Goal: Task Accomplishment & Management: Use online tool/utility

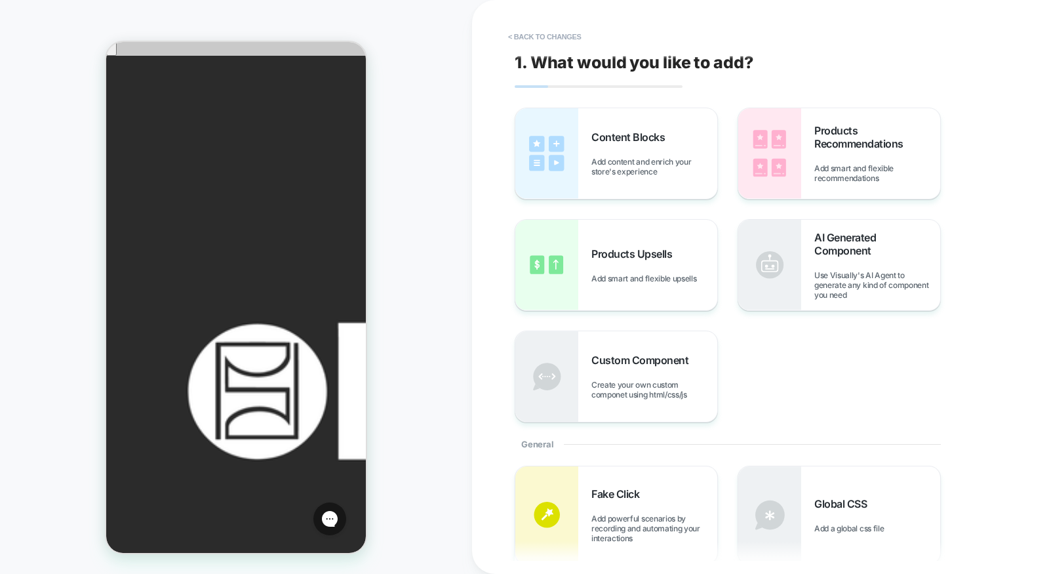
scroll to position [600, 0]
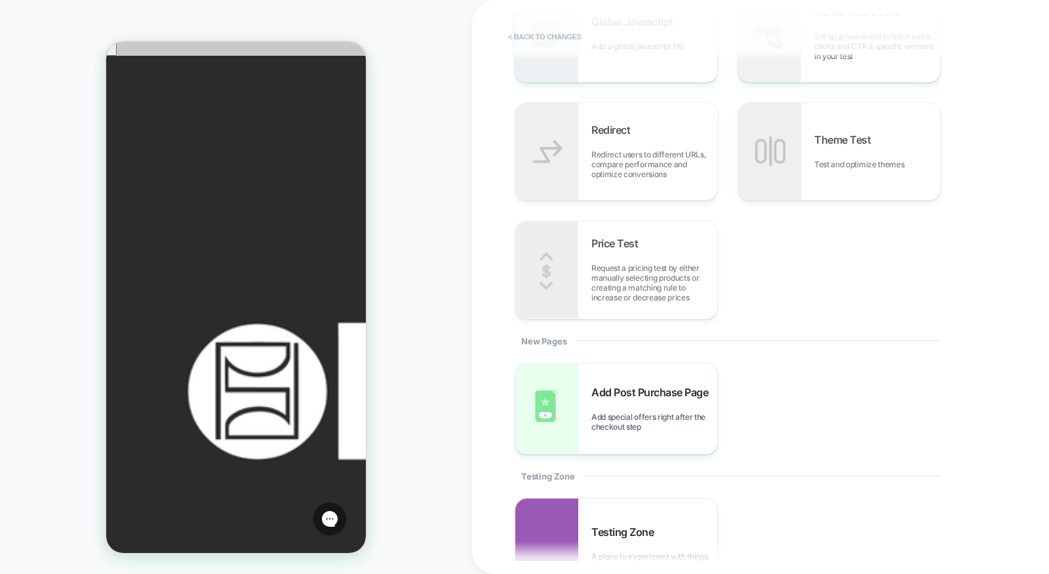
click at [558, 39] on button "< Back to changes" at bounding box center [545, 36] width 87 height 21
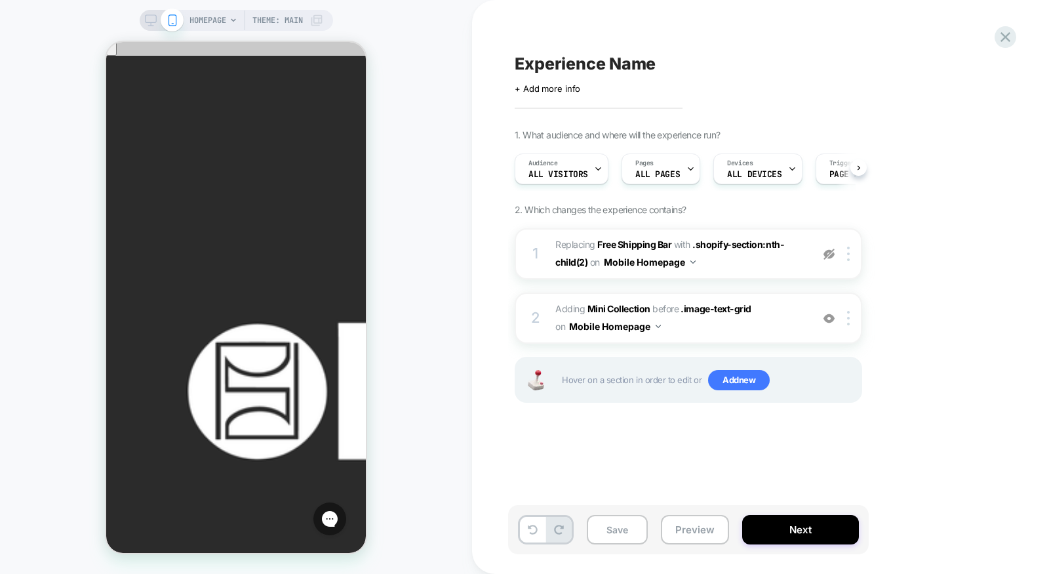
scroll to position [0, 1]
click at [1007, 33] on icon at bounding box center [1006, 37] width 18 height 18
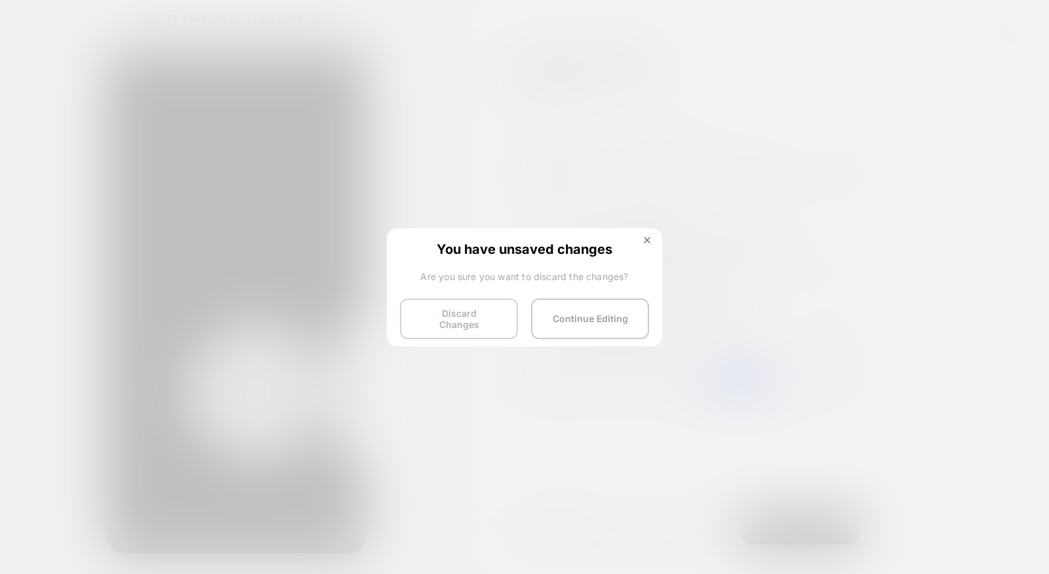
click at [479, 311] on button "Discard Changes" at bounding box center [459, 318] width 118 height 41
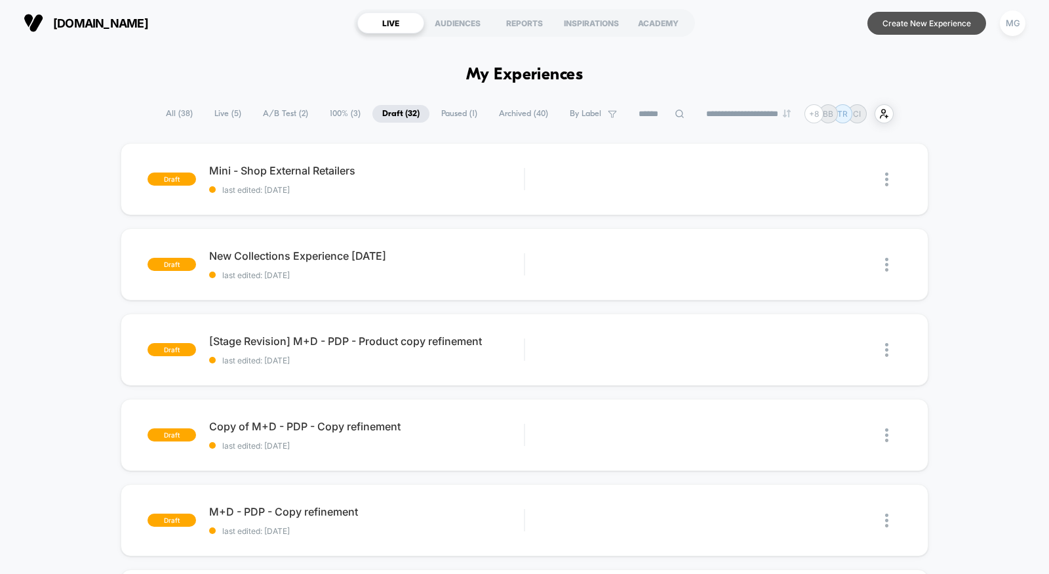
click at [942, 22] on button "Create New Experience" at bounding box center [927, 23] width 119 height 23
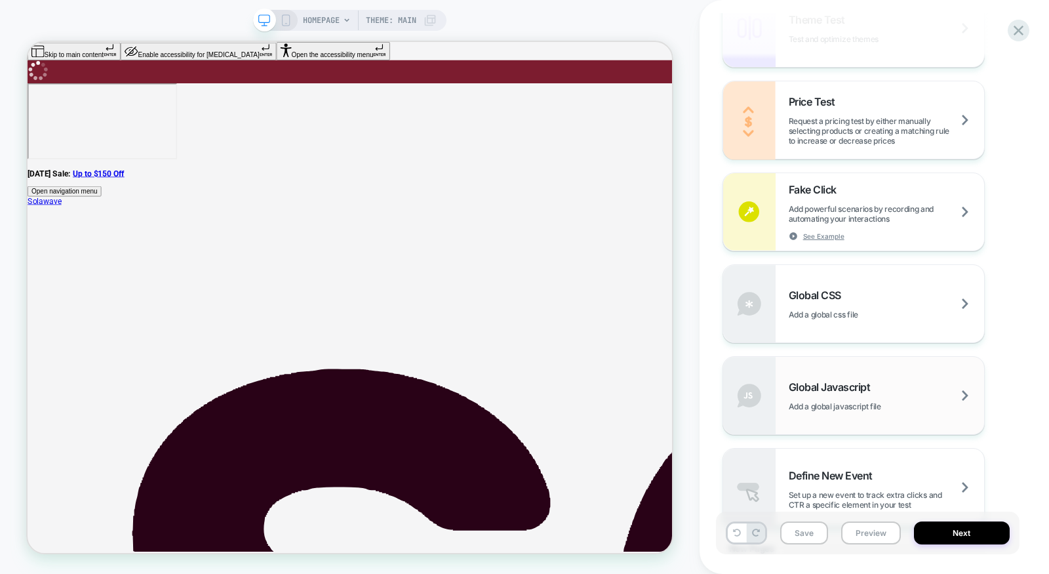
scroll to position [830, 0]
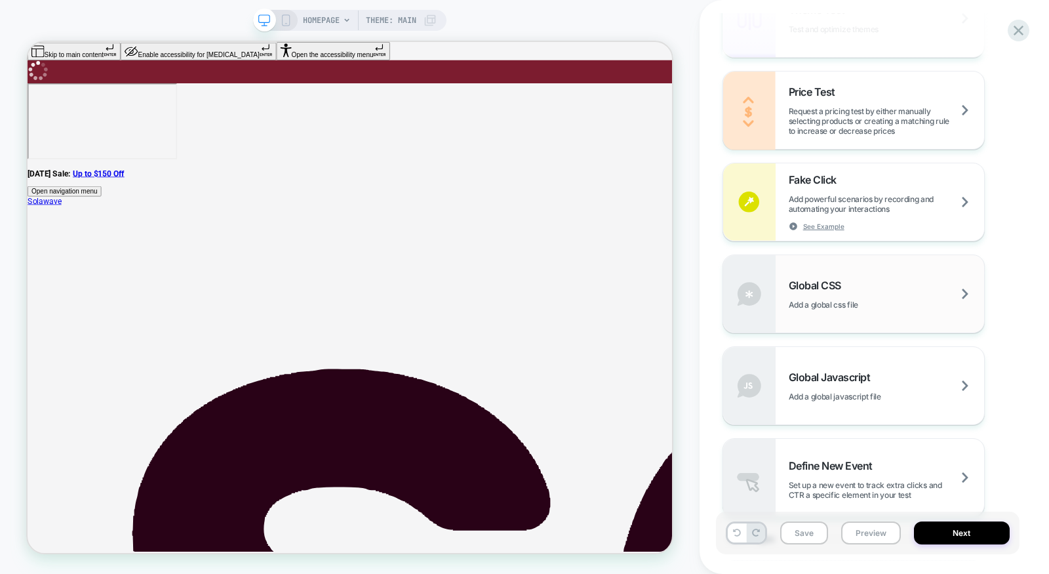
click at [870, 326] on div "Global CSS Add a global css file" at bounding box center [853, 293] width 261 height 77
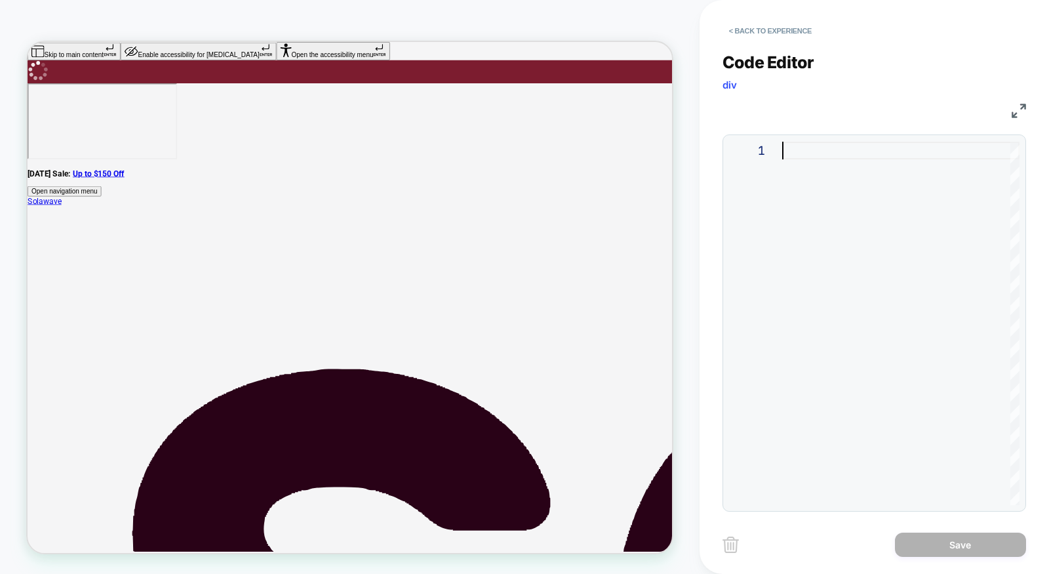
click at [818, 155] on div at bounding box center [900, 323] width 237 height 363
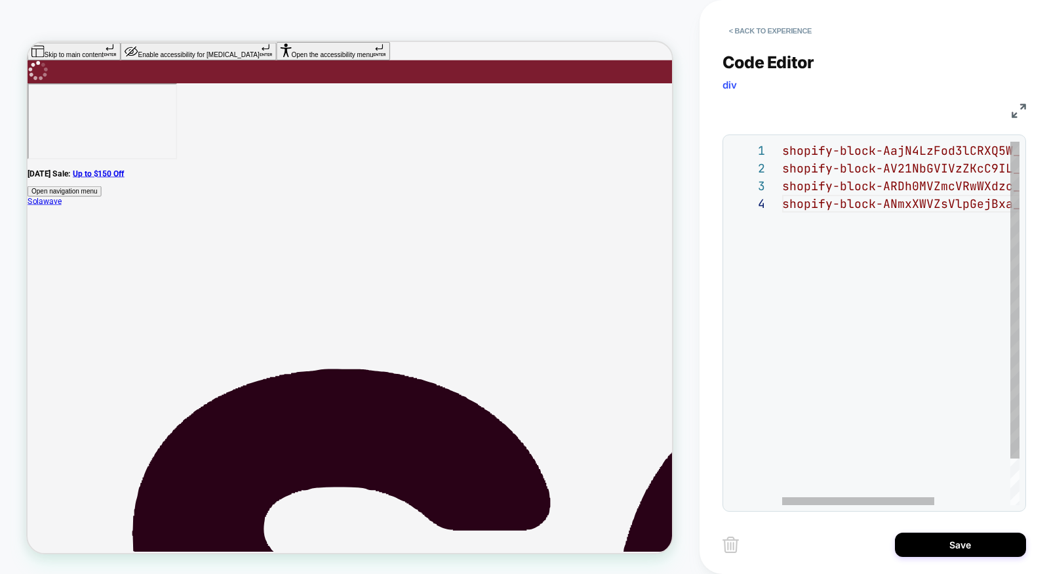
click at [782, 151] on span "shopify-block-AajN4LzFod3lCRXQ5W__link_ztfLLY" at bounding box center [944, 150] width 325 height 15
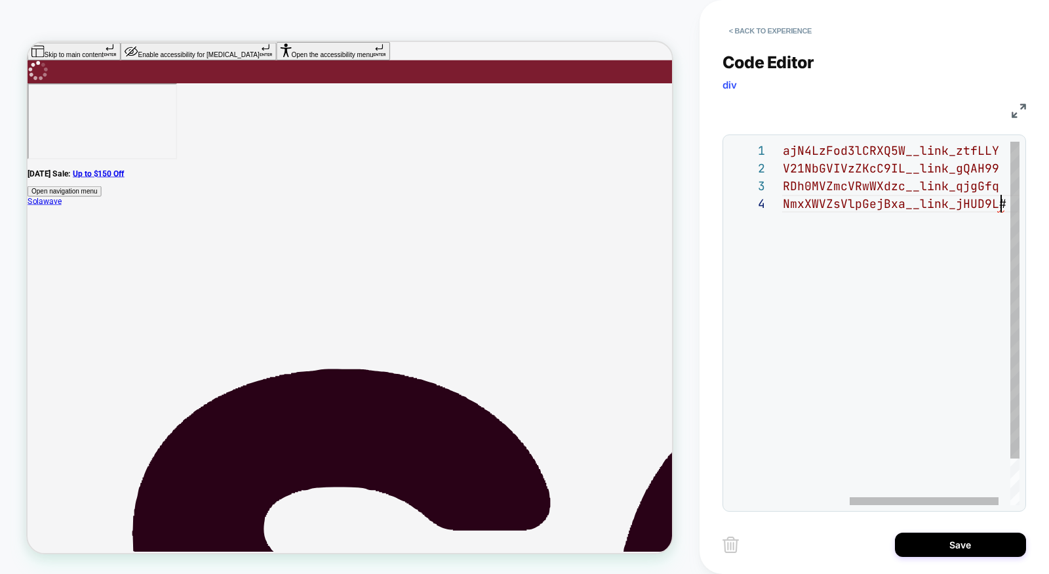
scroll to position [52, 325]
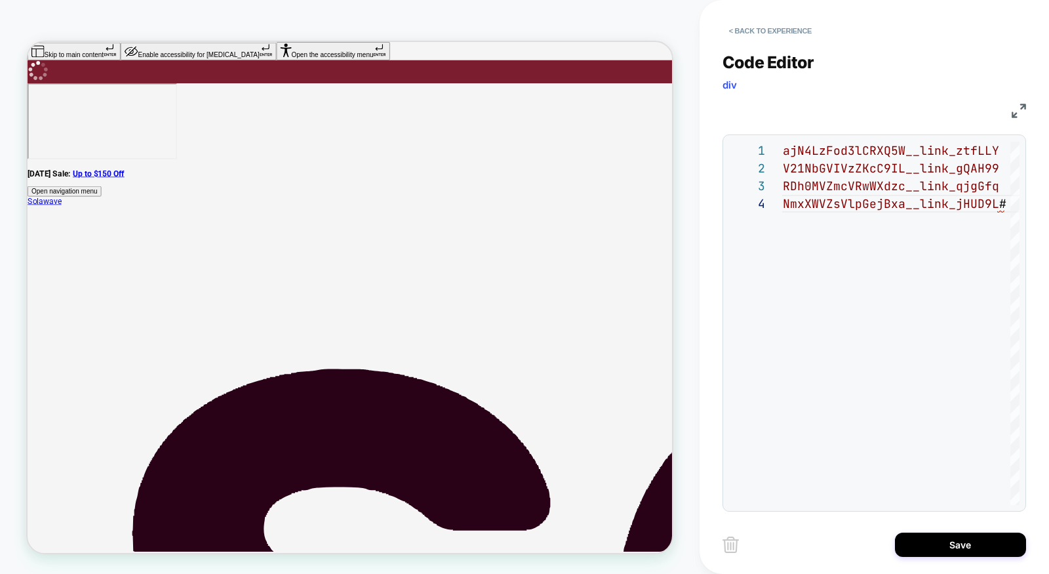
click at [1018, 109] on img at bounding box center [1019, 111] width 14 height 14
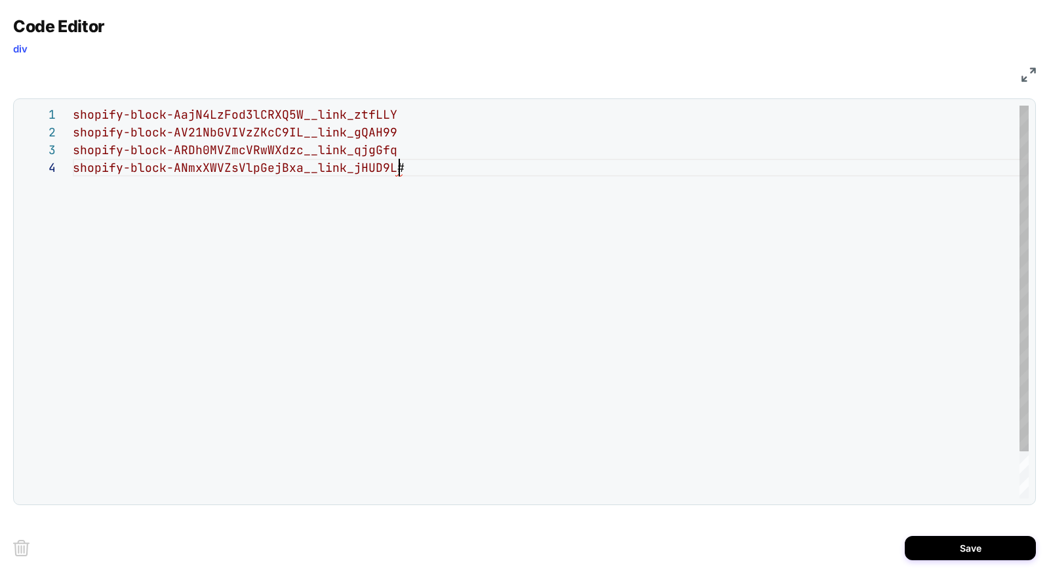
click at [548, 173] on div "shopify-block-AajN4LzFod3lCRXQ5W__link_ztfLLY shopify-block-AV21NbGVIVzZKcC9IL_…" at bounding box center [551, 329] width 956 height 446
click at [71, 117] on div "1" at bounding box center [46, 115] width 52 height 18
click at [75, 113] on div "shopify-block-AajN4LzFod3lCRXQ5W__link_ztfLLY shopify-block-AV21NbGVIVzZKcC9IL_…" at bounding box center [551, 329] width 956 height 446
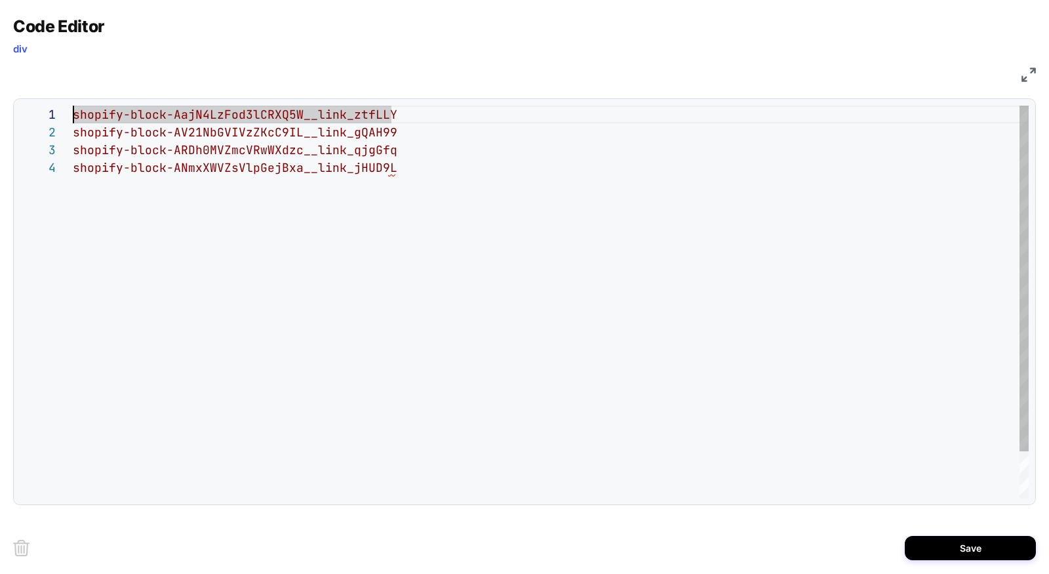
scroll to position [0, 7]
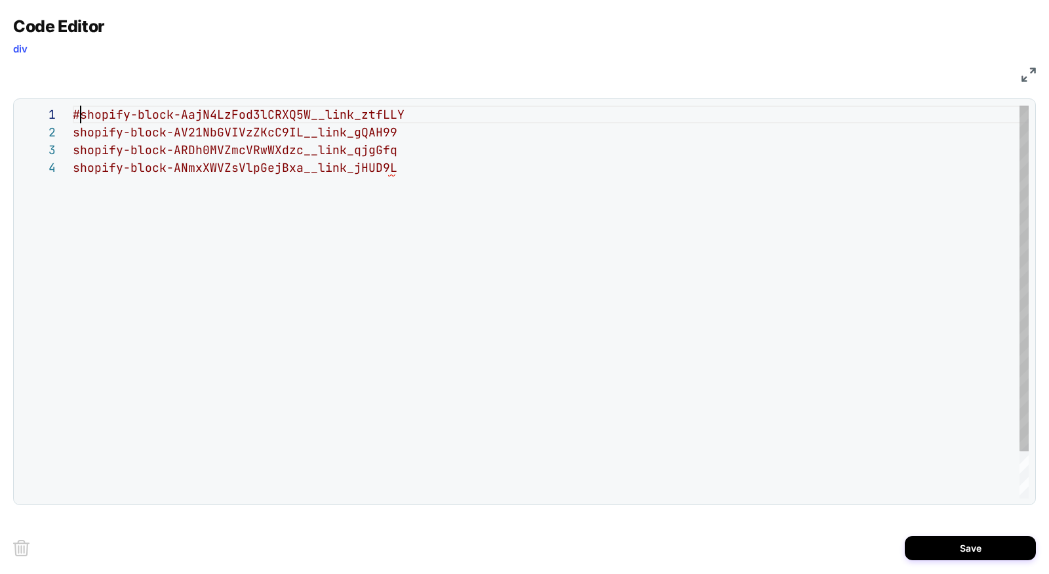
click at [420, 123] on div "#shopify-block-AajN4LzFod3lCRXQ5W__link_ztfLLY shopify-block-AV21NbGVIVzZKcC9IL…" at bounding box center [551, 329] width 956 height 446
click at [73, 131] on div "#shopify-block-AajN4LzFod3lCRXQ5W__link_ztfLLY , shopify-block-AV21NbGVIVzZKcC9…" at bounding box center [551, 329] width 956 height 446
click at [432, 132] on div "#shopify-block-AajN4LzFod3lCRXQ5W__link_ztfLLY , #shopify-block-AV21NbGVIVzZKcC…" at bounding box center [551, 329] width 956 height 446
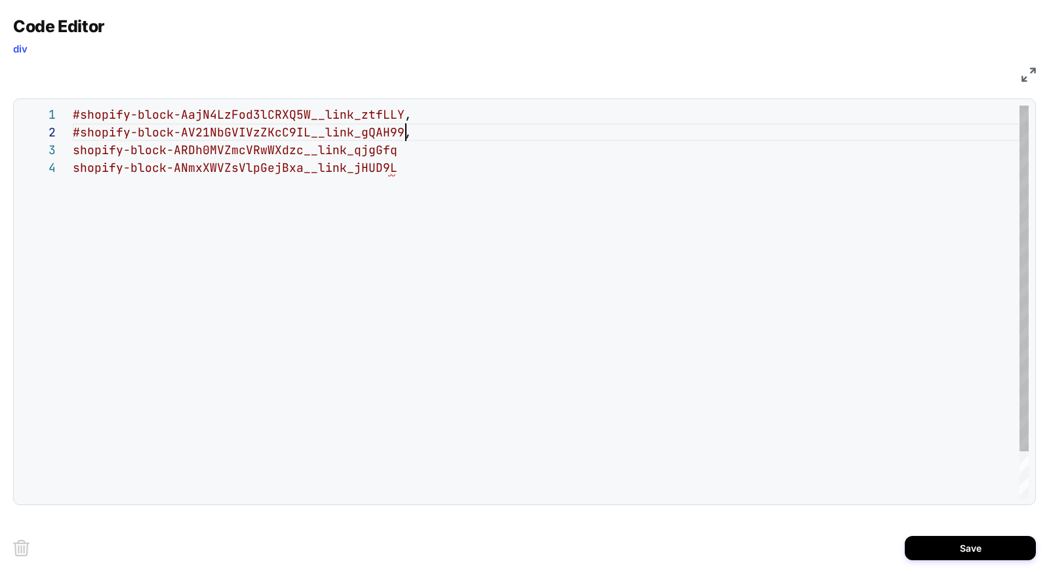
scroll to position [18, 332]
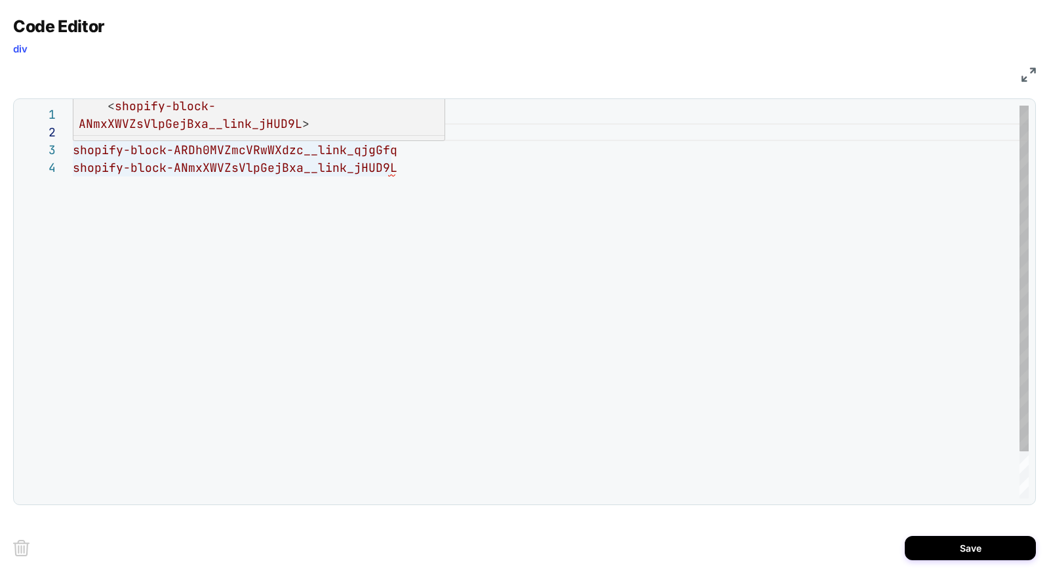
click at [73, 146] on div "#shopify-block-AajN4LzFod3lCRXQ5W__link_ztfLLY , #shopify-block-AV21NbGVIVzZKcC…" at bounding box center [551, 329] width 956 height 446
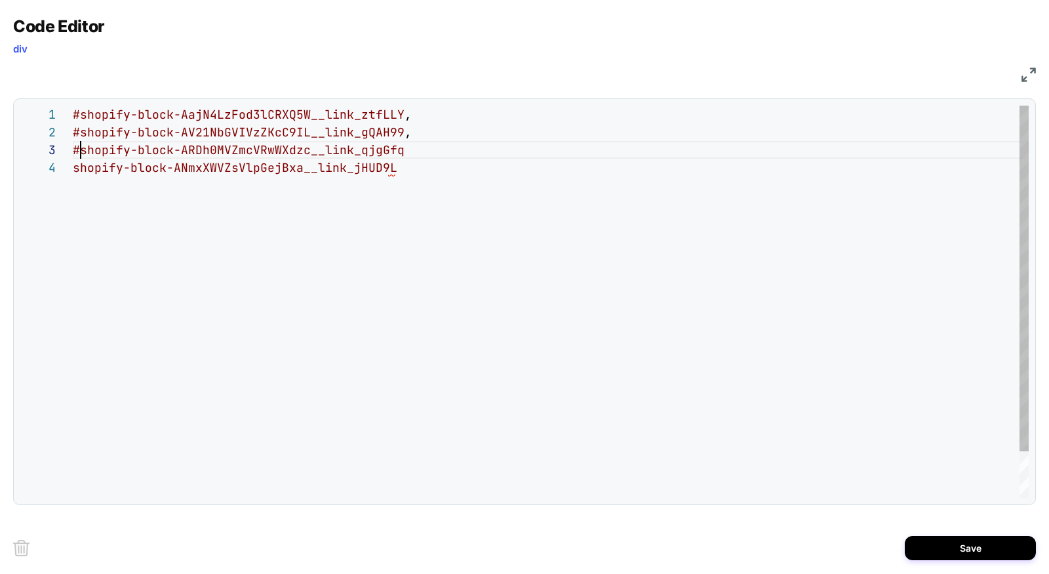
scroll to position [35, 326]
click at [403, 146] on div "#shopify-block-AajN4LzFod3lCRXQ5W__link_ztfLLY , #shopify-block-AV21NbGVIVzZKcC…" at bounding box center [551, 329] width 956 height 446
click at [71, 167] on div "4" at bounding box center [46, 168] width 52 height 18
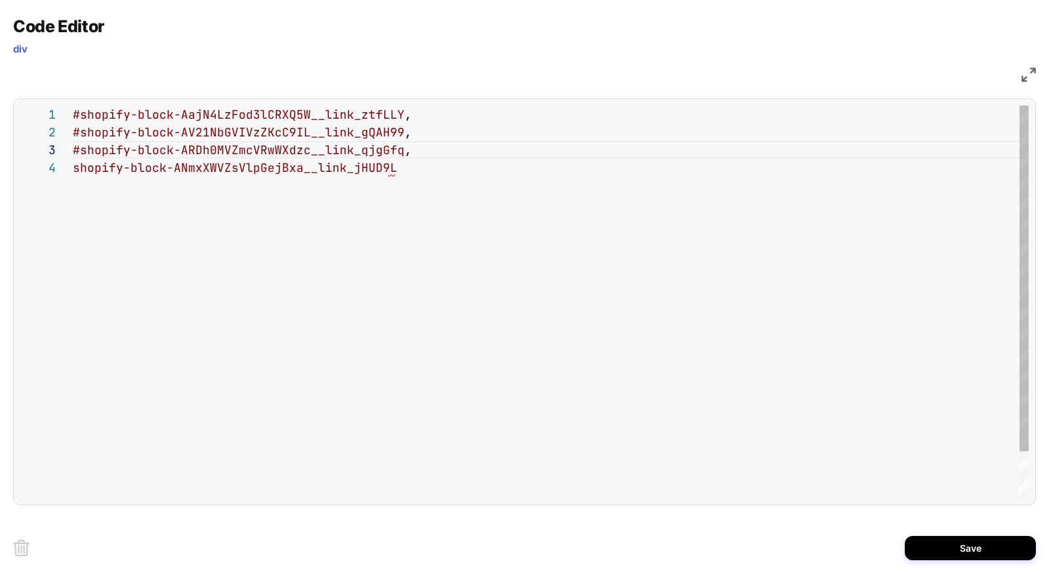
click at [74, 167] on div "#shopify-block-AajN4LzFod3lCRXQ5W__link_ztfLLY , #shopify-block-AV21NbGVIVzZKcC…" at bounding box center [551, 329] width 956 height 446
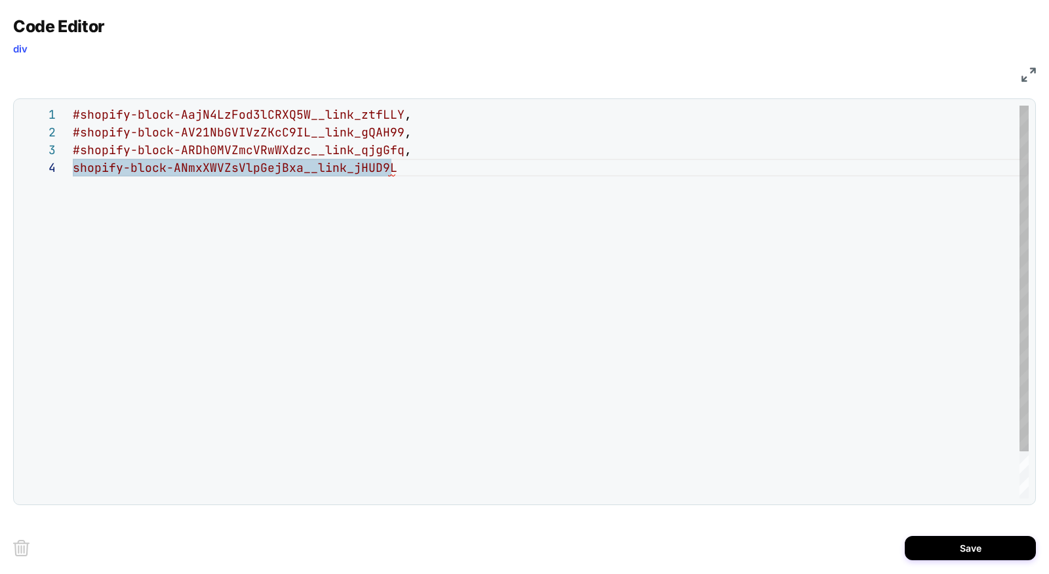
scroll to position [52, 7]
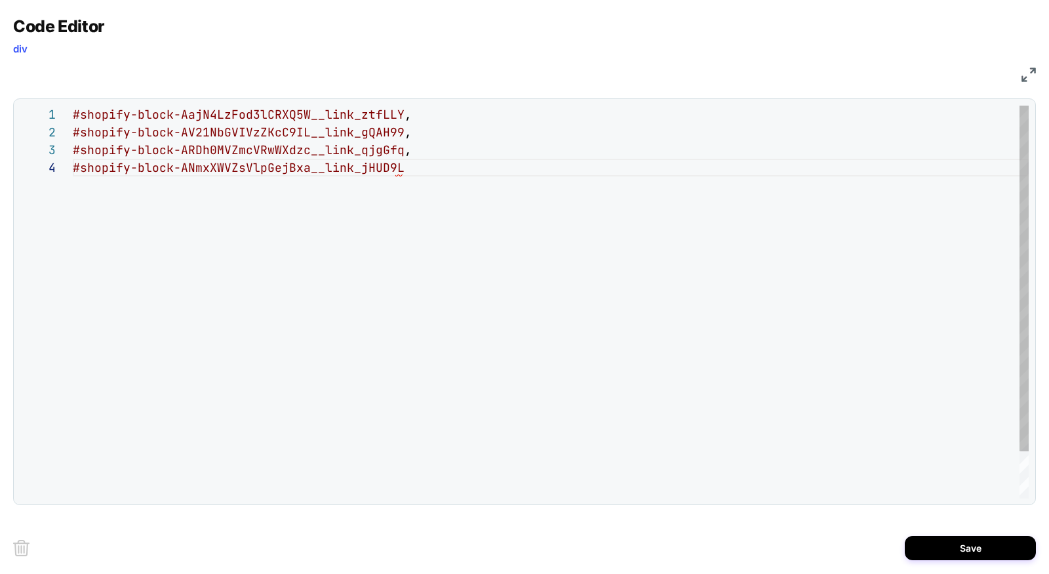
click at [493, 186] on div "#shopify-block-AajN4LzFod3lCRXQ5W__link_ztfLLY , #shopify-block-AV21NbGVIVzZKcC…" at bounding box center [551, 329] width 956 height 446
click at [486, 172] on div "#shopify-block-AajN4LzFod3lCRXQ5W__link_ztfLLY , #shopify-block-AV21NbGVIVzZKcC…" at bounding box center [551, 329] width 956 height 446
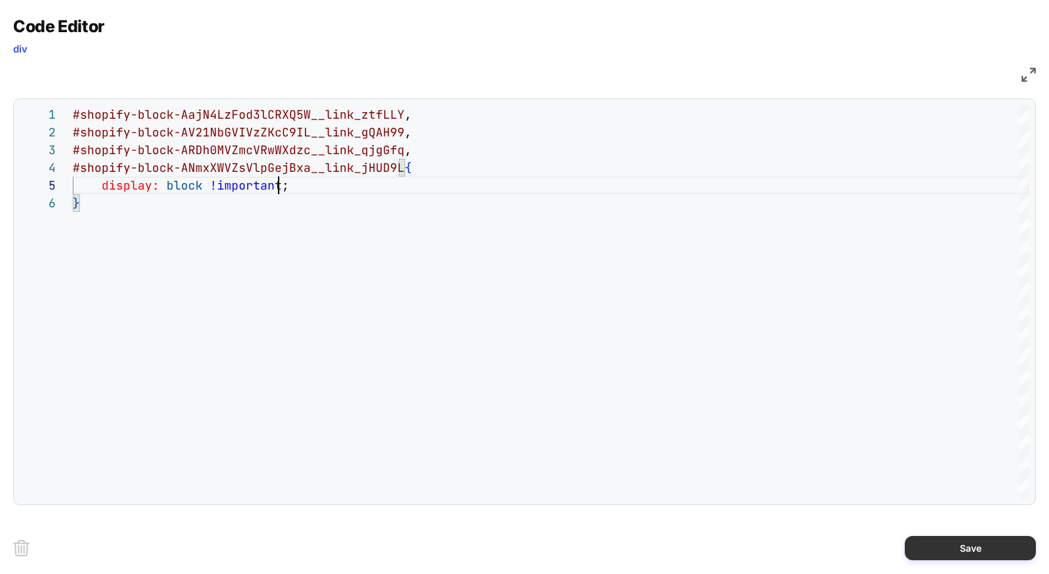
type textarea "**********"
click at [950, 546] on button "Save" at bounding box center [970, 548] width 131 height 24
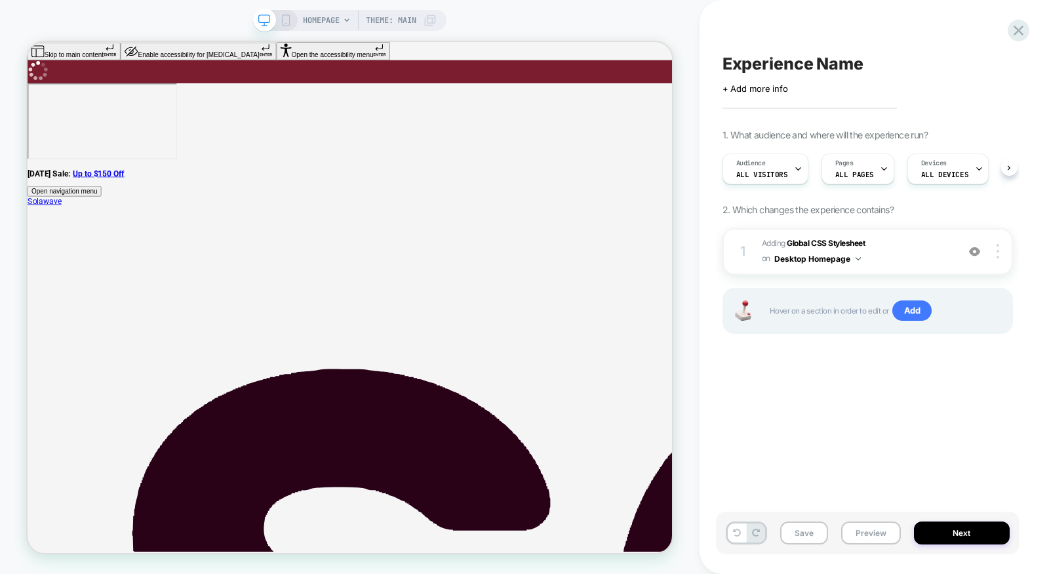
scroll to position [0, 1]
click at [847, 264] on button "Desktop Homepage" at bounding box center [817, 258] width 87 height 16
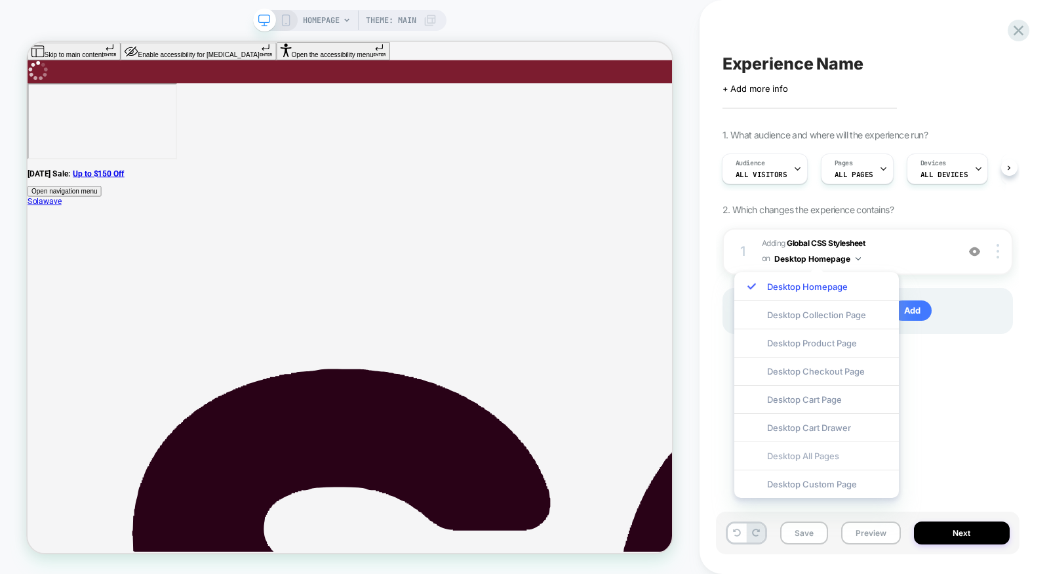
click at [803, 464] on div "Desktop All Pages" at bounding box center [816, 455] width 165 height 28
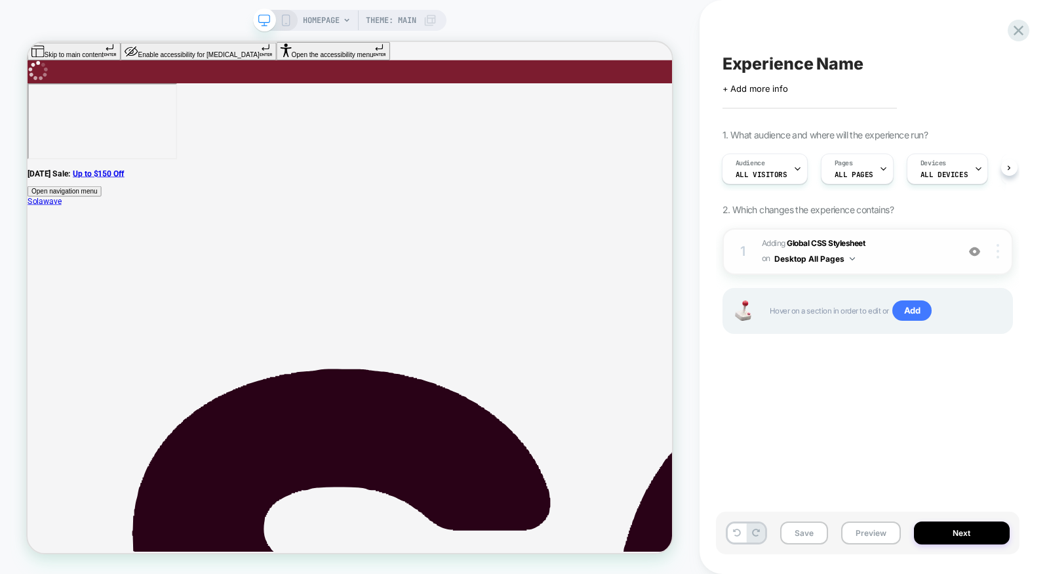
click at [995, 255] on div at bounding box center [999, 251] width 25 height 14
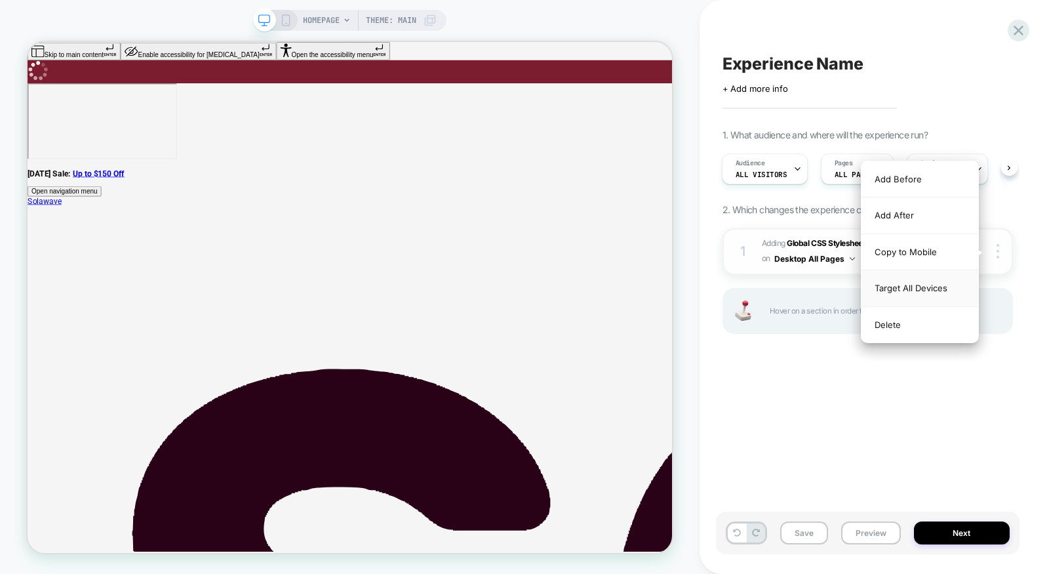
click at [929, 289] on div "Target All Devices" at bounding box center [920, 288] width 117 height 36
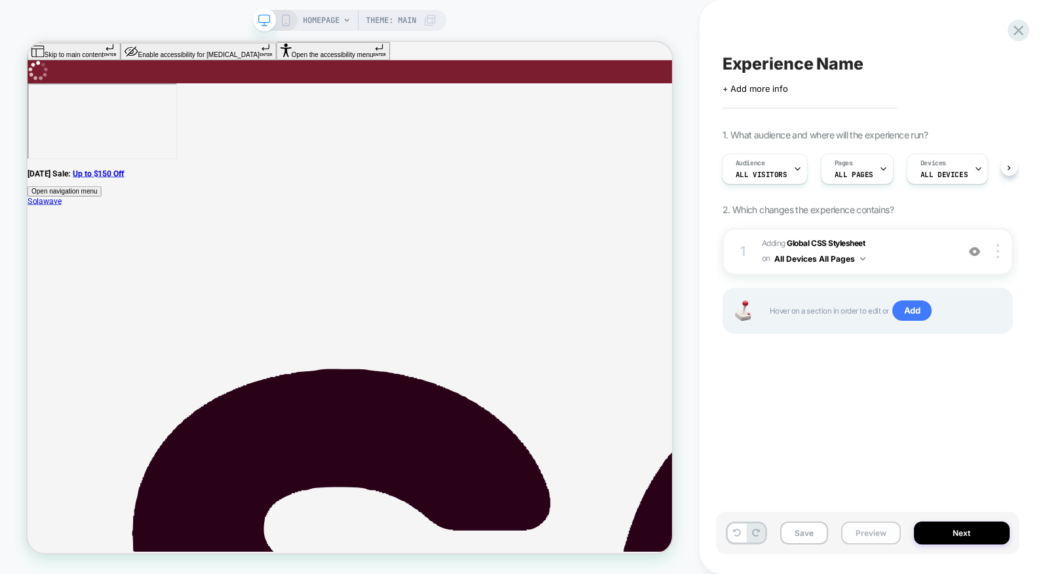
click at [870, 527] on button "Preview" at bounding box center [871, 532] width 60 height 23
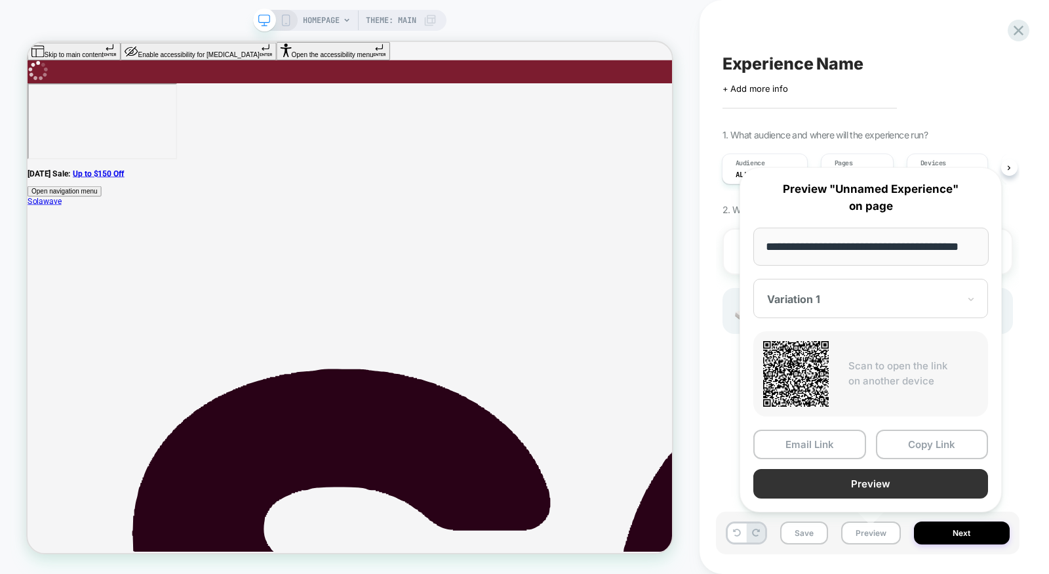
scroll to position [0, 0]
click at [875, 475] on button "Preview" at bounding box center [870, 484] width 235 height 30
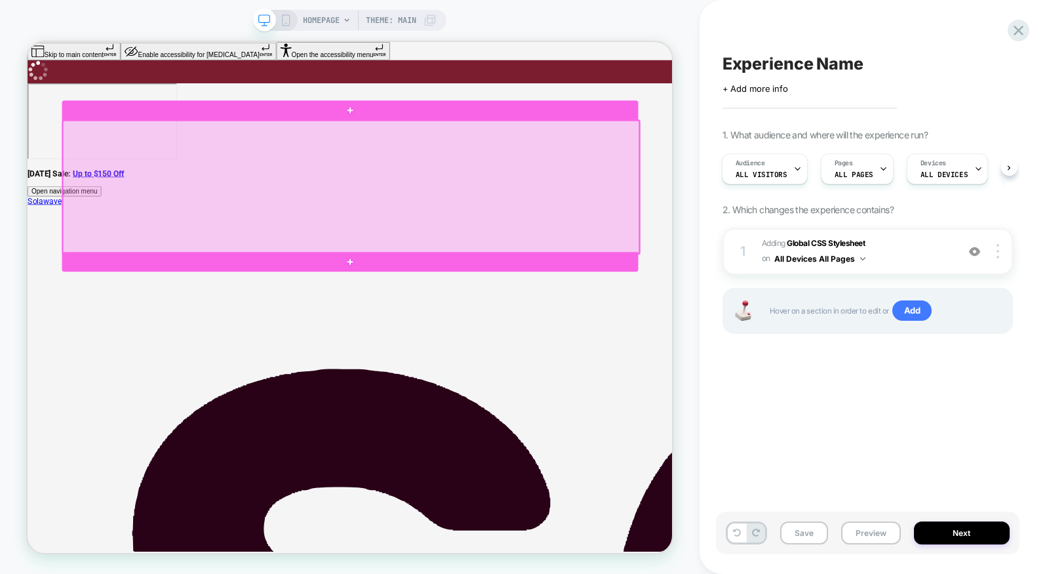
click at [348, 264] on div at bounding box center [459, 235] width 769 height 177
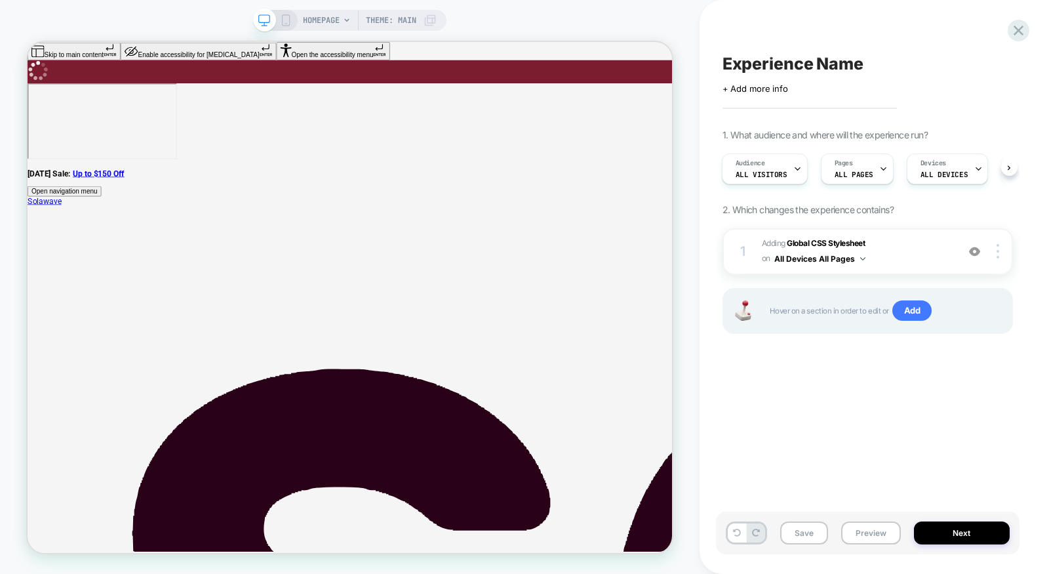
click at [372, 22] on span "Theme: MAIN" at bounding box center [391, 20] width 50 height 21
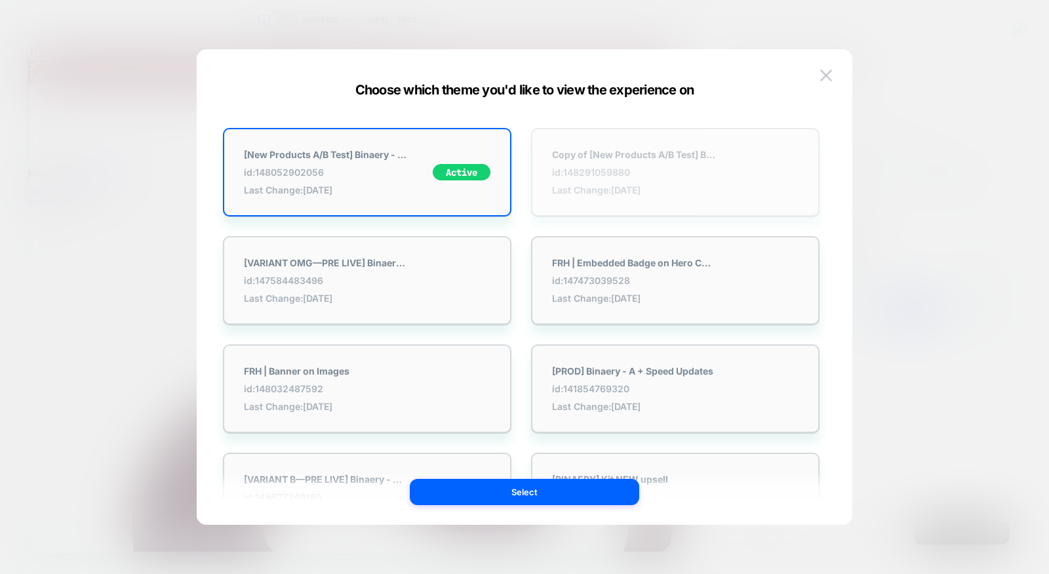
click at [660, 187] on span "Last Change: 9/8/2025" at bounding box center [634, 189] width 164 height 11
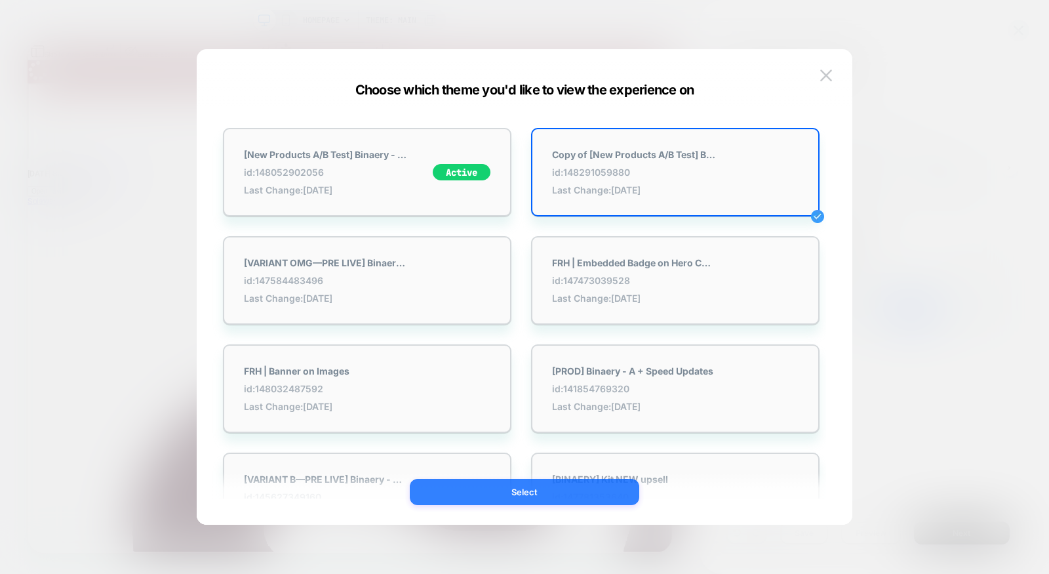
click at [528, 492] on button "Select" at bounding box center [525, 492] width 230 height 26
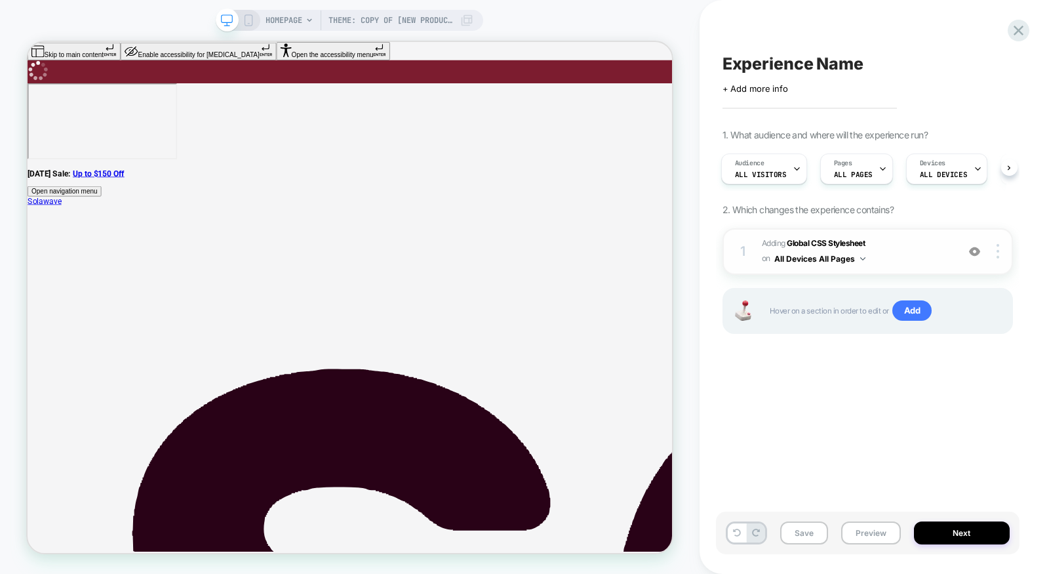
click at [898, 252] on span "Adding Global CSS Stylesheet on All Devices All Pages" at bounding box center [856, 251] width 189 height 31
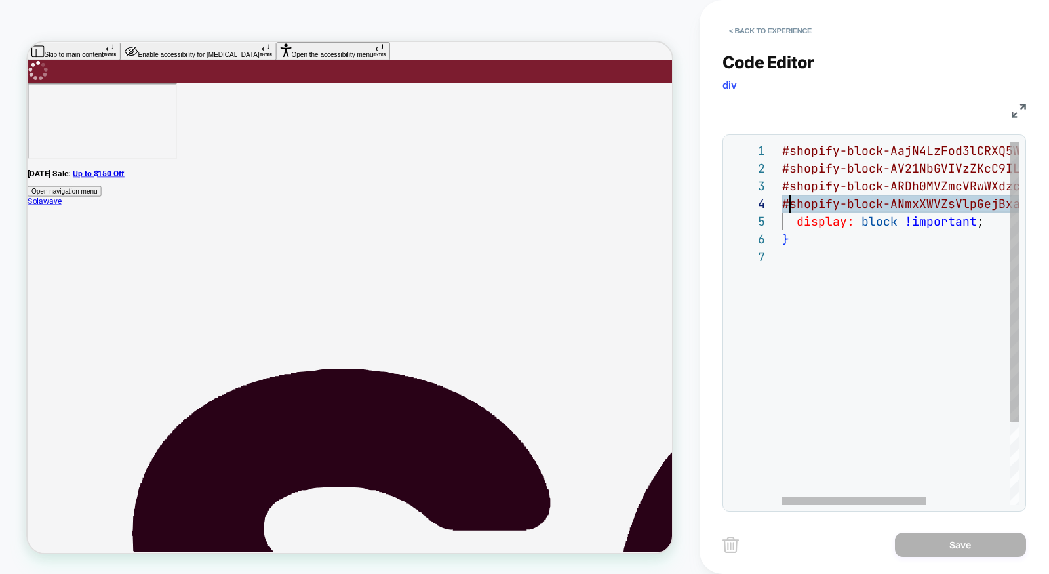
scroll to position [53, 0]
click at [784, 205] on div "#shopify-block-AajN4LzFod3lCRXQ5W__link_ztfLLY , #shopify-block-AV21NbGVIVzZKcC…" at bounding box center [970, 377] width 377 height 470
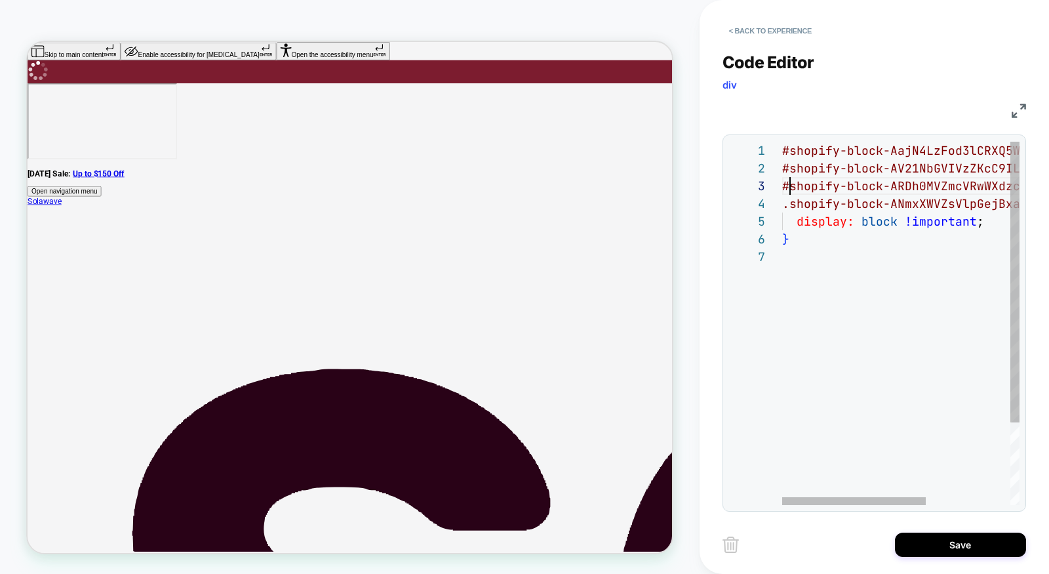
scroll to position [35, 0]
drag, startPoint x: 788, startPoint y: 182, endPoint x: 778, endPoint y: 182, distance: 9.8
click at [782, 182] on div "#shopify-block-AajN4LzFod3lCRXQ5W__link_ztfLLY , #shopify-block-AV21NbGVIVzZKcC…" at bounding box center [970, 377] width 377 height 470
click at [783, 162] on div "#shopify-block-AajN4LzFod3lCRXQ5W__link_ztfLLY , #shopify-block-AV21NbGVIVzZKcC…" at bounding box center [970, 377] width 377 height 470
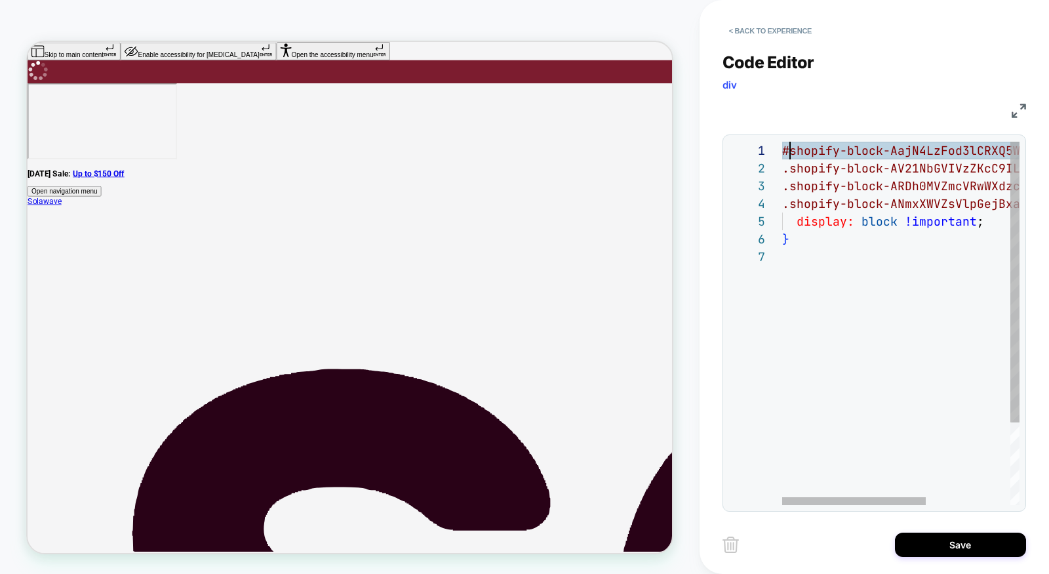
scroll to position [0, 0]
drag, startPoint x: 789, startPoint y: 144, endPoint x: 780, endPoint y: 144, distance: 8.5
click at [782, 144] on div "#shopify-block-AajN4LzFod3lCRXQ5W__link_ztfLLY , .shopify-block-AV21NbGVIVzZKcC…" at bounding box center [970, 377] width 377 height 470
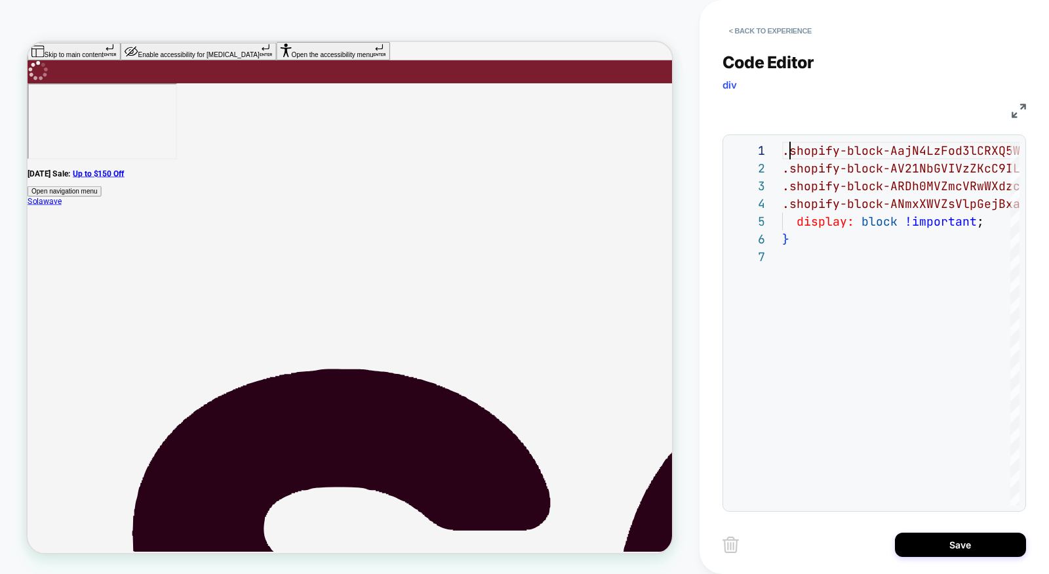
scroll to position [0, 7]
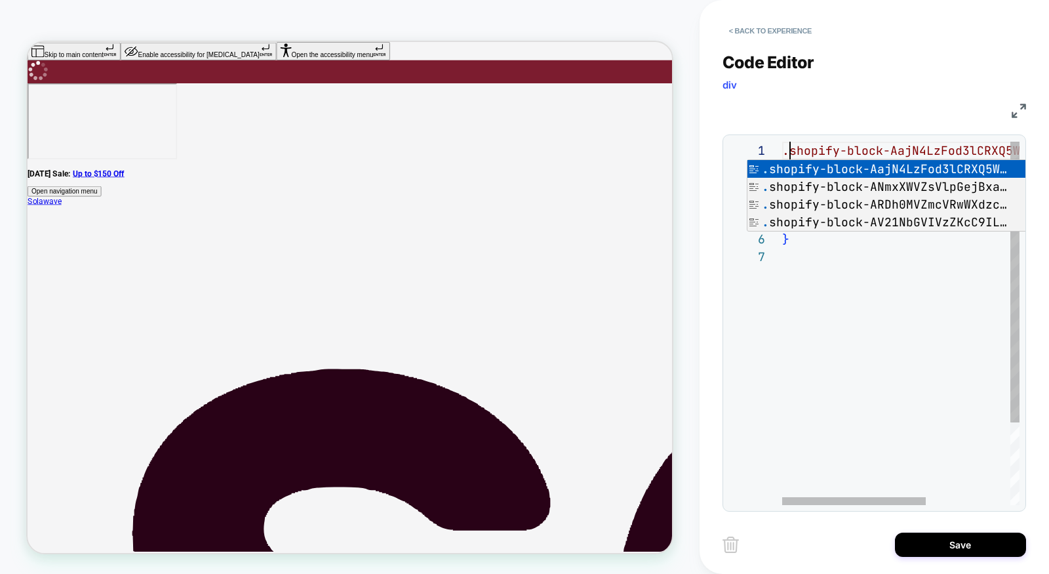
click at [976, 434] on div ".shopify-block-AajN4LzFod3lCRXQ5W__link_ztfLLY , .shopify-block-AV21NbGVIVzZKcC…" at bounding box center [970, 377] width 377 height 470
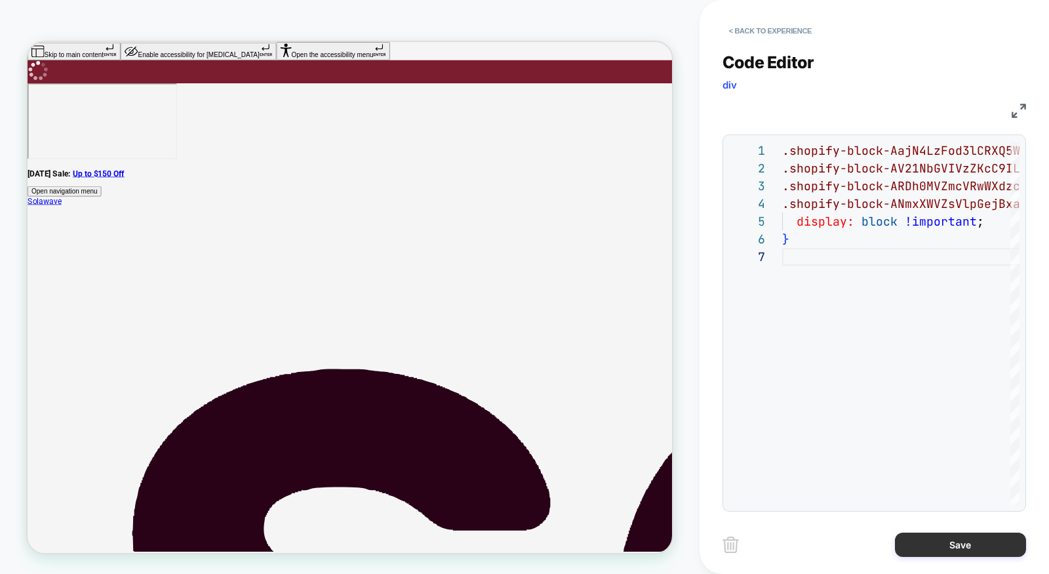
type textarea "**********"
click at [917, 538] on button "Save" at bounding box center [960, 544] width 131 height 24
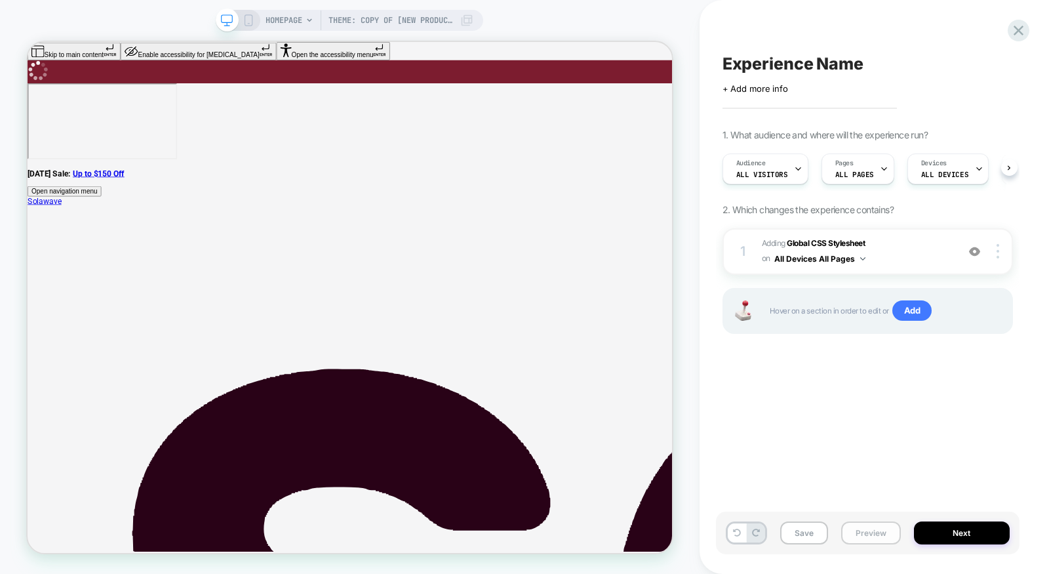
scroll to position [0, 1]
click at [879, 530] on button "Preview" at bounding box center [871, 532] width 60 height 23
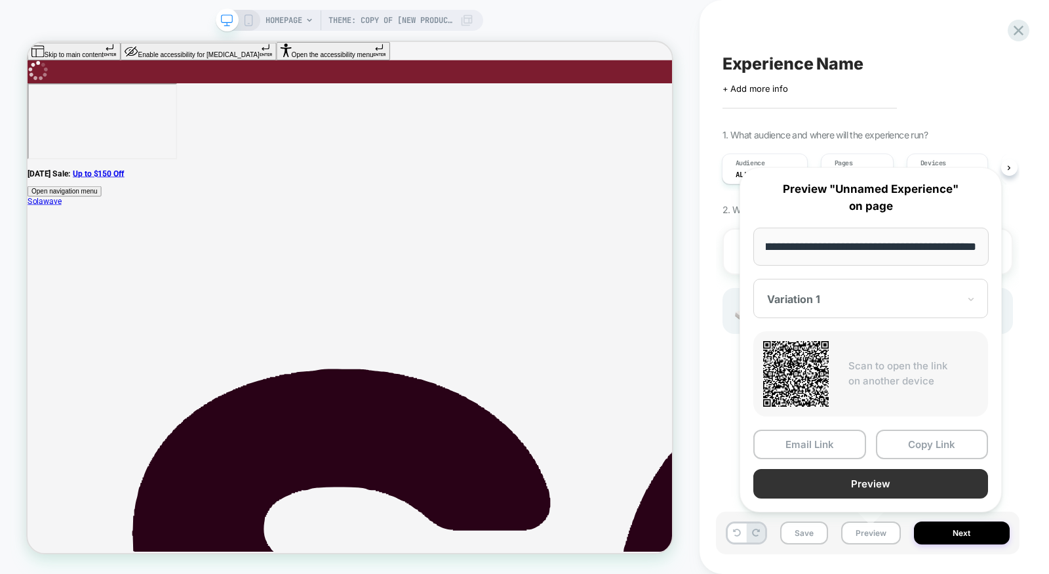
scroll to position [0, 0]
click at [881, 481] on button "Preview" at bounding box center [870, 484] width 235 height 30
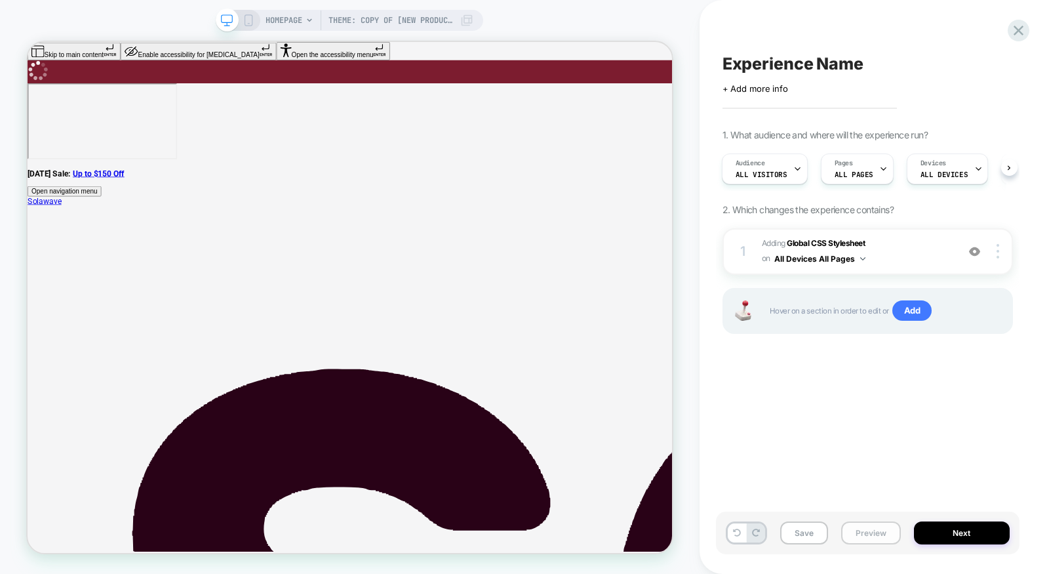
click at [875, 542] on button "Preview" at bounding box center [871, 532] width 60 height 23
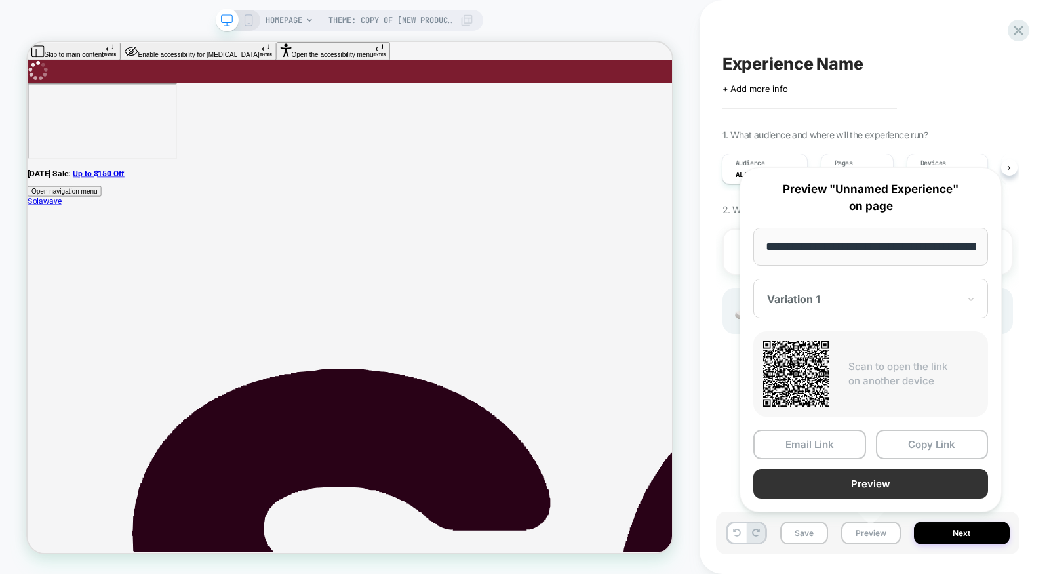
scroll to position [0, 109]
click at [878, 475] on button "Preview" at bounding box center [870, 484] width 235 height 30
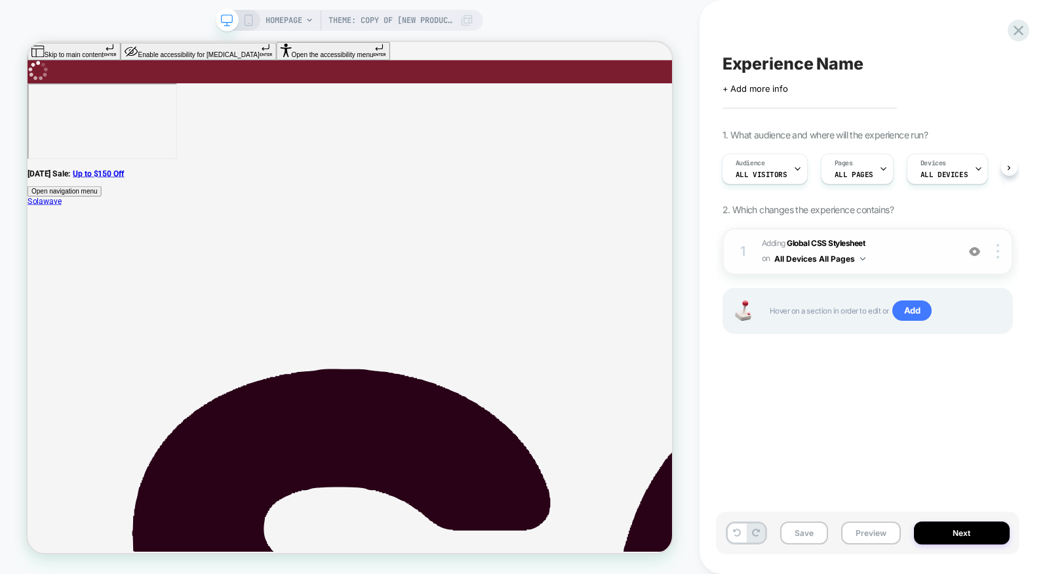
click at [925, 244] on span "Adding Global CSS Stylesheet on All Devices All Pages" at bounding box center [856, 251] width 189 height 31
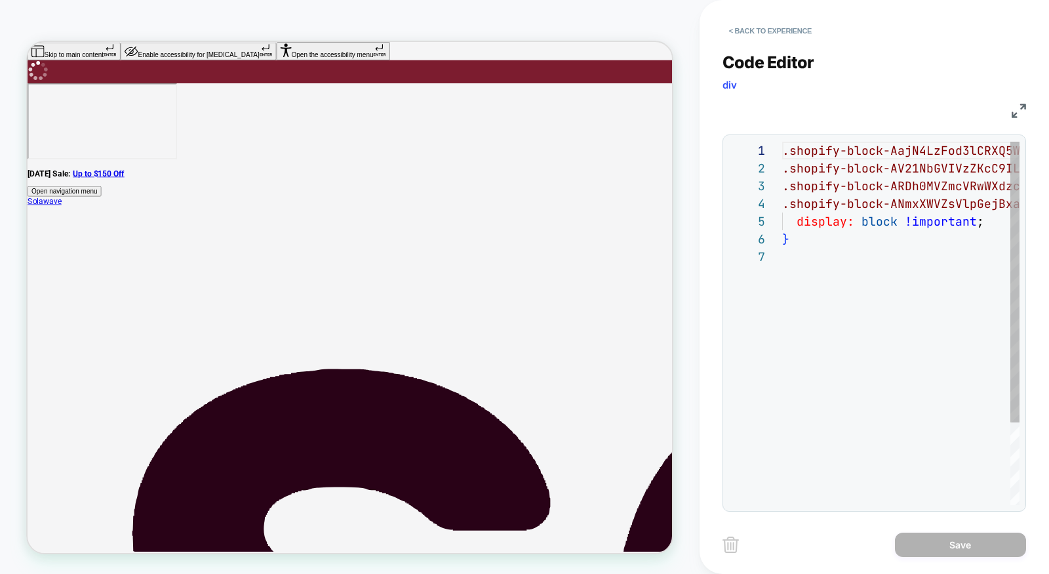
scroll to position [106, 0]
click at [783, 149] on div ".shopify-block-AajN4LzFod3lCRXQ5W__link_ztfLLY , .shopify-block-AV21NbGVIVzZKcC…" at bounding box center [970, 377] width 377 height 470
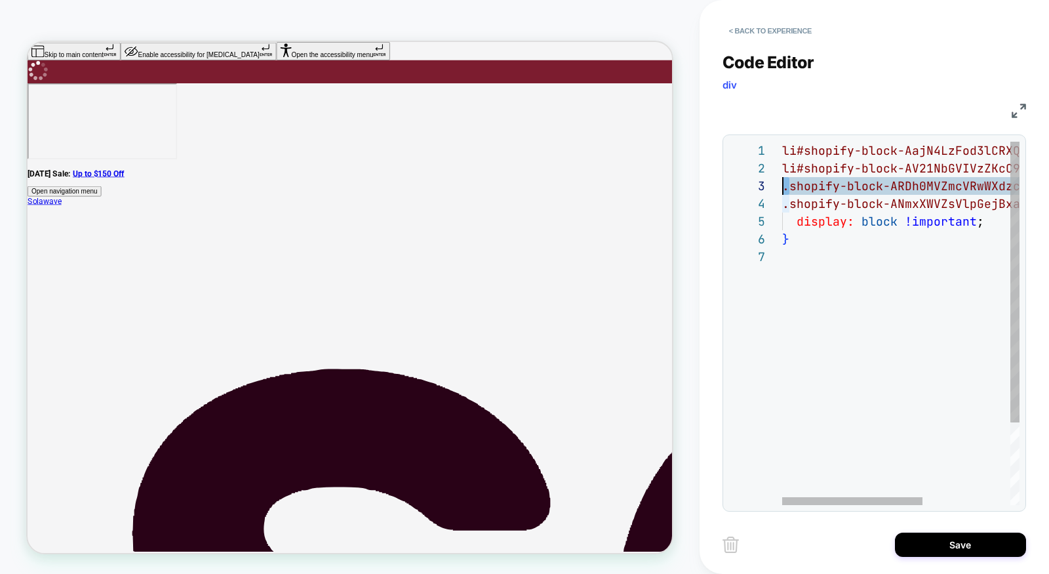
scroll to position [35, 0]
drag, startPoint x: 790, startPoint y: 185, endPoint x: 782, endPoint y: 185, distance: 7.2
click at [782, 185] on div "li#shopify-block-AajN4LzFod3lCRXQ5W__link_ztfLLY , li#shopify-block-AV21NbGVIVz…" at bounding box center [974, 377] width 384 height 470
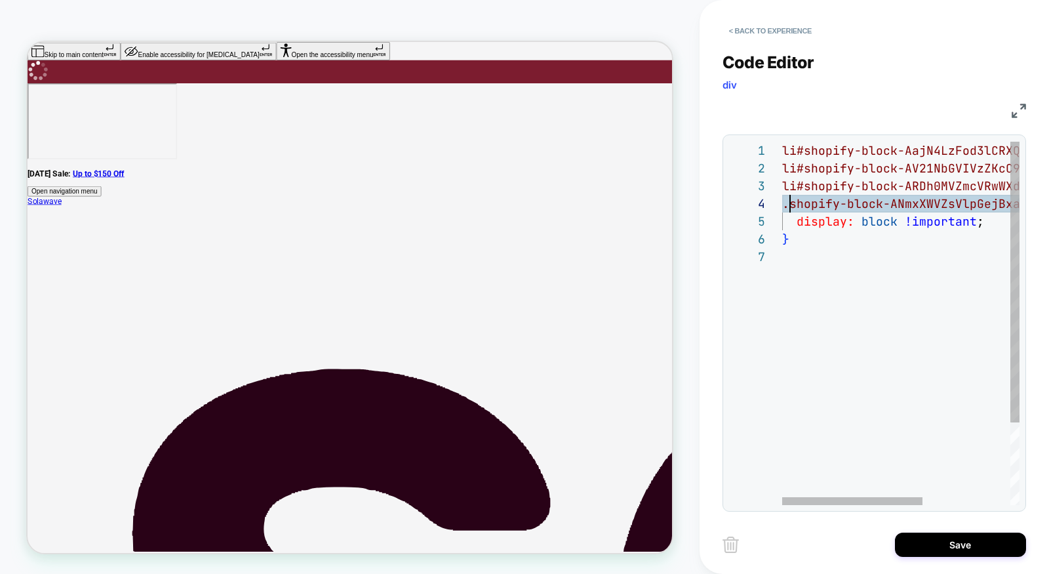
scroll to position [53, 0]
click at [785, 202] on div "li#shopify-block-AajN4LzFod3lCRXQ5W__link_ztfLLY , li#shopify-block-AV21NbGVIVz…" at bounding box center [974, 377] width 384 height 470
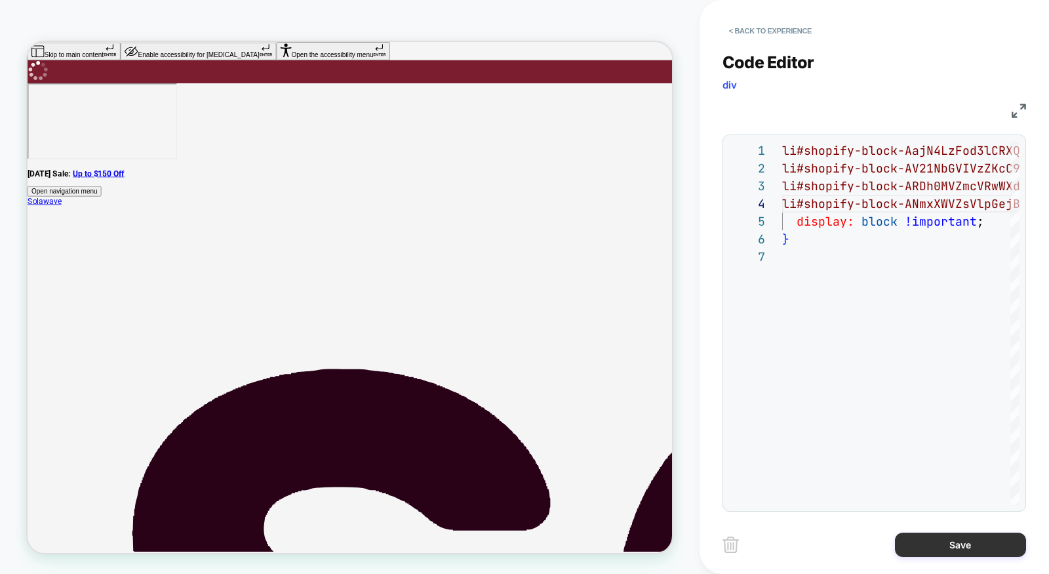
type textarea "**********"
click at [926, 550] on button "Save" at bounding box center [960, 544] width 131 height 24
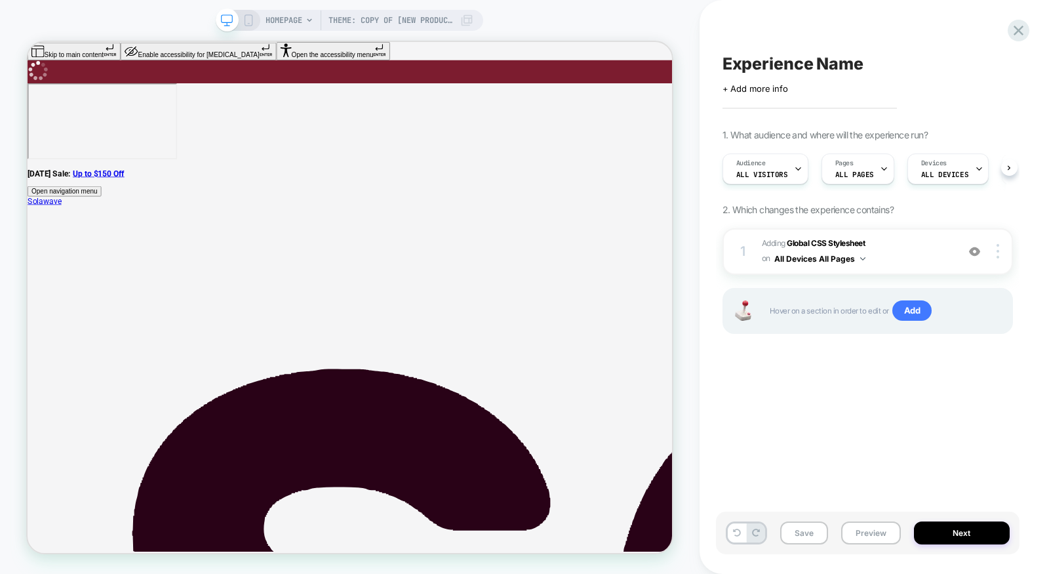
scroll to position [0, 1]
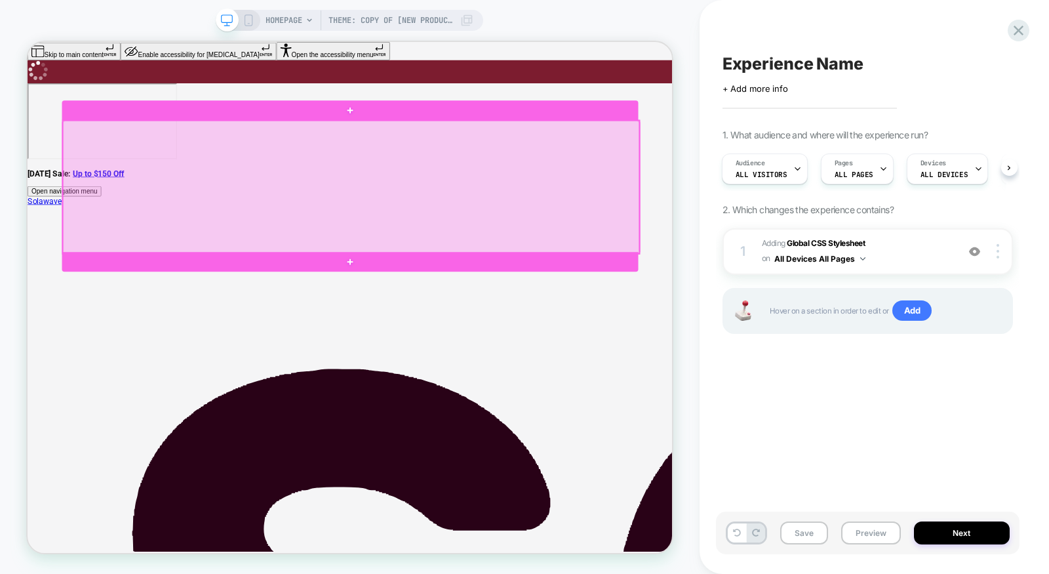
click at [234, 267] on div at bounding box center [459, 235] width 769 height 177
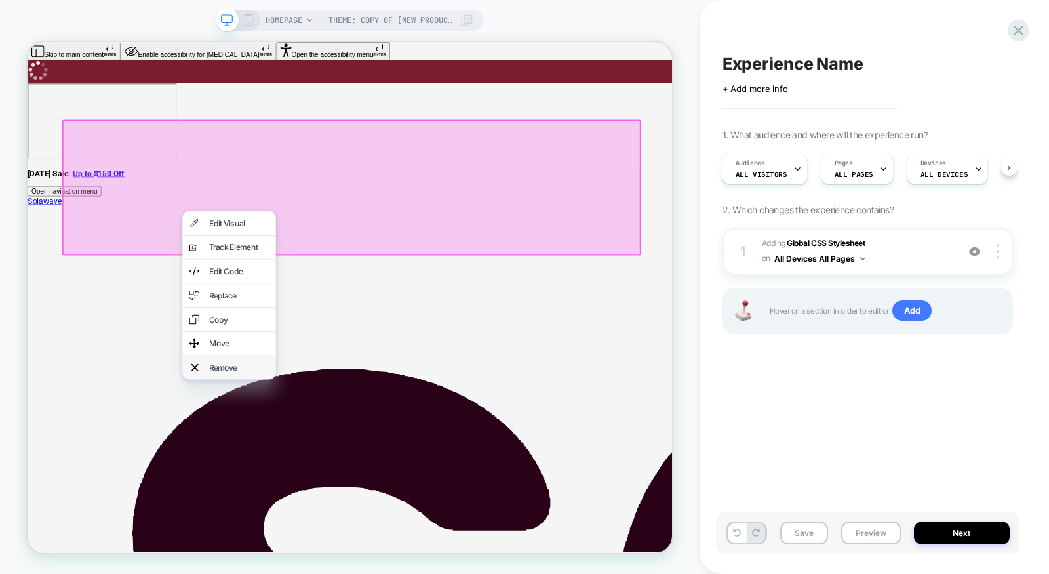
click at [289, 483] on div "Remove" at bounding box center [310, 476] width 80 height 13
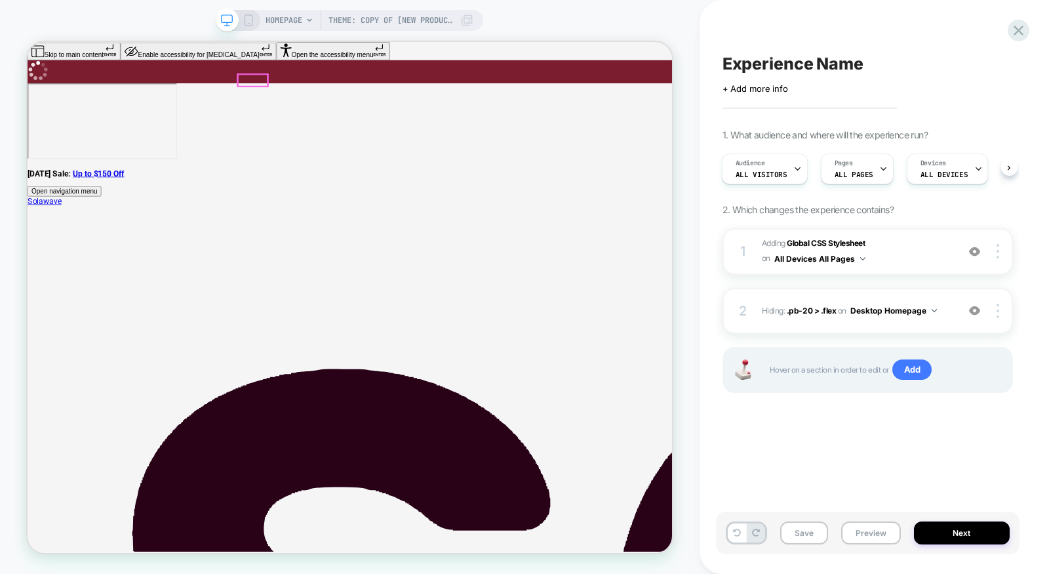
click at [977, 308] on img at bounding box center [974, 310] width 11 height 11
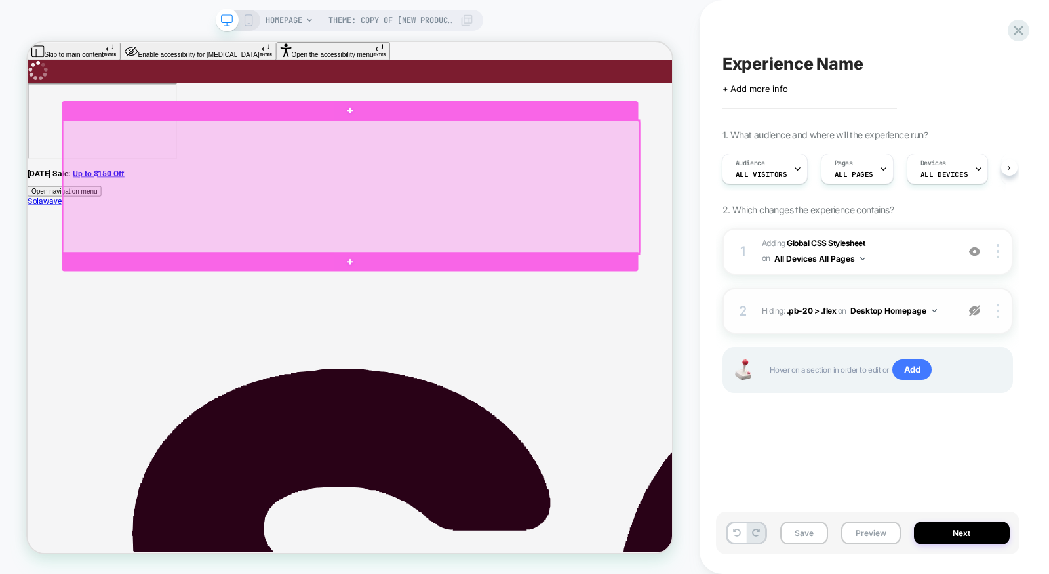
click at [223, 277] on div at bounding box center [459, 235] width 769 height 177
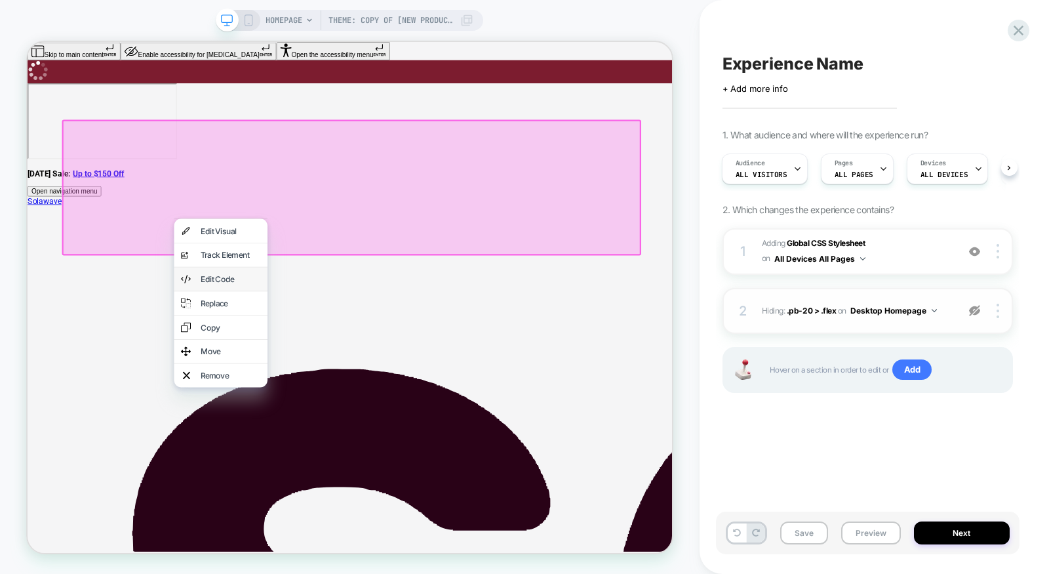
click at [283, 365] on div "Edit Code" at bounding box center [298, 357] width 80 height 13
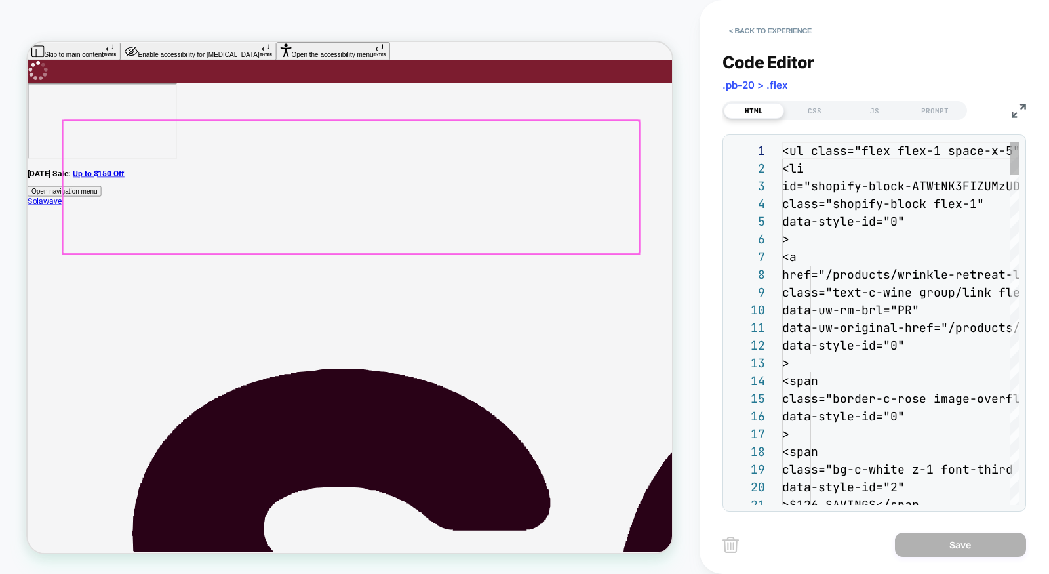
scroll to position [177, 0]
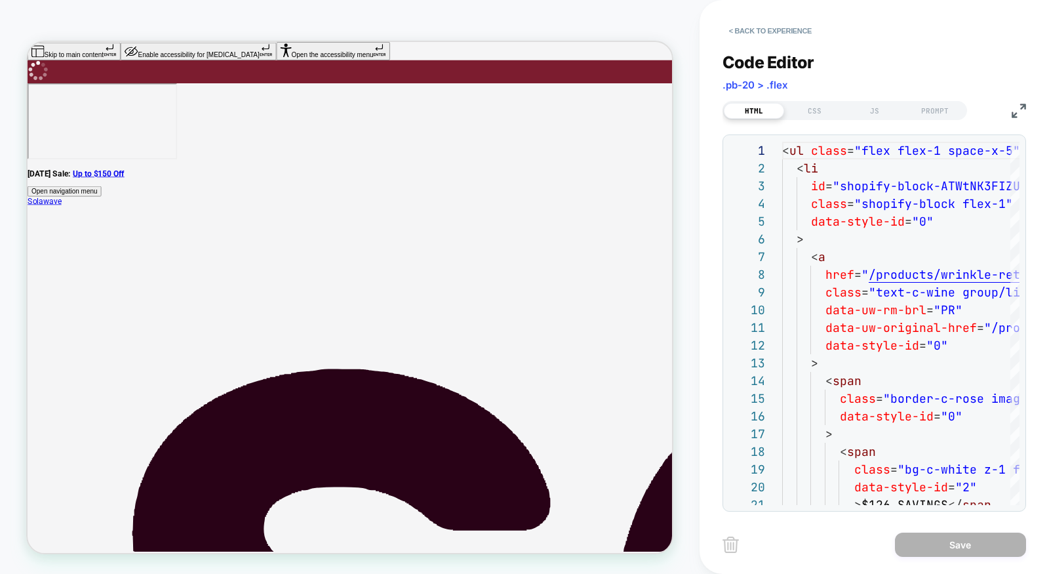
click at [1018, 107] on img at bounding box center [1019, 111] width 14 height 14
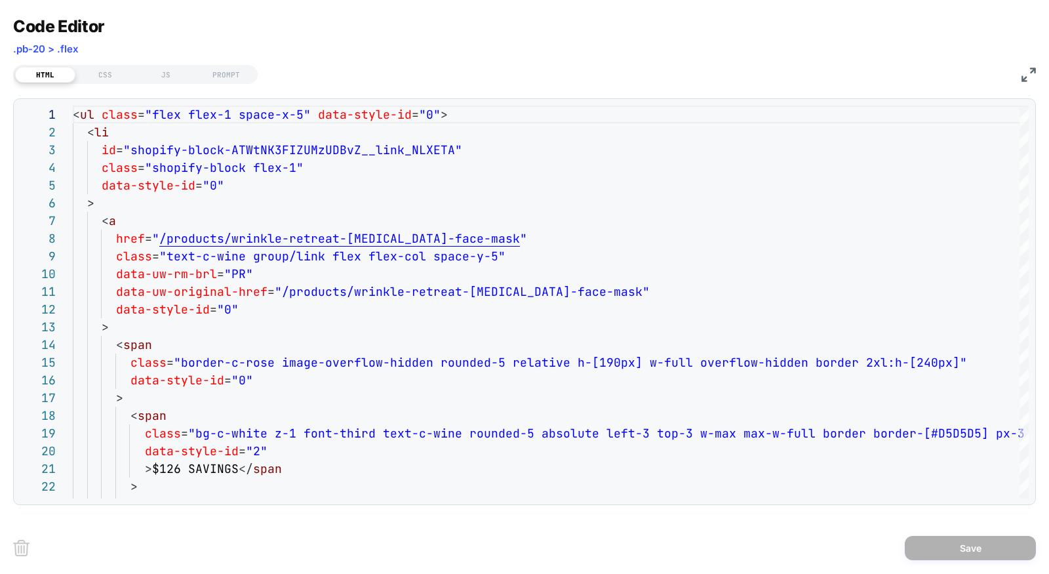
click at [108, 65] on div "HTML CSS JS PROMPT" at bounding box center [135, 74] width 245 height 19
click at [108, 77] on div "CSS" at bounding box center [105, 75] width 60 height 16
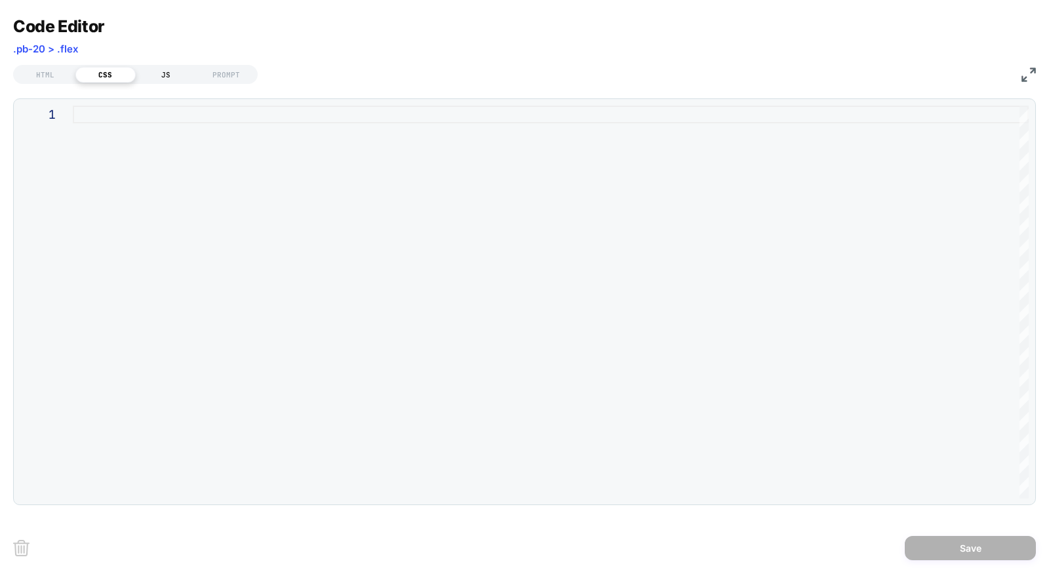
click at [146, 79] on div "JS" at bounding box center [166, 75] width 60 height 16
click at [1023, 78] on img at bounding box center [1029, 75] width 14 height 14
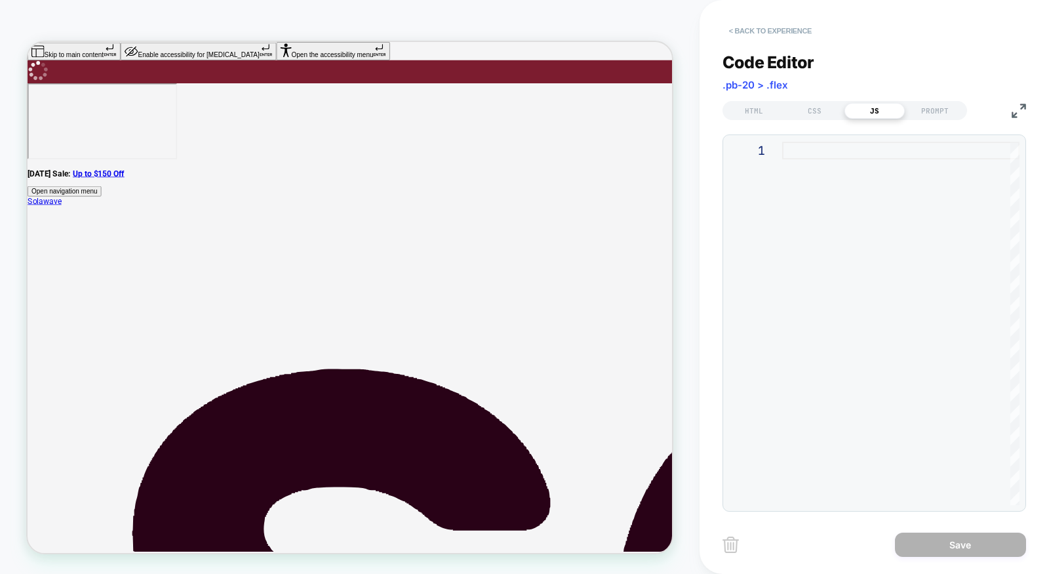
click at [802, 32] on button "< Back to experience" at bounding box center [771, 30] width 96 height 21
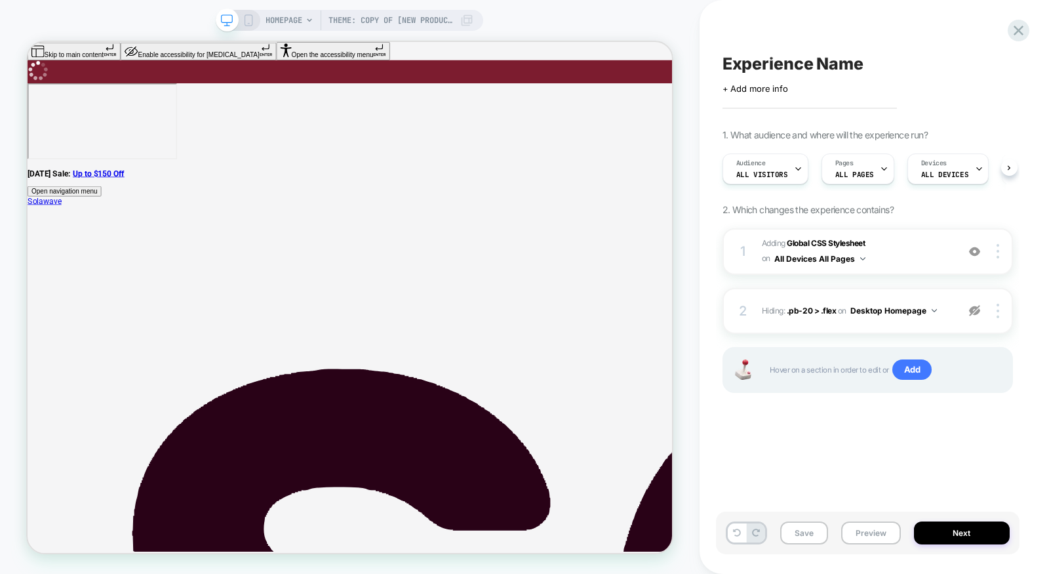
scroll to position [0, 1]
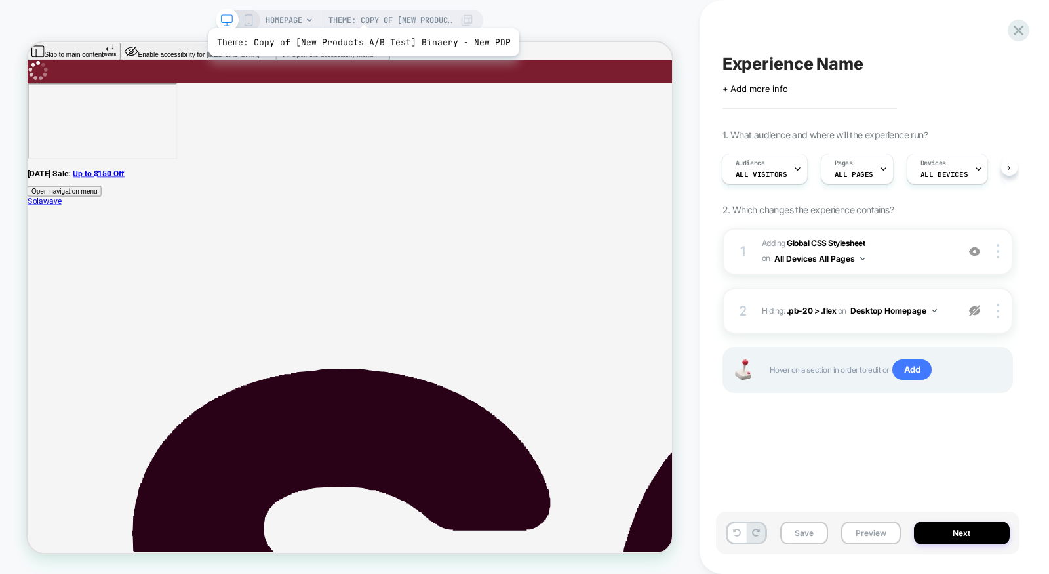
click at [364, 22] on span "Theme: Copy of [New Products A/B Test] Binaery - New PDP" at bounding box center [391, 20] width 125 height 21
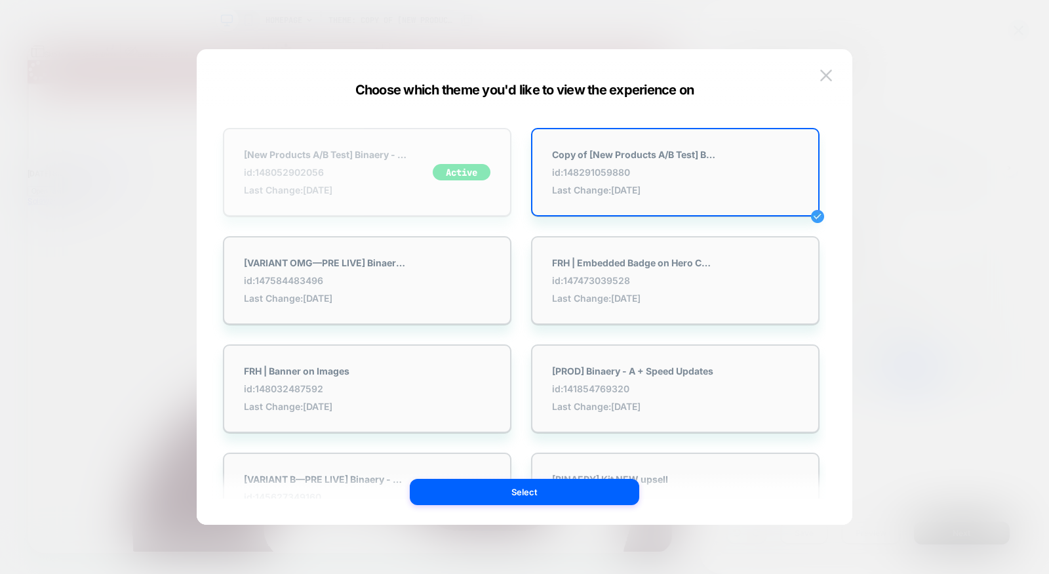
click at [330, 201] on div "[New Products A/B Test] Binaery - New PDP id: 148052902056 Last Change: 9/9/202…" at bounding box center [367, 172] width 289 height 89
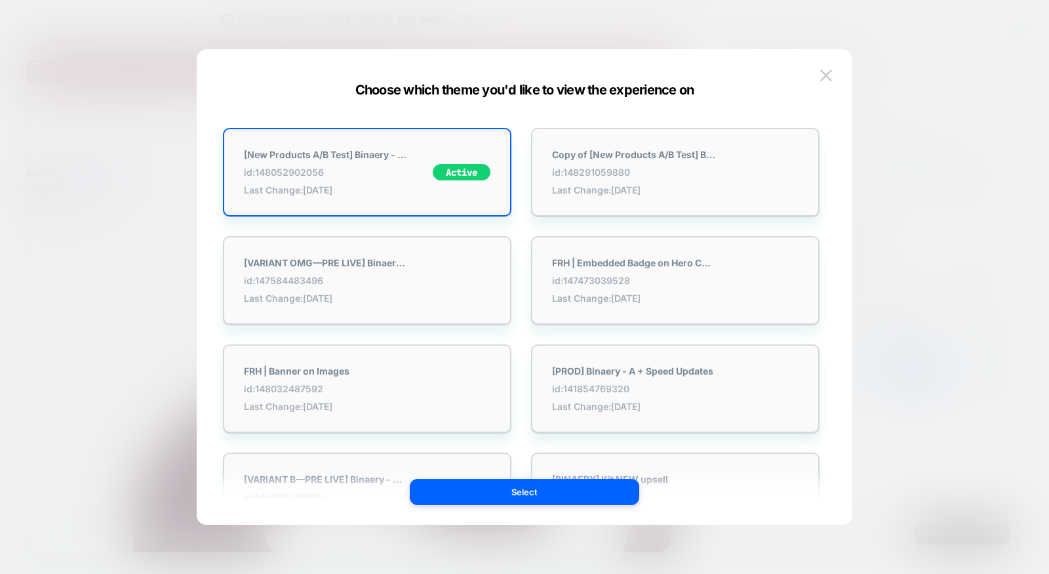
click at [448, 511] on div "[New Products A/B Test] Binaery - New PDP id: 148052902056 Last Change: 9/9/202…" at bounding box center [524, 293] width 616 height 462
click at [449, 500] on button "Select" at bounding box center [525, 492] width 230 height 26
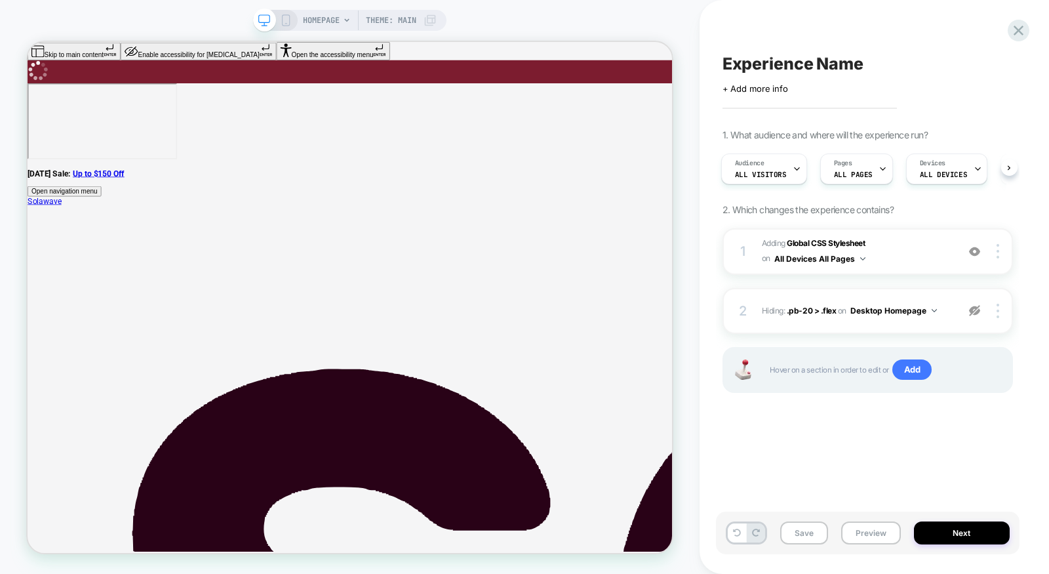
scroll to position [0, 0]
click at [975, 247] on img at bounding box center [974, 251] width 11 height 11
click at [854, 174] on span "ALL PAGES" at bounding box center [853, 174] width 39 height 9
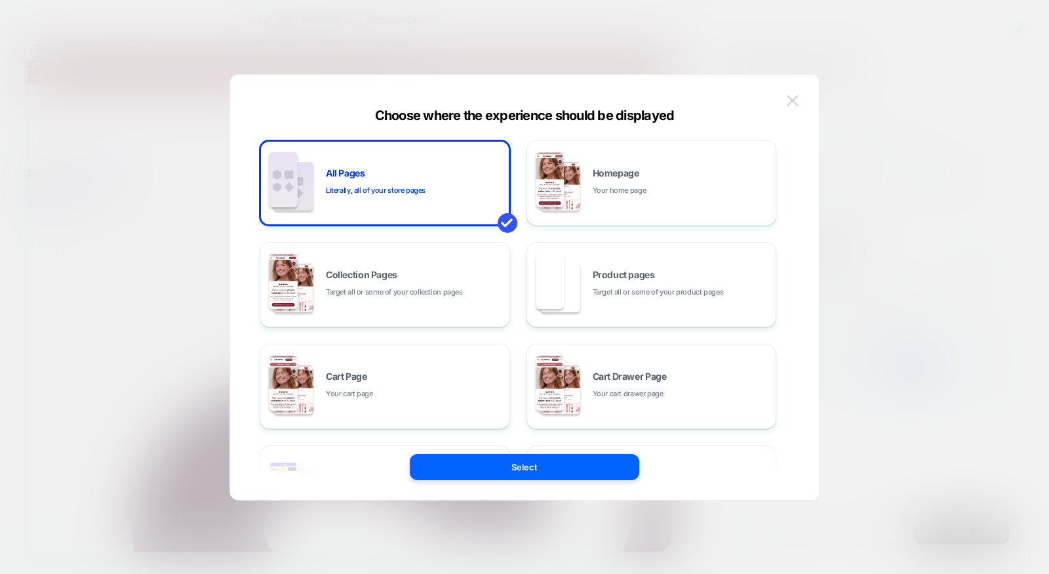
click at [801, 104] on button at bounding box center [793, 101] width 20 height 20
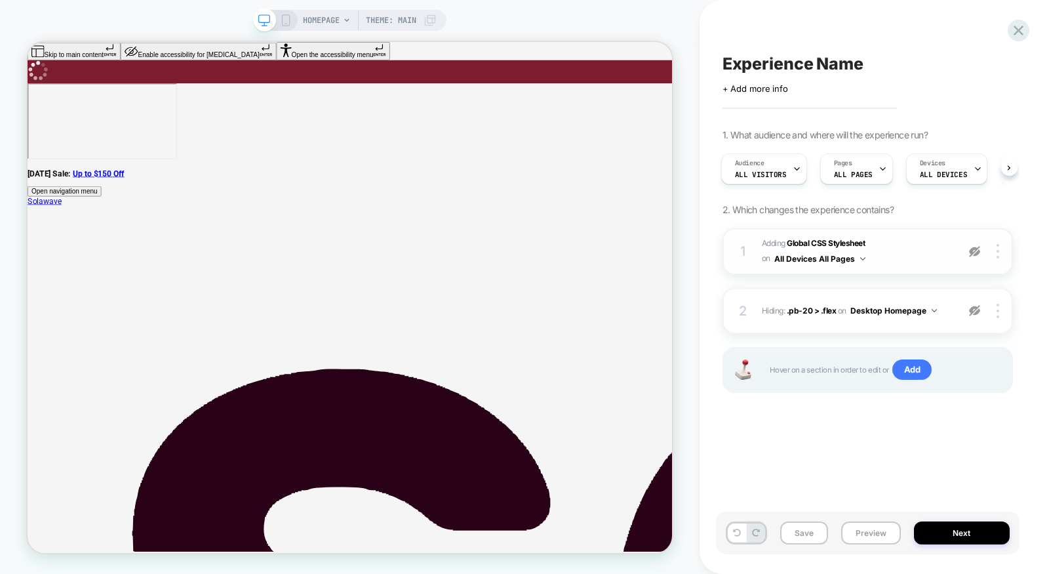
click at [978, 249] on img at bounding box center [974, 251] width 11 height 11
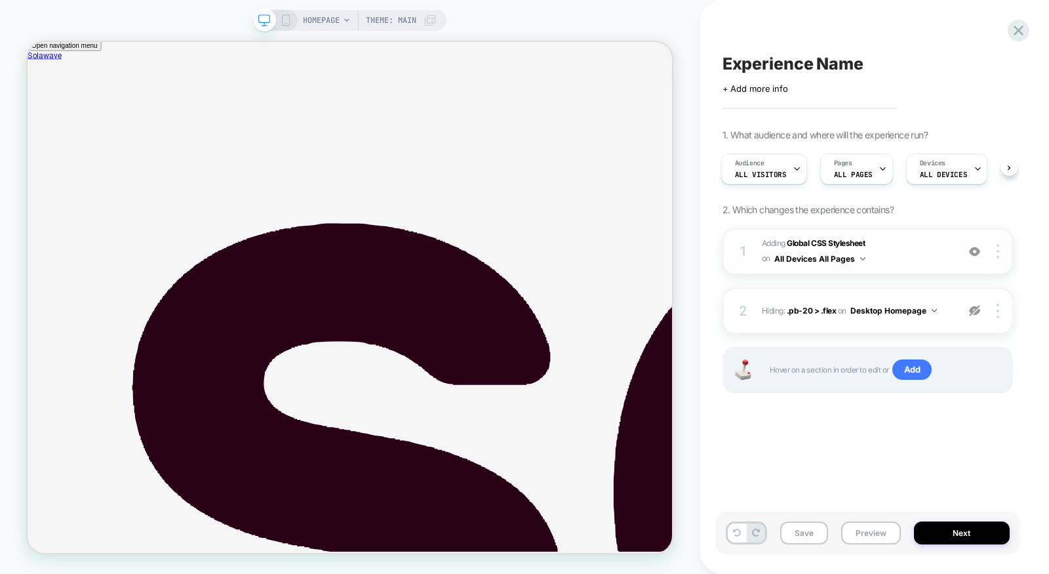
scroll to position [184, 0]
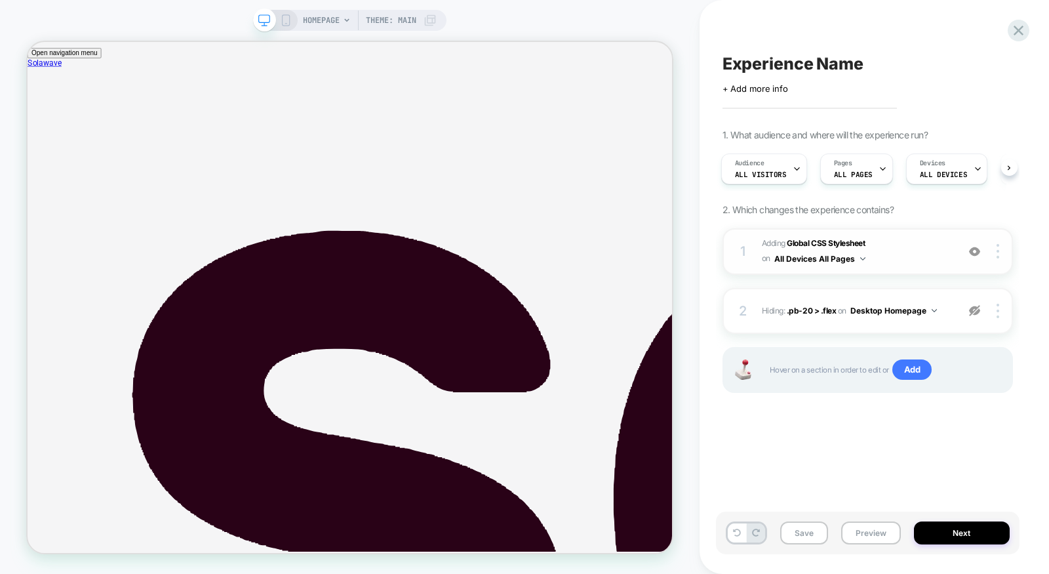
click at [975, 252] on img at bounding box center [974, 251] width 11 height 11
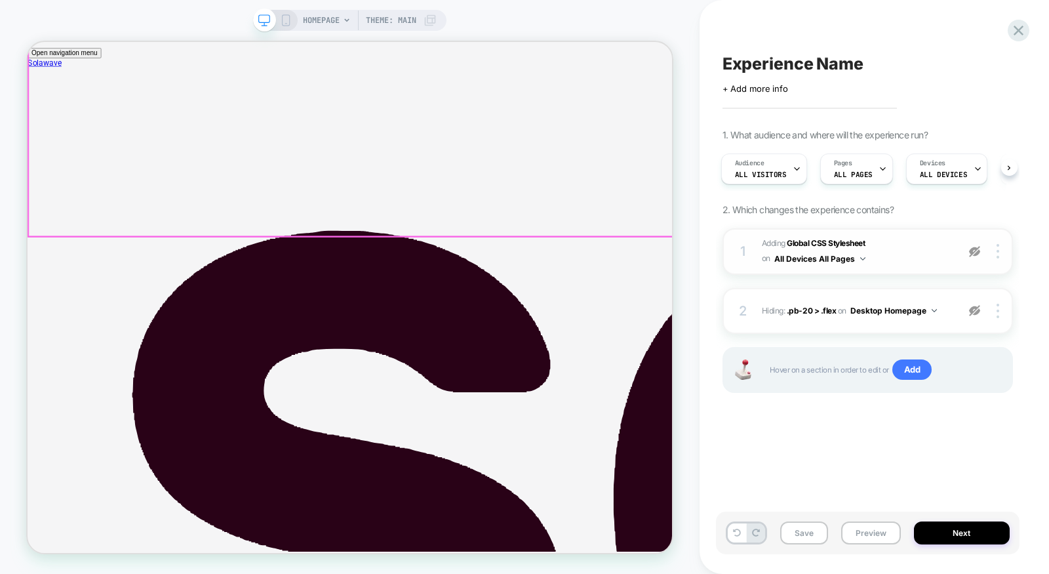
scroll to position [0, 0]
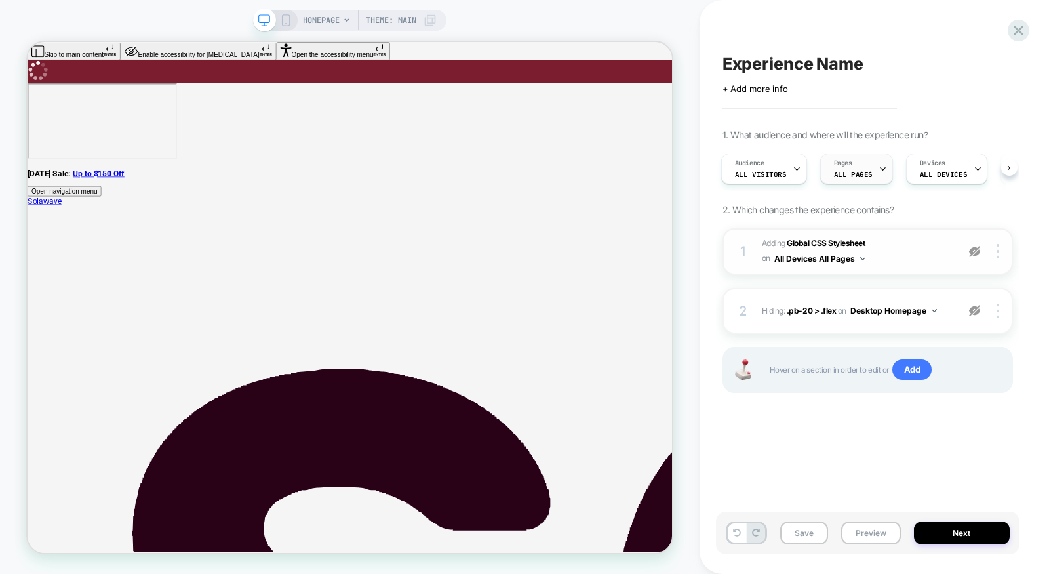
click at [852, 169] on div "Pages ALL PAGES" at bounding box center [853, 169] width 65 height 30
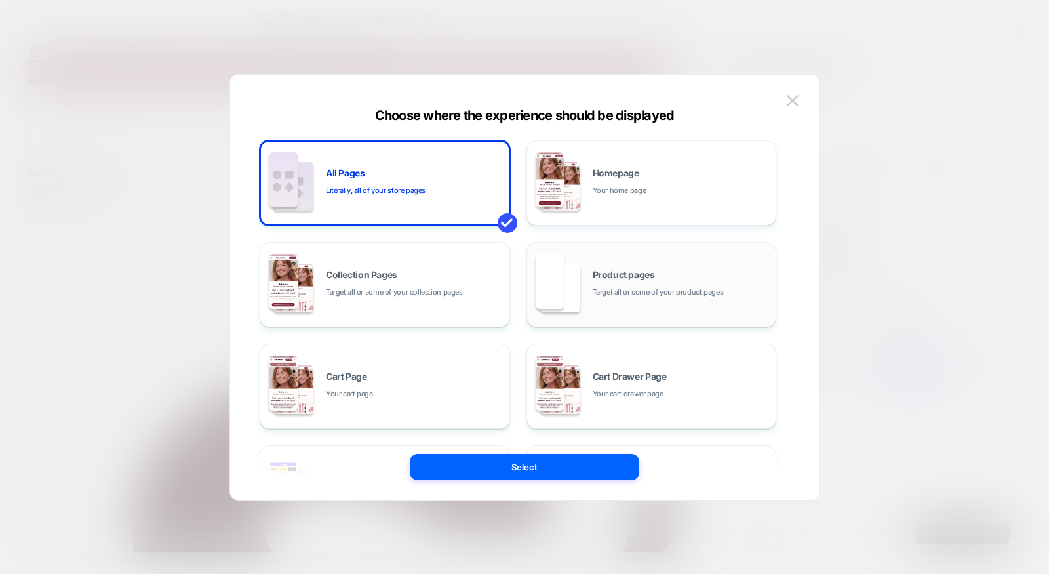
click at [657, 267] on div "Product pages Target all or some of your product pages" at bounding box center [652, 285] width 236 height 72
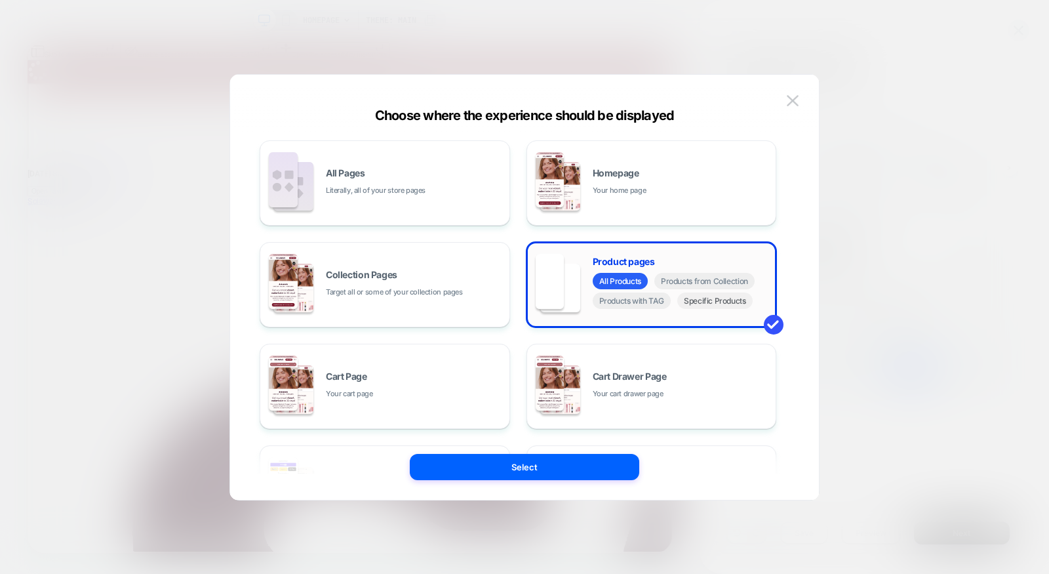
click at [711, 300] on span "Specific Products" at bounding box center [714, 300] width 75 height 16
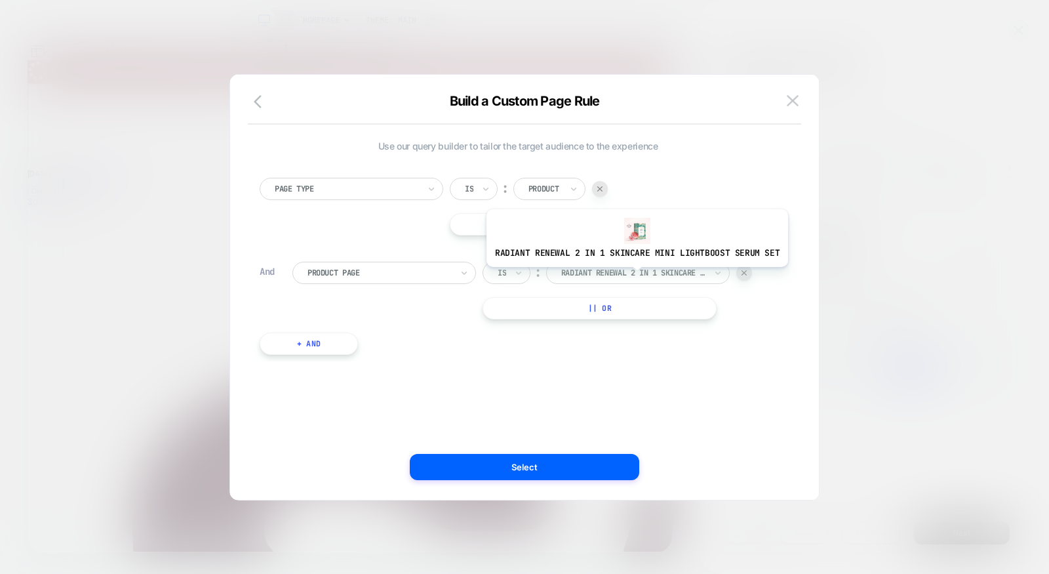
click at [633, 275] on div at bounding box center [633, 273] width 144 height 12
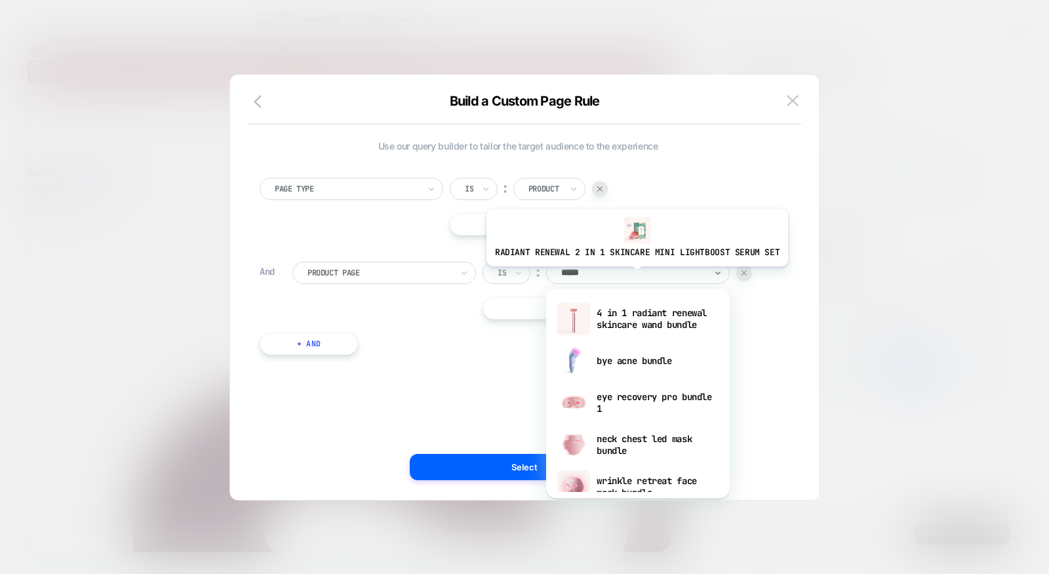
type input "******"
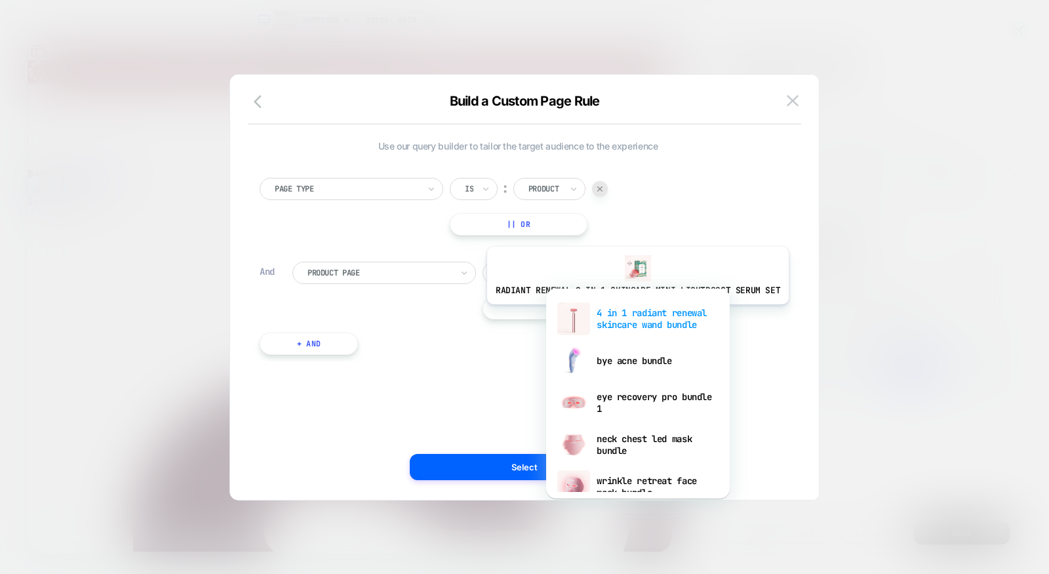
click at [634, 313] on div "4 in 1 radiant renewal skincare wand bundle" at bounding box center [638, 319] width 170 height 42
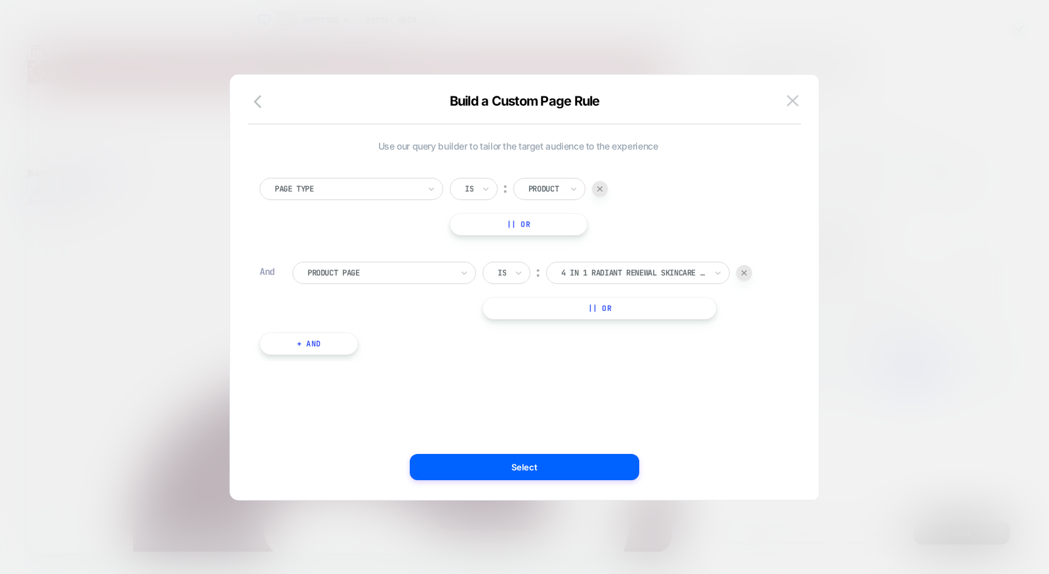
click at [630, 311] on button "|| Or" at bounding box center [600, 308] width 234 height 22
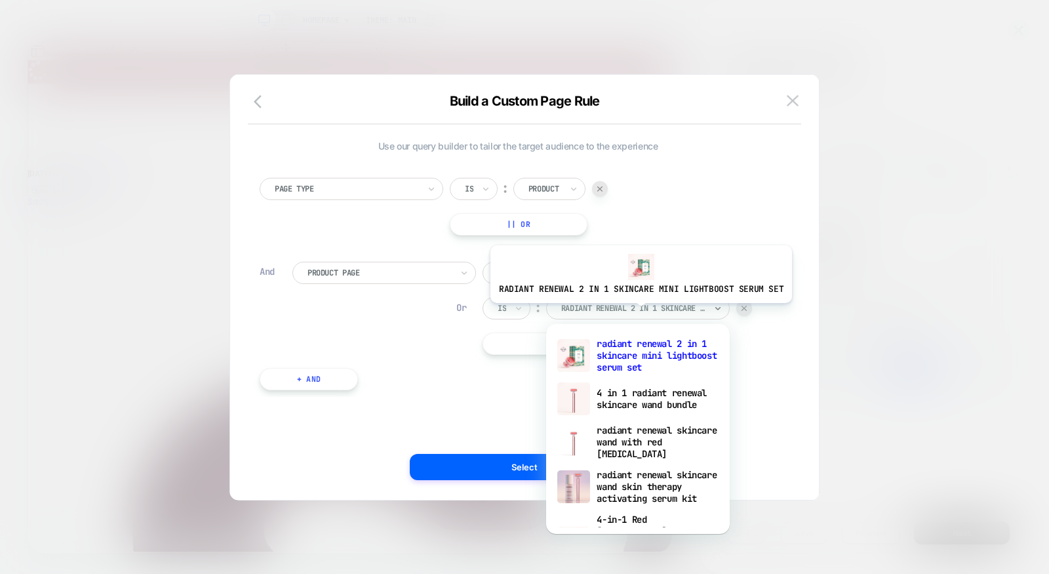
click at [637, 312] on div at bounding box center [633, 308] width 144 height 12
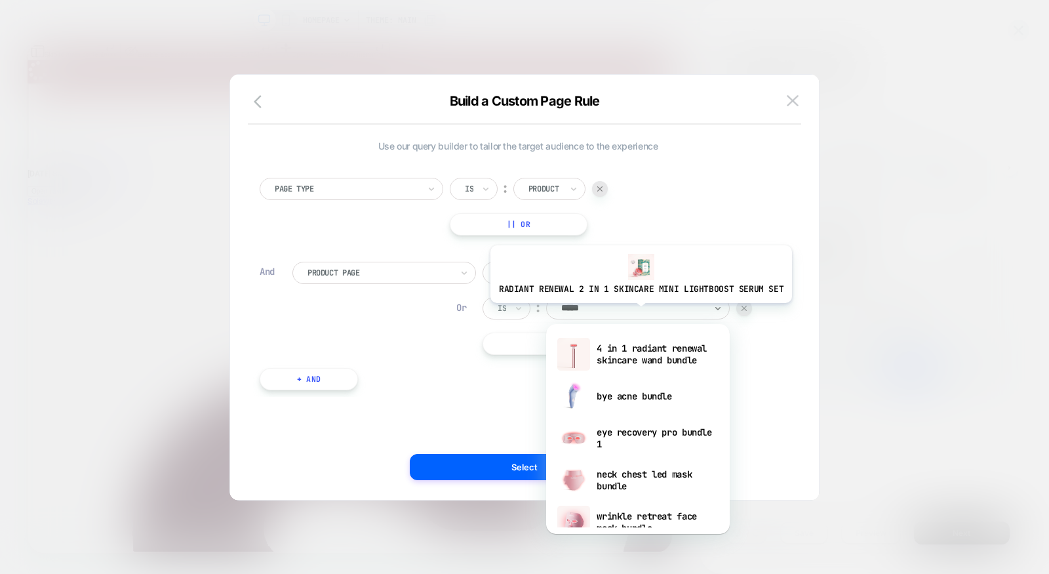
type input "******"
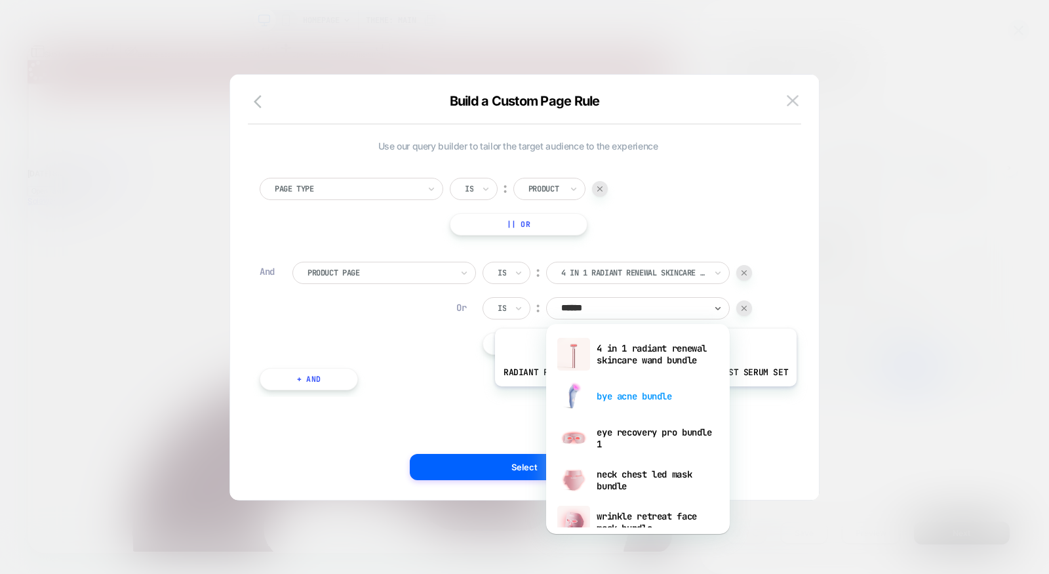
click at [642, 395] on div "bye acne bundle" at bounding box center [638, 396] width 170 height 42
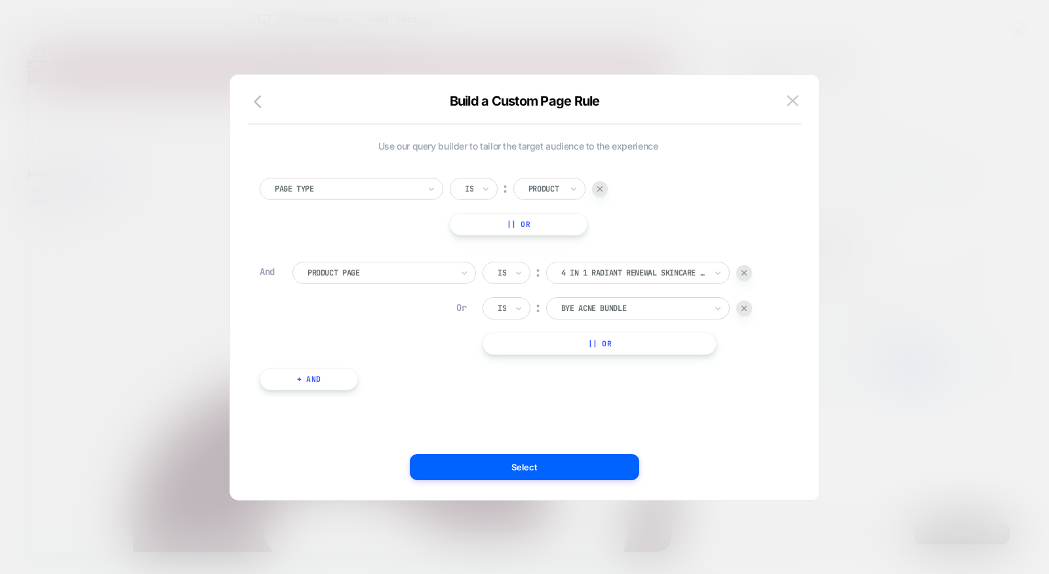
click at [624, 347] on button "|| Or" at bounding box center [600, 343] width 234 height 22
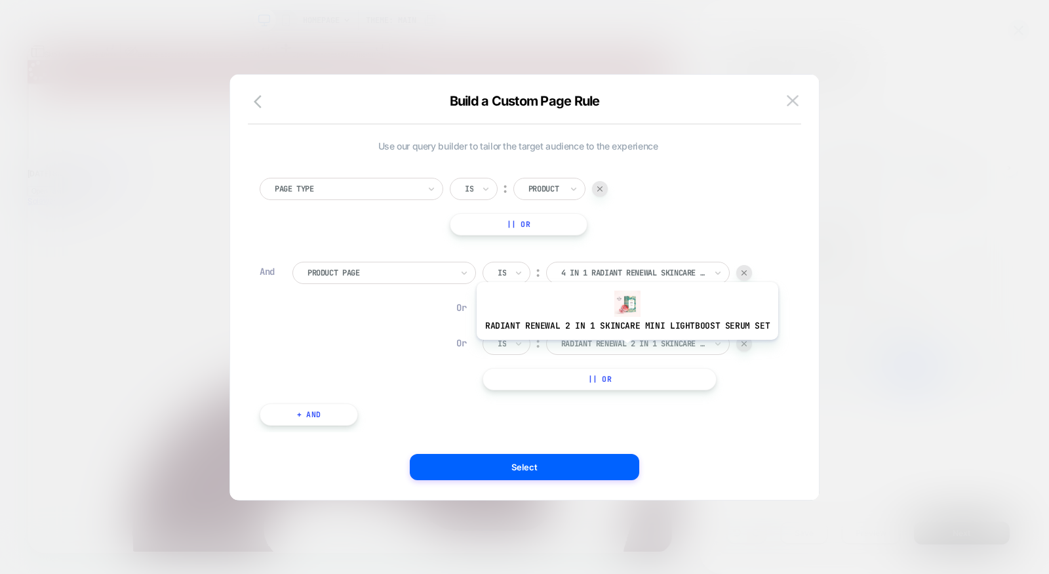
click at [624, 350] on div "radiant renewal 2 in 1 skincare mini lightboost serum set" at bounding box center [633, 343] width 147 height 14
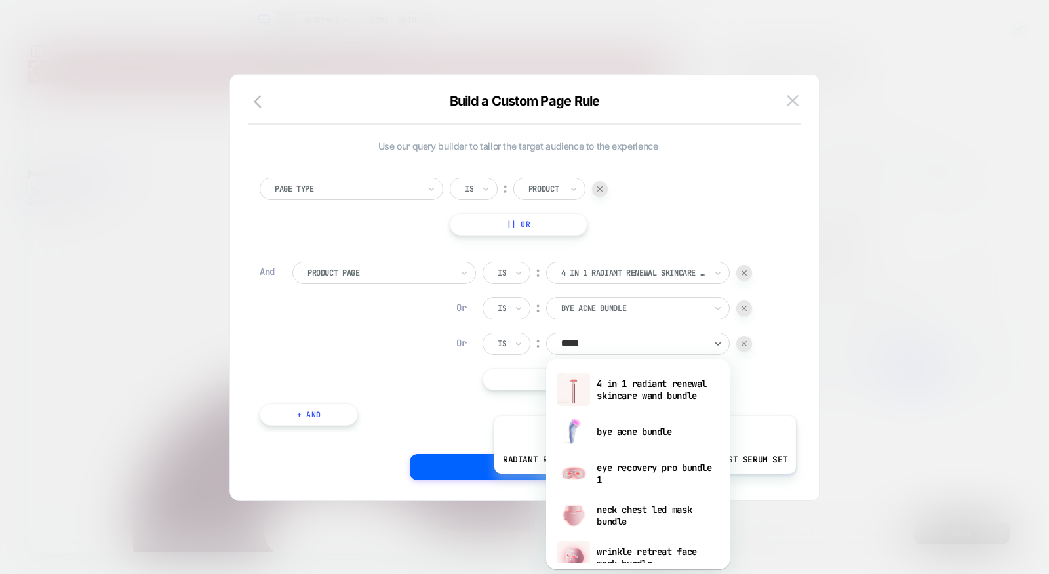
type input "******"
click at [648, 474] on div "eye recovery pro bundle 1" at bounding box center [638, 473] width 170 height 42
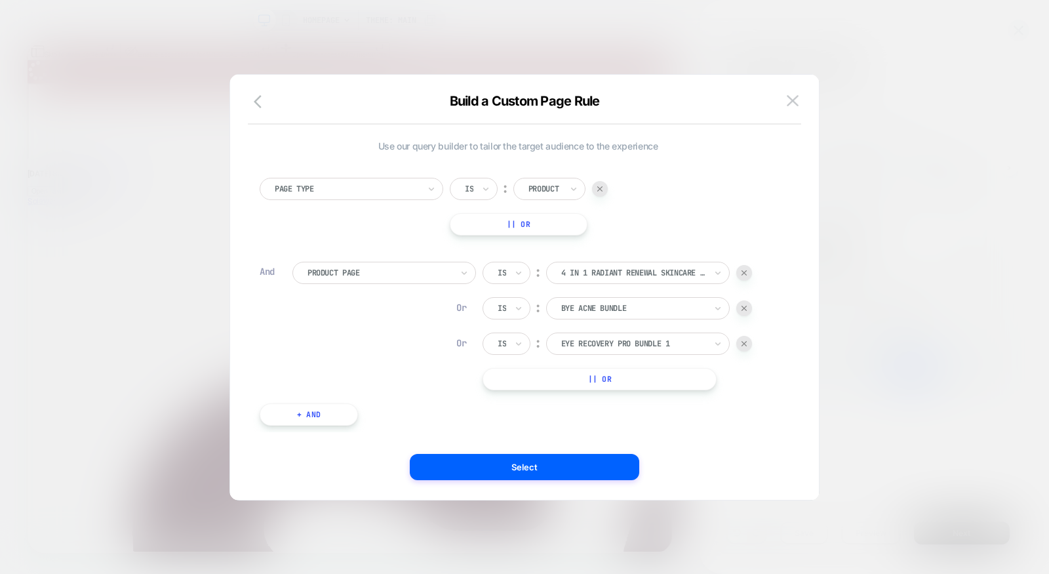
click at [615, 373] on button "|| Or" at bounding box center [600, 379] width 234 height 22
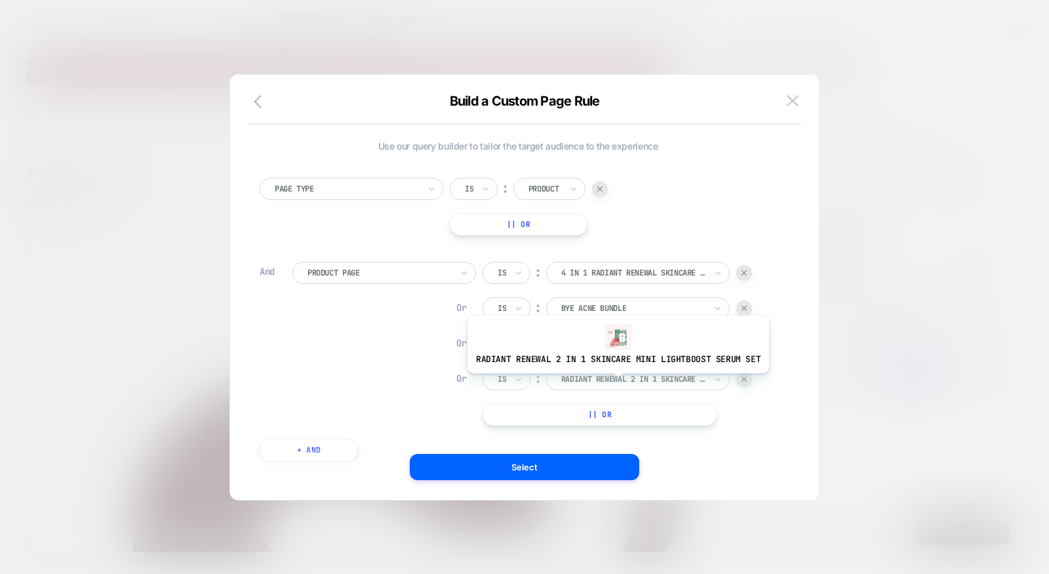
click at [614, 382] on div at bounding box center [633, 379] width 144 height 12
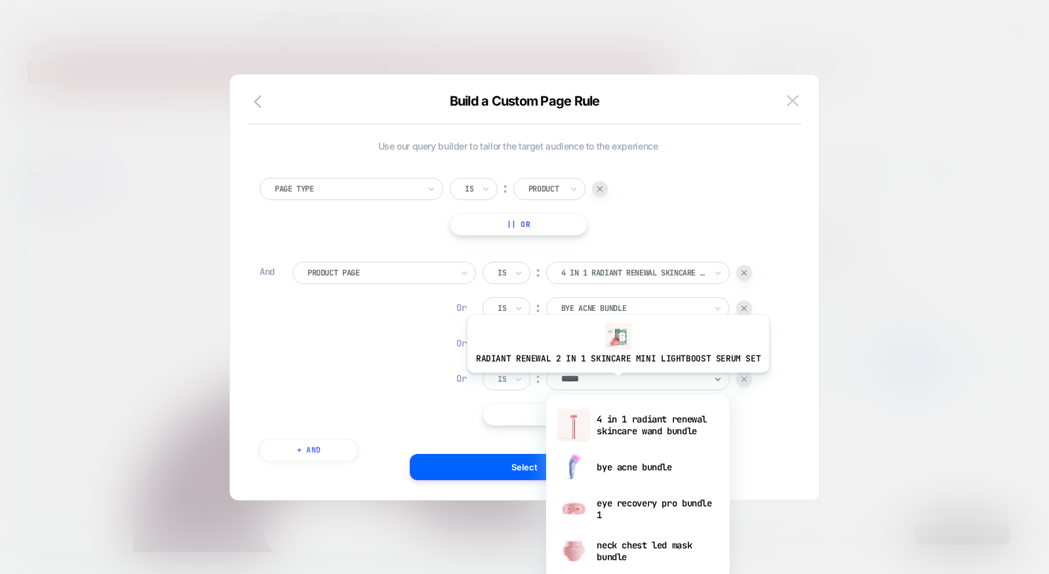
type input "******"
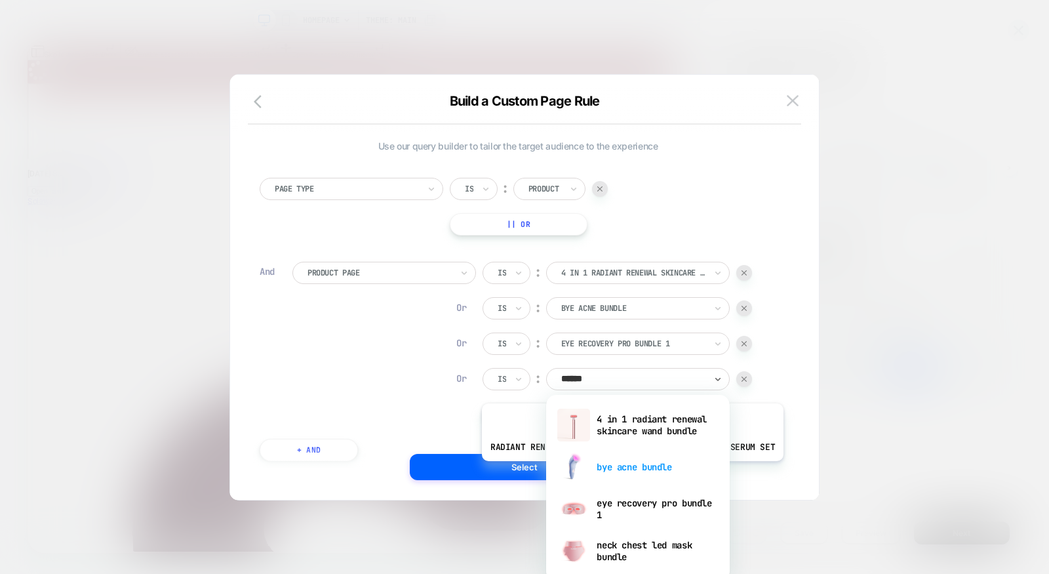
scroll to position [41, 0]
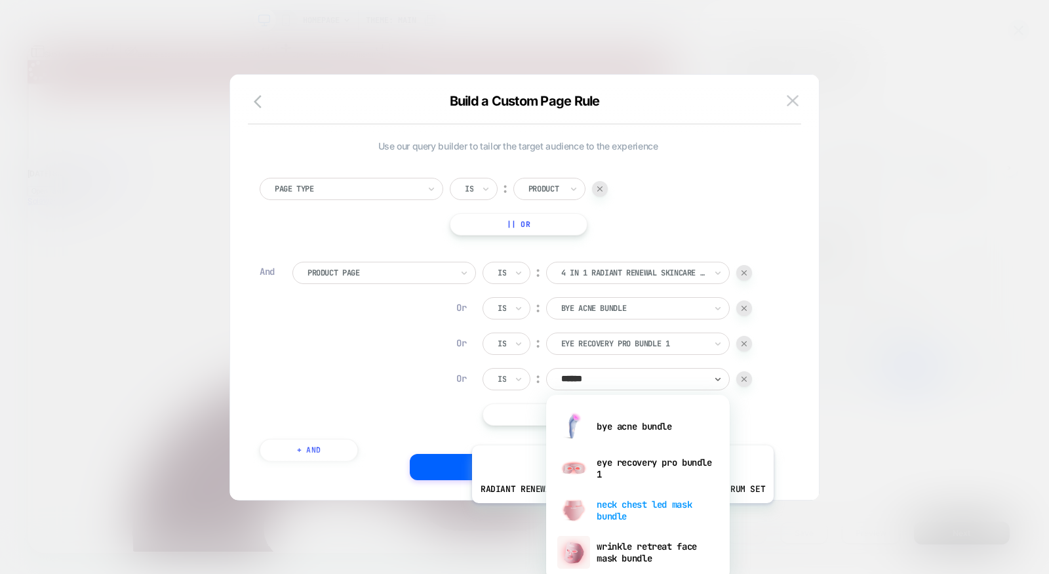
click at [619, 512] on div "neck chest led mask bundle" at bounding box center [638, 510] width 170 height 42
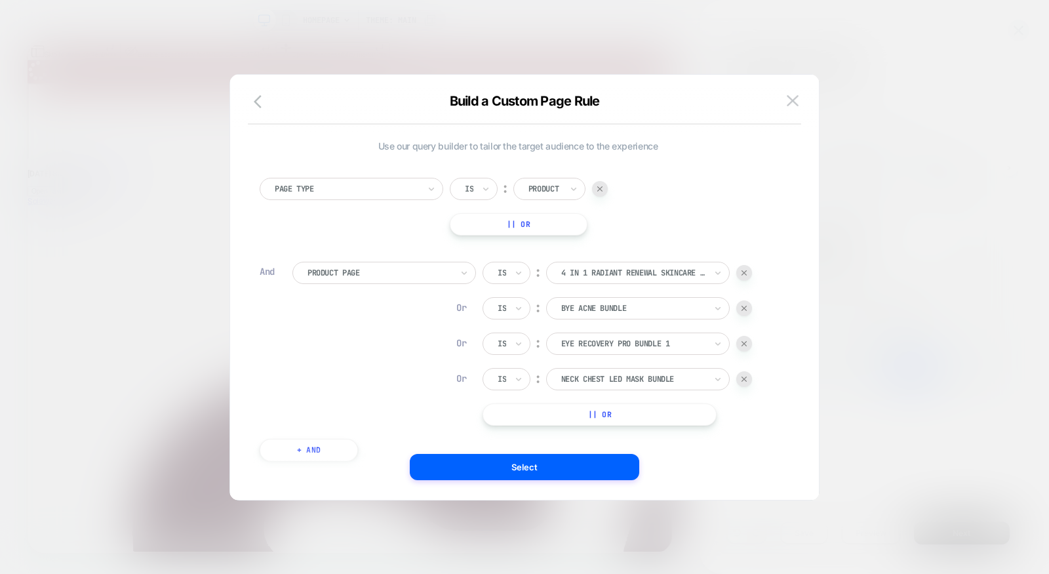
click at [614, 418] on button "|| Or" at bounding box center [600, 414] width 234 height 22
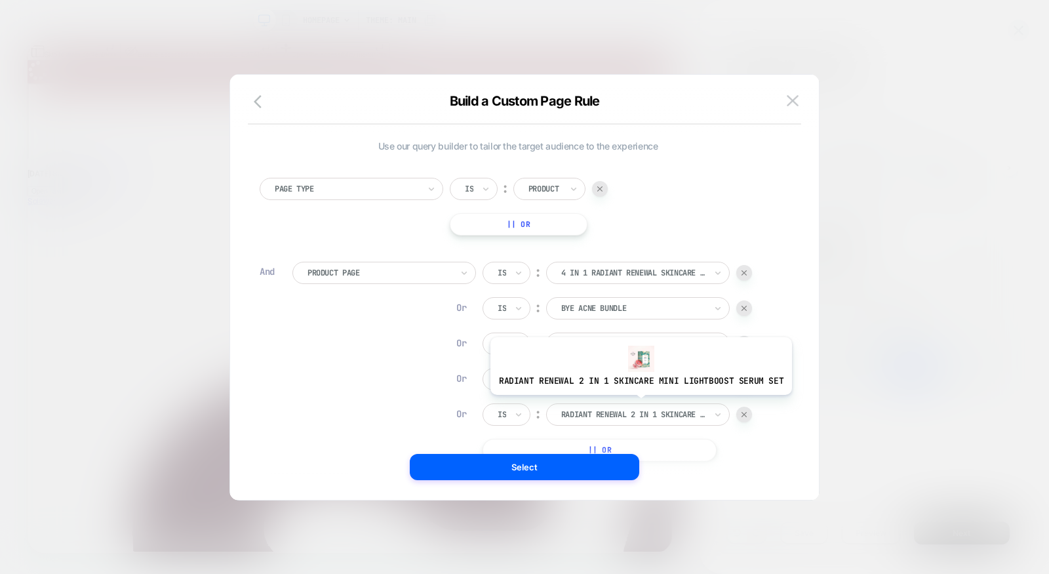
scroll to position [13, 0]
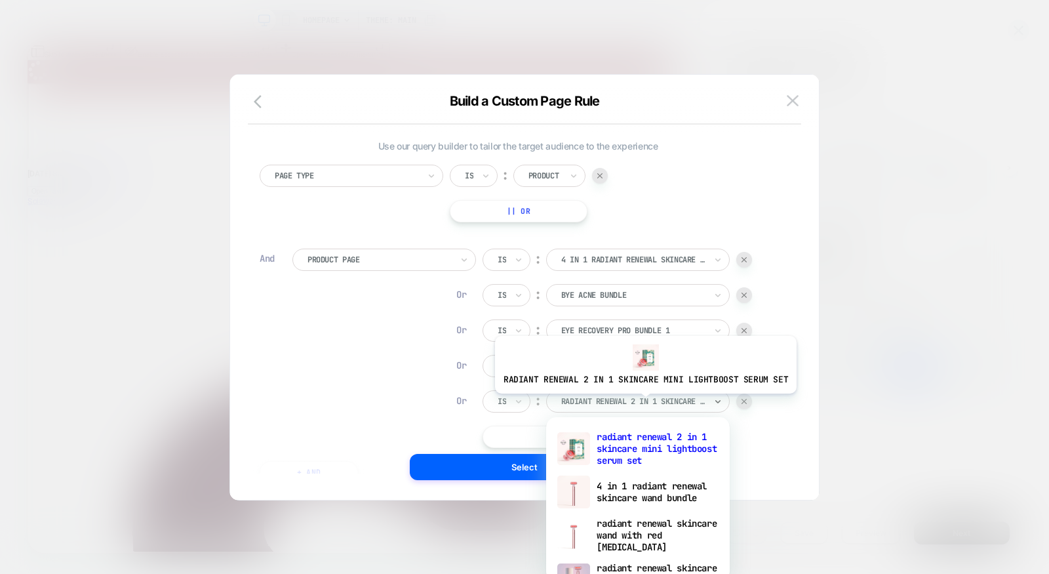
click at [642, 403] on div at bounding box center [633, 401] width 144 height 12
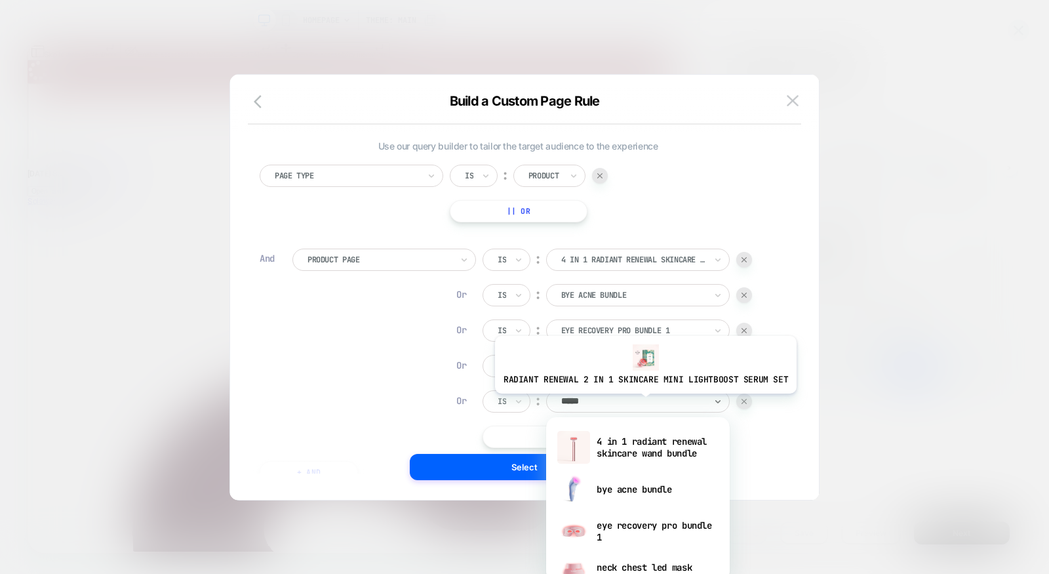
type input "******"
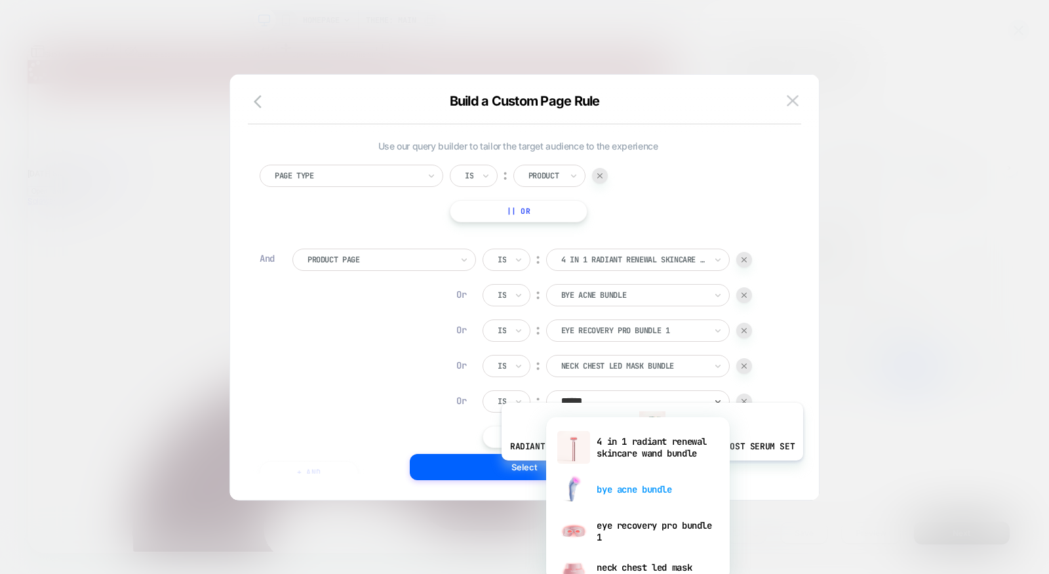
scroll to position [63, 0]
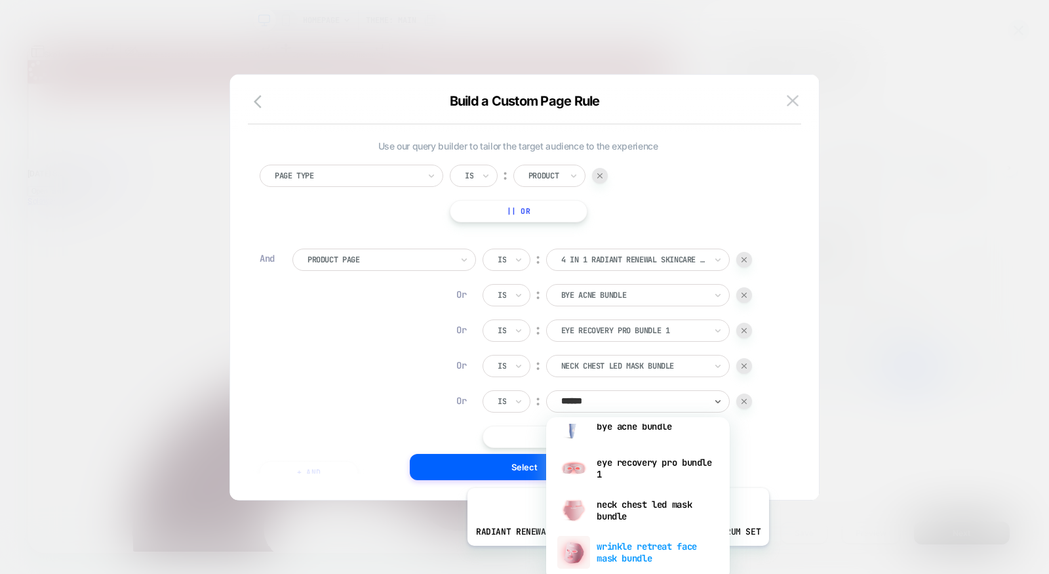
click at [614, 555] on div "wrinkle retreat face mask bundle" at bounding box center [638, 552] width 170 height 42
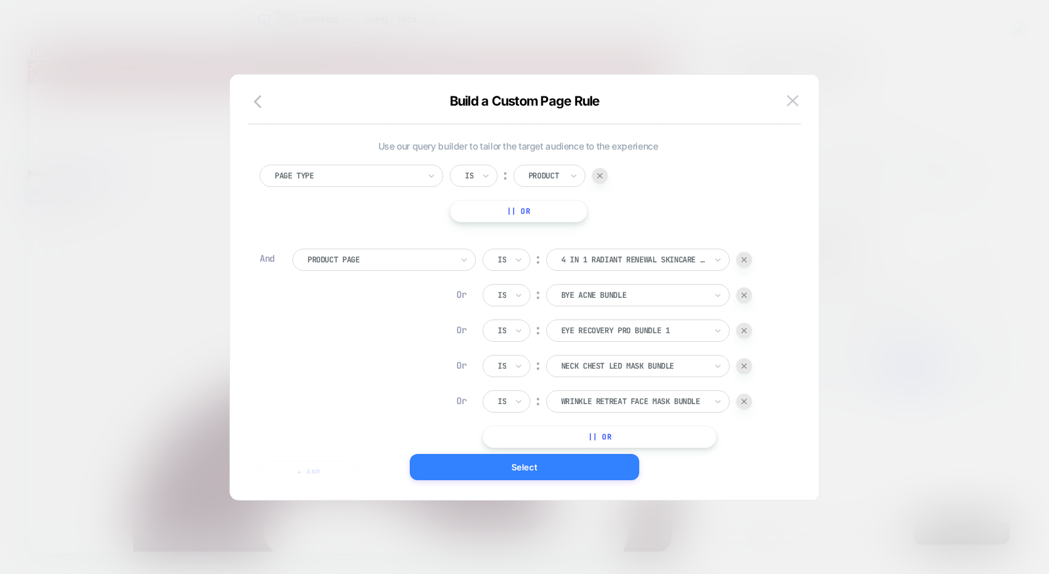
click at [586, 470] on button "Select" at bounding box center [525, 467] width 230 height 26
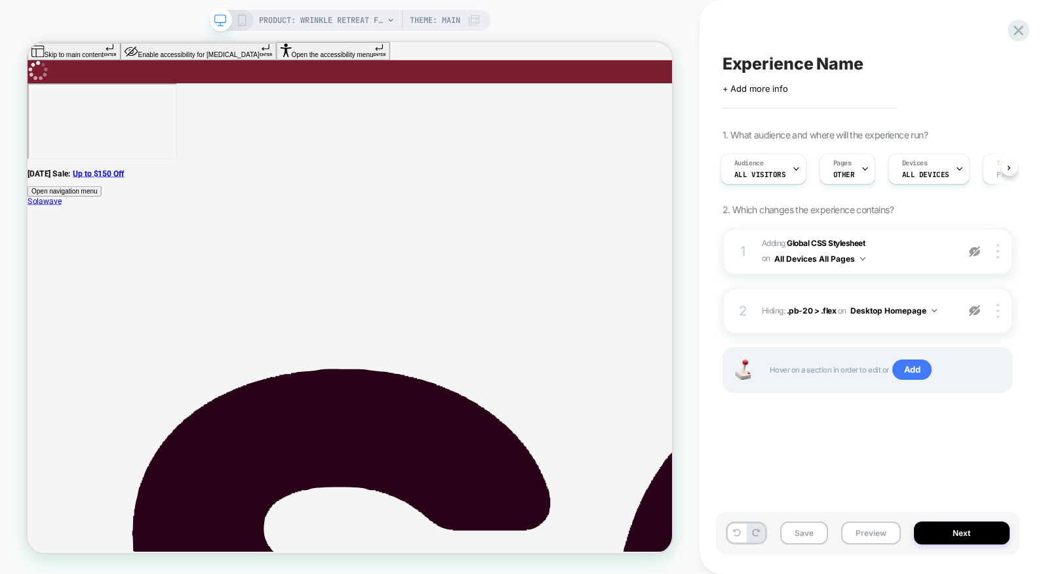
scroll to position [0, 0]
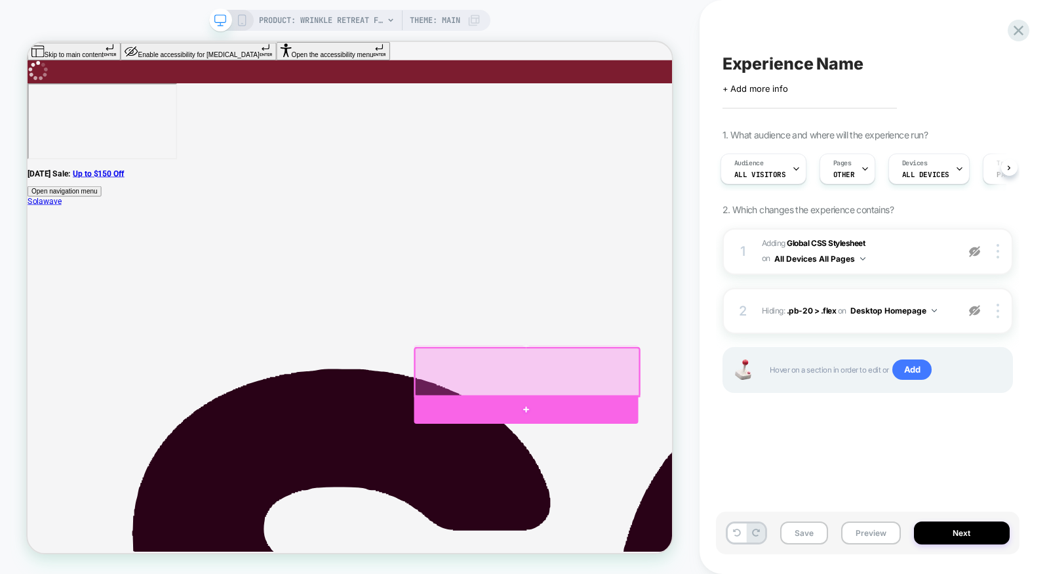
click at [831, 530] on div at bounding box center [692, 531] width 299 height 37
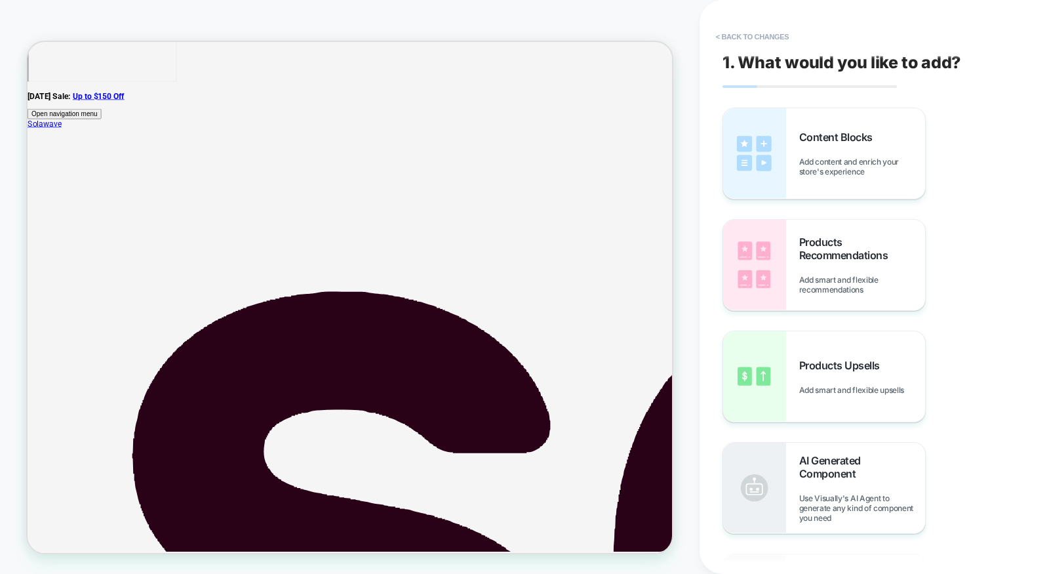
scroll to position [157, 0]
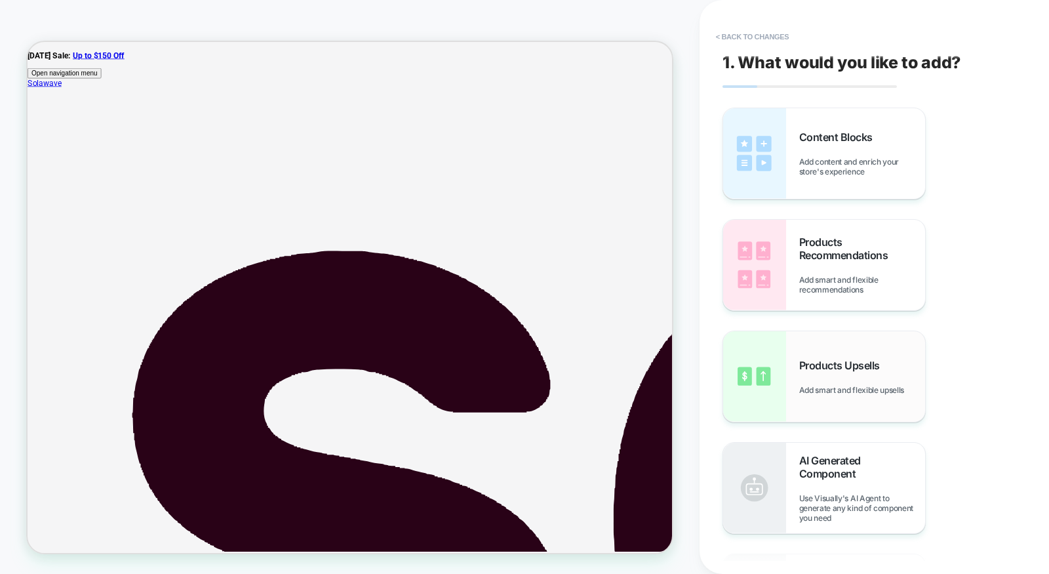
click at [837, 397] on div "Products Upsells Add smart and flexible upsells" at bounding box center [824, 376] width 202 height 90
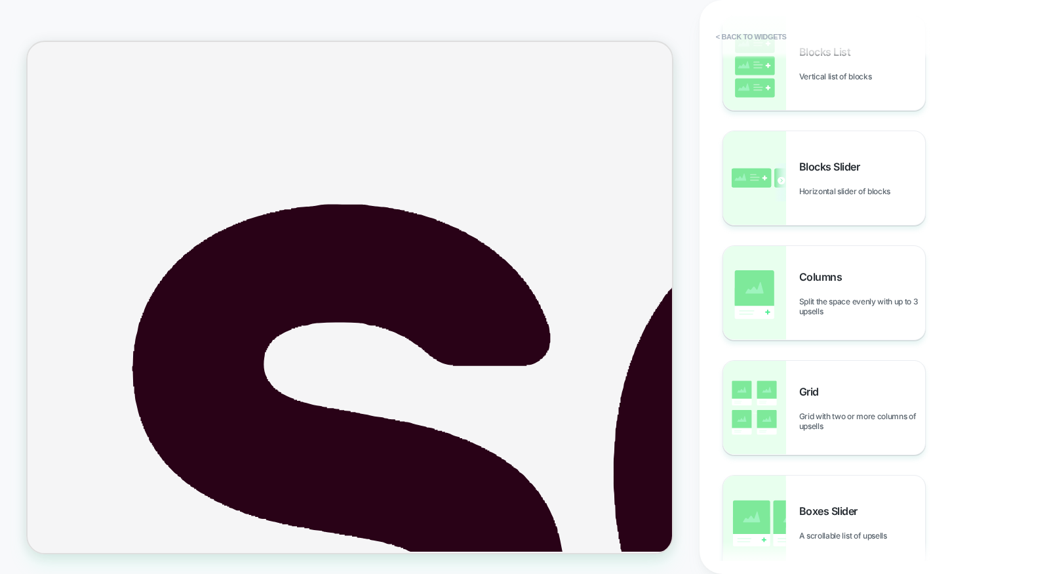
scroll to position [92, 0]
click at [835, 504] on span "Boxes Slider" at bounding box center [831, 510] width 65 height 13
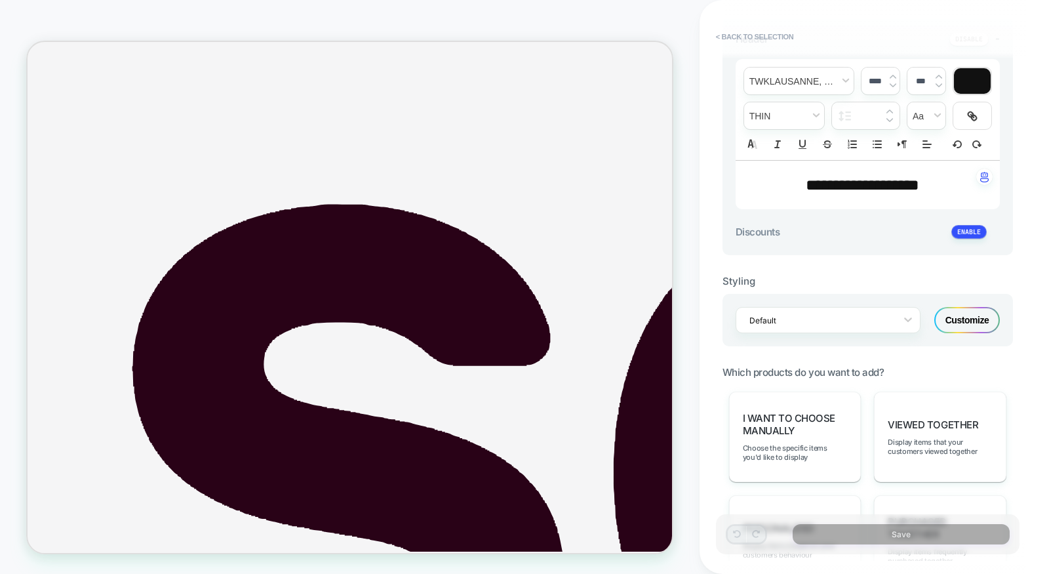
scroll to position [355, 0]
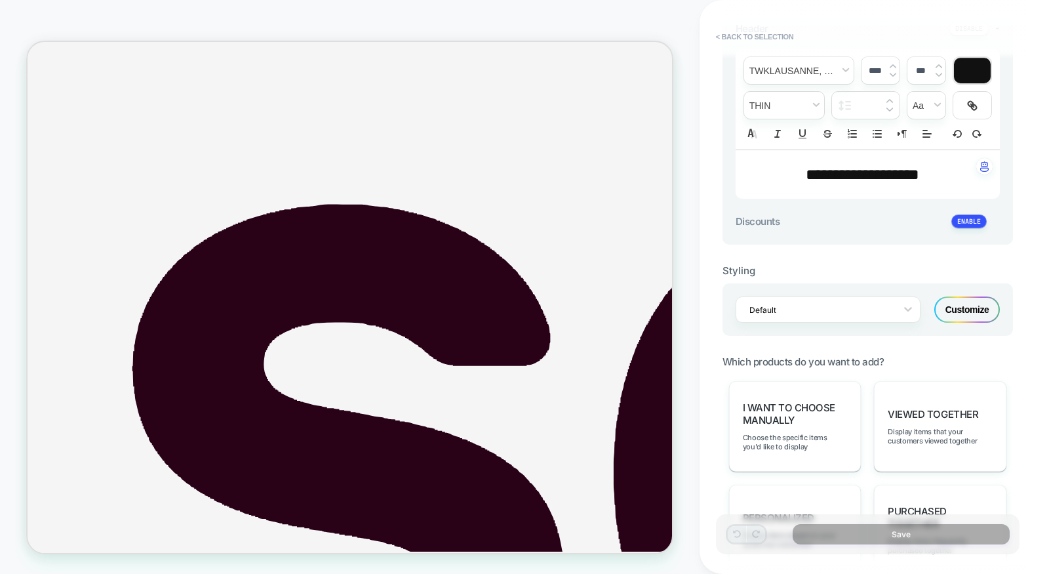
click at [984, 305] on div "Customize" at bounding box center [967, 309] width 66 height 26
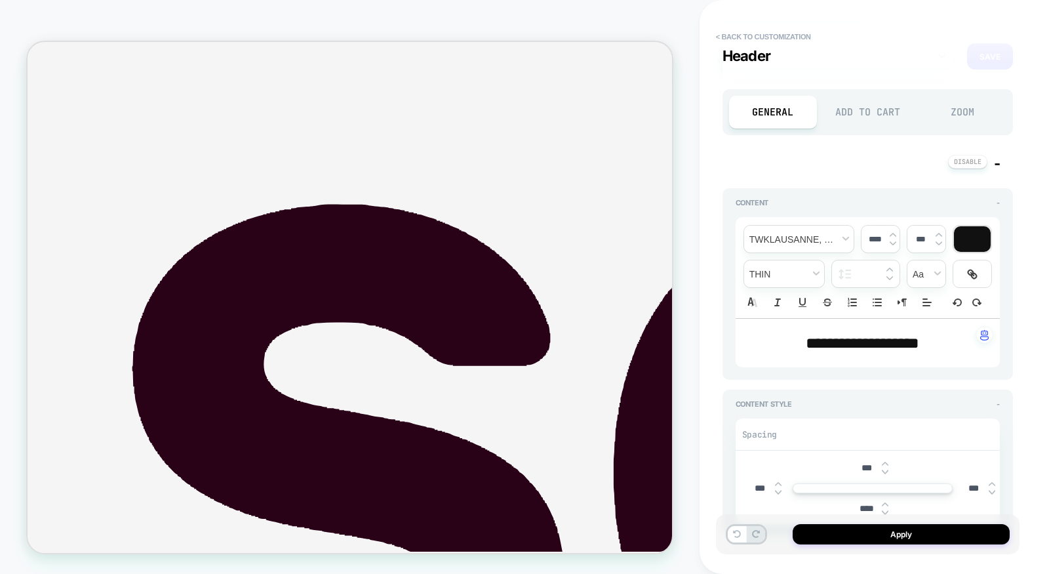
scroll to position [430, 0]
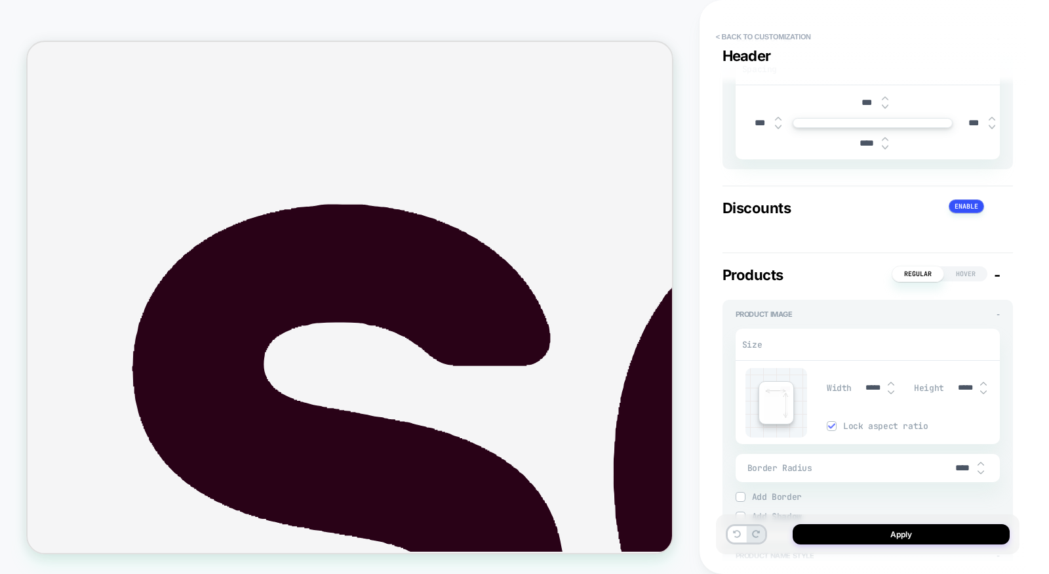
click at [865, 386] on input "*****" at bounding box center [873, 388] width 30 height 10
type input "*****"
click at [863, 388] on input "*****" at bounding box center [873, 388] width 30 height 10
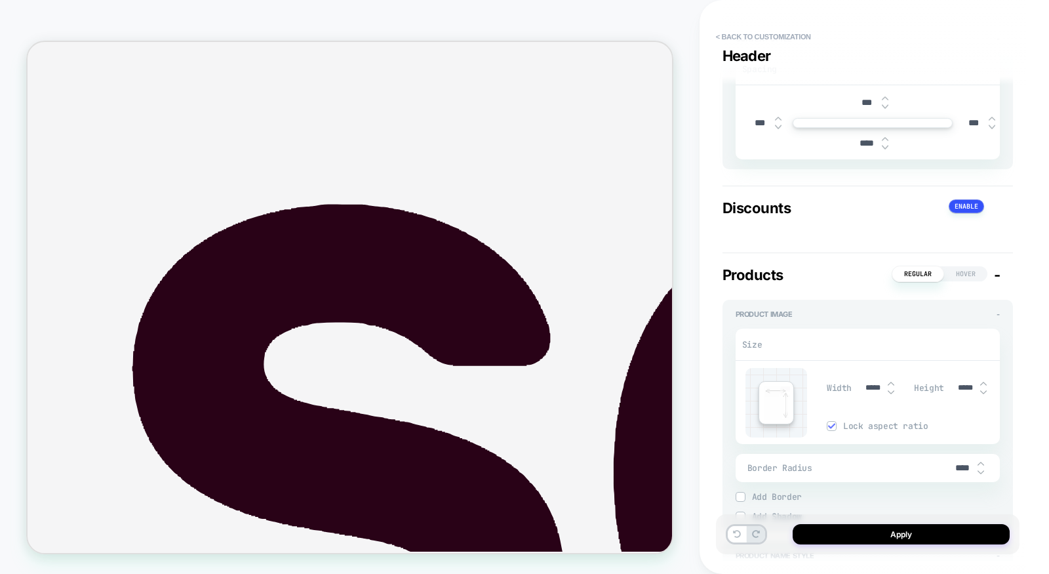
click at [863, 388] on input "*****" at bounding box center [873, 388] width 30 height 10
type input "*****"
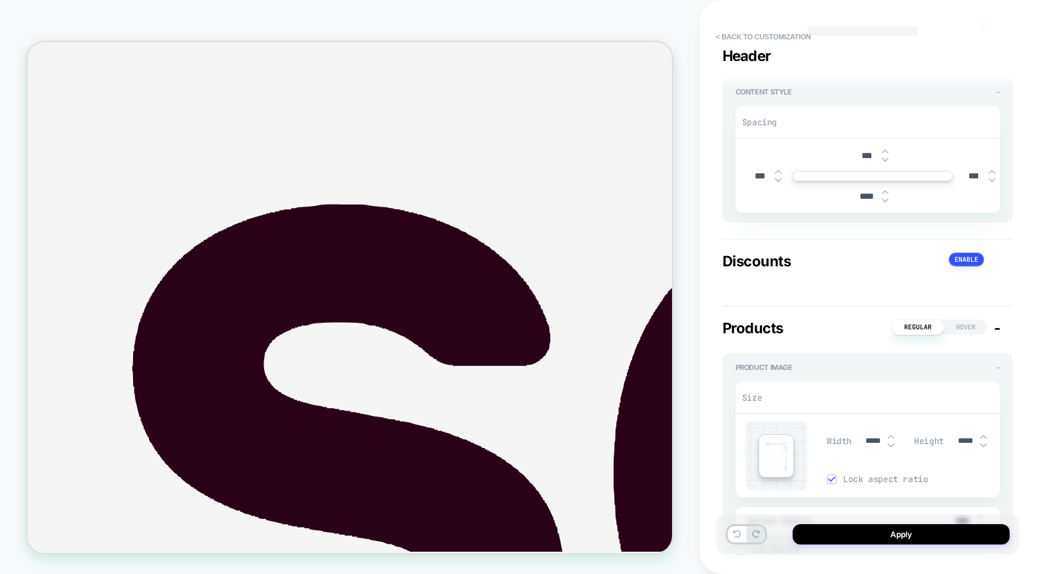
scroll to position [399, 0]
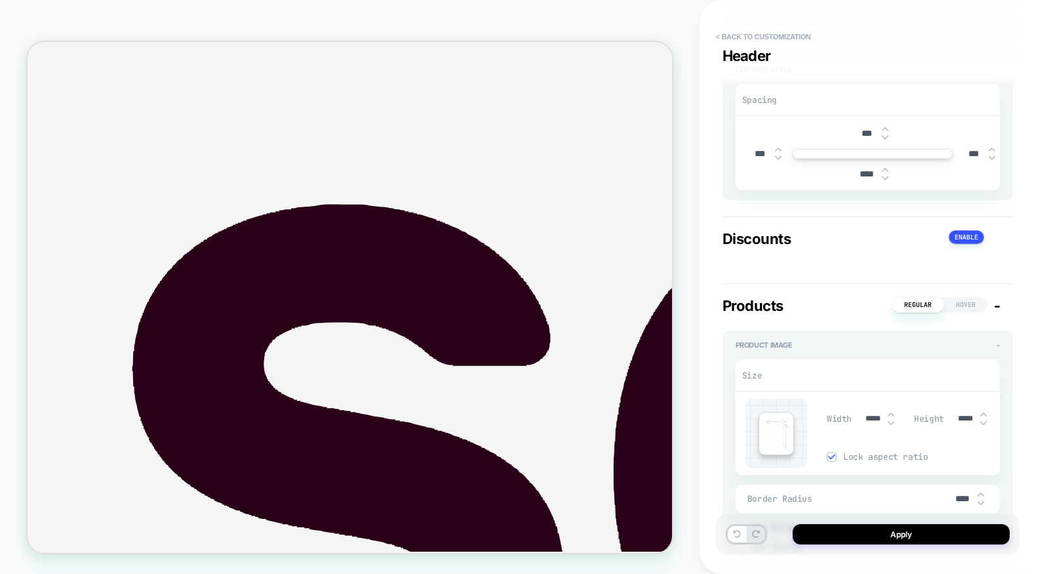
click at [866, 415] on input "*****" at bounding box center [873, 419] width 30 height 10
type input "*****"
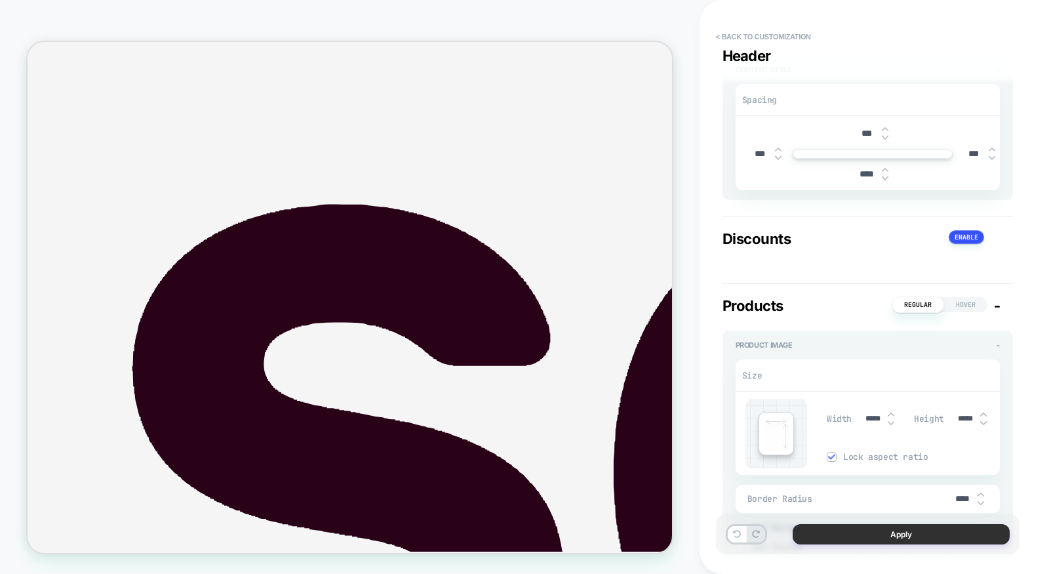
click at [845, 536] on button "Apply" at bounding box center [901, 534] width 217 height 20
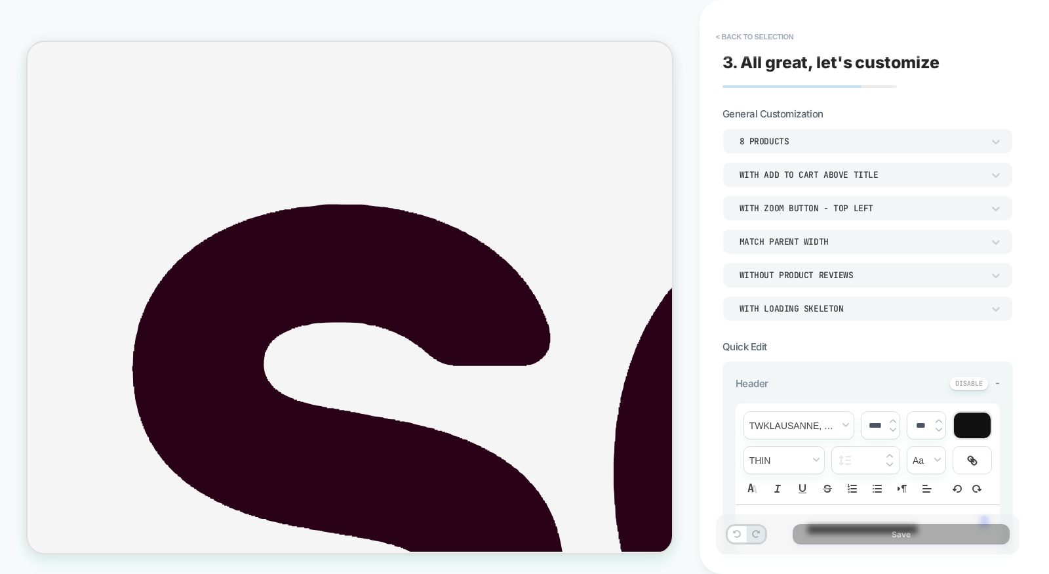
click at [836, 133] on div "8 Products" at bounding box center [868, 141] width 290 height 25
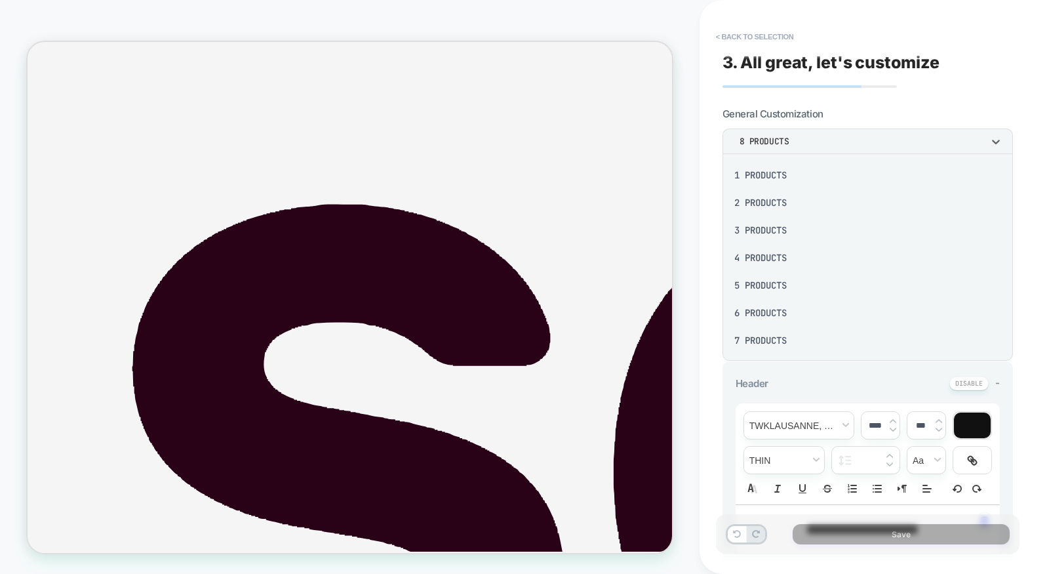
click at [765, 231] on div "3 Products" at bounding box center [868, 230] width 280 height 28
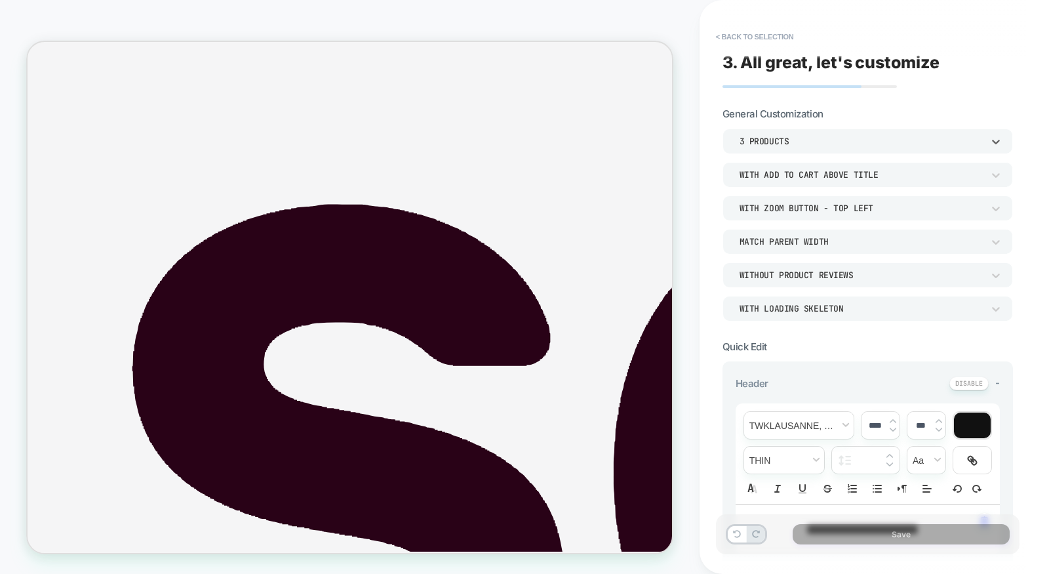
click at [886, 209] on div "With Zoom Button - Top Left" at bounding box center [861, 208] width 243 height 11
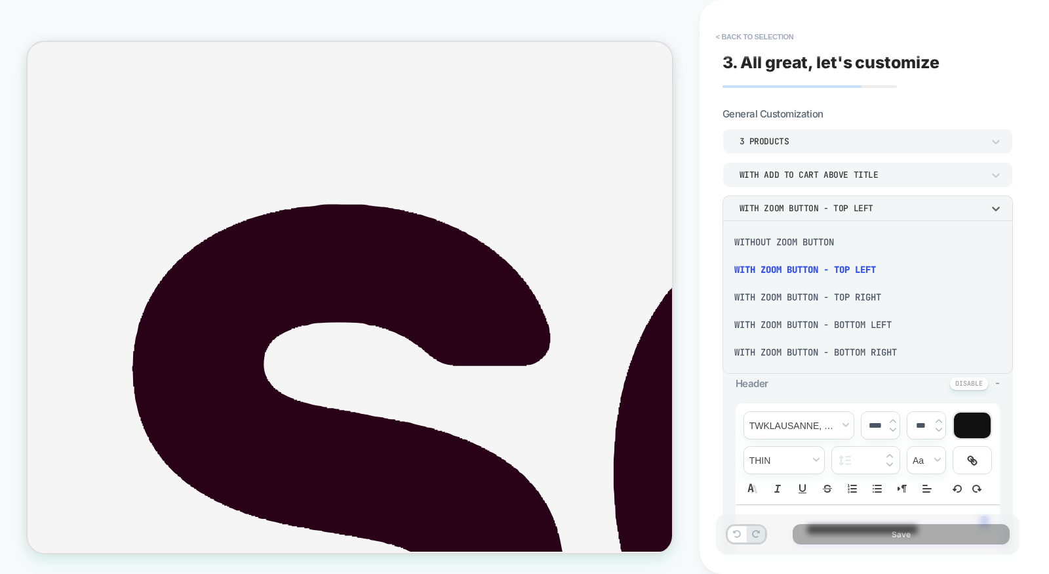
click at [786, 247] on div "Without Zoom Button" at bounding box center [868, 242] width 280 height 28
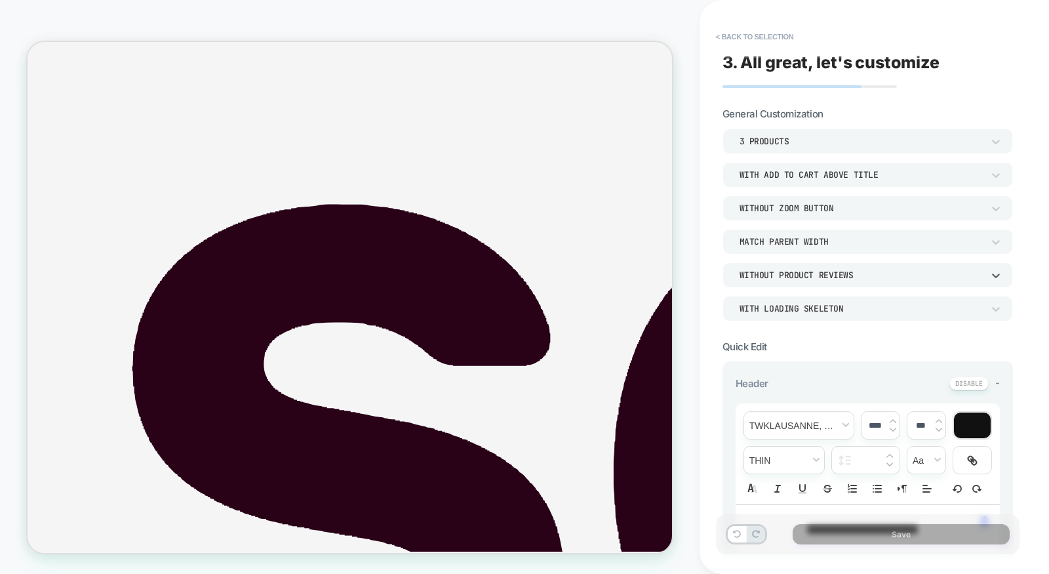
click at [860, 280] on div "Without Product Reviews" at bounding box center [861, 275] width 243 height 11
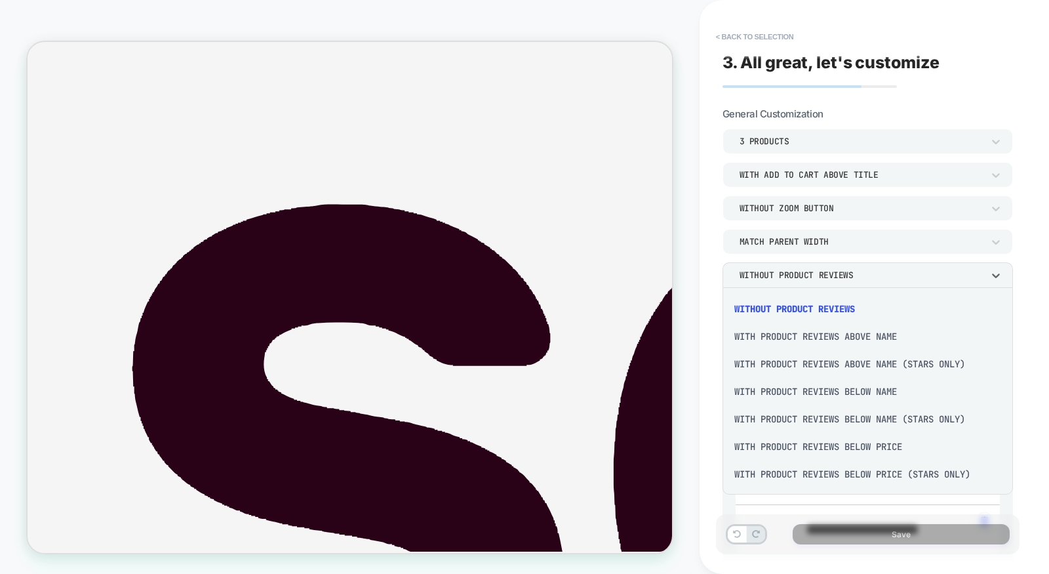
click at [711, 315] on div at bounding box center [524, 287] width 1049 height 574
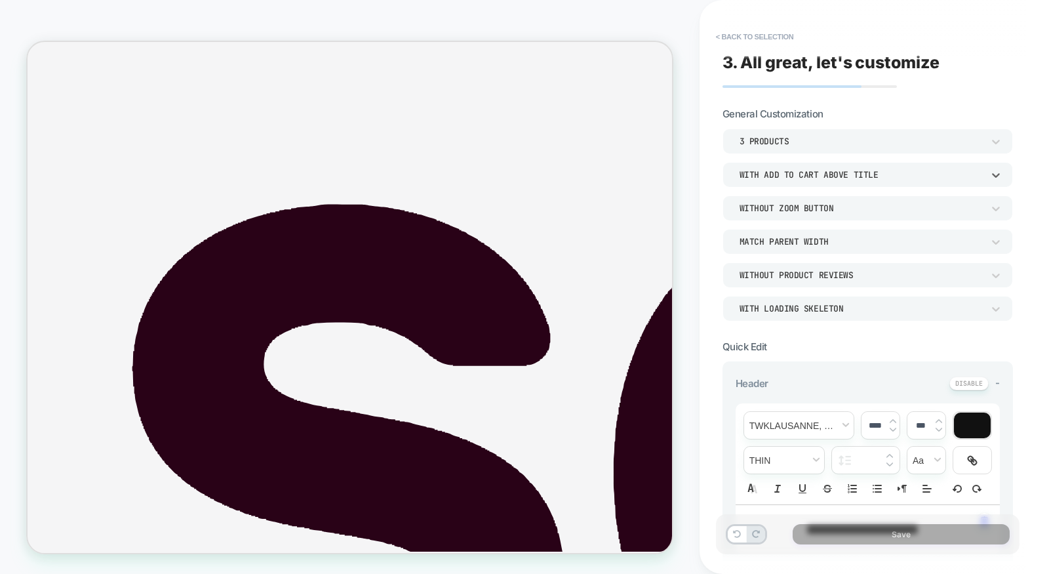
click at [857, 172] on div "With add to cart above title" at bounding box center [861, 174] width 243 height 11
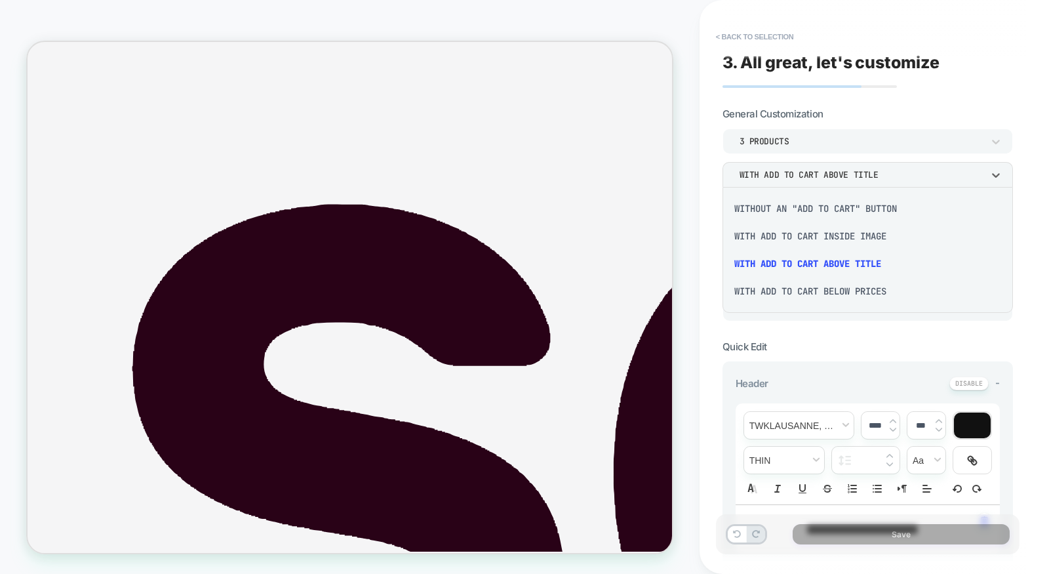
click at [824, 207] on div "Without an "add to cart" button" at bounding box center [868, 209] width 280 height 28
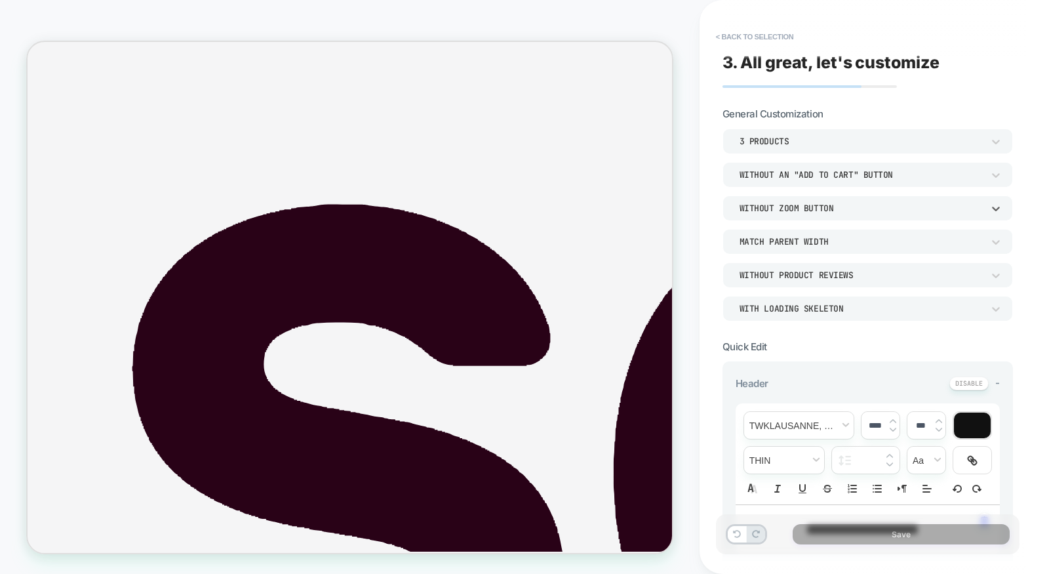
click at [835, 210] on div "Without Zoom Button" at bounding box center [861, 208] width 243 height 11
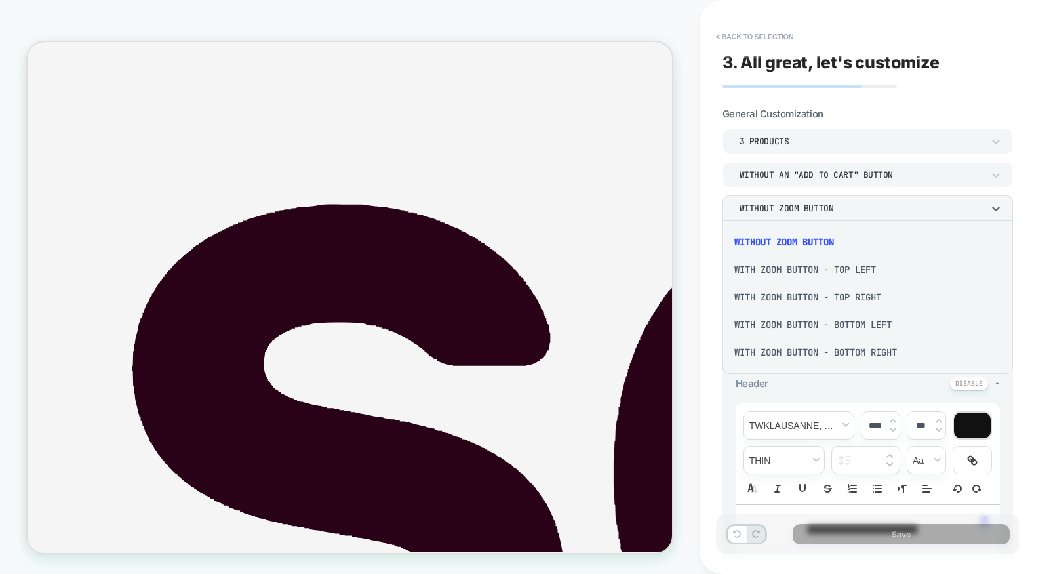
click at [696, 280] on div at bounding box center [524, 287] width 1049 height 574
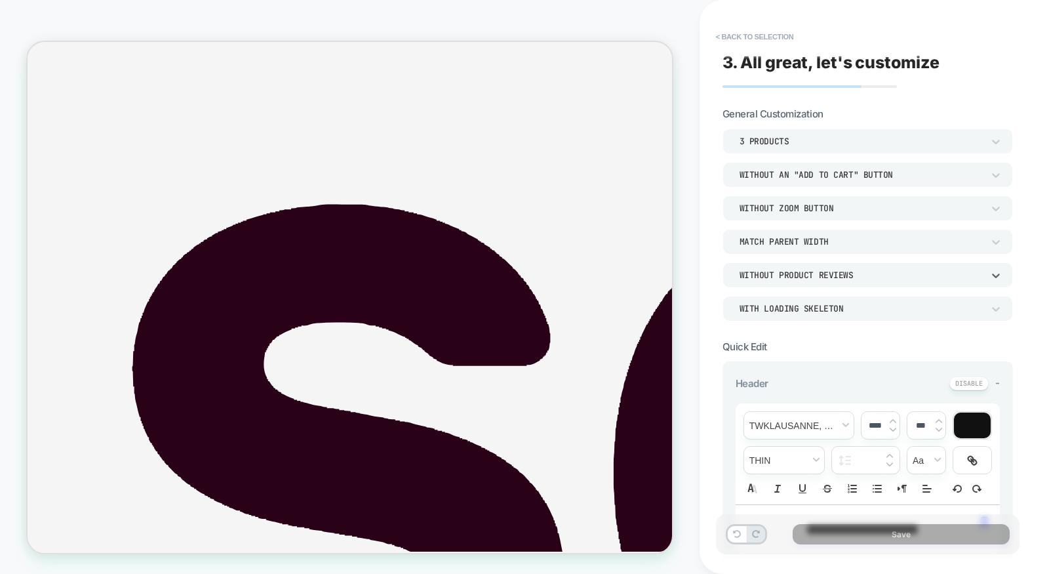
click at [792, 286] on div "Without Product Reviews" at bounding box center [868, 274] width 290 height 25
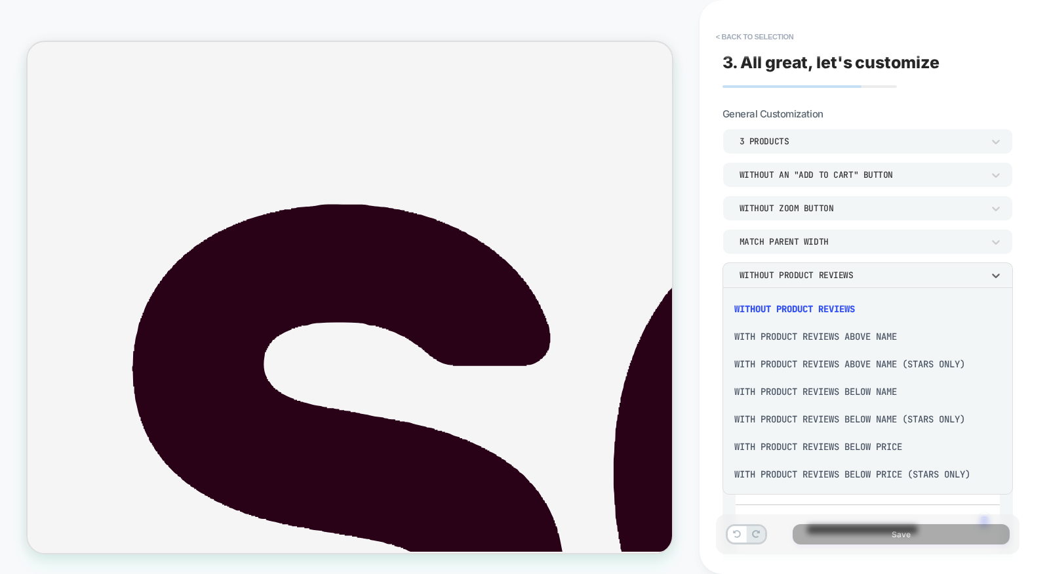
click at [706, 280] on div at bounding box center [524, 287] width 1049 height 574
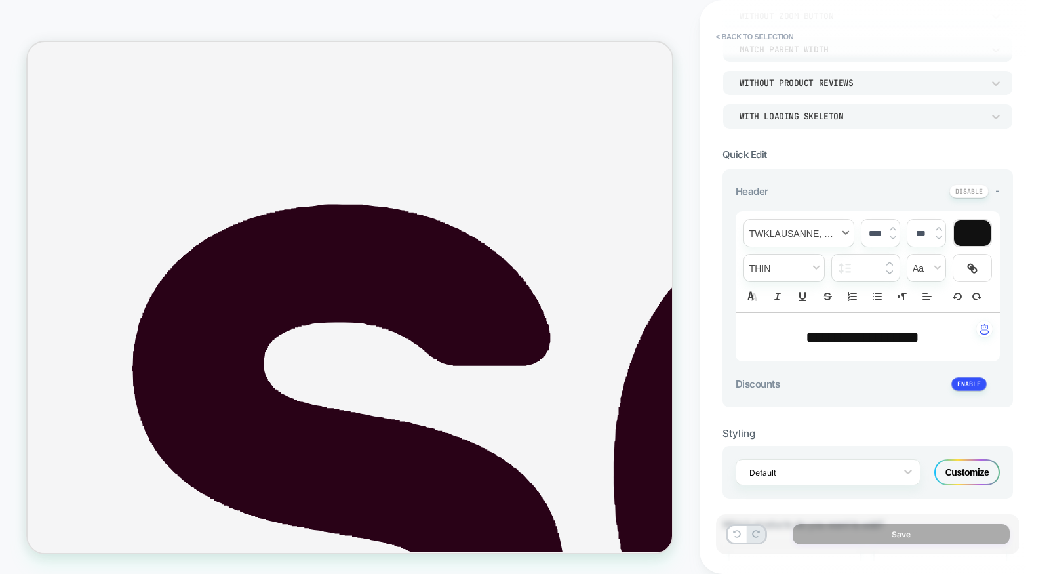
scroll to position [254, 0]
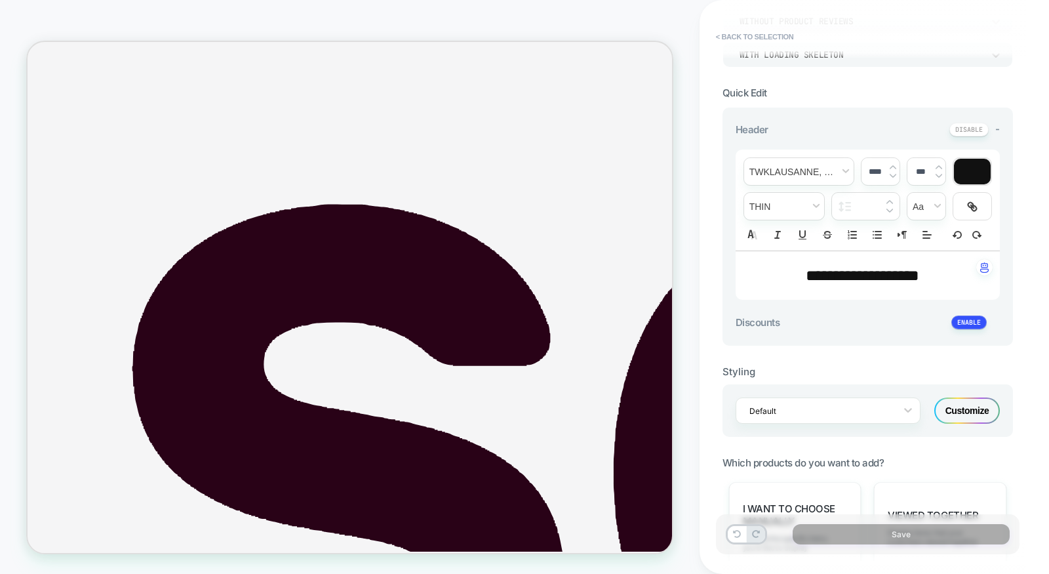
click at [837, 277] on span "**********" at bounding box center [862, 276] width 113 height 16
type input "****"
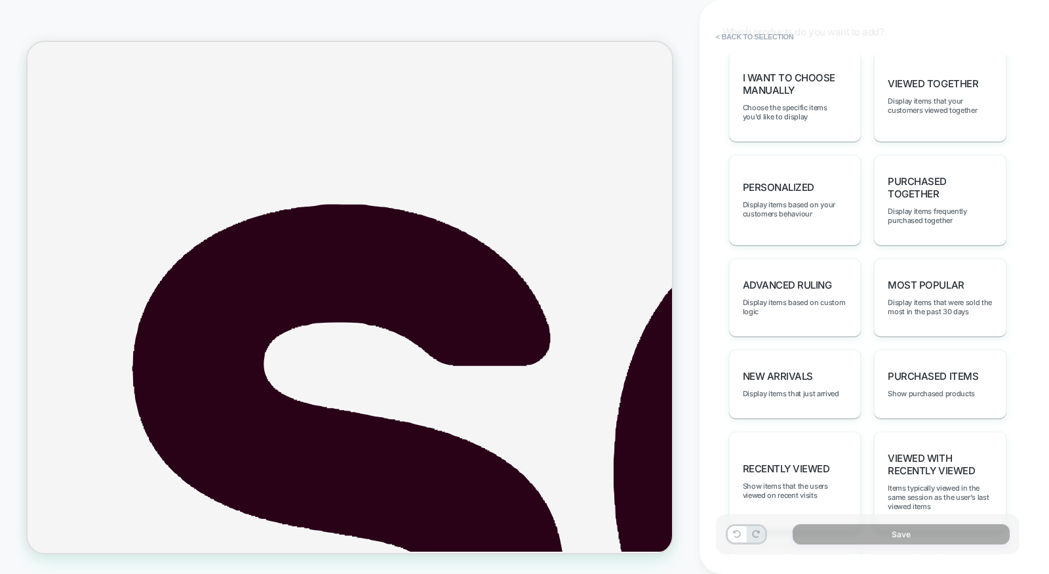
scroll to position [687, 0]
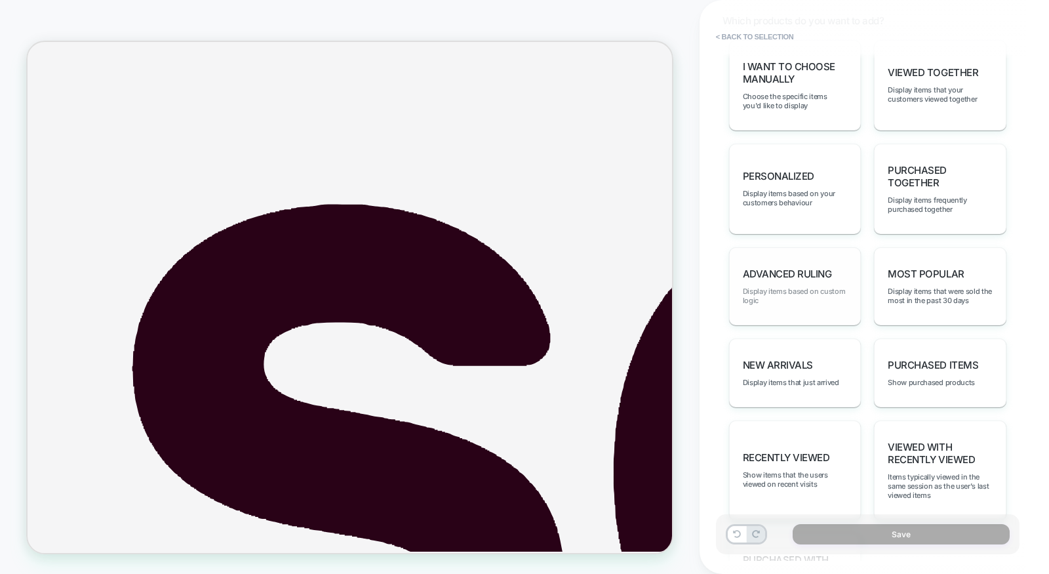
click at [786, 287] on span "Display items based on custom logic" at bounding box center [795, 296] width 105 height 18
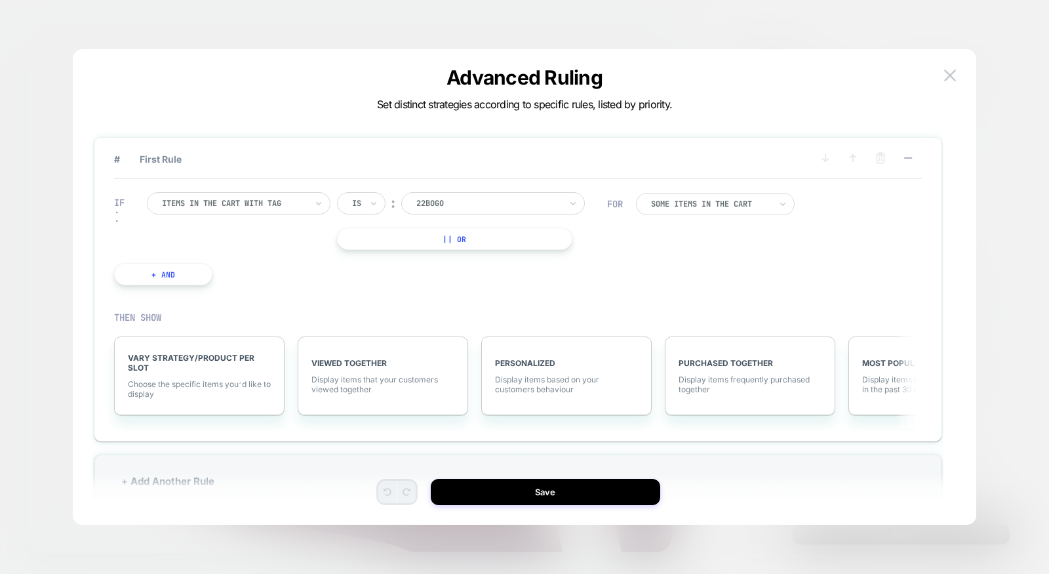
click at [281, 200] on div at bounding box center [234, 203] width 144 height 12
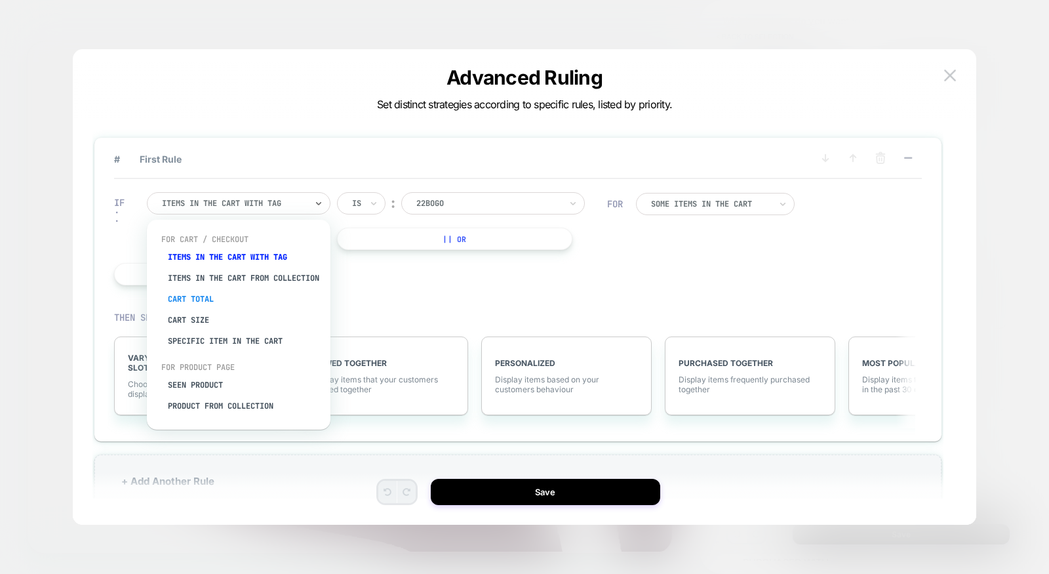
scroll to position [30, 0]
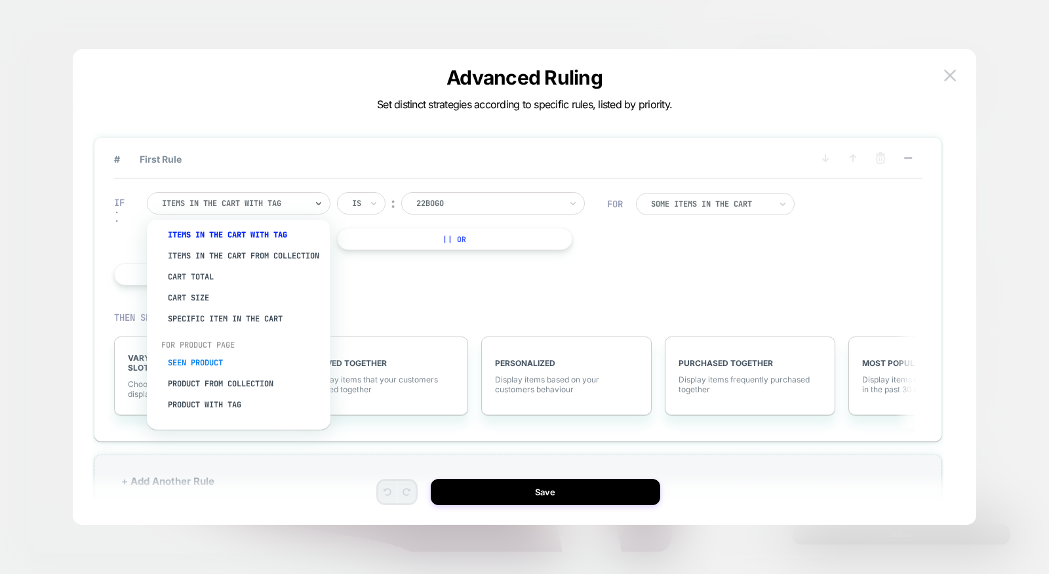
click at [197, 364] on div "Seen Product" at bounding box center [245, 362] width 170 height 21
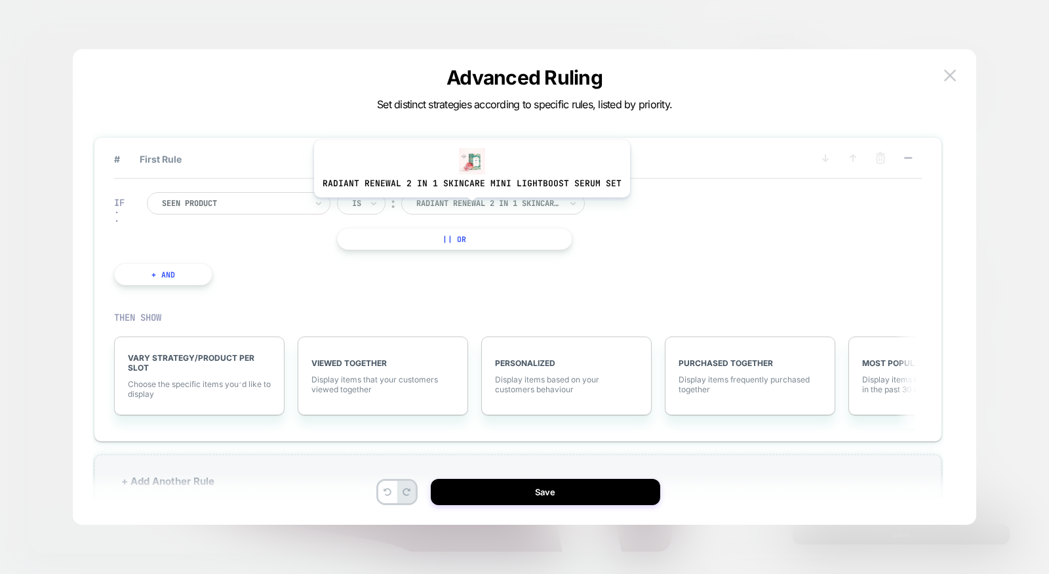
click at [468, 205] on div at bounding box center [488, 203] width 144 height 12
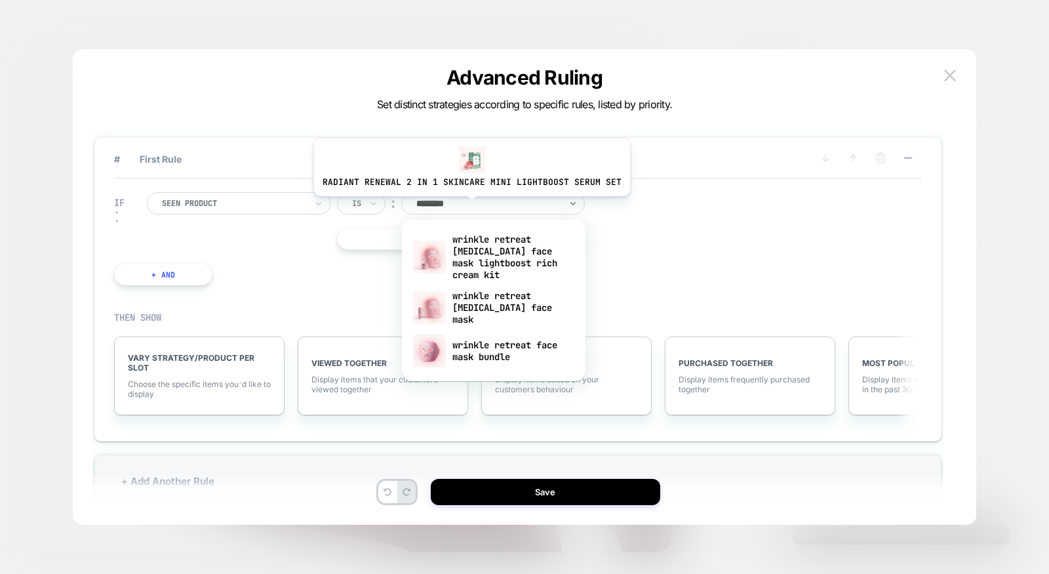
type input "*********"
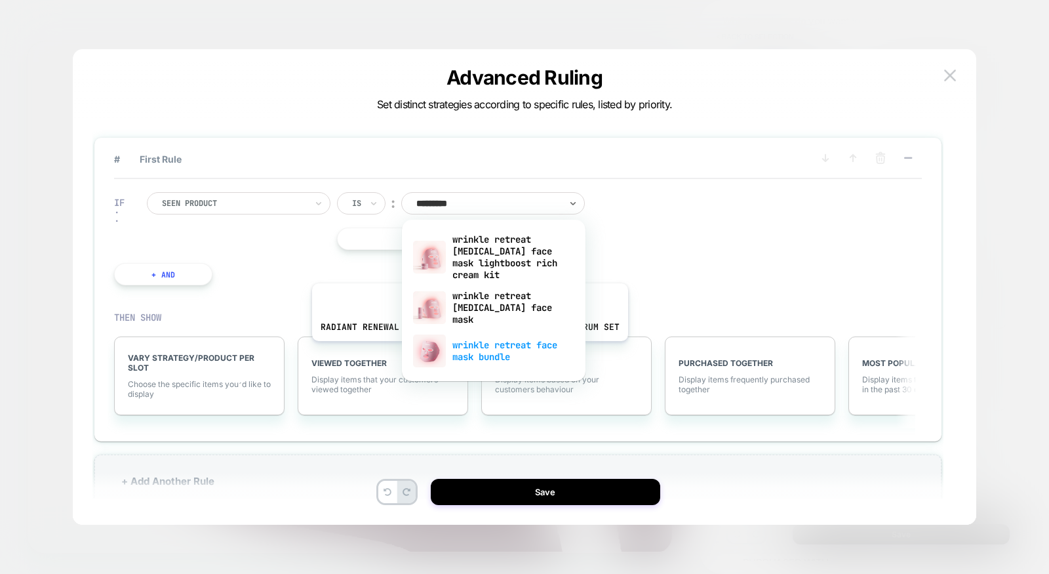
click at [466, 350] on div "wrinkle retreat face mask bundle" at bounding box center [494, 351] width 170 height 42
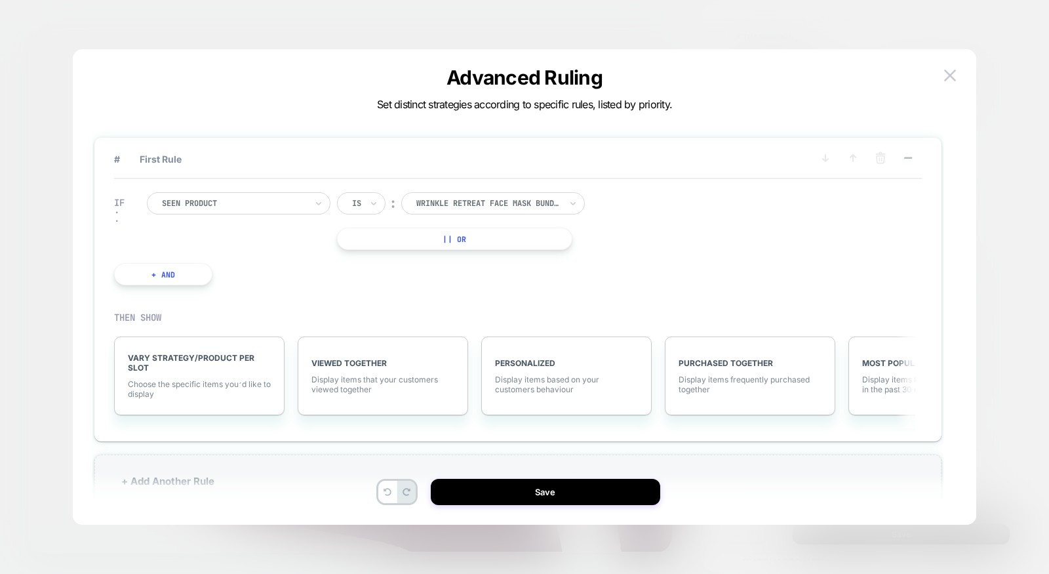
scroll to position [22, 0]
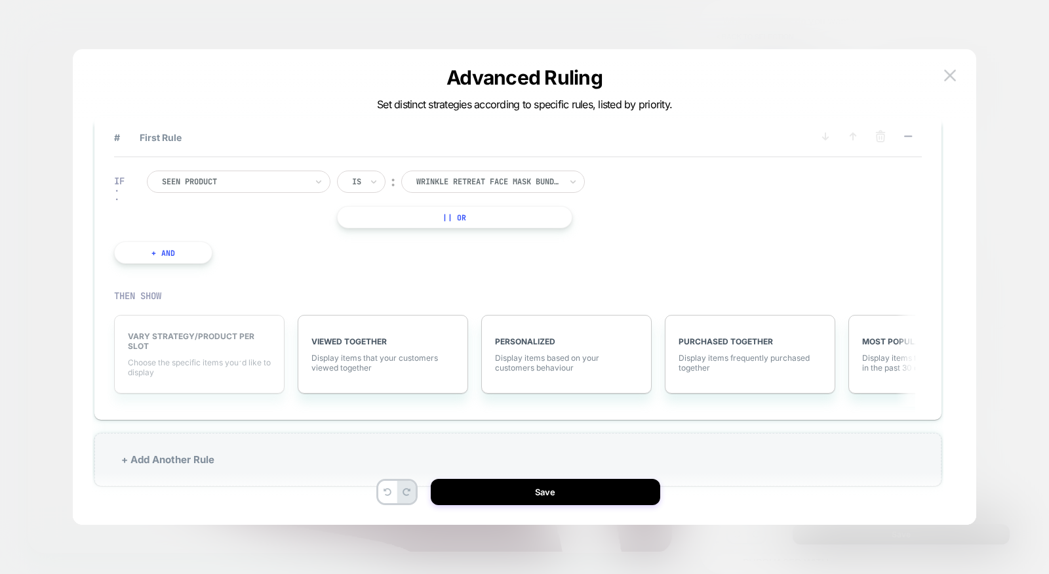
click at [203, 330] on div "VARY STRATEGY/PRODUCT PER SLOT Choose the specific items you׳d like to display" at bounding box center [199, 354] width 170 height 79
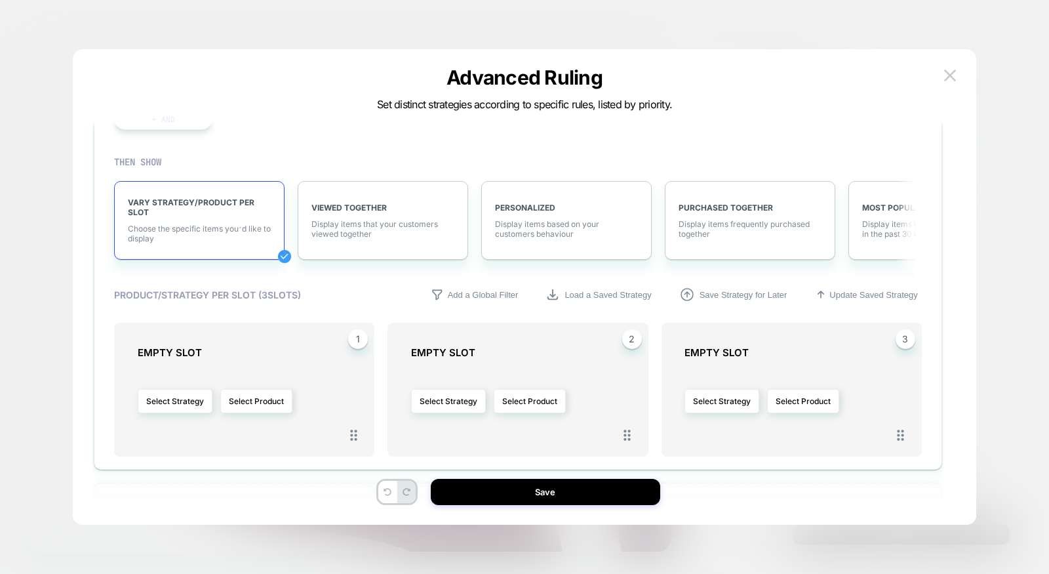
scroll to position [205, 0]
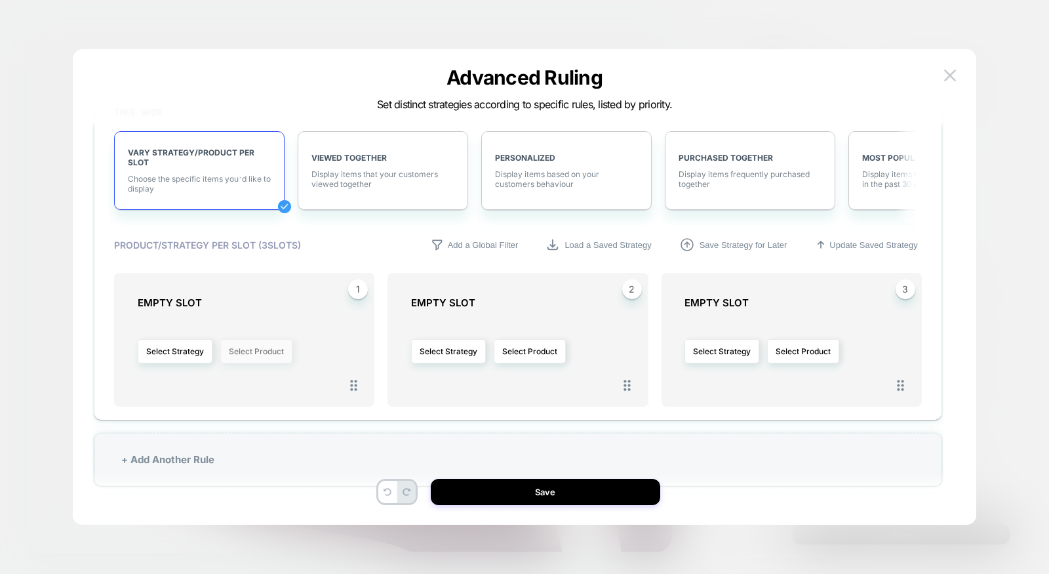
click at [235, 353] on button "Select Product" at bounding box center [256, 351] width 72 height 24
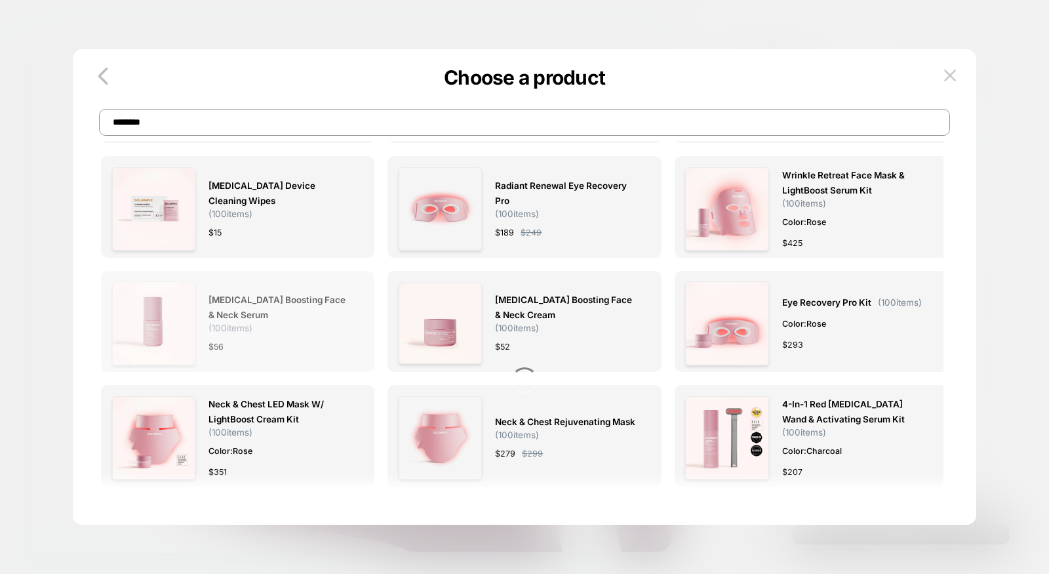
scroll to position [362, 0]
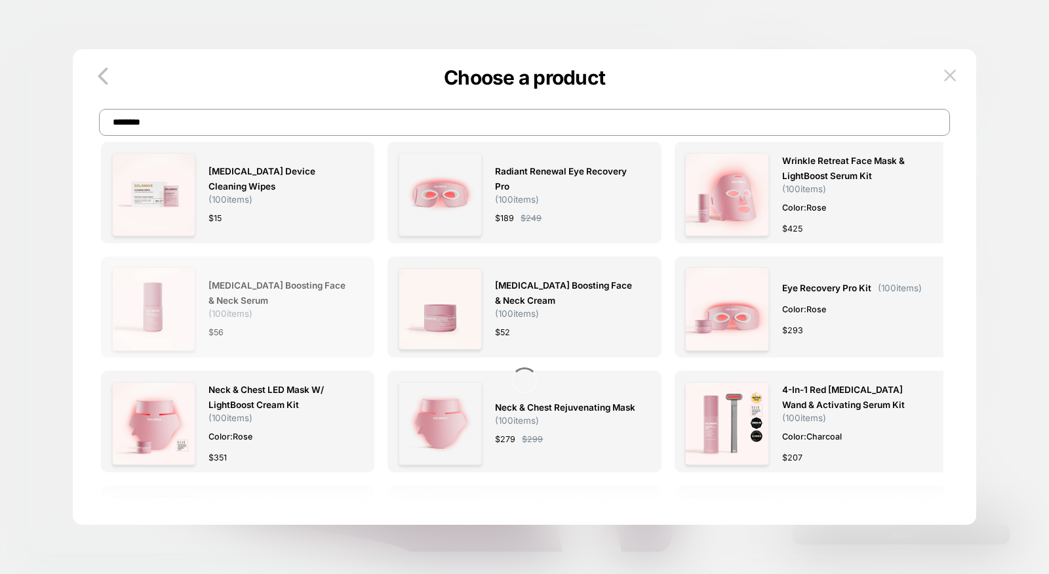
type input "********"
click at [317, 308] on span "Light Therapy Boosting Face & Neck Serum ( 100 items)" at bounding box center [280, 298] width 142 height 41
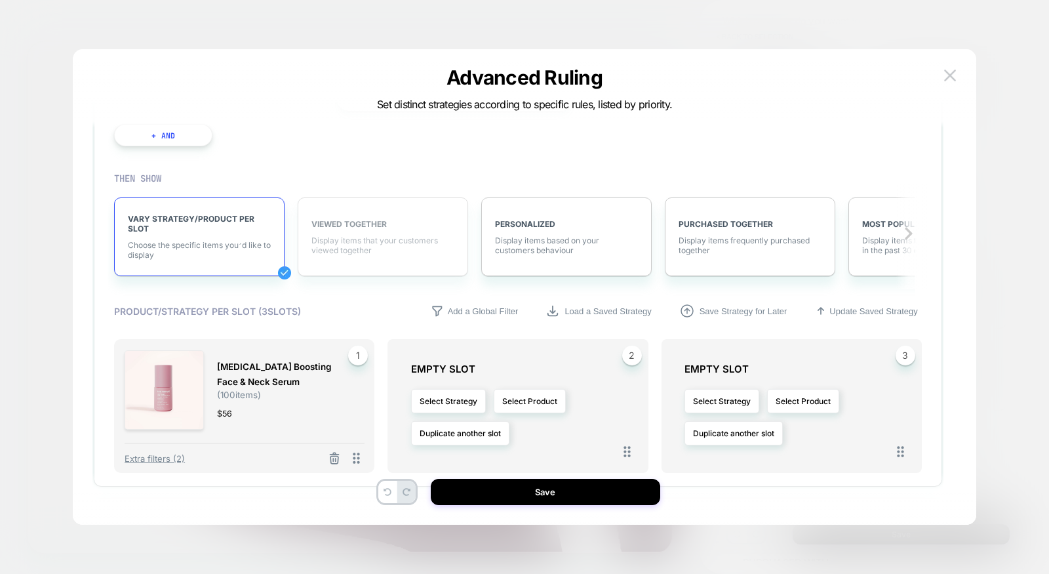
scroll to position [205, 0]
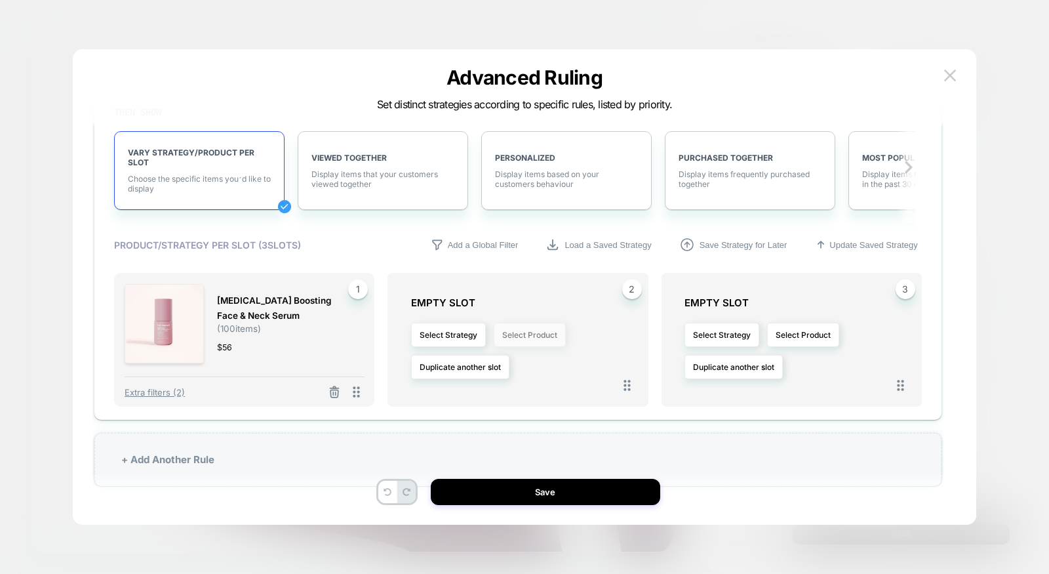
click at [523, 342] on button "Select Product" at bounding box center [530, 335] width 72 height 24
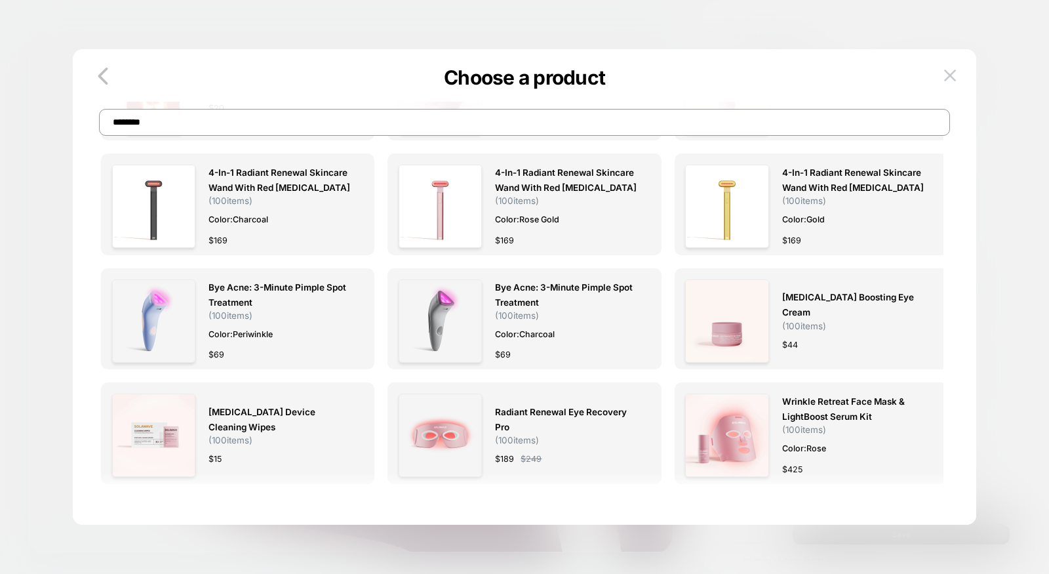
scroll to position [0, 0]
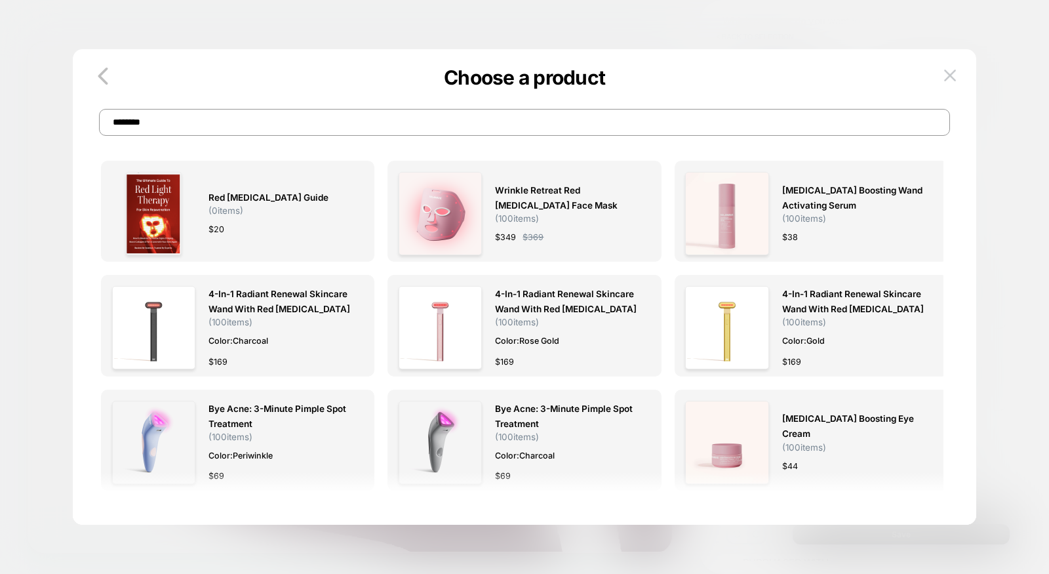
click at [424, 133] on input "********" at bounding box center [524, 122] width 851 height 27
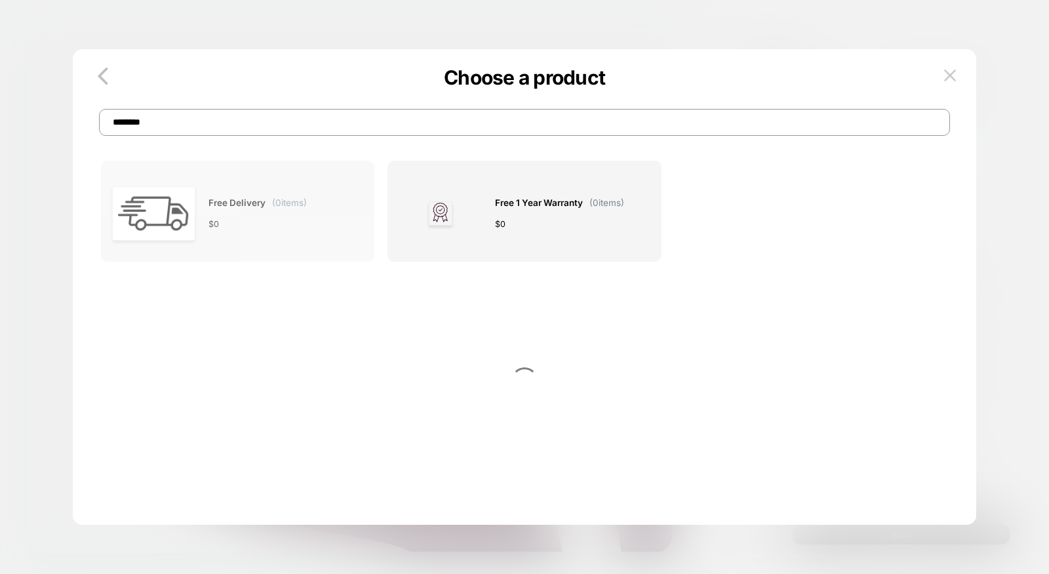
type input "********"
click at [212, 228] on span "$ 0" at bounding box center [214, 224] width 10 height 14
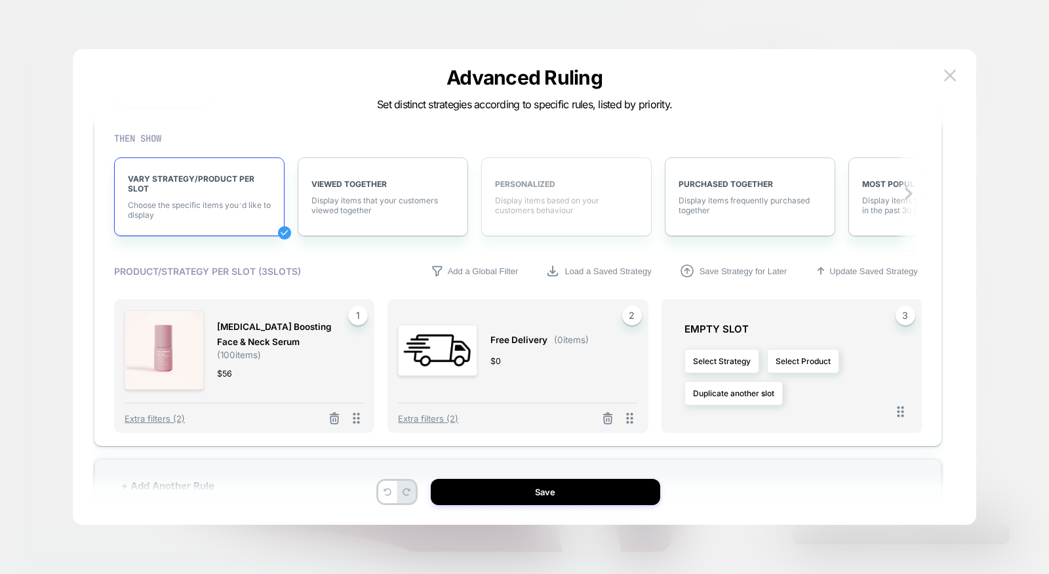
scroll to position [205, 0]
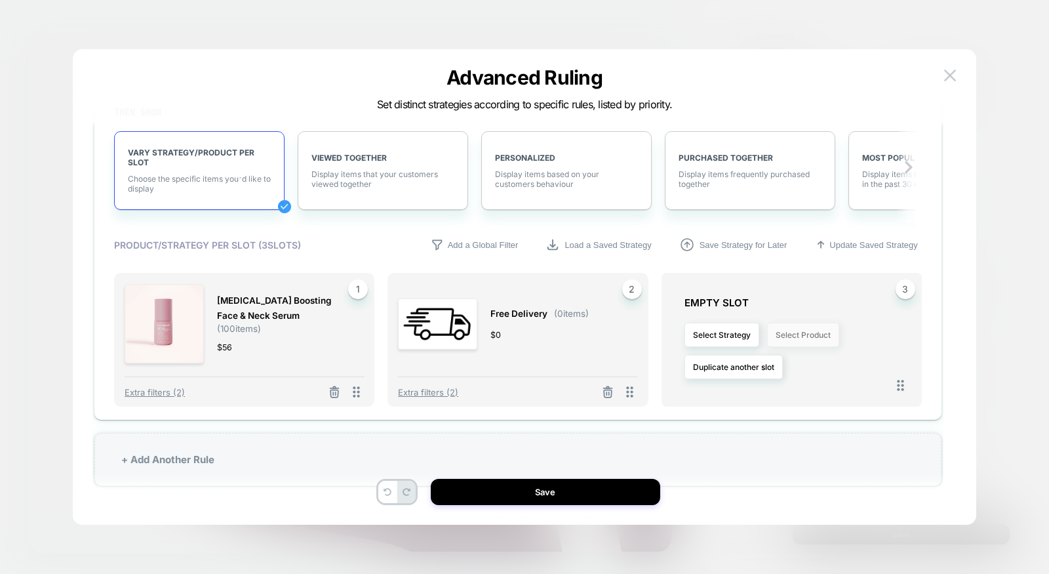
click at [788, 342] on button "Select Product" at bounding box center [803, 335] width 72 height 24
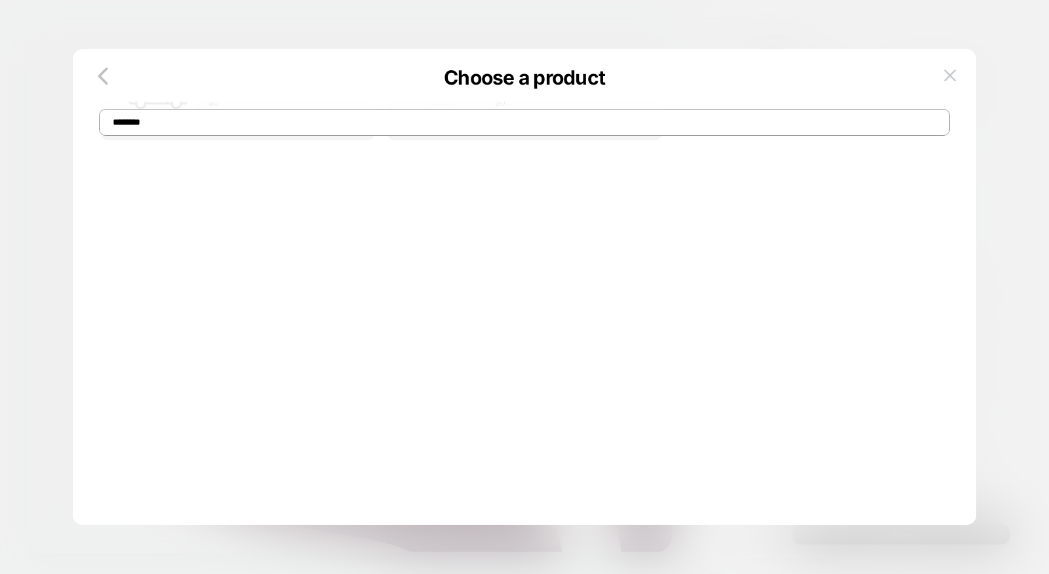
scroll to position [0, 0]
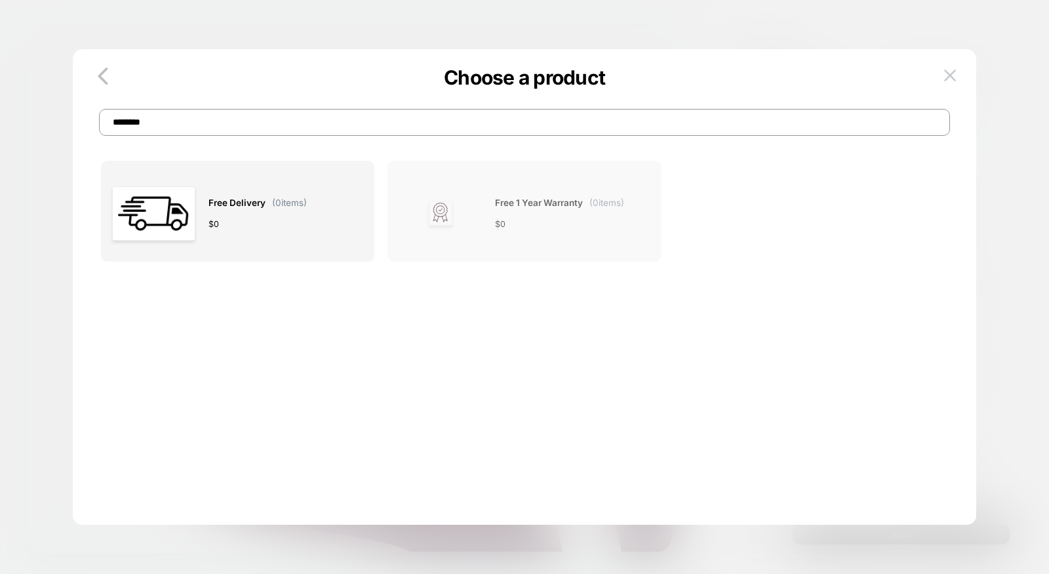
click at [475, 210] on div at bounding box center [440, 213] width 83 height 83
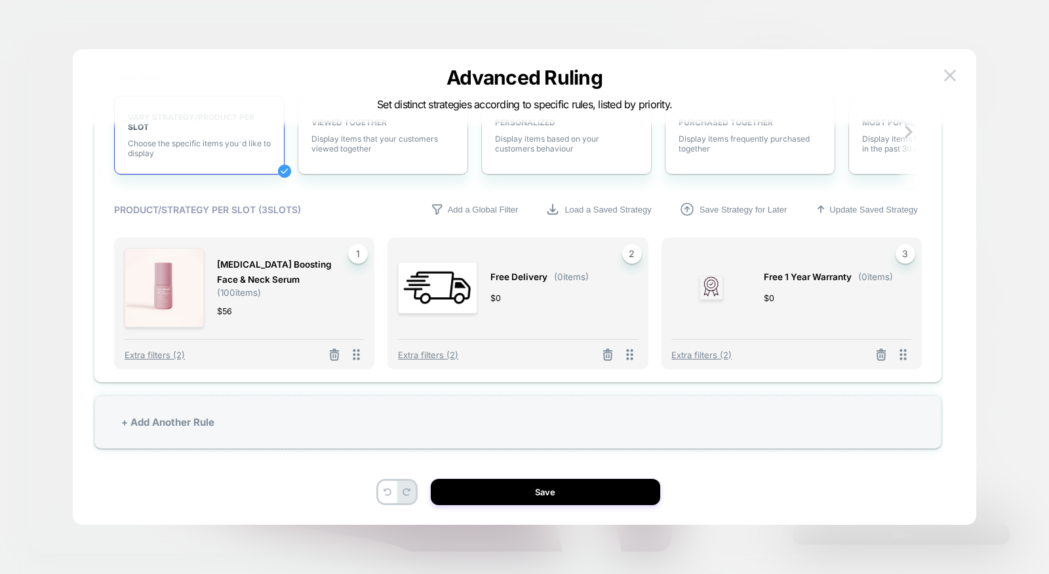
scroll to position [39, 0]
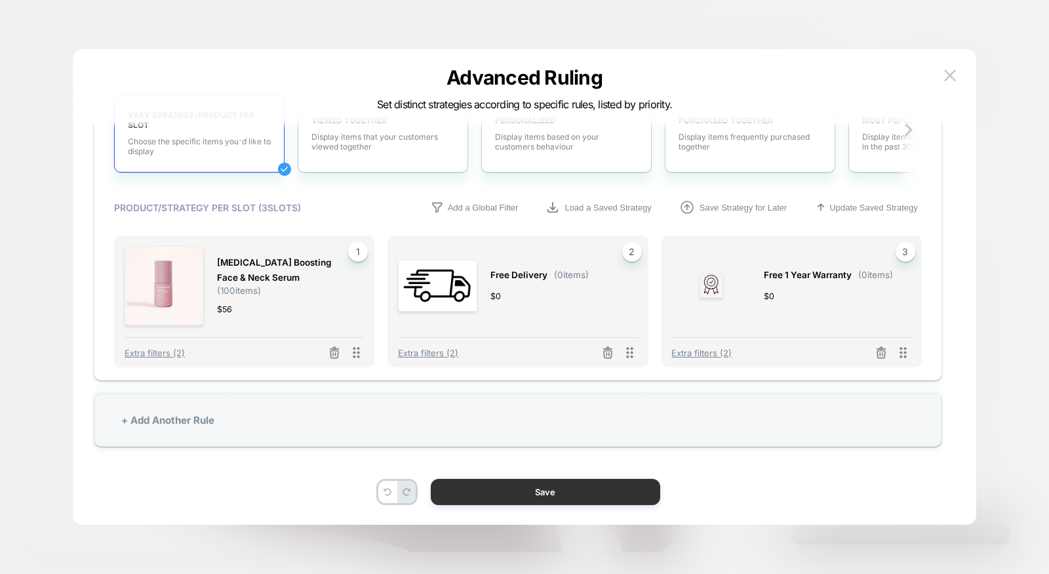
click at [573, 485] on button "Save" at bounding box center [546, 492] width 230 height 26
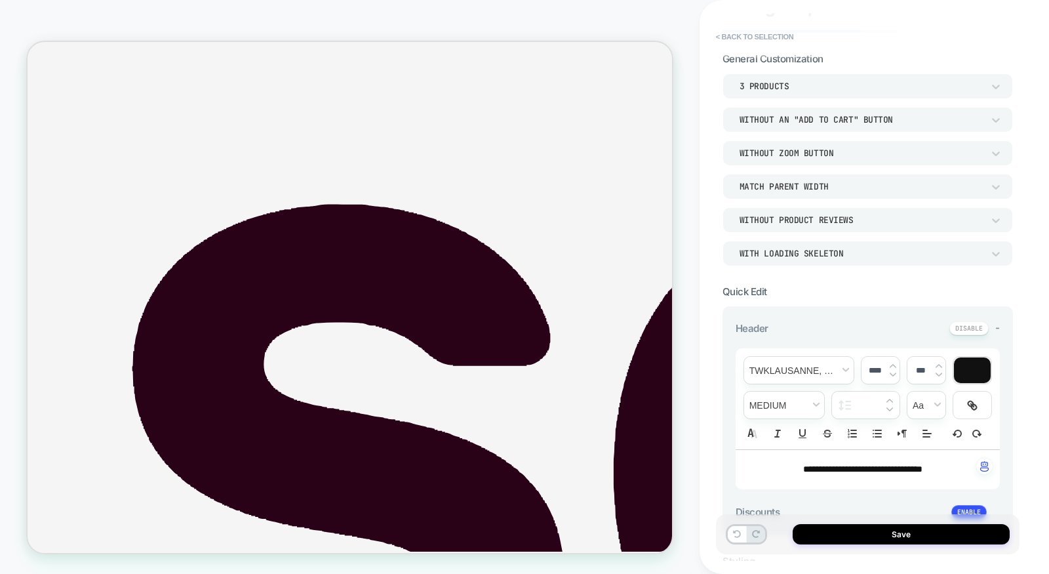
scroll to position [0, 0]
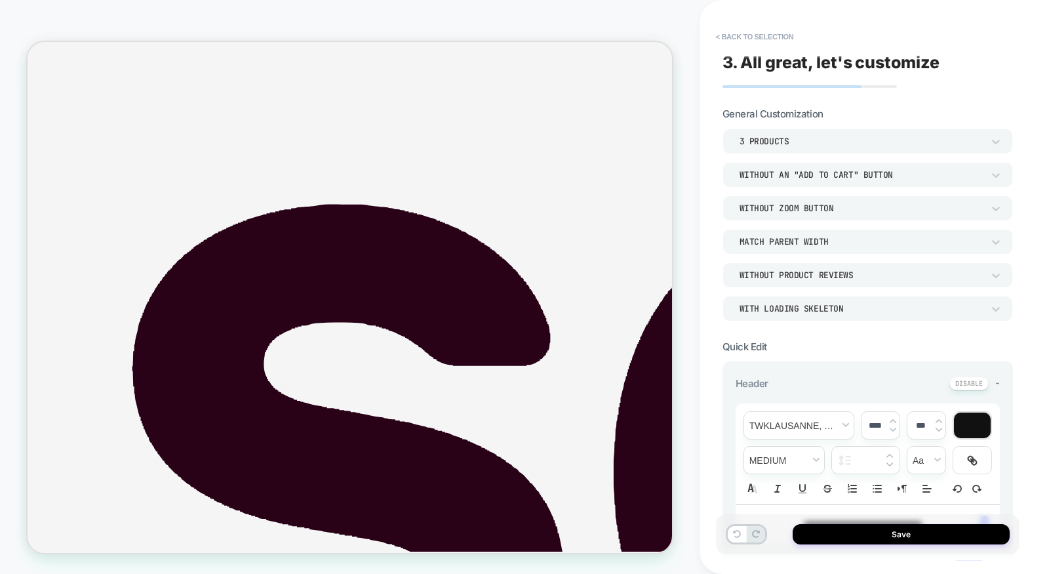
click at [792, 141] on div "3 Products" at bounding box center [861, 141] width 243 height 11
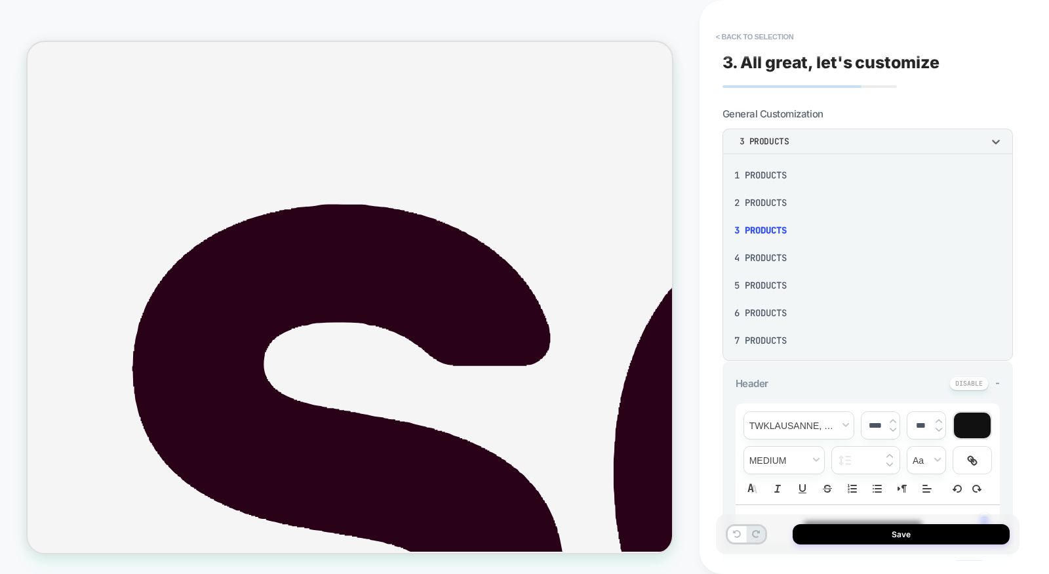
click at [764, 259] on div "4 Products" at bounding box center [868, 258] width 280 height 28
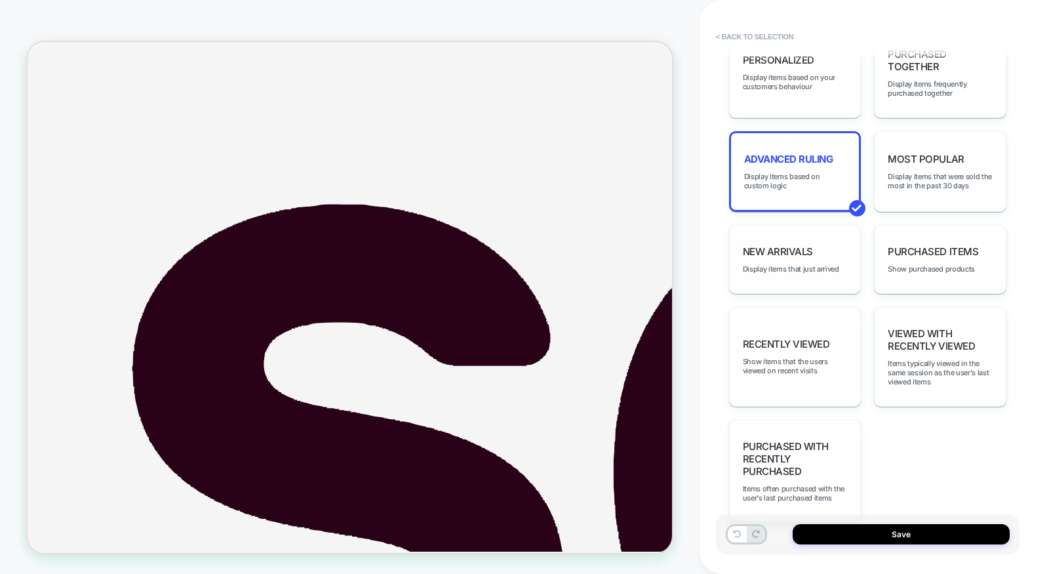
scroll to position [809, 0]
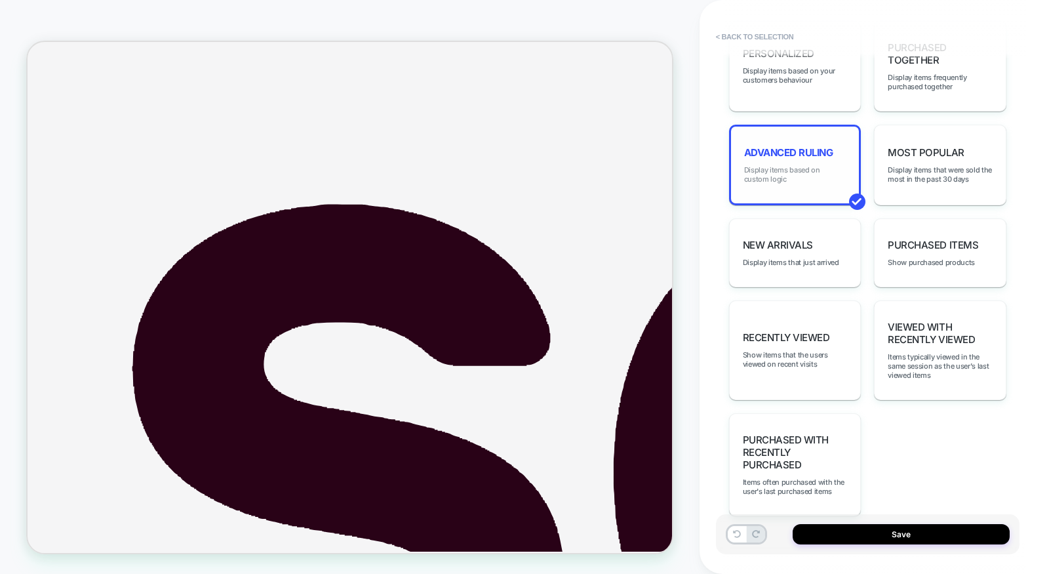
click at [803, 165] on span "Display items based on custom logic" at bounding box center [795, 174] width 102 height 18
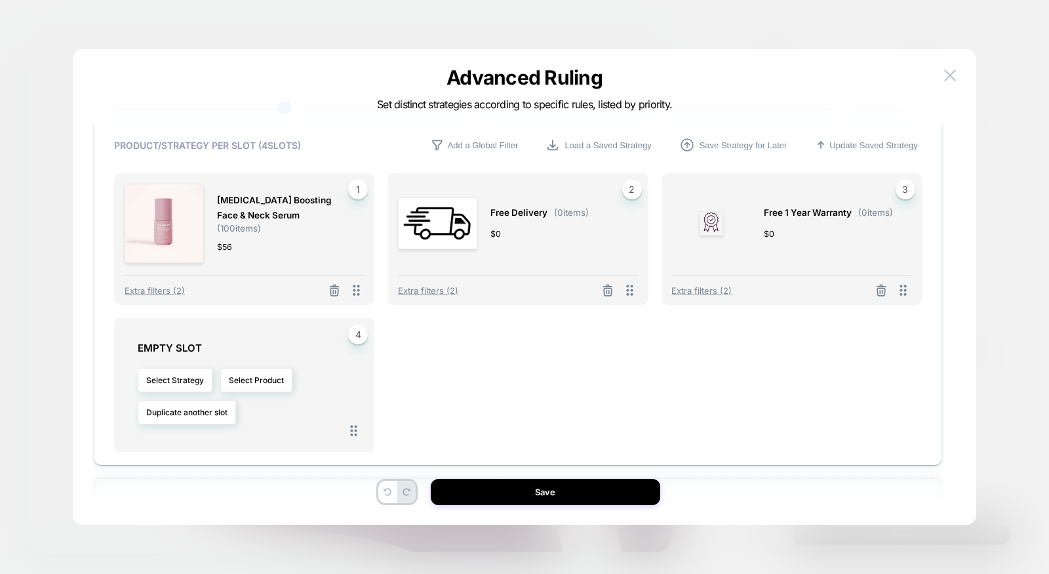
scroll to position [350, 0]
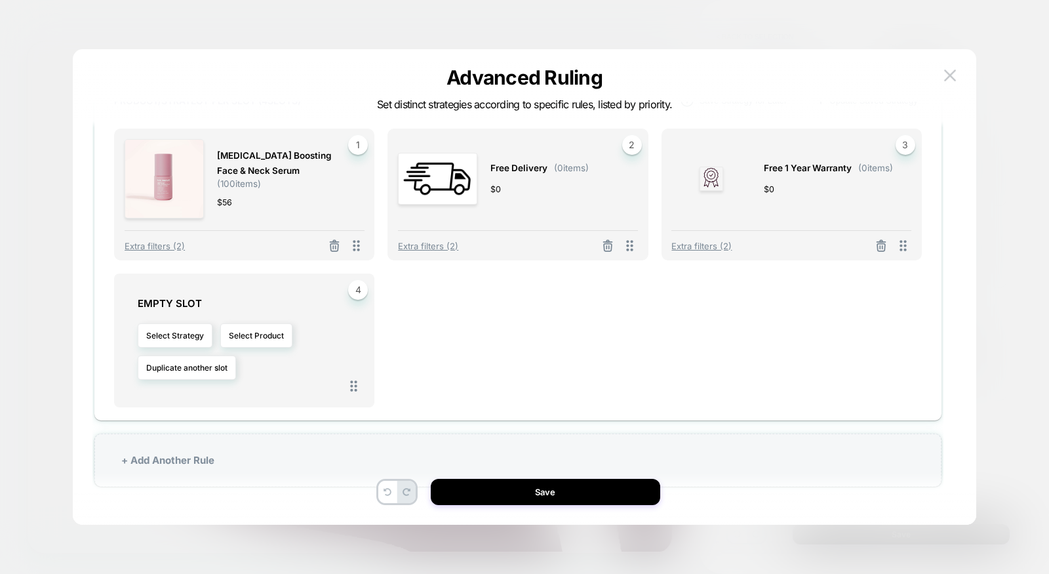
click at [435, 251] on div "Extra filters (2)" at bounding box center [517, 242] width 239 height 24
click at [435, 245] on span "Extra filters (2)" at bounding box center [428, 246] width 60 height 10
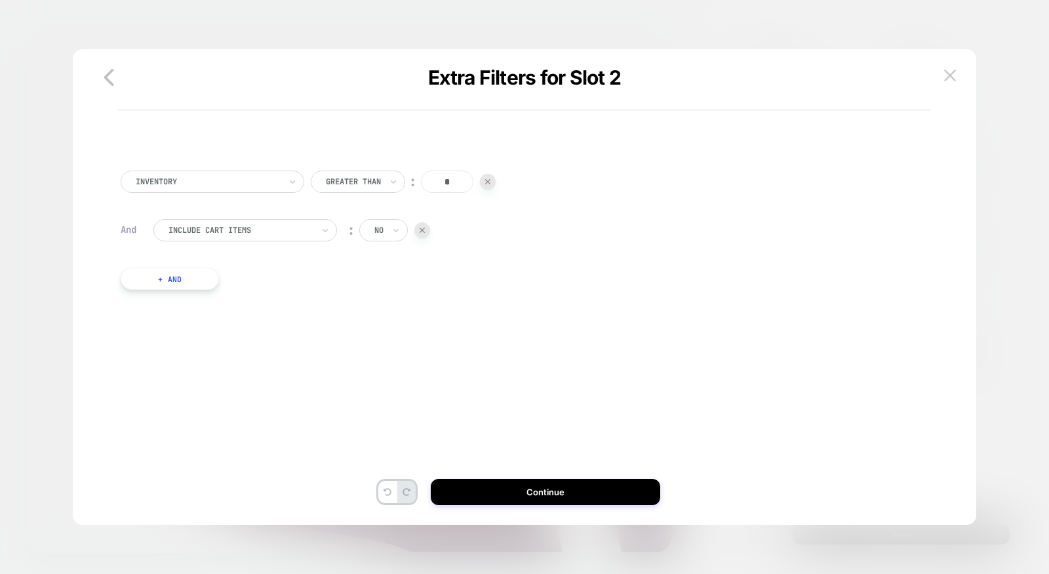
click at [424, 230] on img at bounding box center [422, 230] width 5 height 5
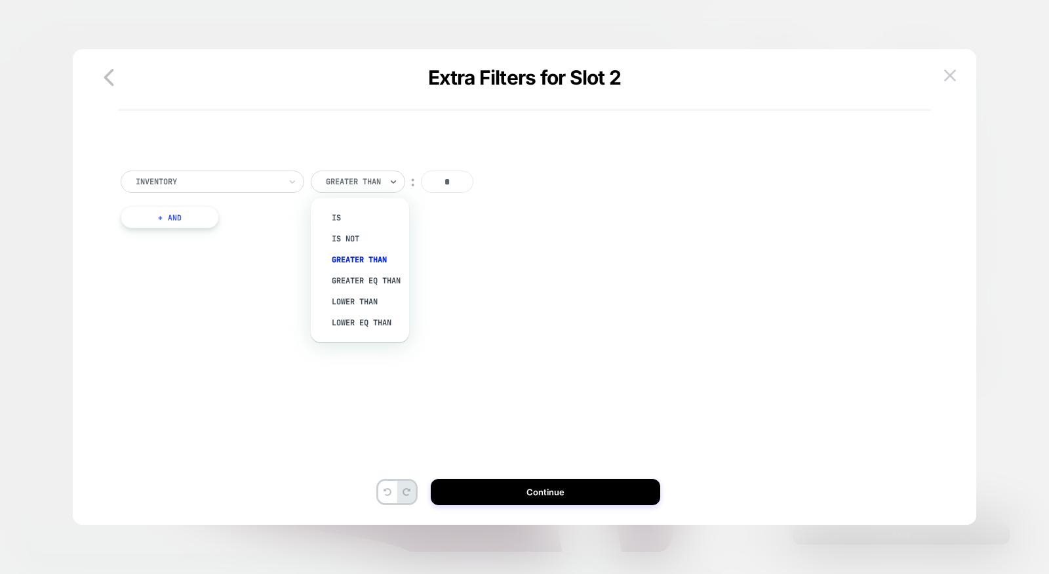
click at [374, 172] on div "Greater Than" at bounding box center [358, 181] width 94 height 22
click at [427, 182] on input "*" at bounding box center [447, 181] width 52 height 22
drag, startPoint x: 439, startPoint y: 182, endPoint x: 464, endPoint y: 182, distance: 24.9
click at [464, 182] on input "*" at bounding box center [447, 181] width 52 height 22
type input "*****"
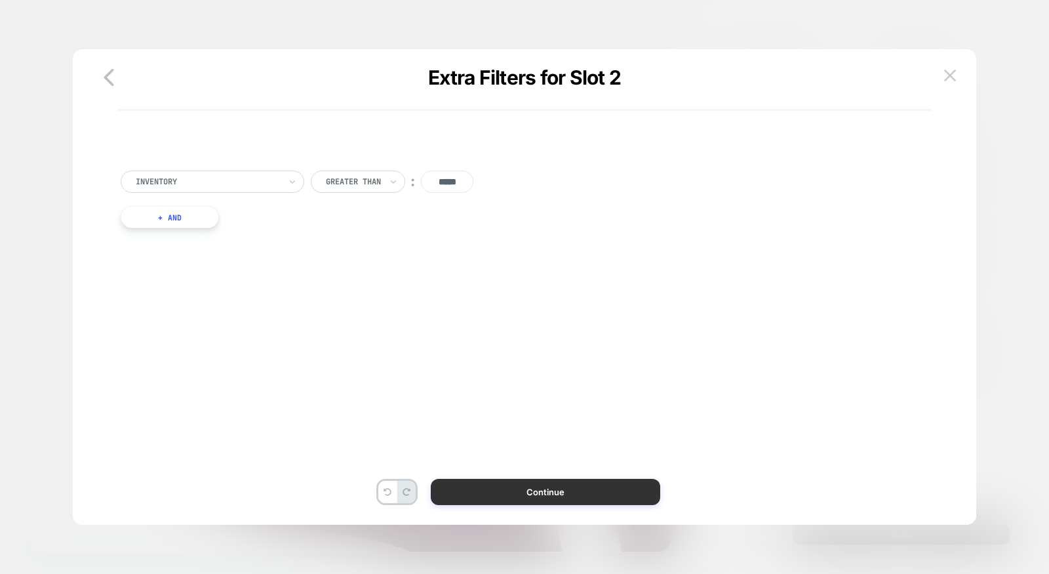
click at [481, 504] on button "Continue" at bounding box center [546, 492] width 230 height 26
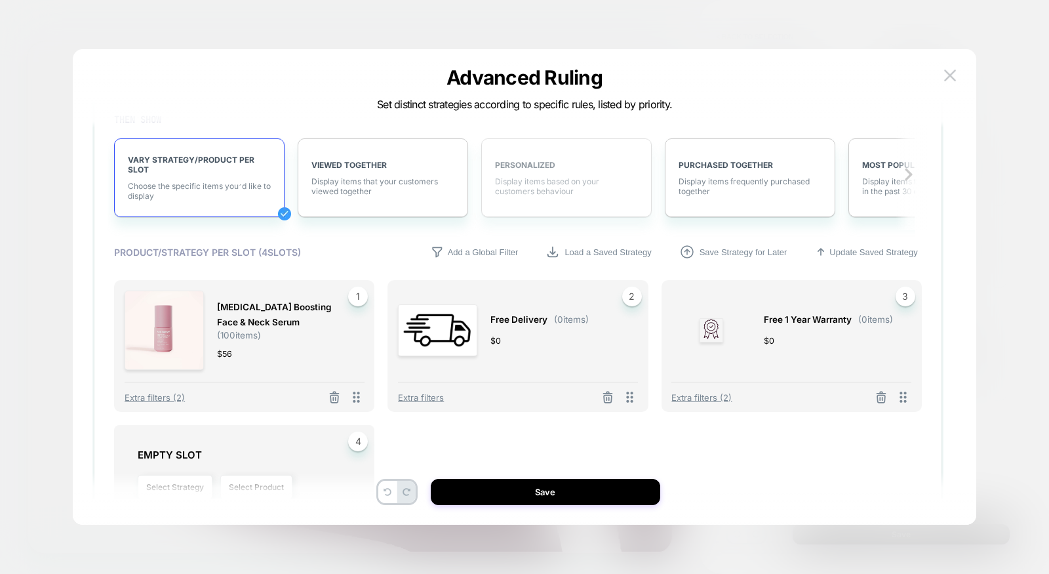
scroll to position [340, 0]
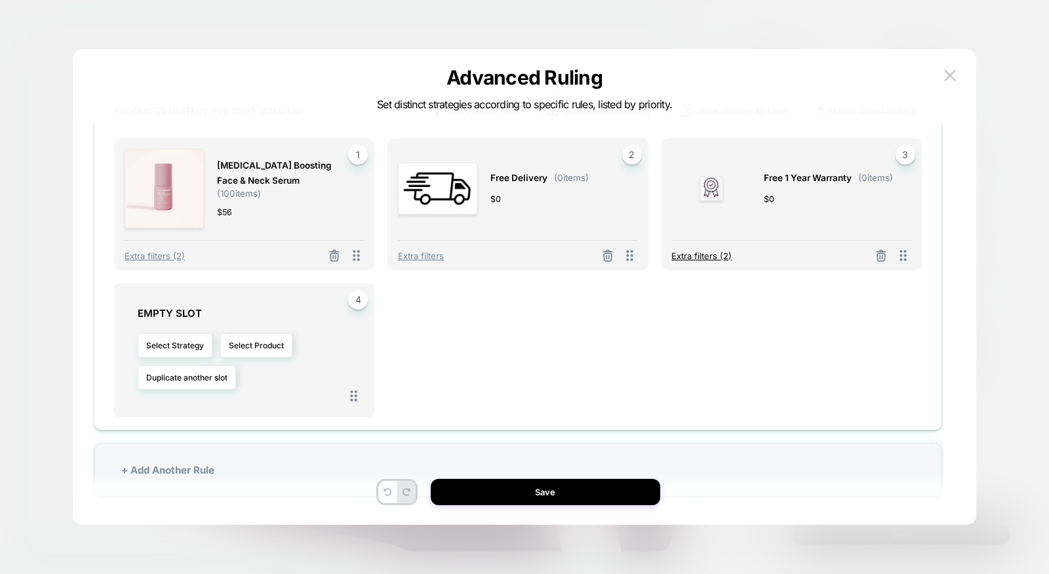
click at [719, 254] on span "Extra filters (2)" at bounding box center [701, 255] width 60 height 10
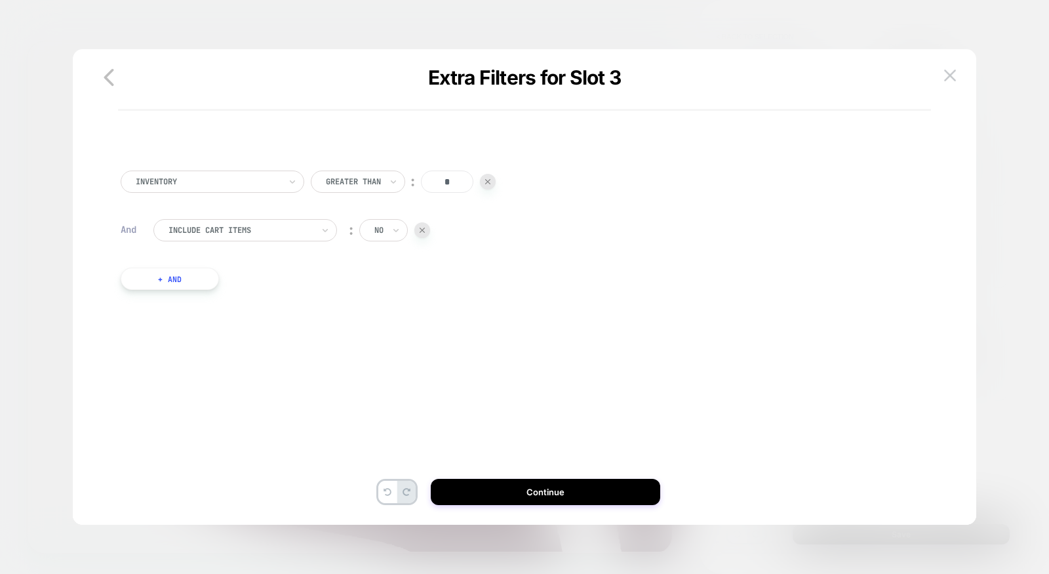
scroll to position [0, 0]
click at [419, 228] on div at bounding box center [422, 230] width 16 height 16
click at [444, 184] on input "*" at bounding box center [447, 181] width 52 height 22
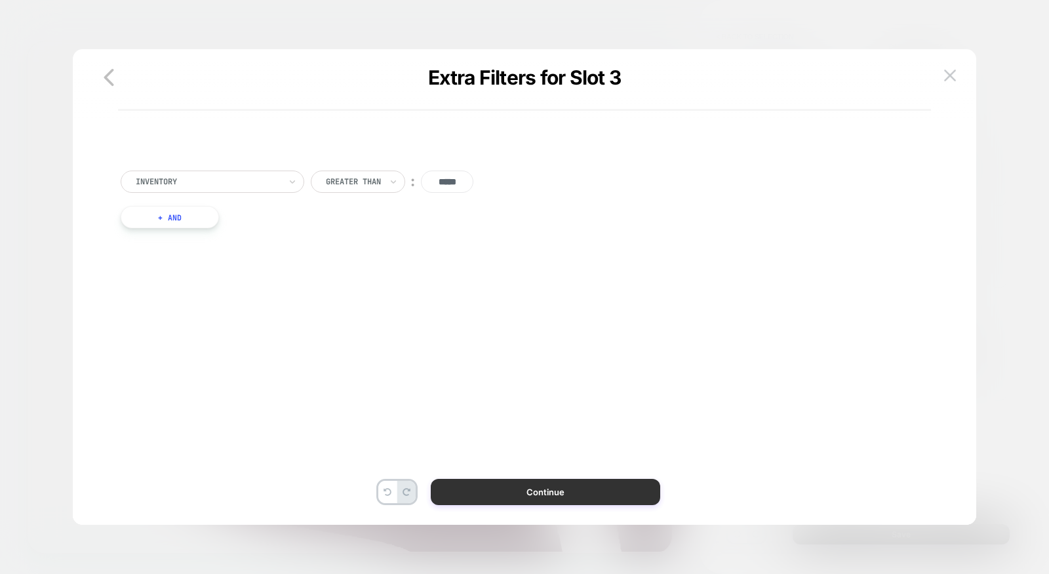
type input "*****"
click at [514, 487] on button "Continue" at bounding box center [546, 492] width 230 height 26
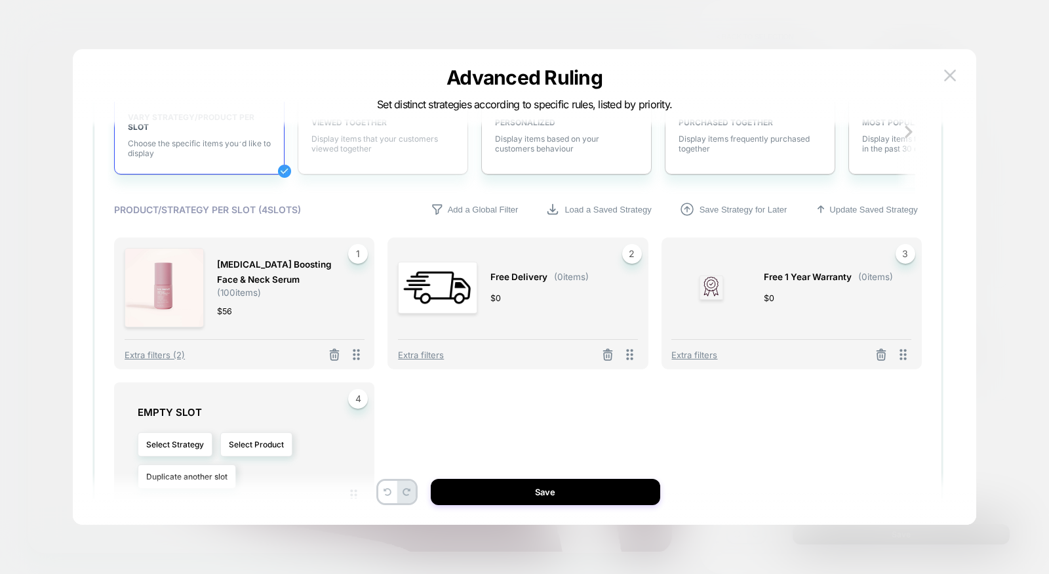
scroll to position [300, 0]
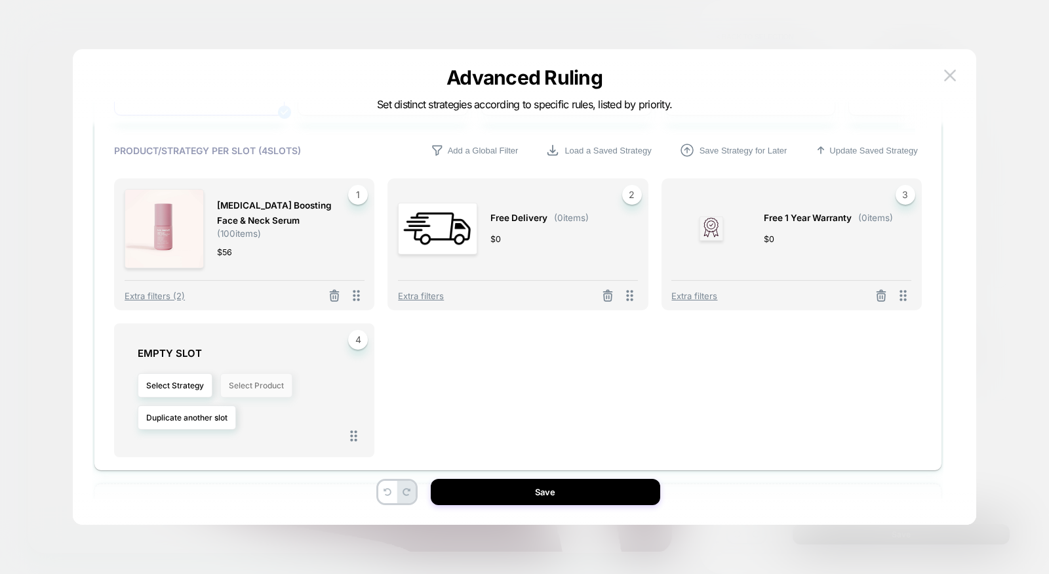
click at [249, 386] on button "Select Product" at bounding box center [256, 385] width 72 height 24
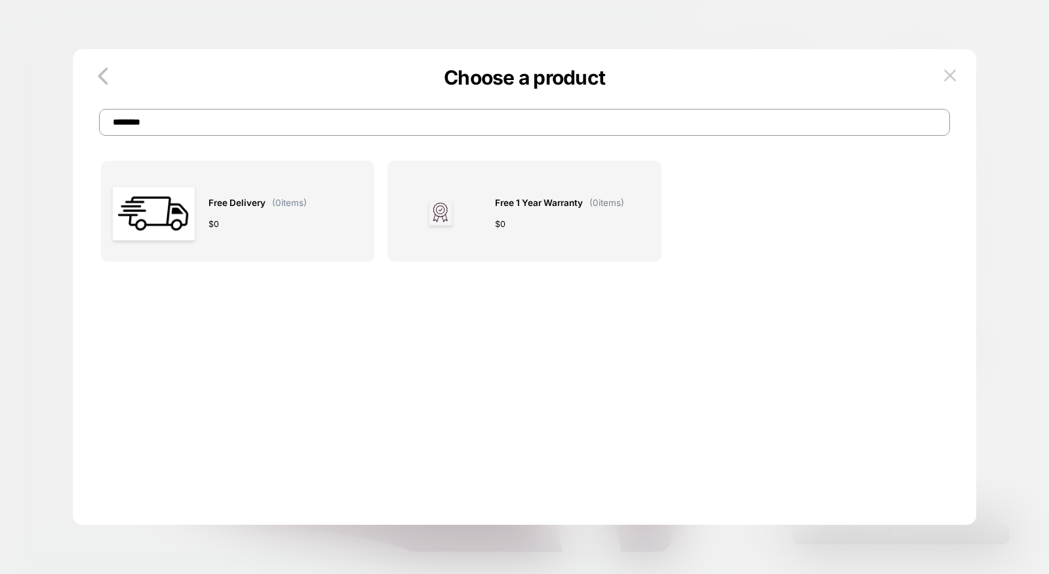
click at [181, 124] on input "********" at bounding box center [524, 122] width 851 height 27
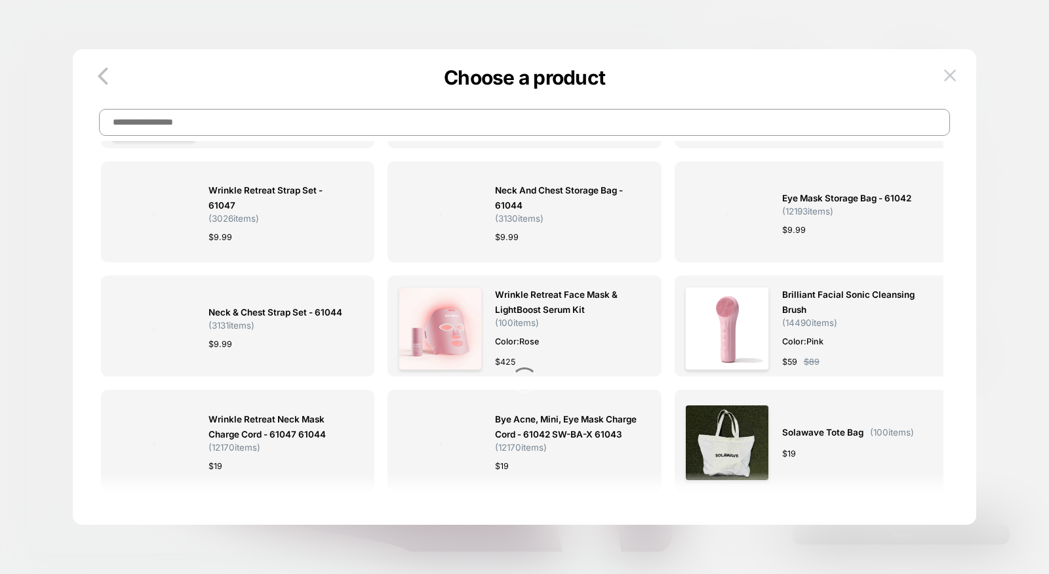
scroll to position [1748, 0]
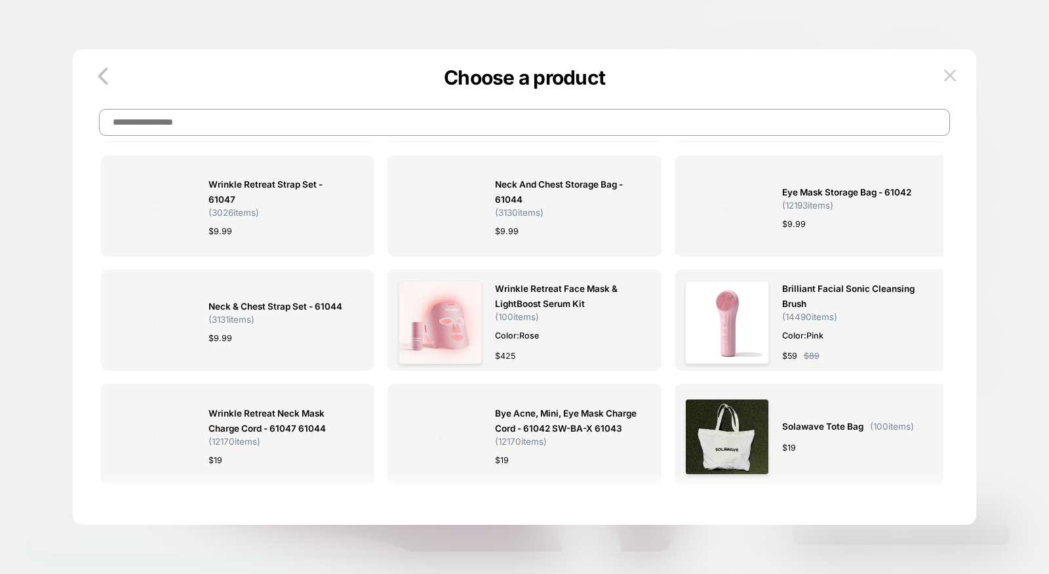
click at [599, 132] on input at bounding box center [524, 122] width 851 height 27
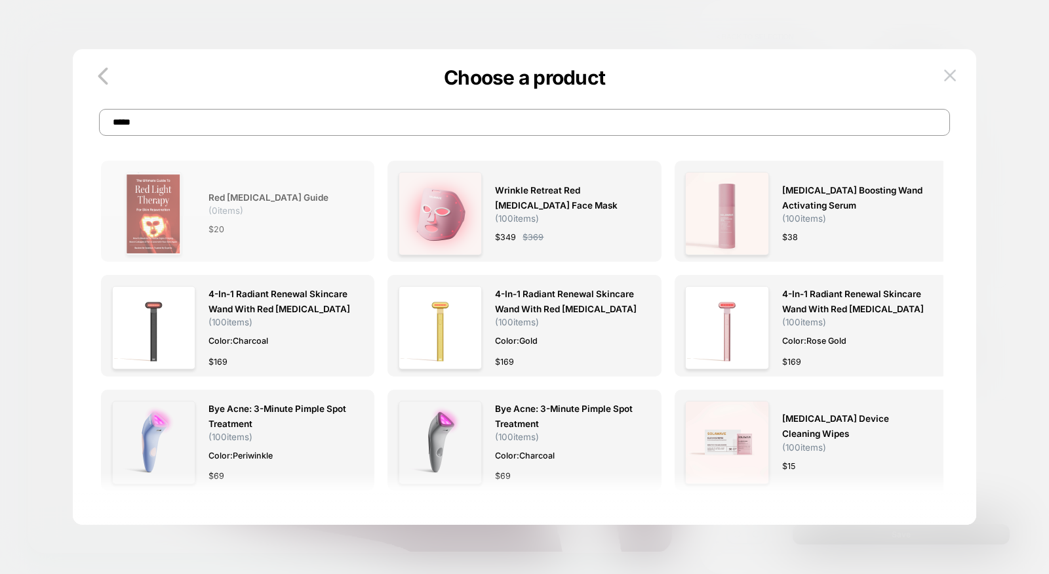
type input "*****"
click at [226, 218] on div "Red Light Therapy Guide ( 0 items) $ 20" at bounding box center [280, 213] width 142 height 83
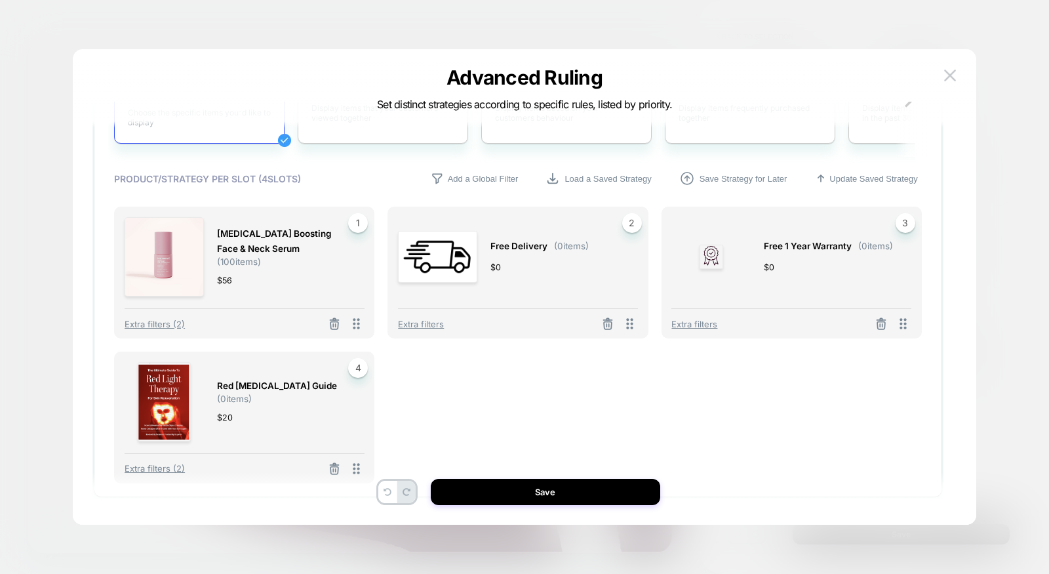
scroll to position [348, 0]
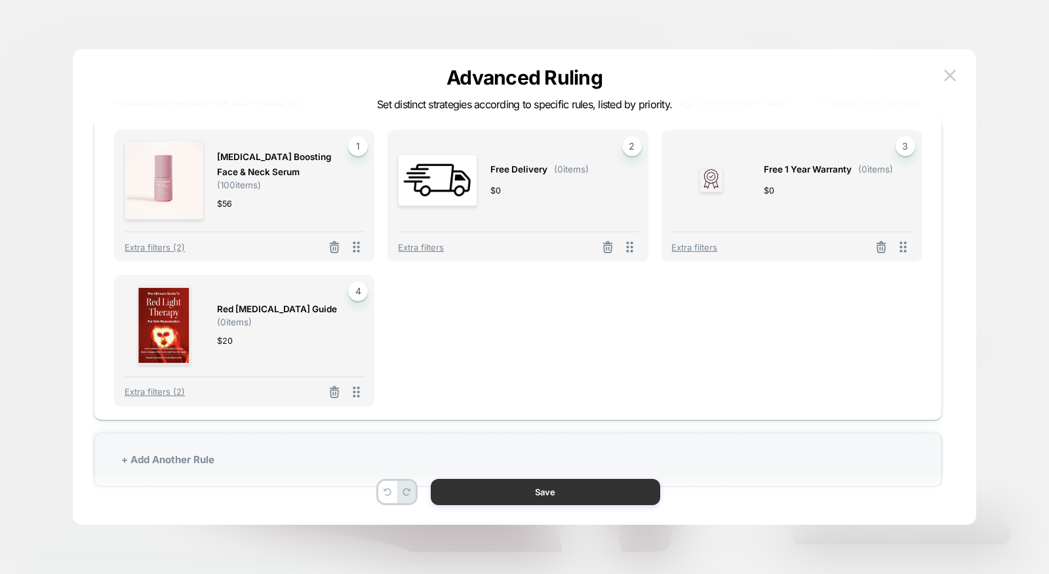
click at [535, 500] on button "Save" at bounding box center [546, 492] width 230 height 26
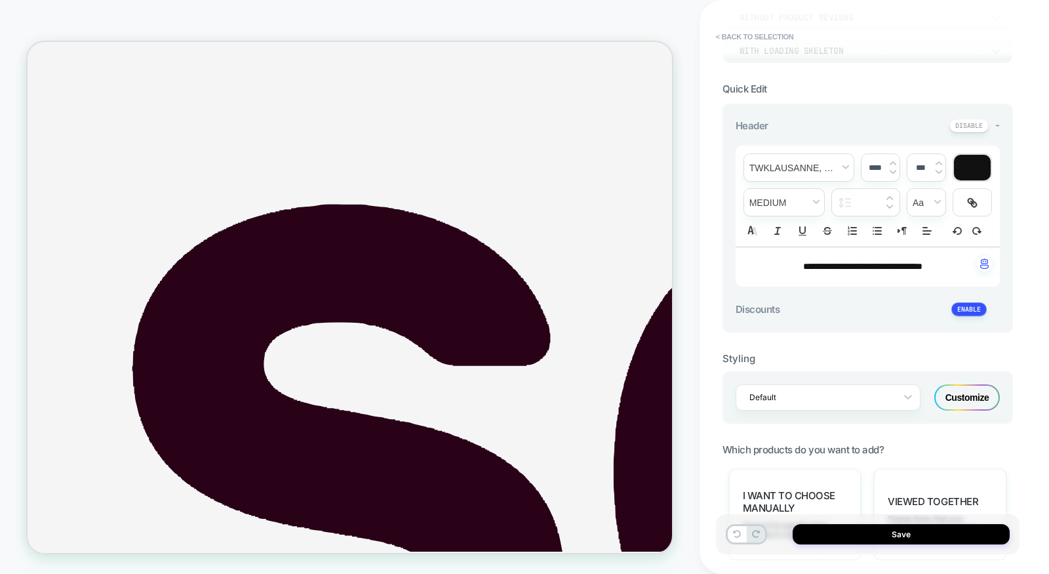
scroll to position [270, 0]
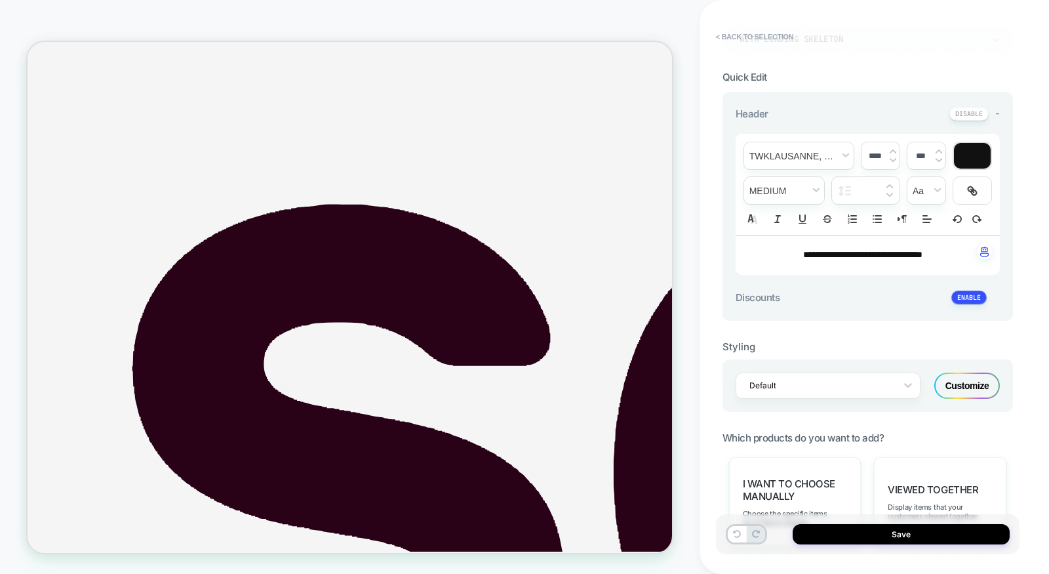
click at [954, 384] on div "Customize" at bounding box center [967, 385] width 66 height 26
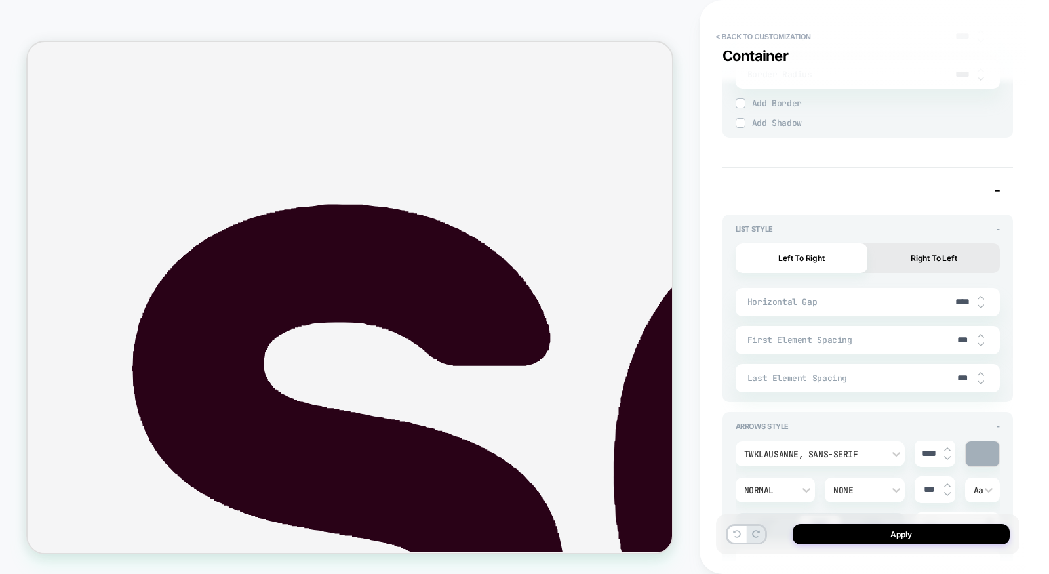
scroll to position [2896, 0]
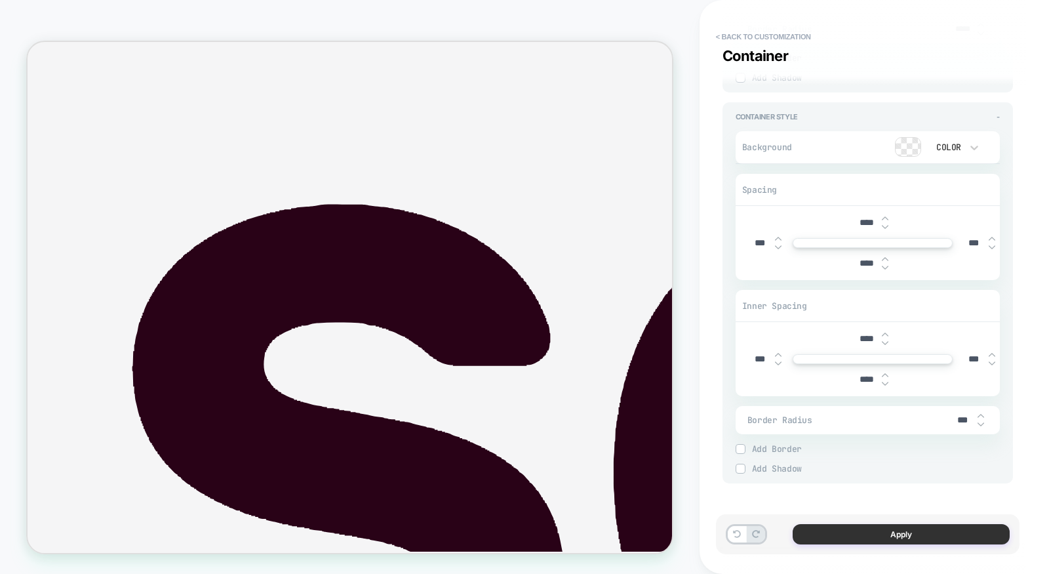
click at [849, 538] on button "Apply" at bounding box center [901, 534] width 217 height 20
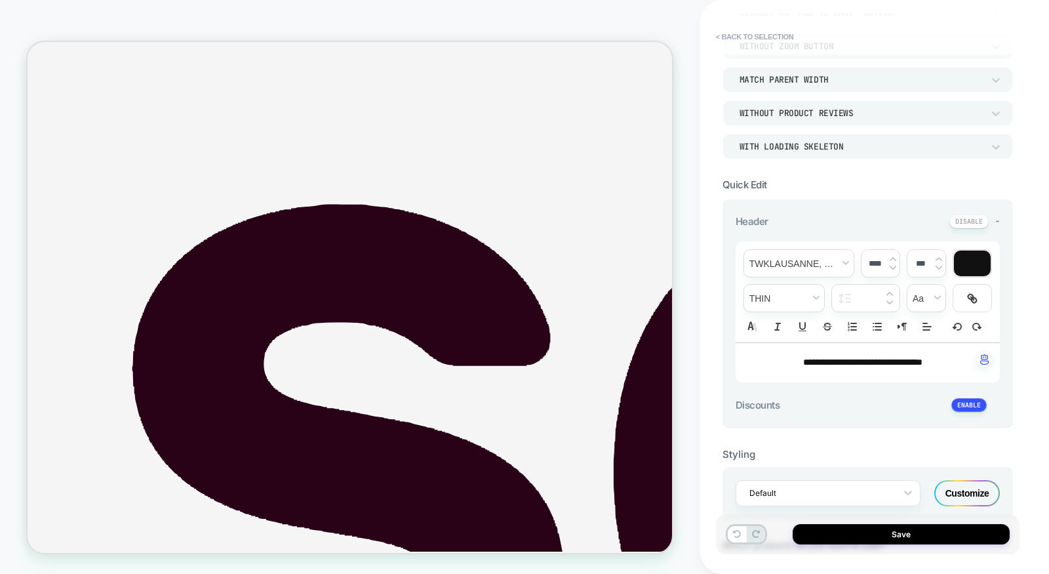
scroll to position [237, 0]
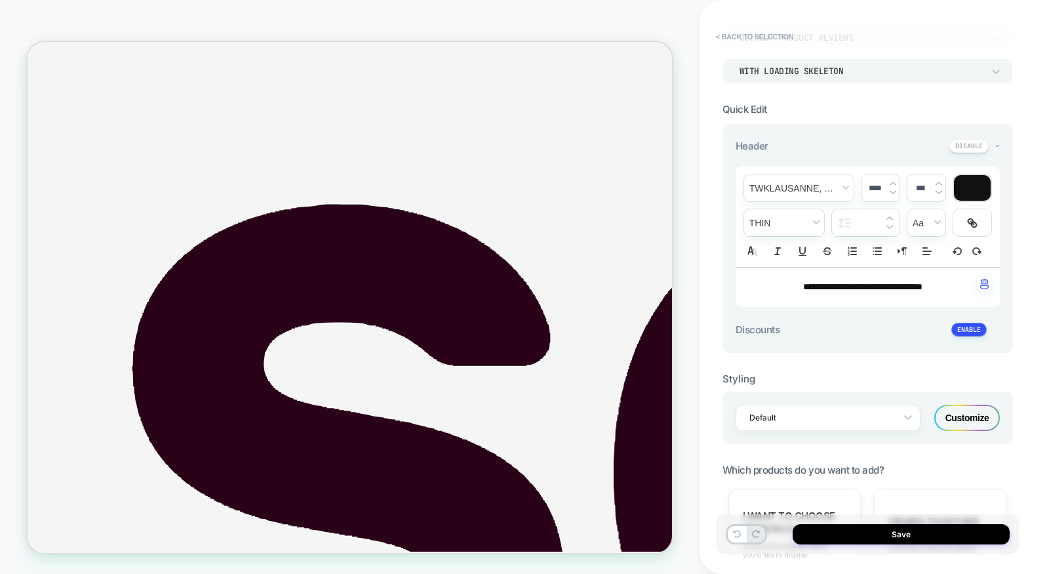
click at [957, 413] on div "Customize" at bounding box center [967, 418] width 66 height 26
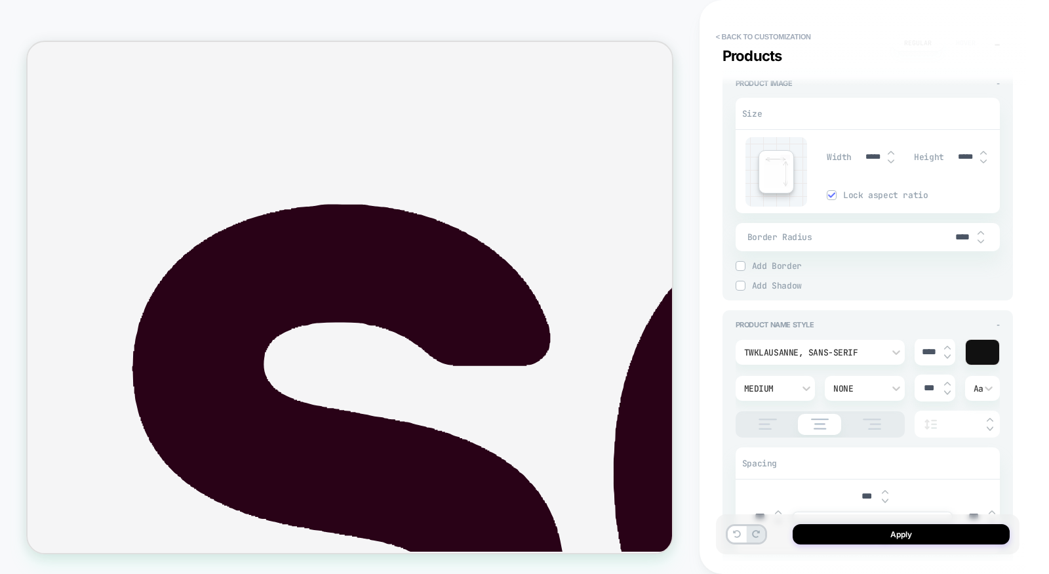
scroll to position [588, 0]
click at [868, 151] on input "*****" at bounding box center [873, 155] width 30 height 10
type input "****"
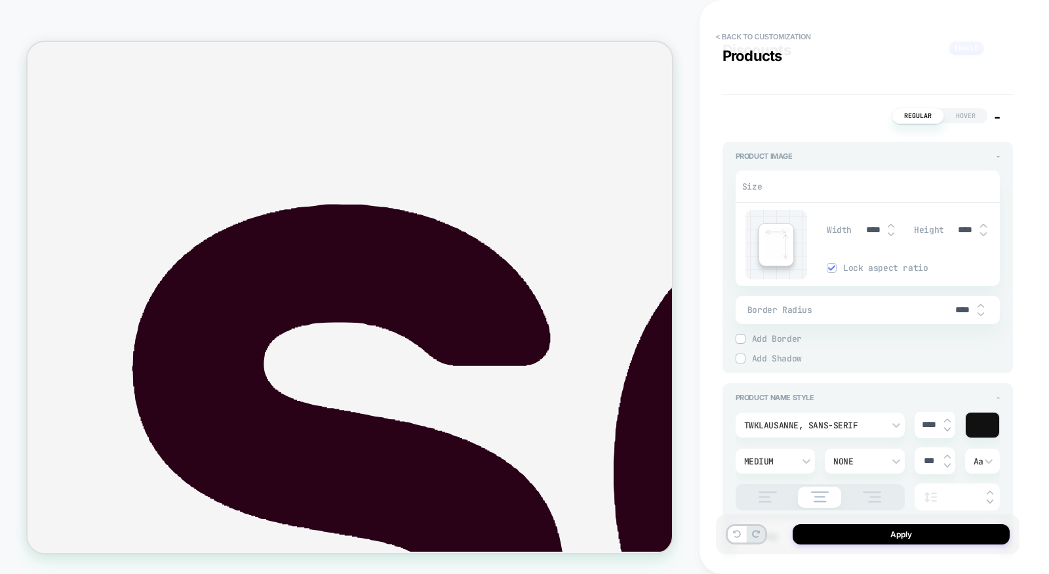
scroll to position [437, 0]
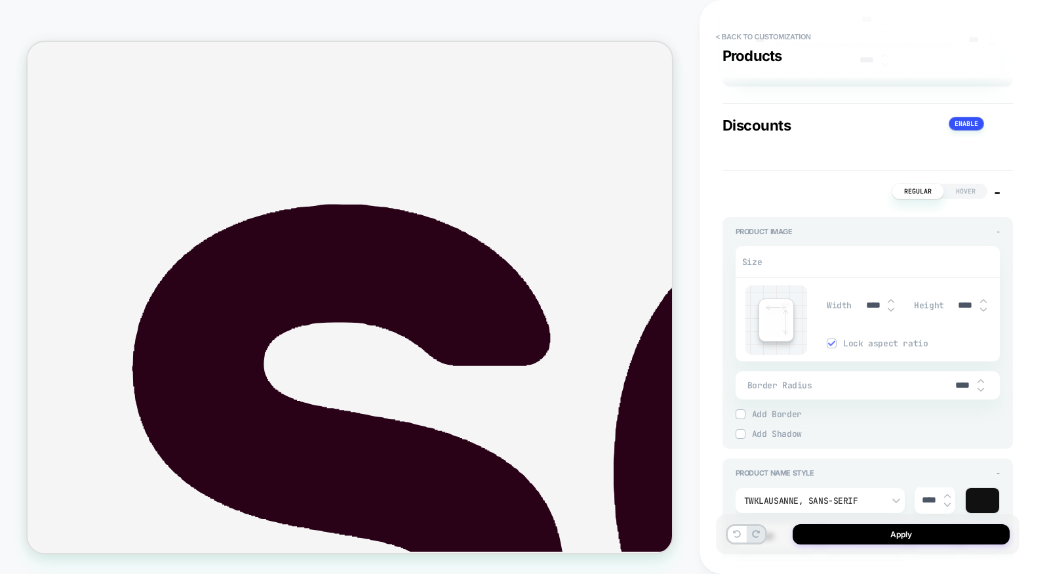
type input "****"
click at [738, 412] on img at bounding box center [740, 413] width 7 height 7
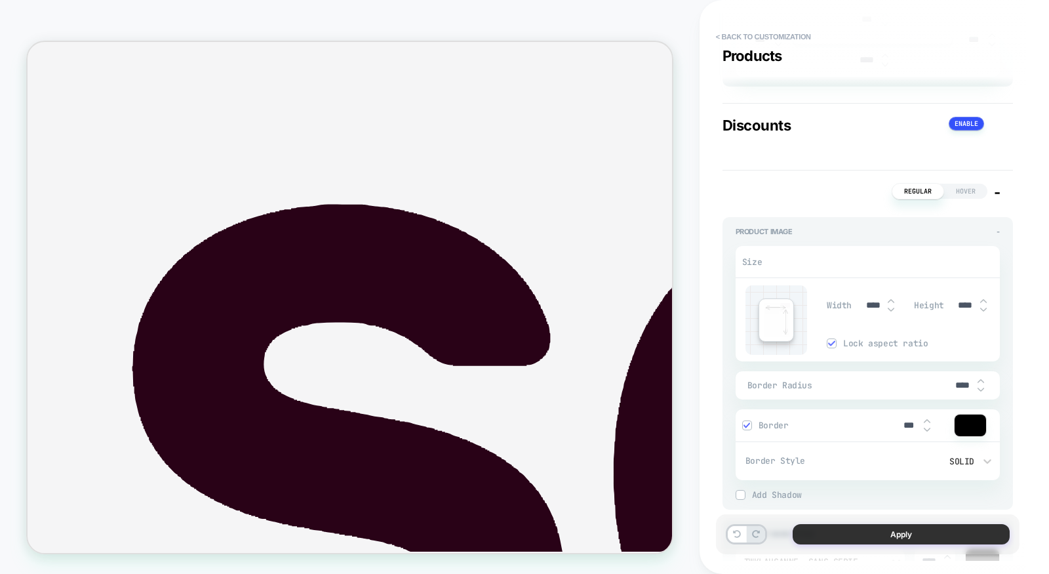
click at [877, 536] on button "Apply" at bounding box center [901, 534] width 217 height 20
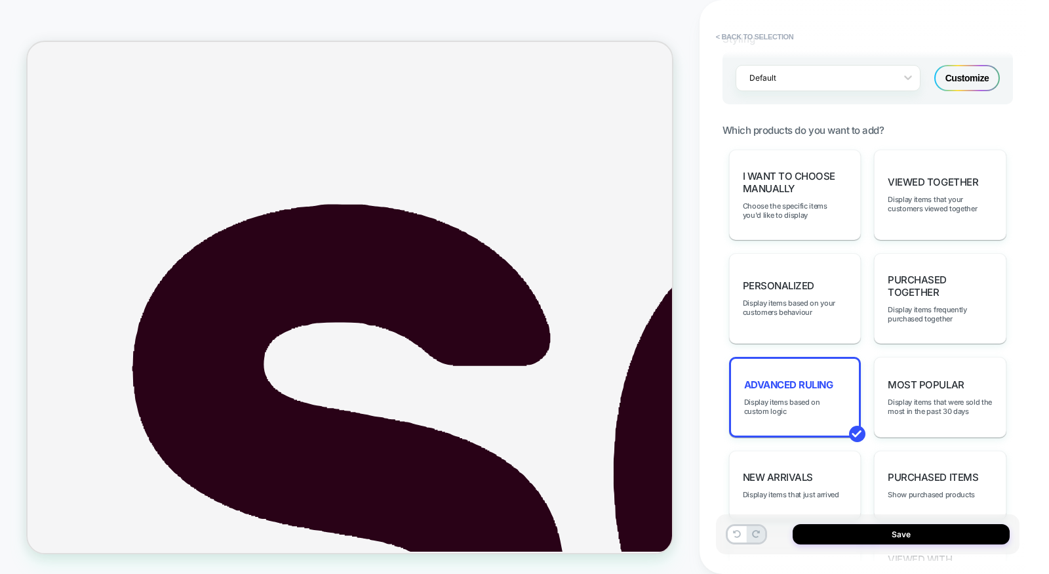
scroll to position [818, 0]
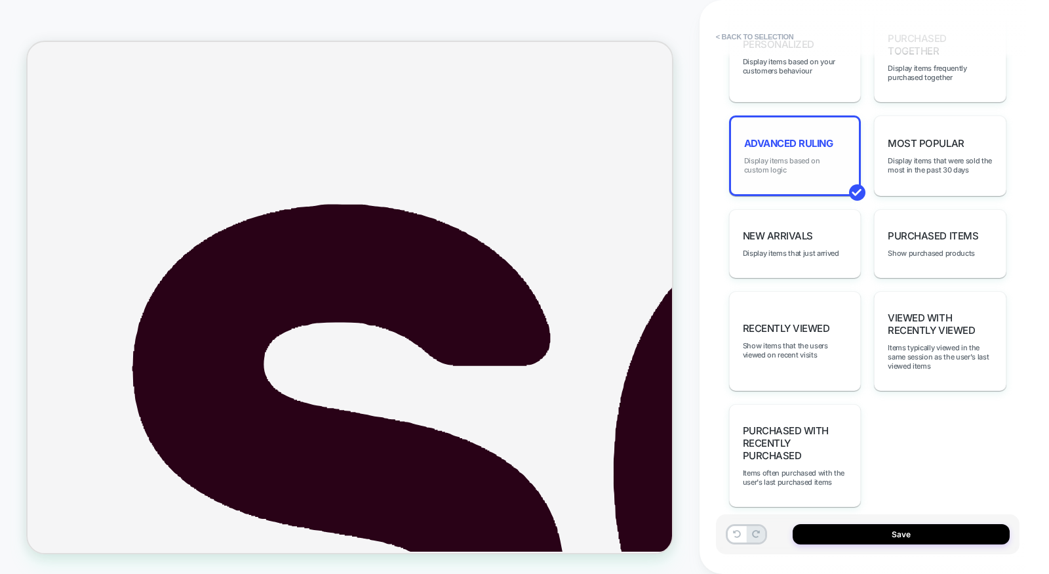
click at [790, 158] on span "Display items based on custom logic" at bounding box center [795, 165] width 102 height 18
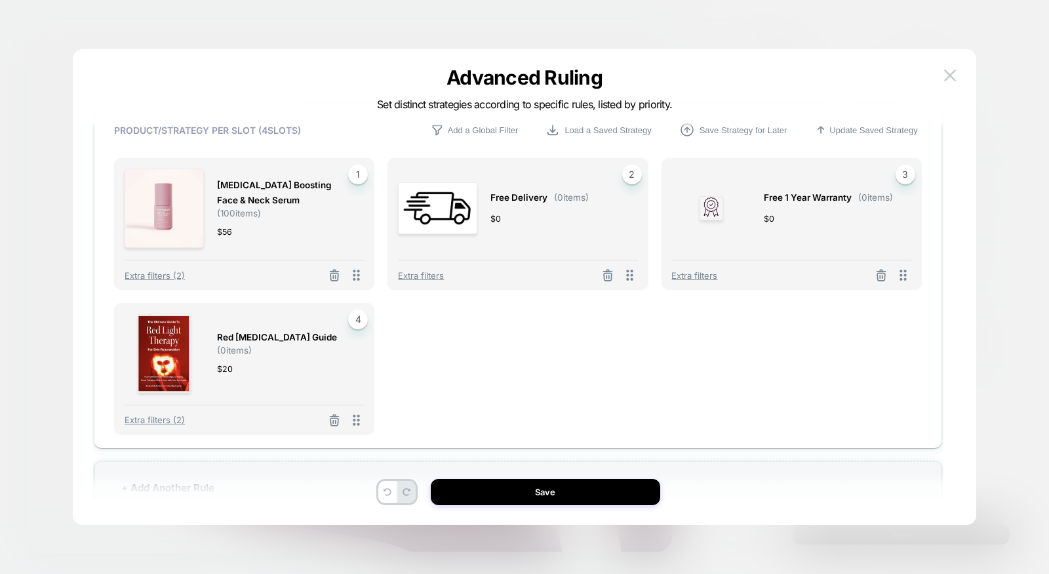
scroll to position [325, 0]
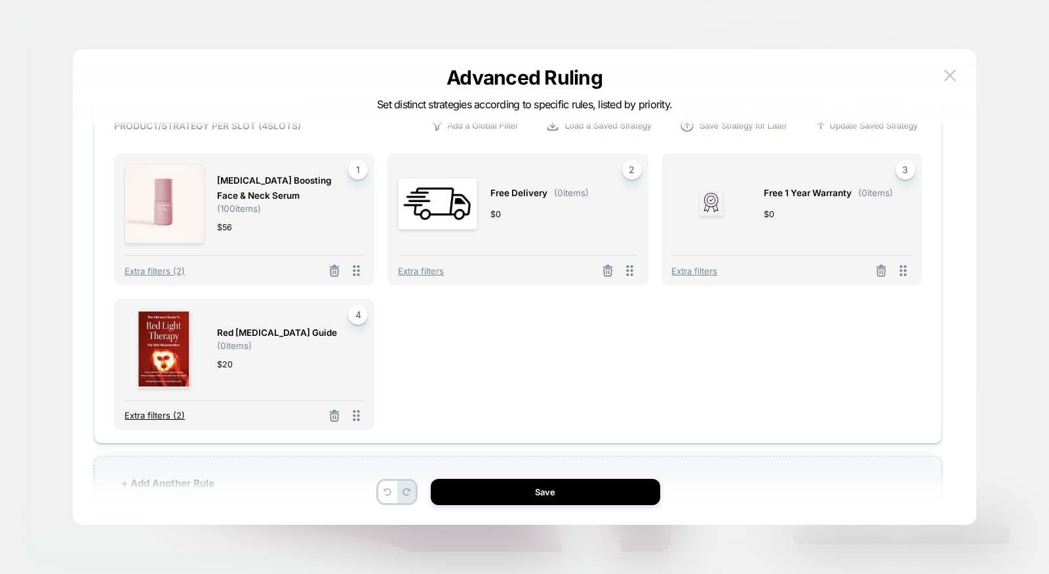
click at [163, 417] on span "Extra filters (2)" at bounding box center [155, 415] width 60 height 10
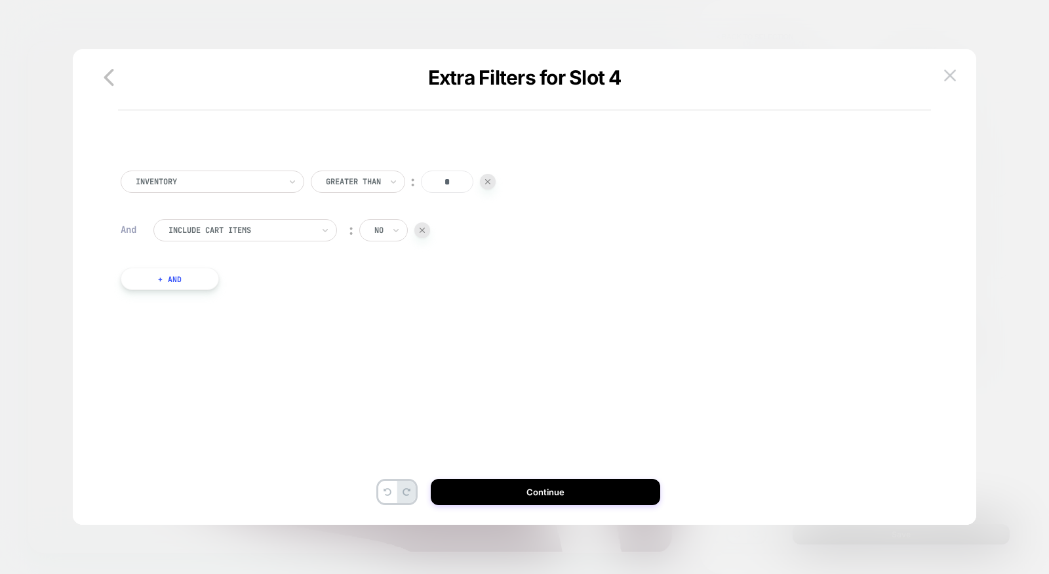
drag, startPoint x: 456, startPoint y: 185, endPoint x: 418, endPoint y: 185, distance: 38.0
click at [418, 185] on div "Greater Than ︰ *" at bounding box center [403, 181] width 185 height 22
type input "*****"
click at [390, 228] on div "no" at bounding box center [383, 230] width 49 height 22
click at [422, 231] on img at bounding box center [422, 230] width 5 height 5
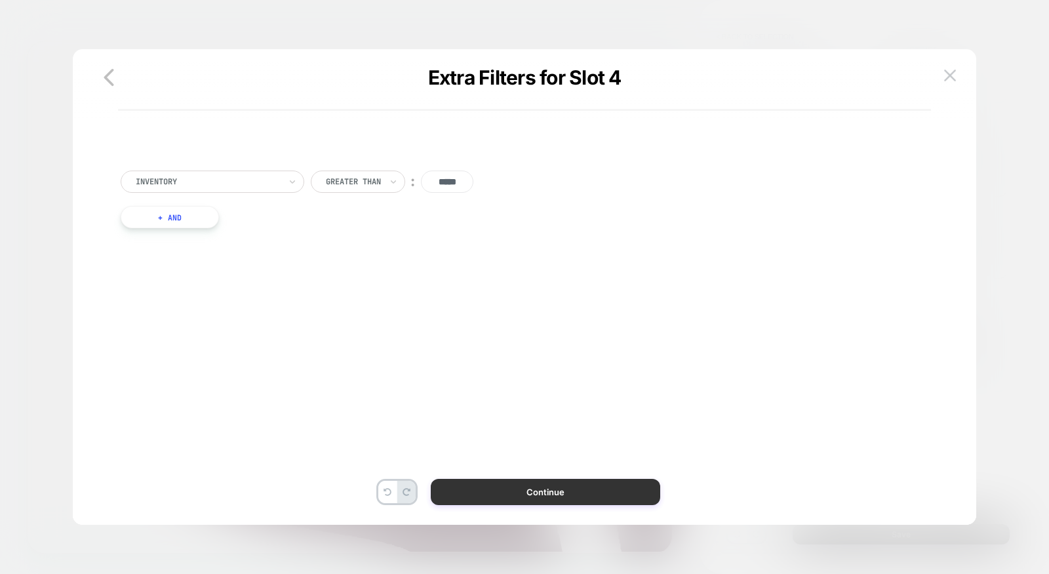
click at [521, 493] on button "Continue" at bounding box center [546, 492] width 230 height 26
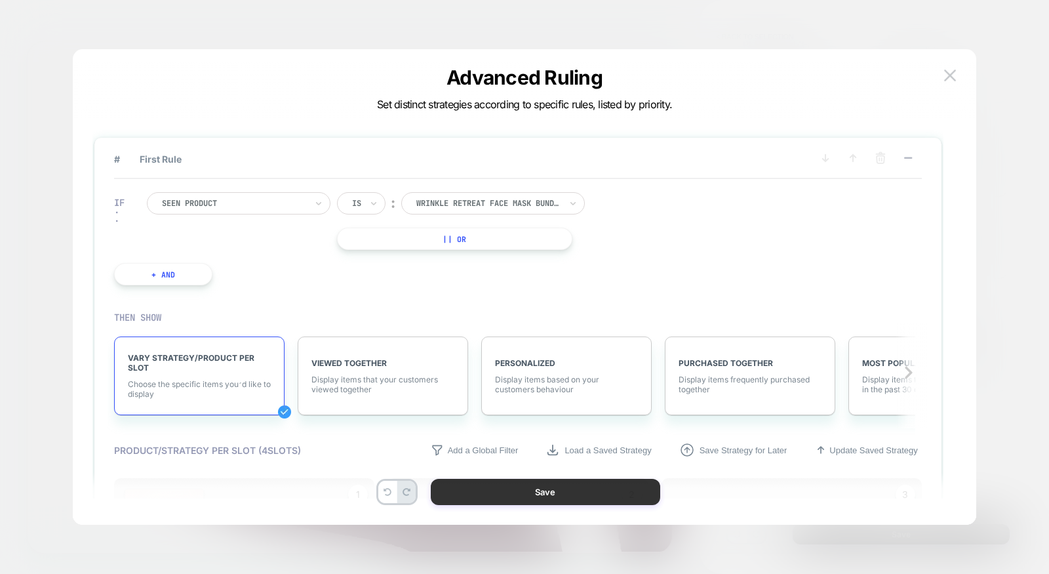
click at [550, 492] on button "Save" at bounding box center [546, 492] width 230 height 26
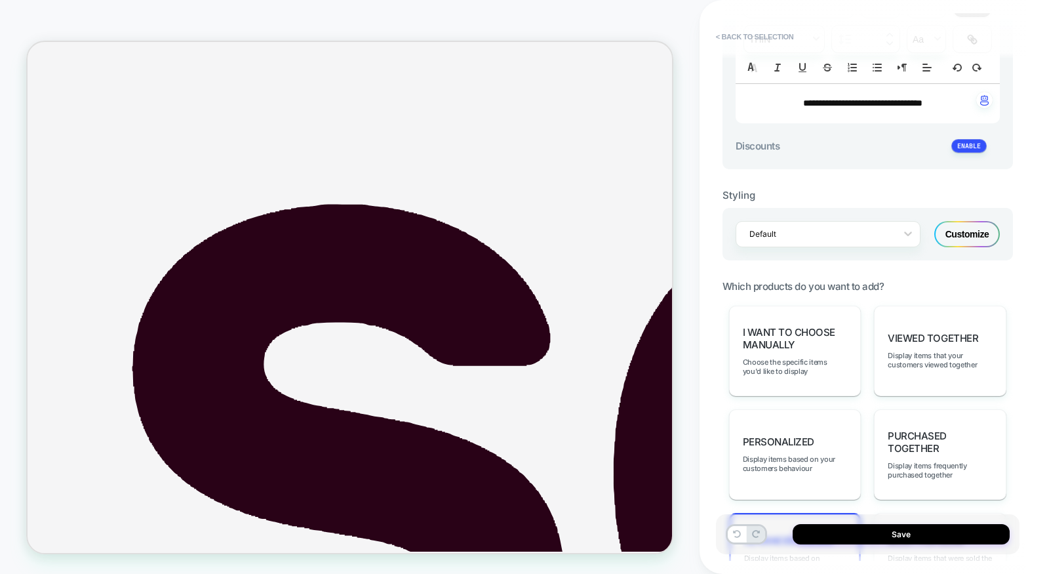
scroll to position [370, 0]
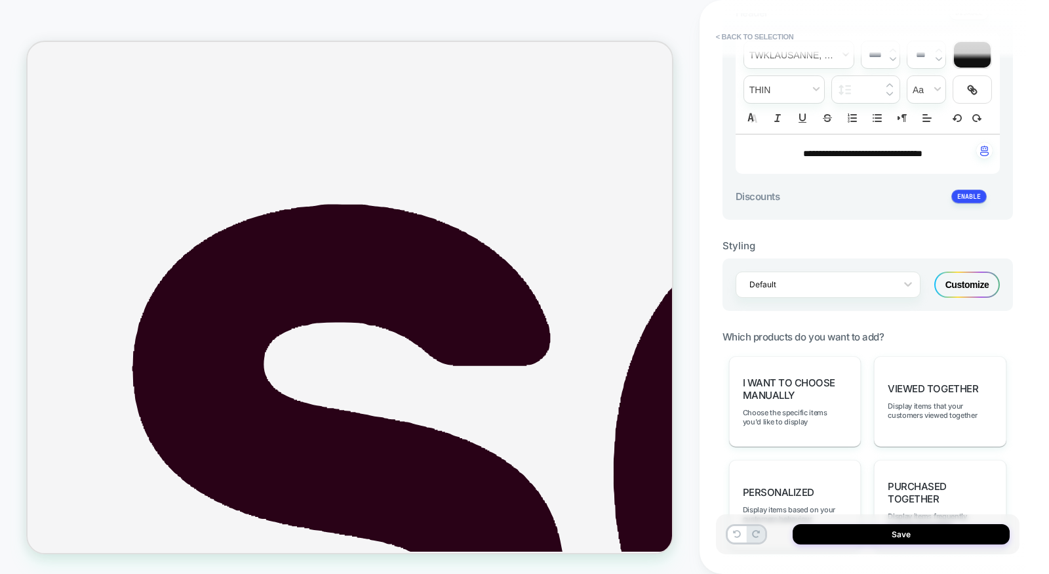
click at [975, 283] on div "Customize" at bounding box center [967, 284] width 66 height 26
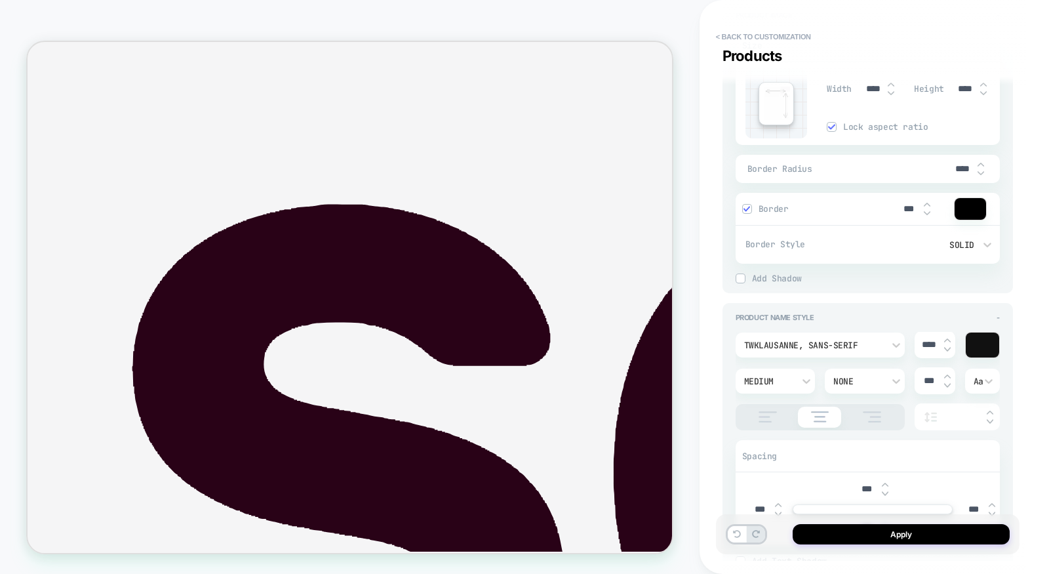
scroll to position [826, 0]
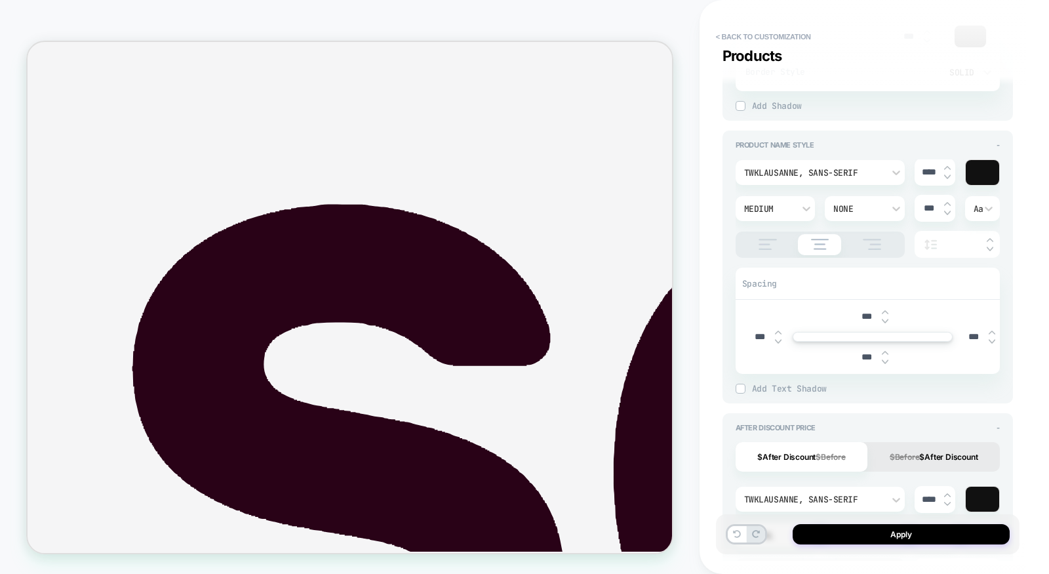
click at [950, 174] on img at bounding box center [947, 176] width 7 height 5
type textarea "*"
type input "****"
click at [950, 174] on img at bounding box center [947, 176] width 7 height 5
type textarea "*"
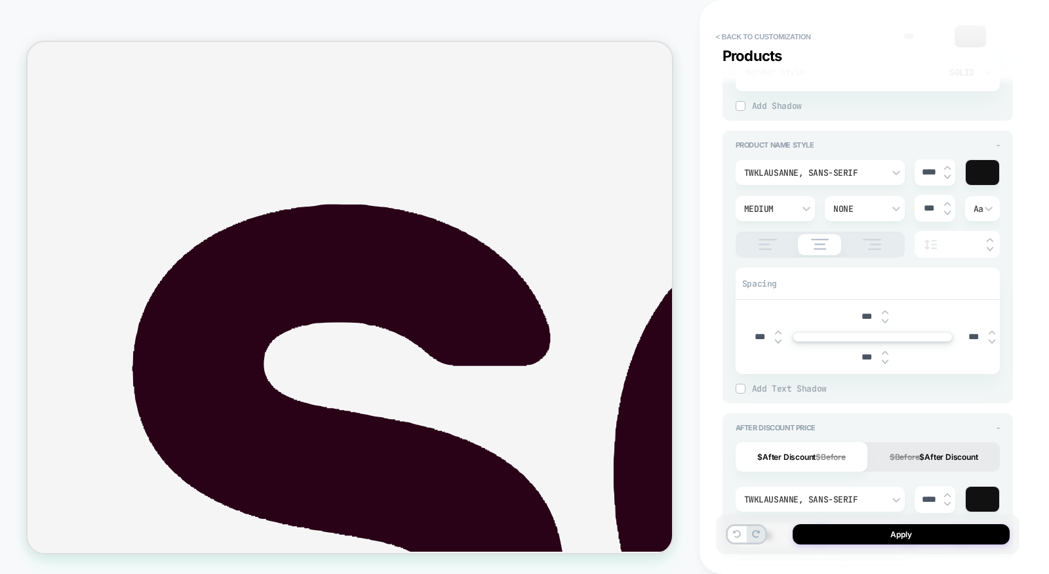
type input "****"
type textarea "*"
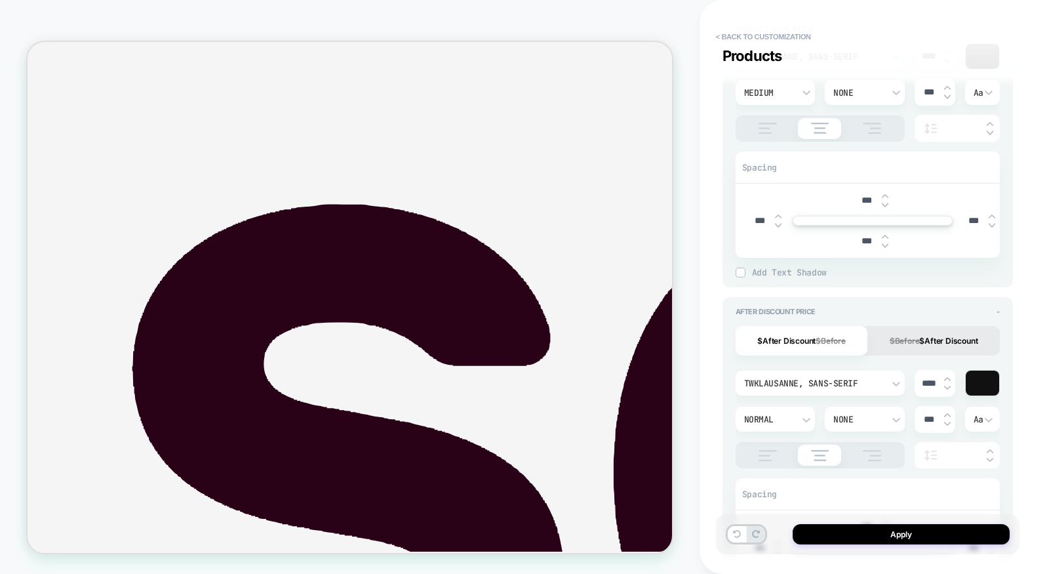
scroll to position [946, 0]
click at [929, 378] on input "****" at bounding box center [930, 379] width 30 height 11
type input "***"
type textarea "*"
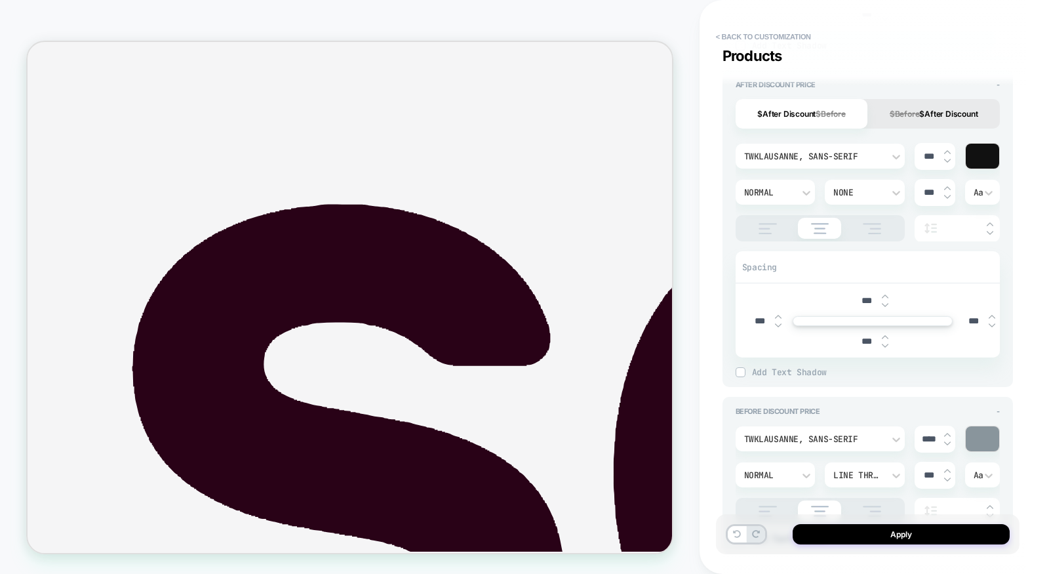
scroll to position [1176, 0]
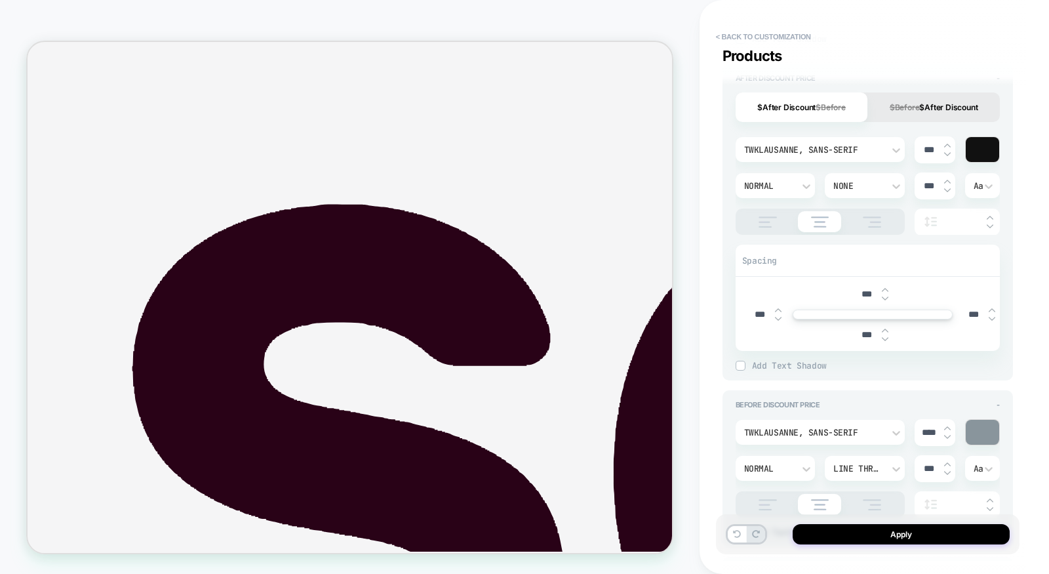
type input "***"
click at [934, 427] on input "****" at bounding box center [930, 432] width 30 height 11
type input "***"
type textarea "*"
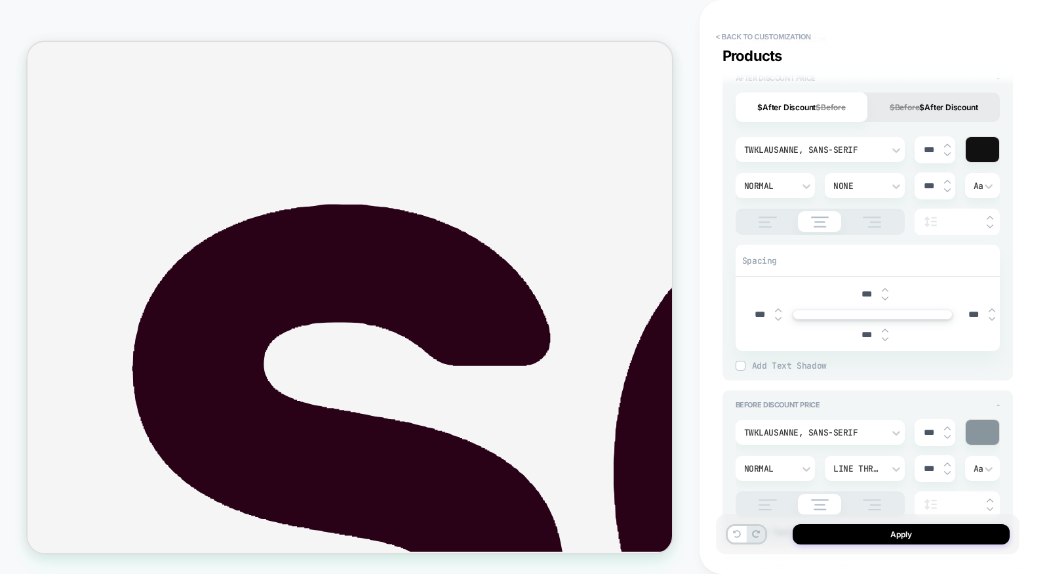
type input "***"
type textarea "*"
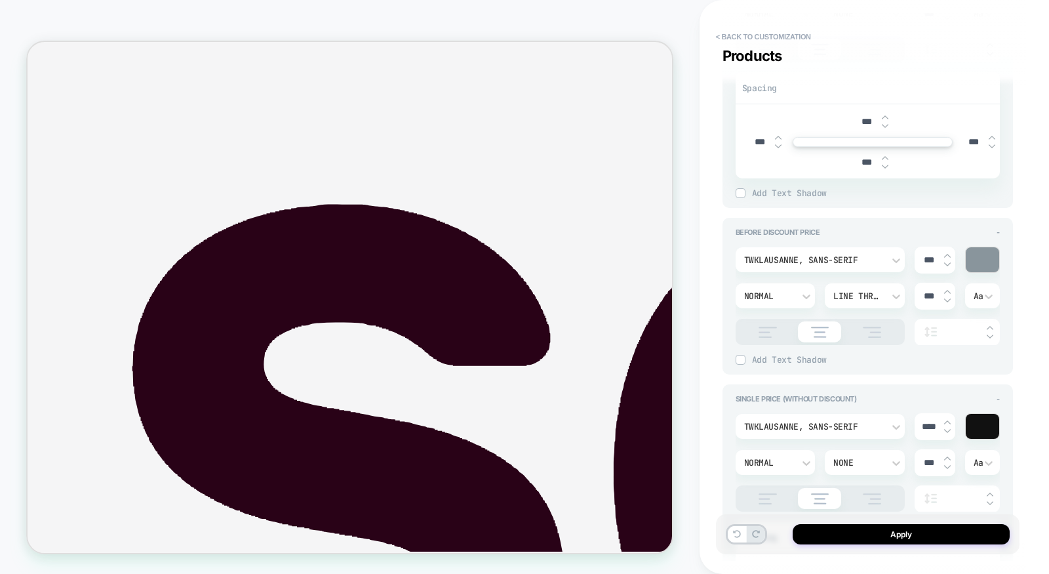
scroll to position [1462, 0]
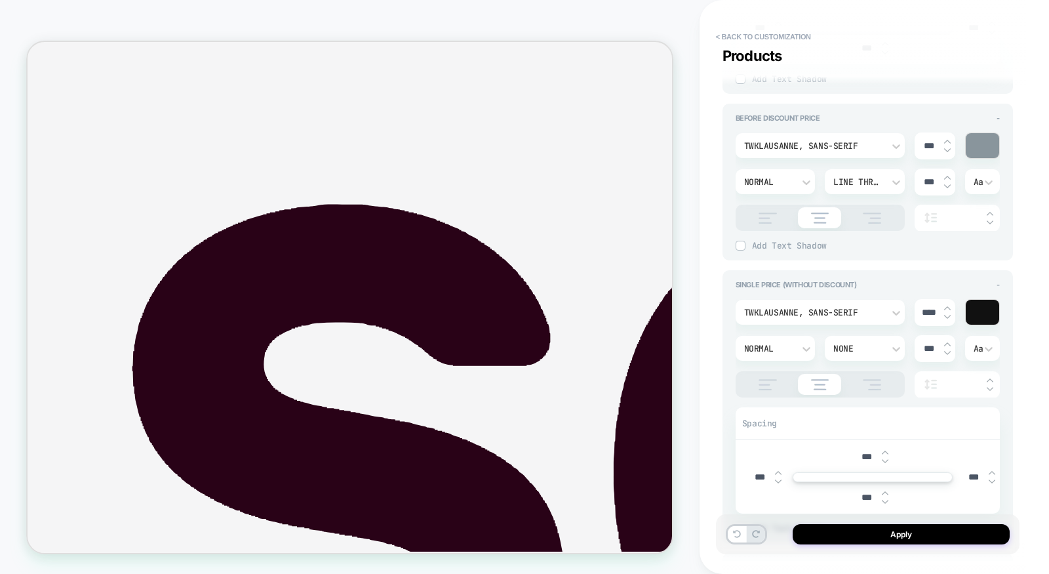
type input "***"
click at [925, 308] on input "****" at bounding box center [930, 312] width 30 height 11
type input "***"
type textarea "*"
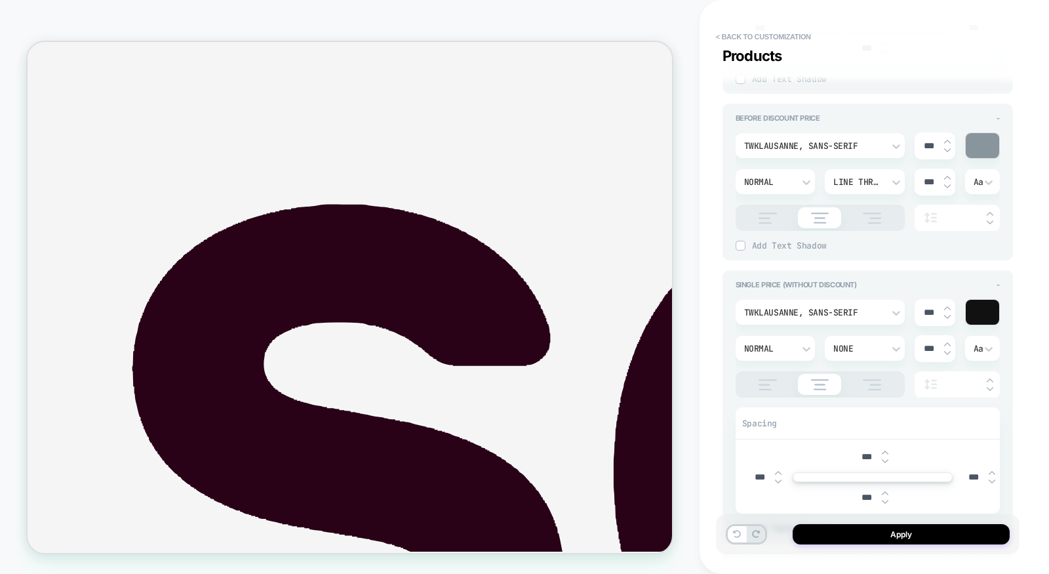
type input "***"
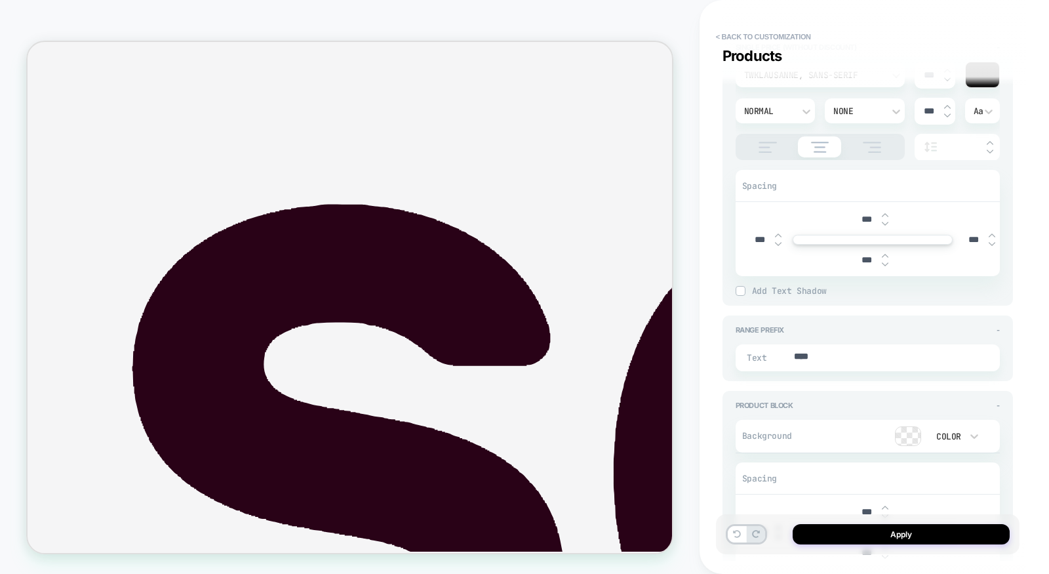
type textarea "*"
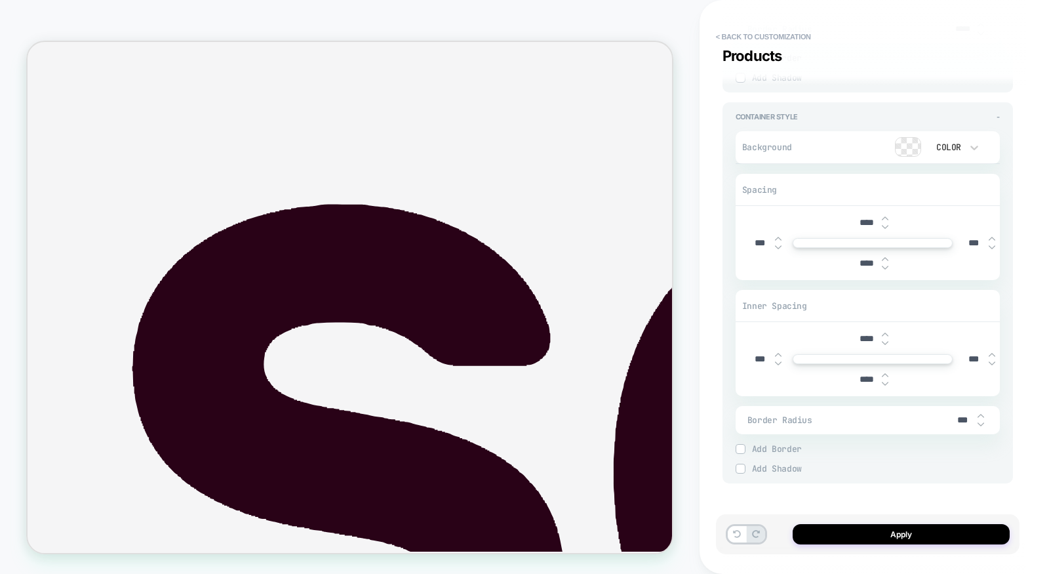
type input "***"
click at [860, 374] on input "****" at bounding box center [867, 379] width 30 height 11
type input "***"
type textarea "*"
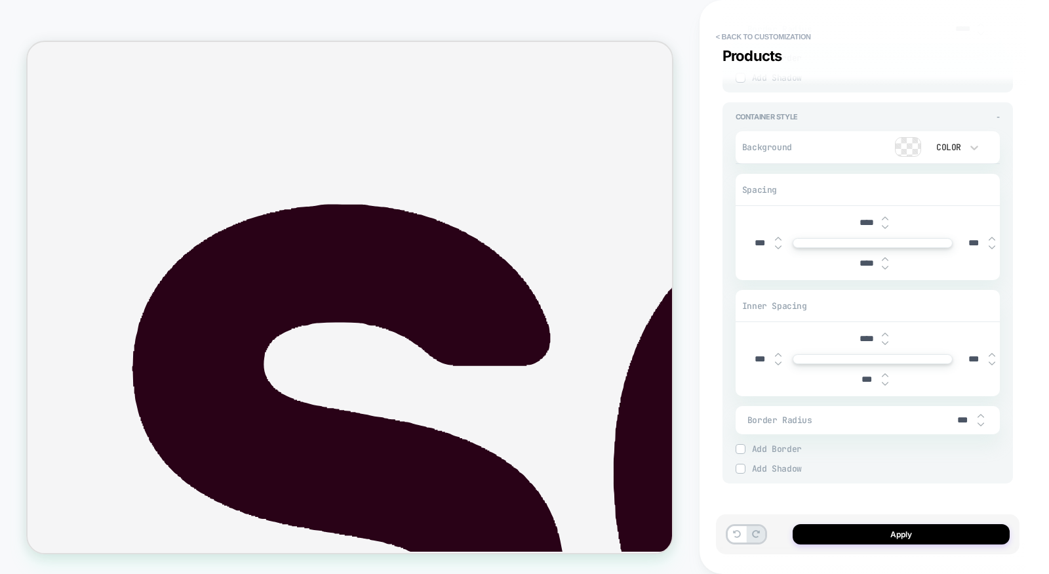
type input "***"
type textarea "*"
type input "***"
click at [858, 258] on input "****" at bounding box center [867, 263] width 30 height 11
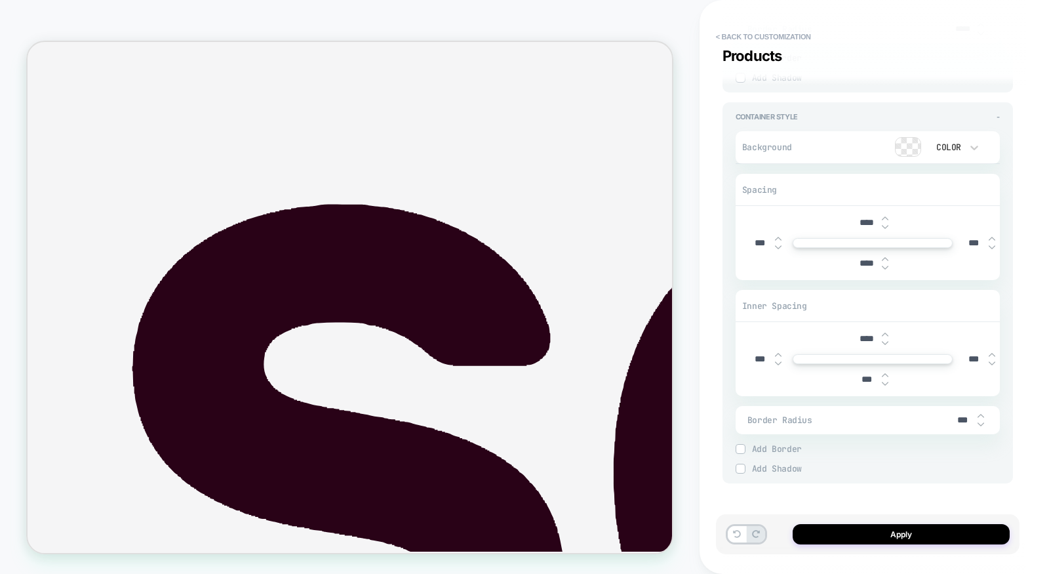
type input "***"
type textarea "*"
type input "***"
click at [893, 531] on button "Apply" at bounding box center [901, 534] width 217 height 20
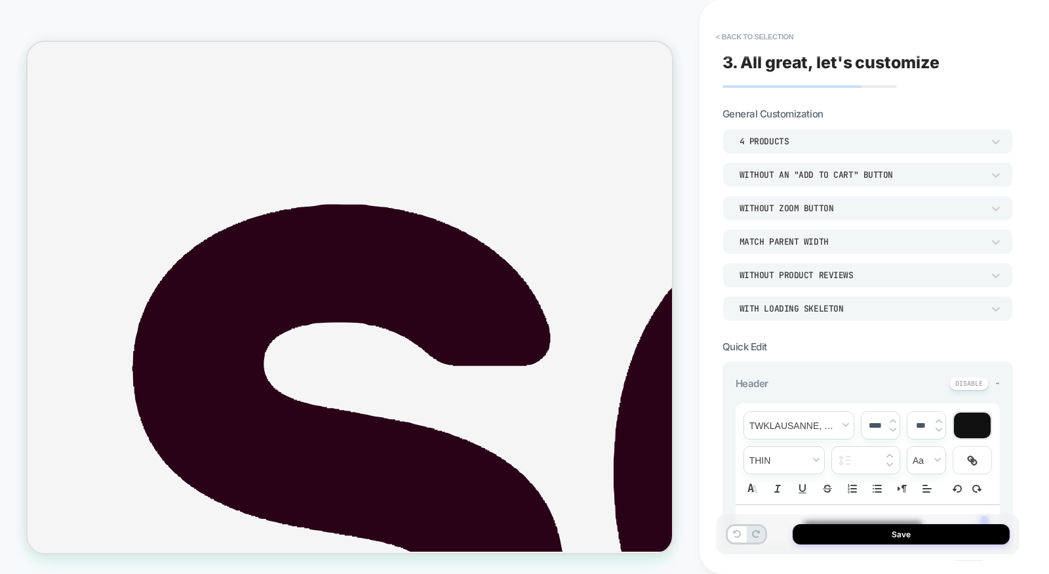
type textarea "*"
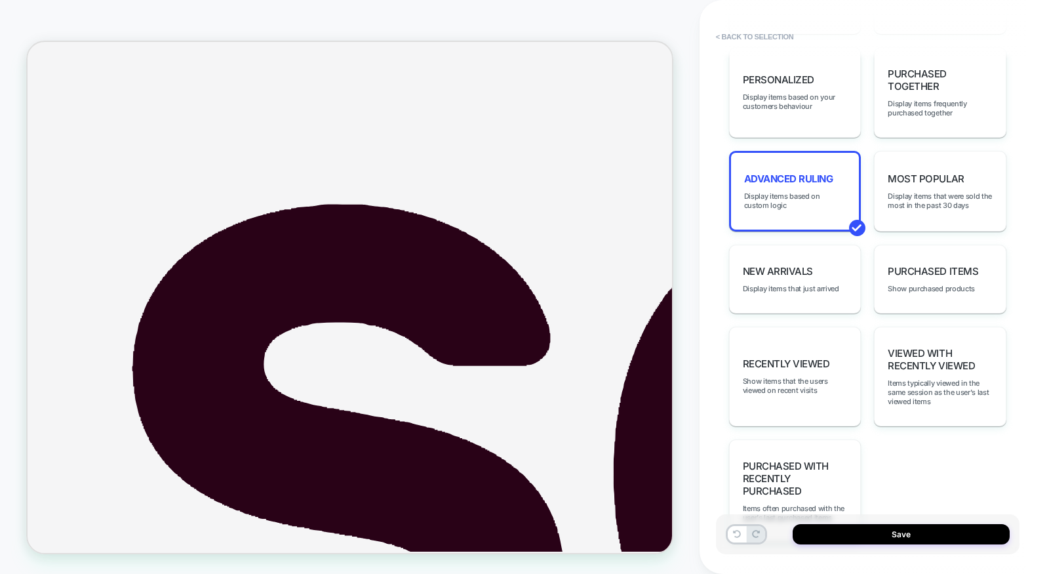
scroll to position [818, 0]
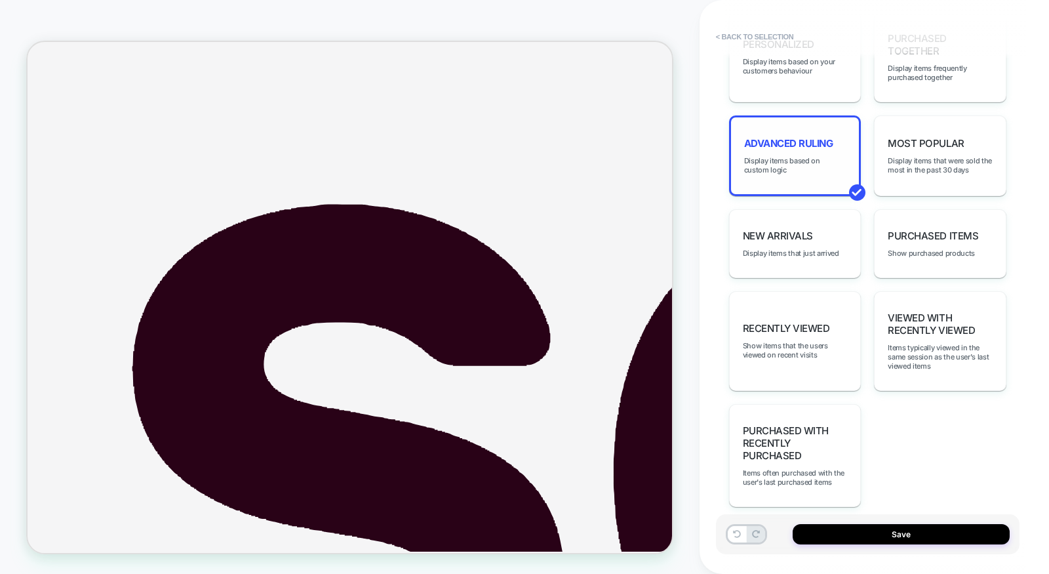
click at [805, 145] on div "Advanced Ruling Display items based on custom logic" at bounding box center [795, 155] width 132 height 81
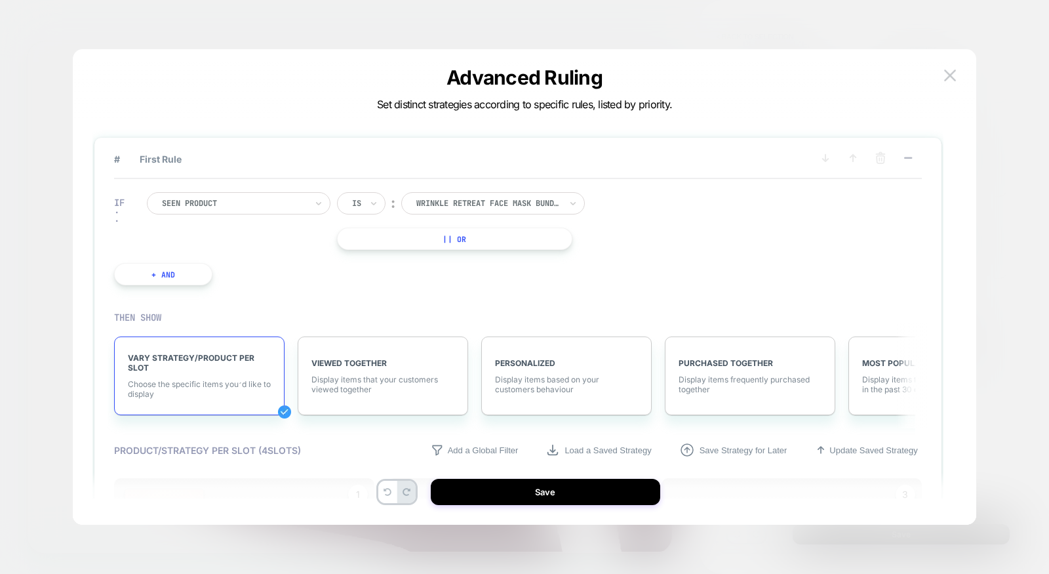
scroll to position [37, 0]
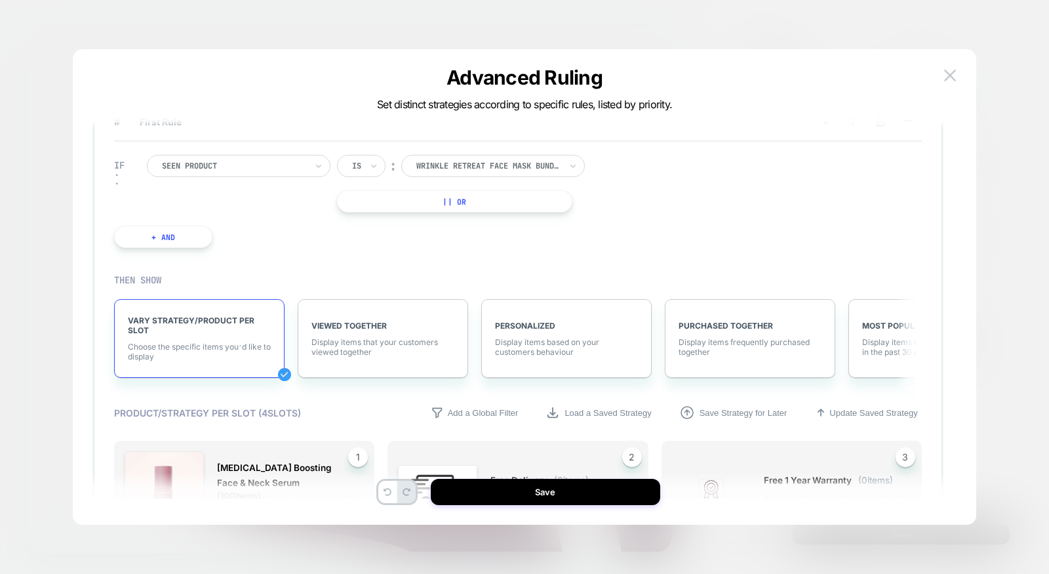
click at [440, 204] on button "|| Or" at bounding box center [454, 201] width 235 height 22
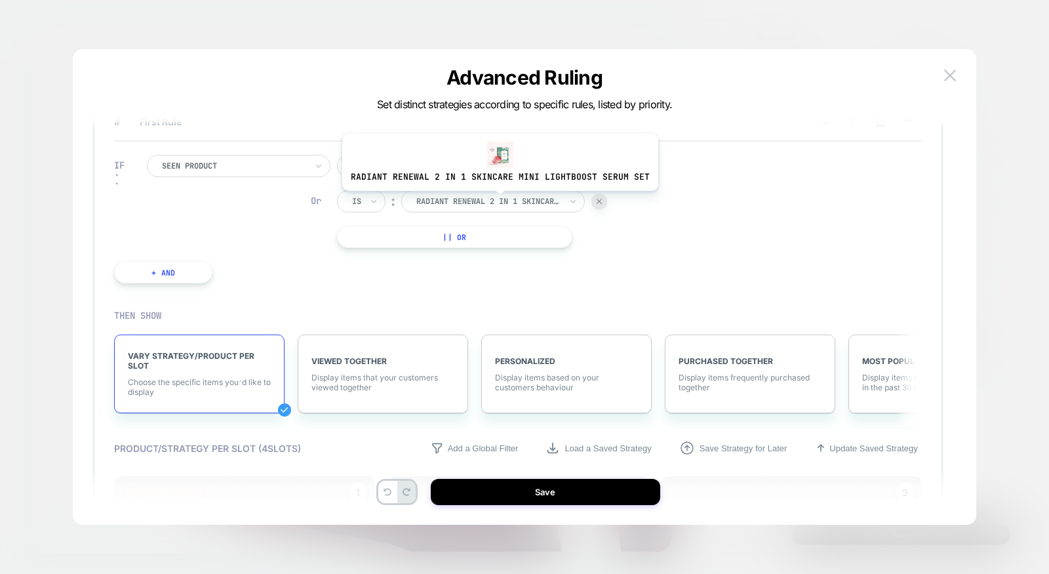
click at [495, 199] on div at bounding box center [488, 201] width 144 height 12
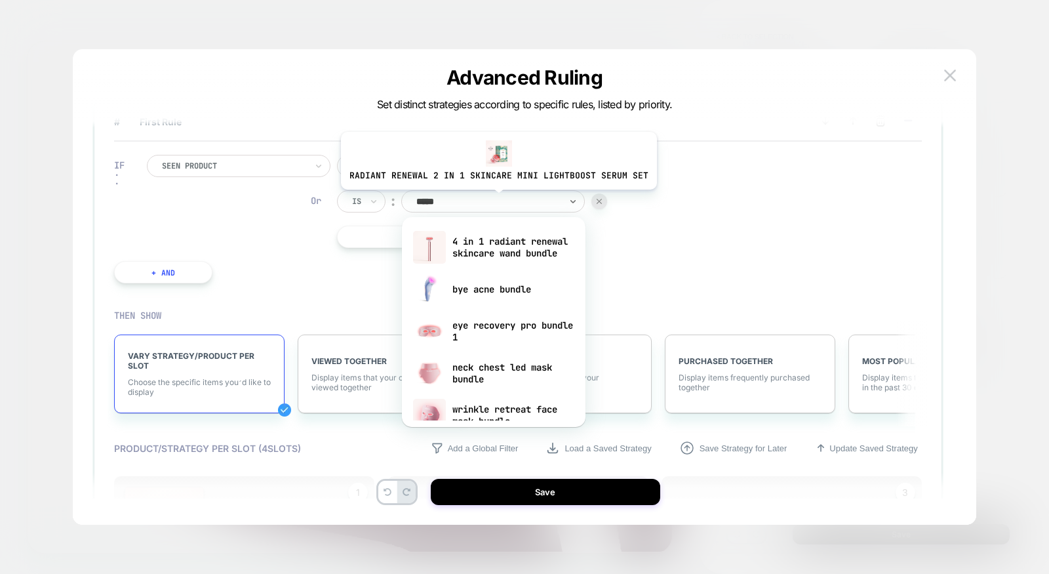
type input "******"
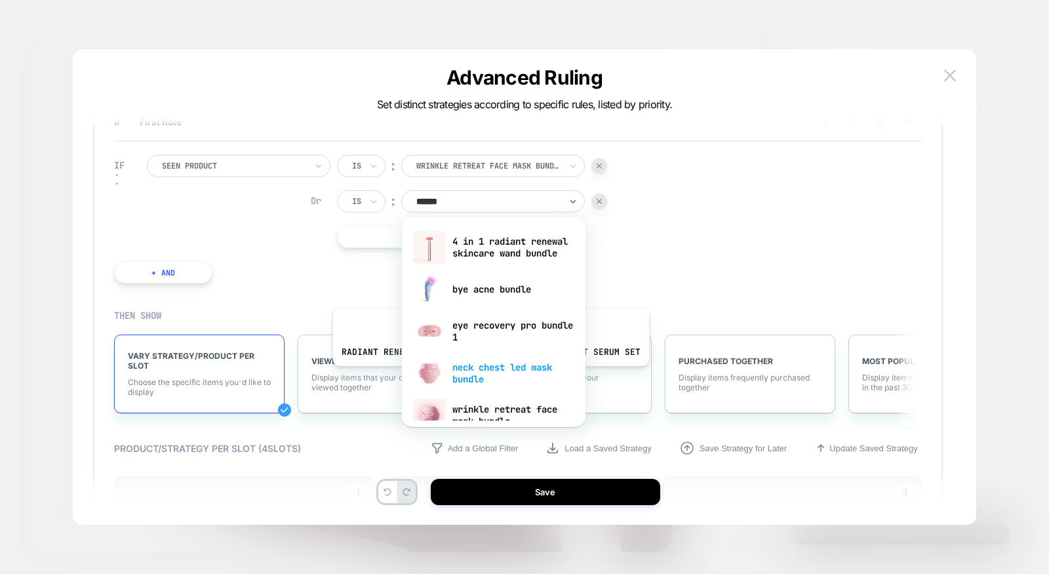
click at [487, 375] on div "neck chest led mask bundle" at bounding box center [494, 373] width 170 height 42
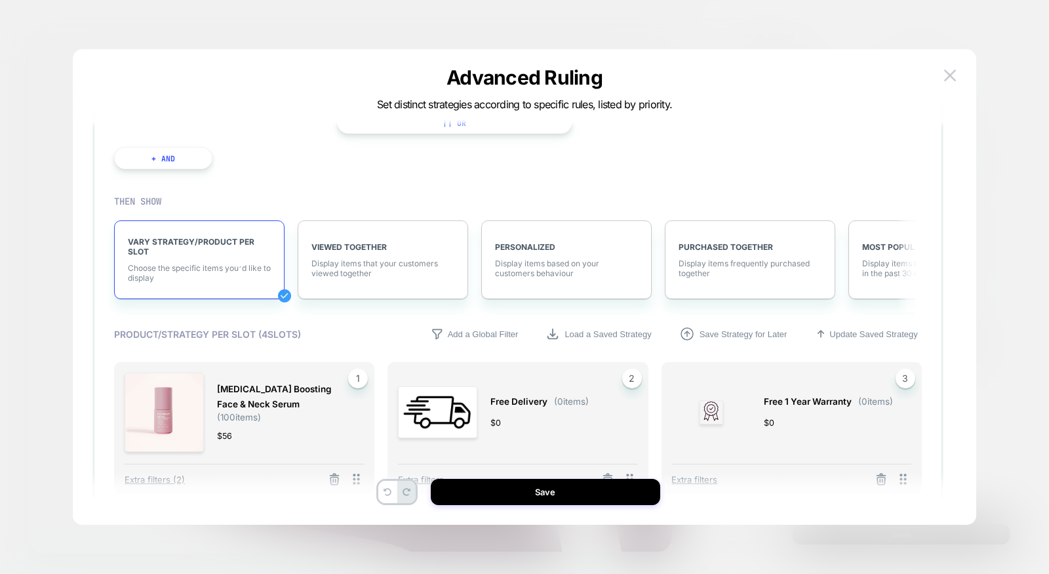
scroll to position [384, 0]
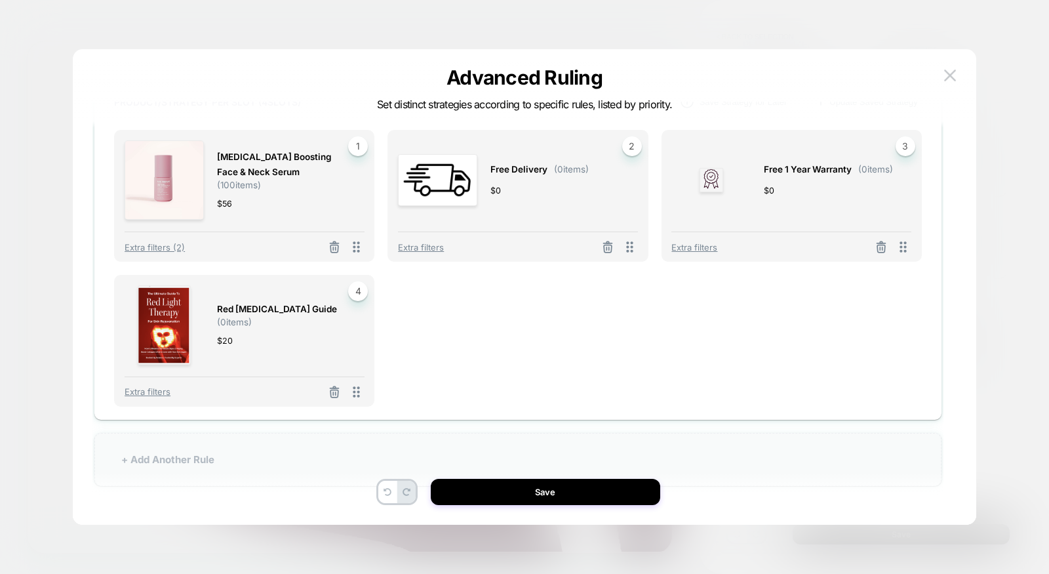
click at [371, 456] on div "+ Add Another Rule" at bounding box center [517, 459] width 847 height 53
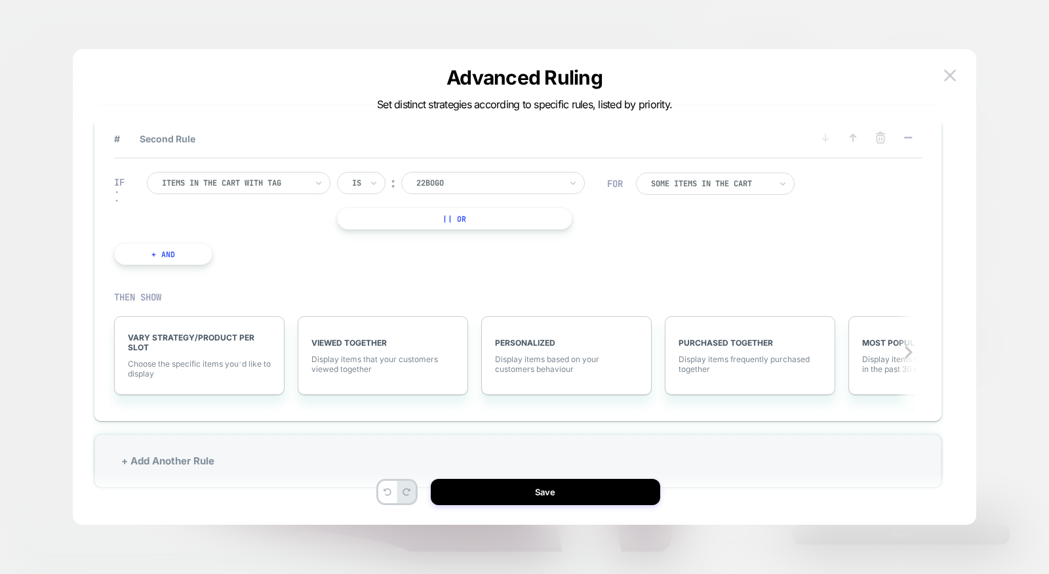
scroll to position [39, 0]
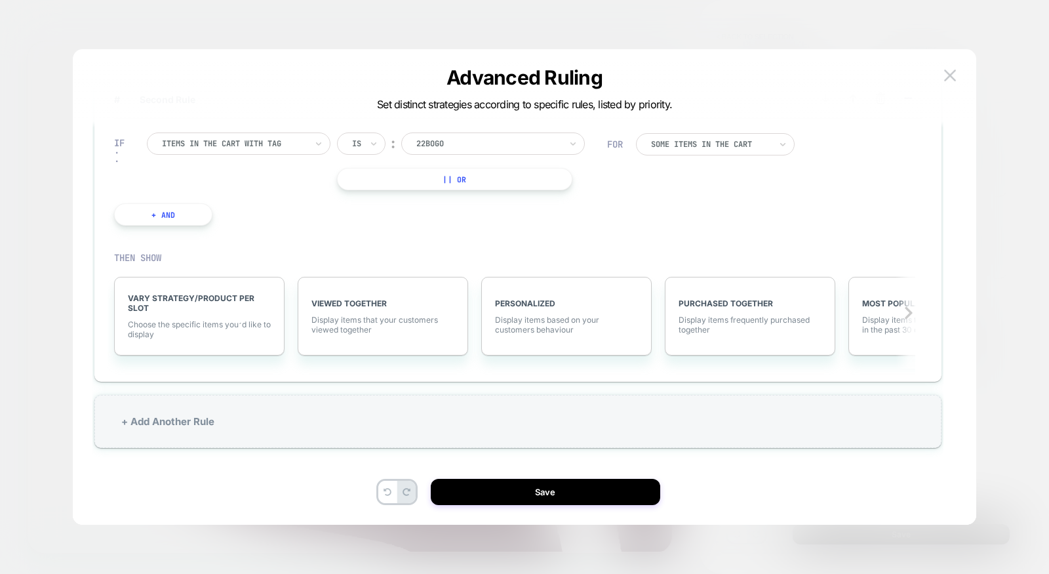
click at [292, 144] on div at bounding box center [234, 144] width 144 height 12
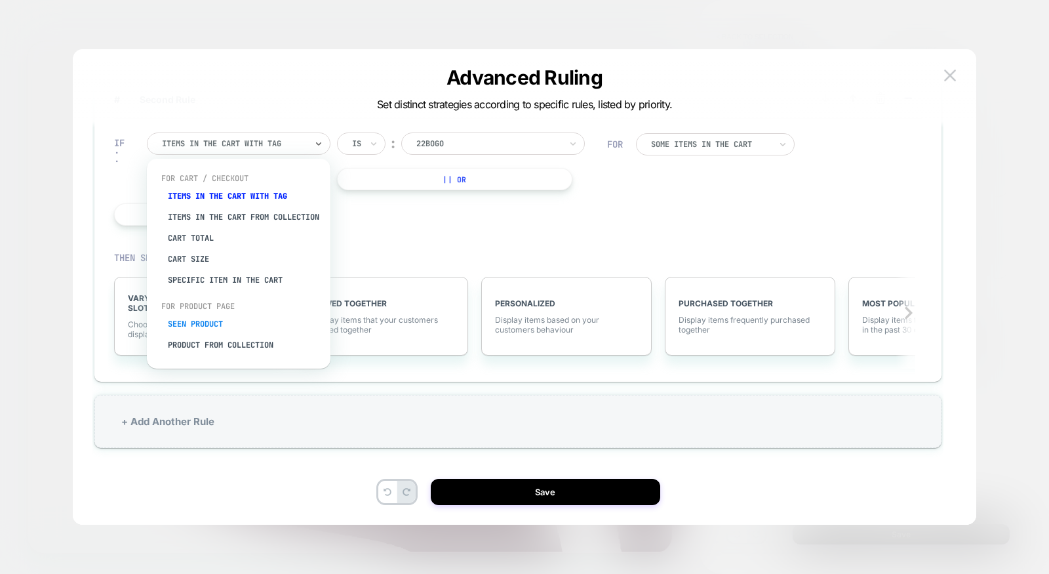
click at [209, 326] on div "Seen Product" at bounding box center [245, 323] width 170 height 21
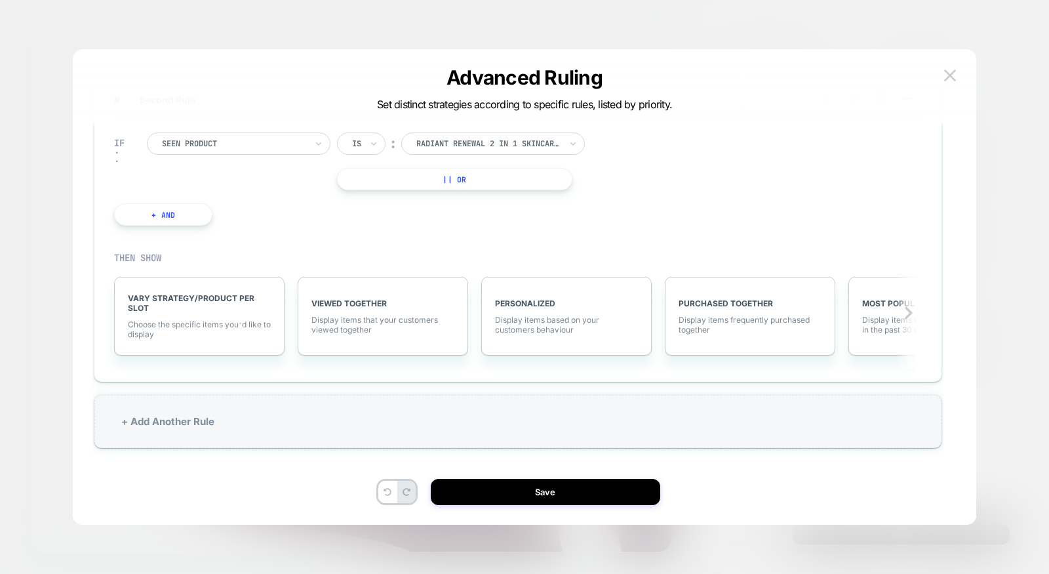
click at [464, 142] on div at bounding box center [488, 144] width 144 height 12
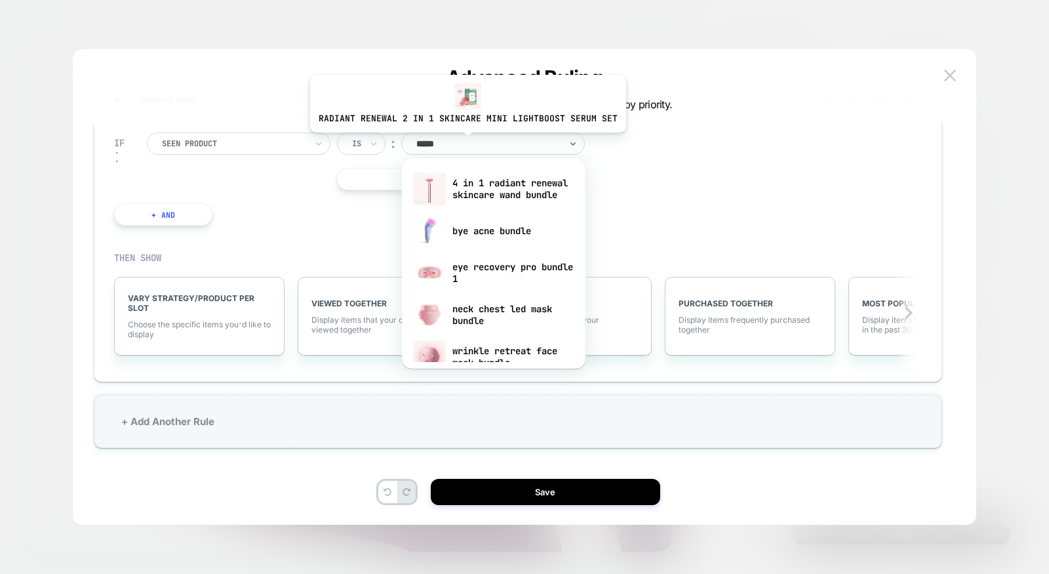
type input "******"
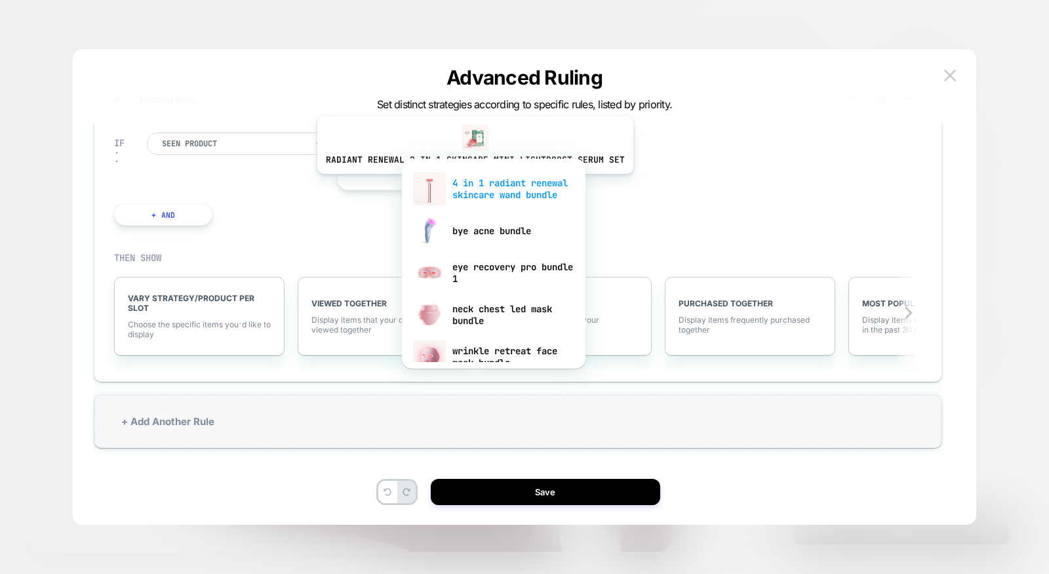
click at [471, 184] on div "4 in 1 radiant renewal skincare wand bundle" at bounding box center [494, 189] width 170 height 42
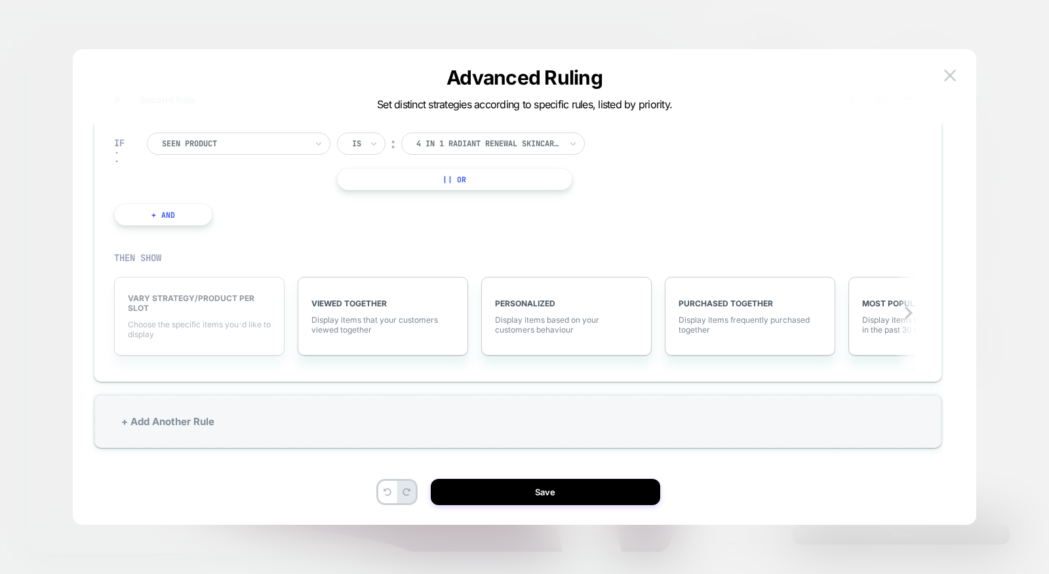
click at [209, 306] on span "VARY STRATEGY/PRODUCT PER SLOT" at bounding box center [199, 303] width 143 height 20
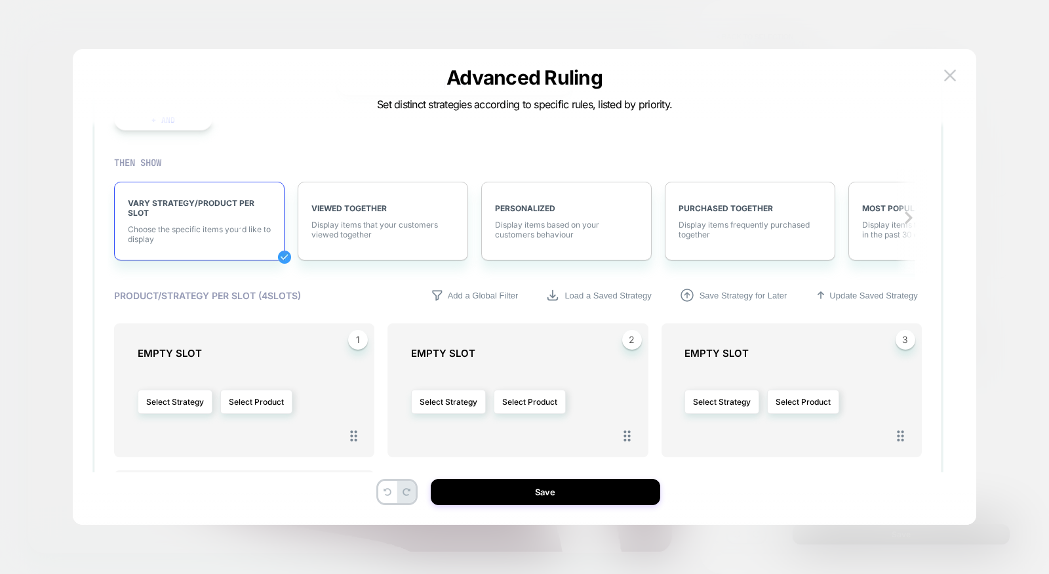
scroll to position [0, 0]
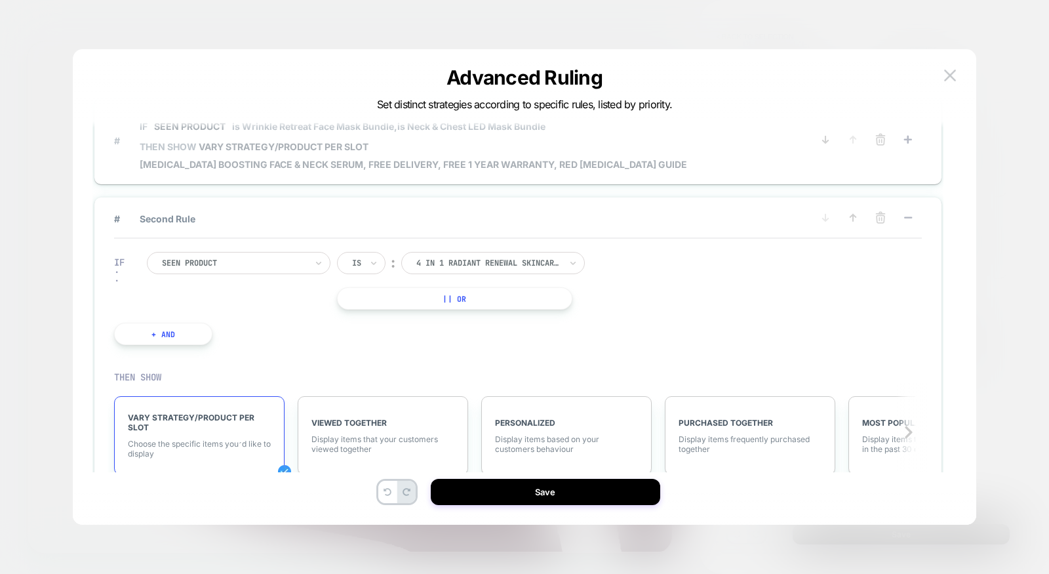
click at [597, 129] on p "IF Seen Product is Wrinkle Retreat Face Mask Bundle, is Neck & Chest LED Mask B…" at bounding box center [414, 126] width 548 height 11
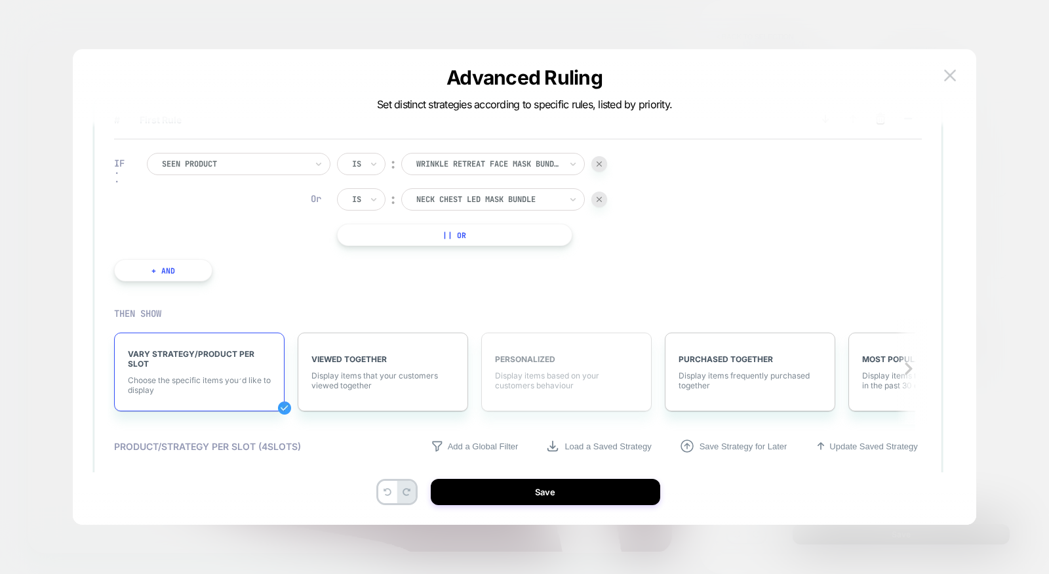
scroll to position [116, 0]
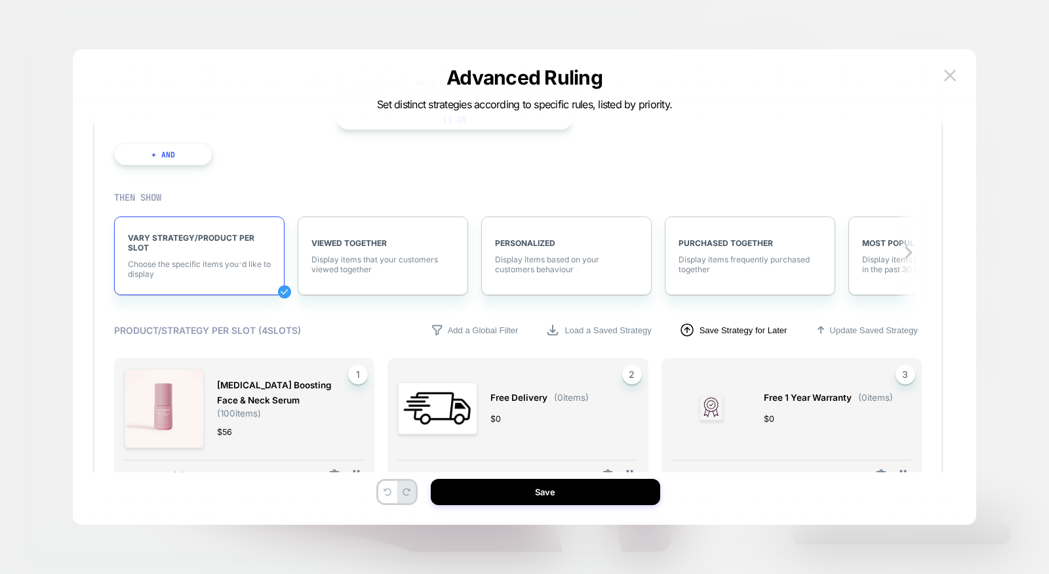
click at [732, 329] on p "Save Strategy for Later" at bounding box center [744, 330] width 88 height 10
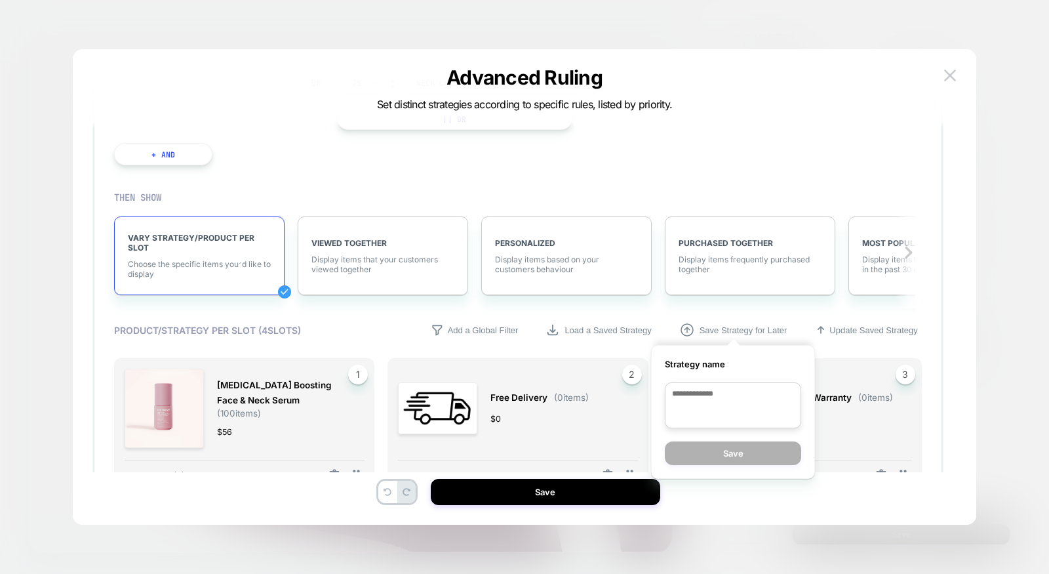
click at [698, 405] on textarea at bounding box center [733, 405] width 136 height 46
type textarea "*"
type textarea "**"
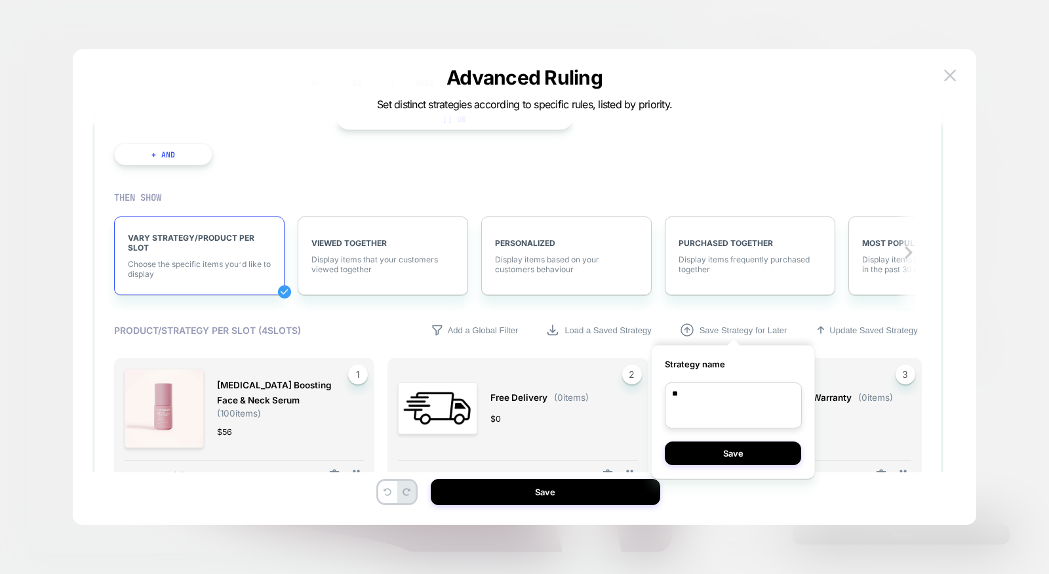
type textarea "*"
type textarea "***"
type textarea "*"
type textarea "****"
type textarea "*"
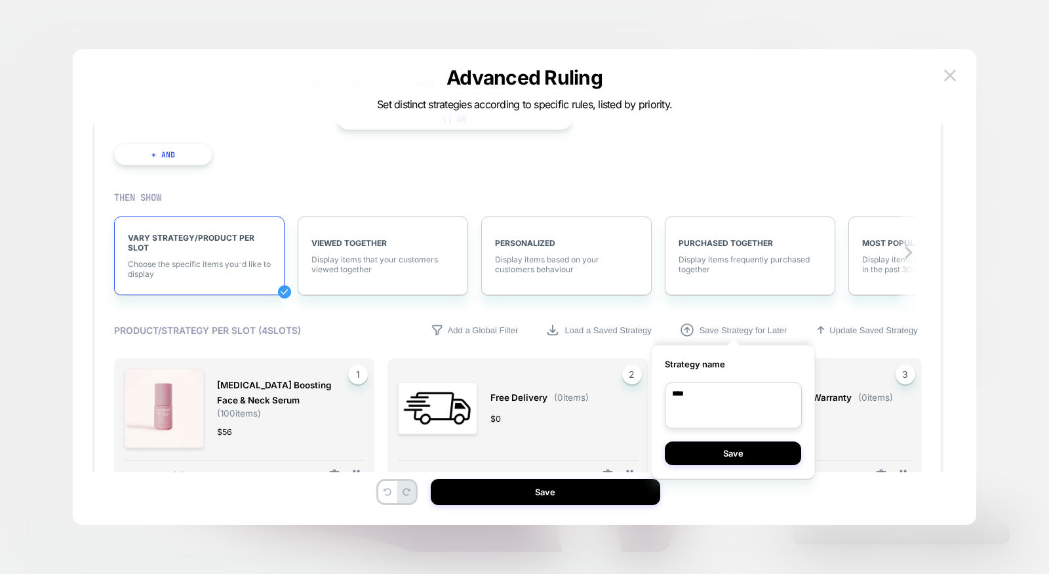
type textarea "*****"
type textarea "*"
type textarea "******"
click at [720, 454] on button "Save" at bounding box center [733, 453] width 136 height 24
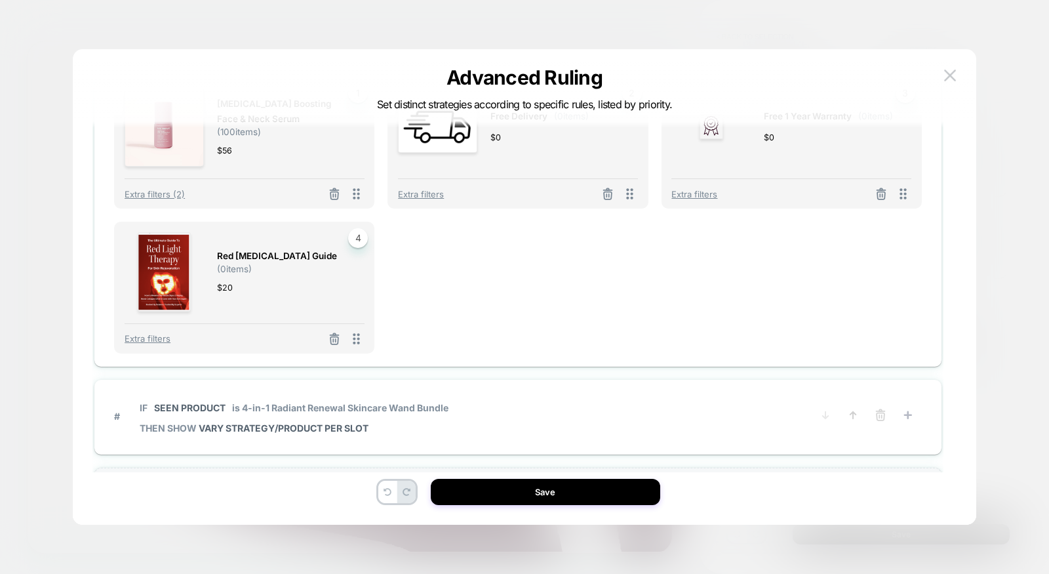
scroll to position [470, 0]
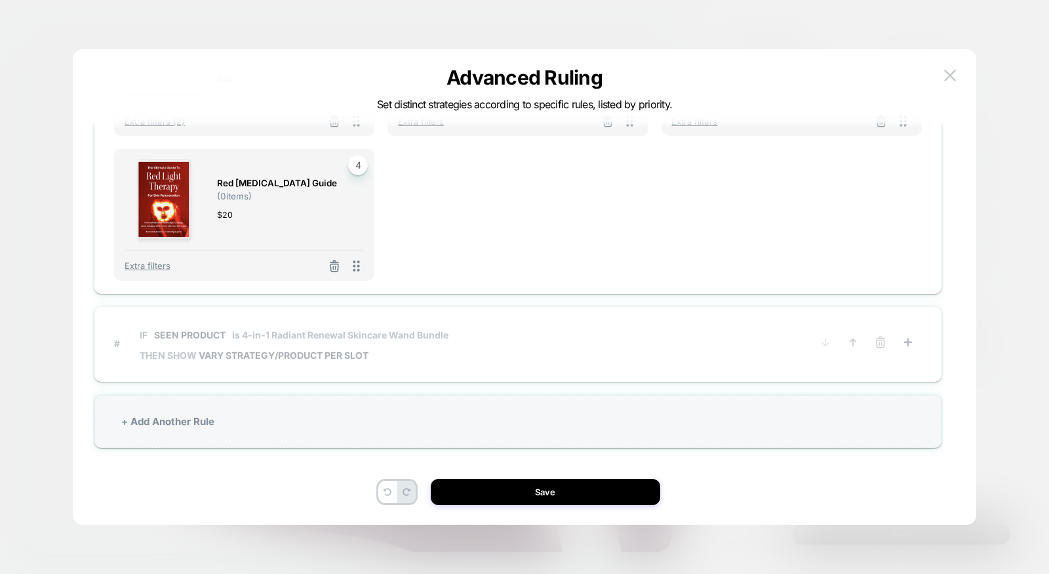
click at [528, 359] on span "# IF Seen Product is 4-in-1 Radiant Renewal Skincare Wand Bundle THEN SHOW VARY…" at bounding box center [463, 343] width 698 height 47
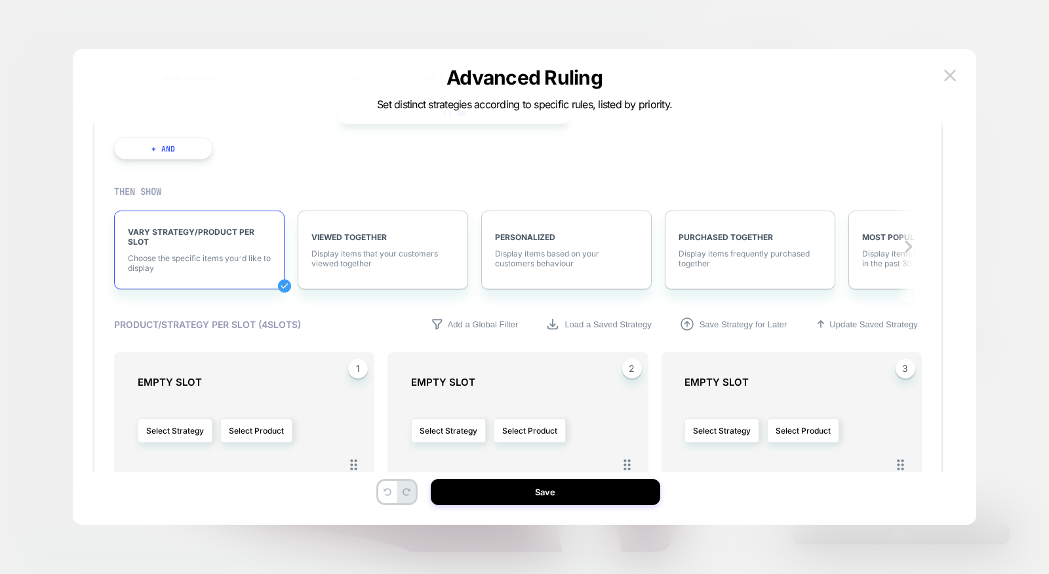
scroll to position [185, 0]
click at [577, 323] on p "Load a Saved Strategy" at bounding box center [608, 325] width 87 height 10
click at [557, 356] on span "bundle DELETE" at bounding box center [598, 359] width 169 height 10
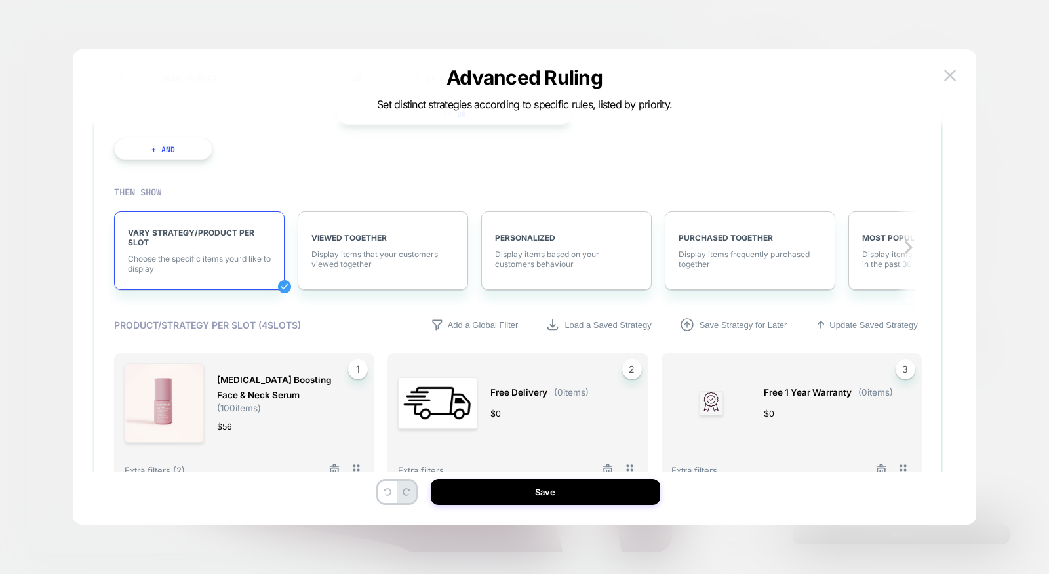
scroll to position [266, 0]
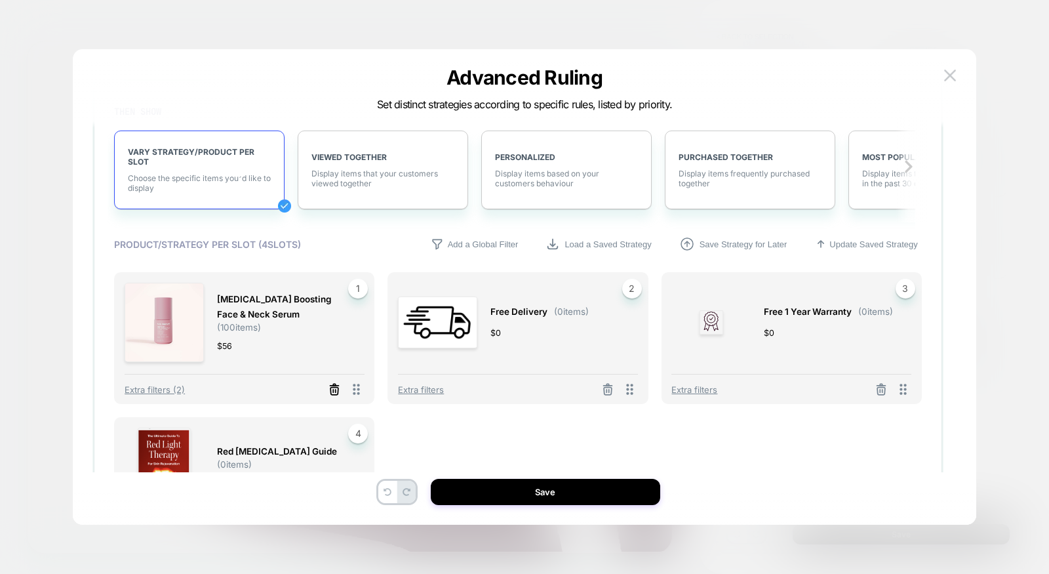
click at [334, 390] on icon at bounding box center [334, 389] width 13 height 13
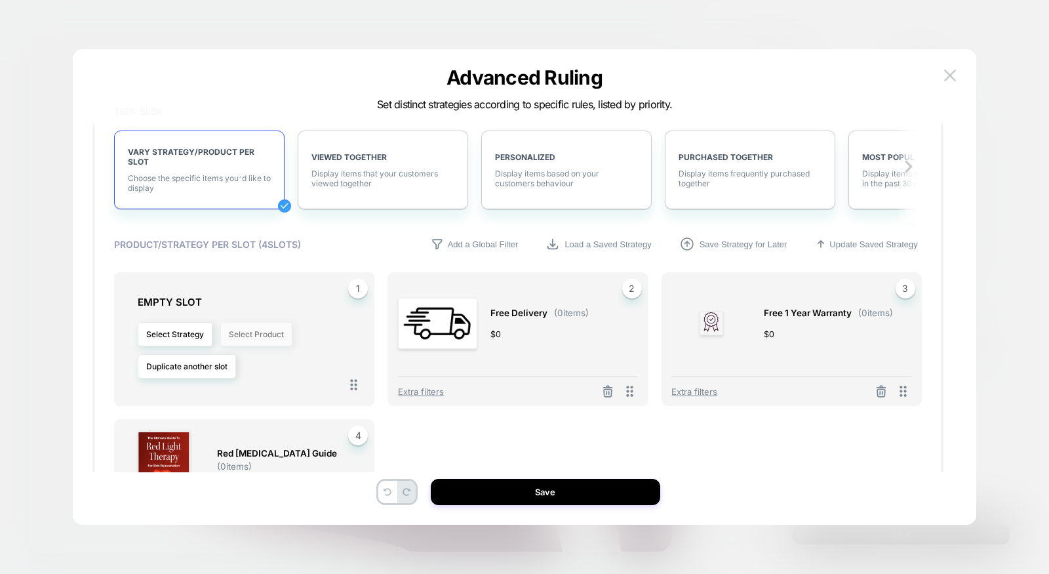
click at [268, 334] on button "Select Product" at bounding box center [256, 334] width 72 height 24
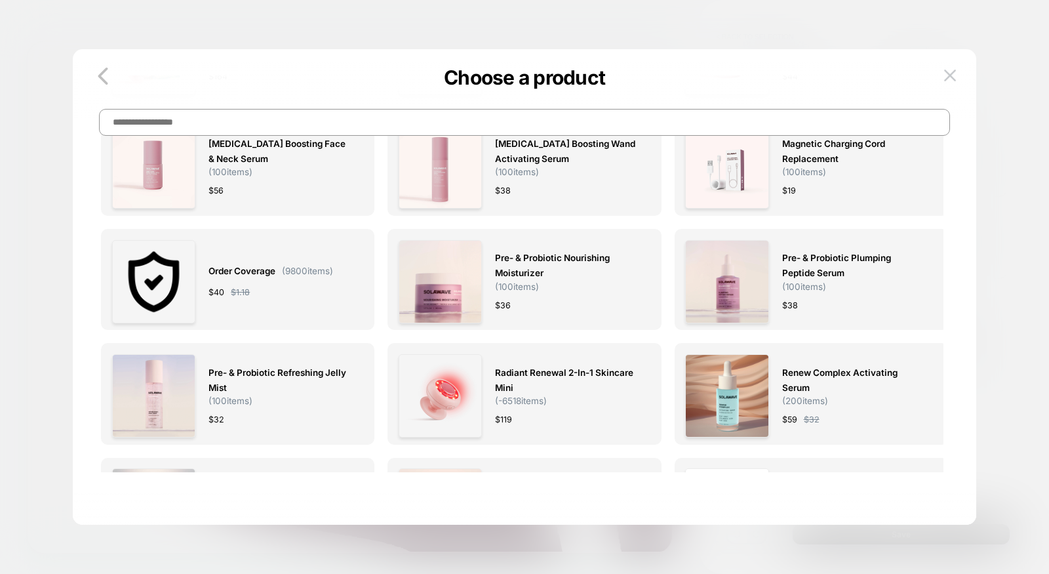
scroll to position [0, 0]
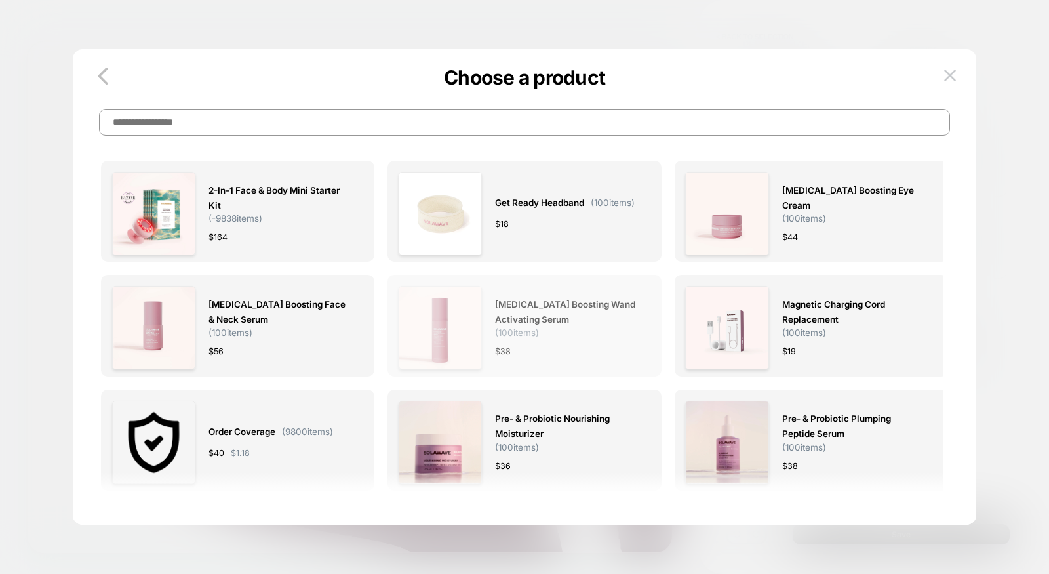
click at [518, 317] on span "Light Therapy Boosting Wand Activating Serum" at bounding box center [566, 312] width 142 height 30
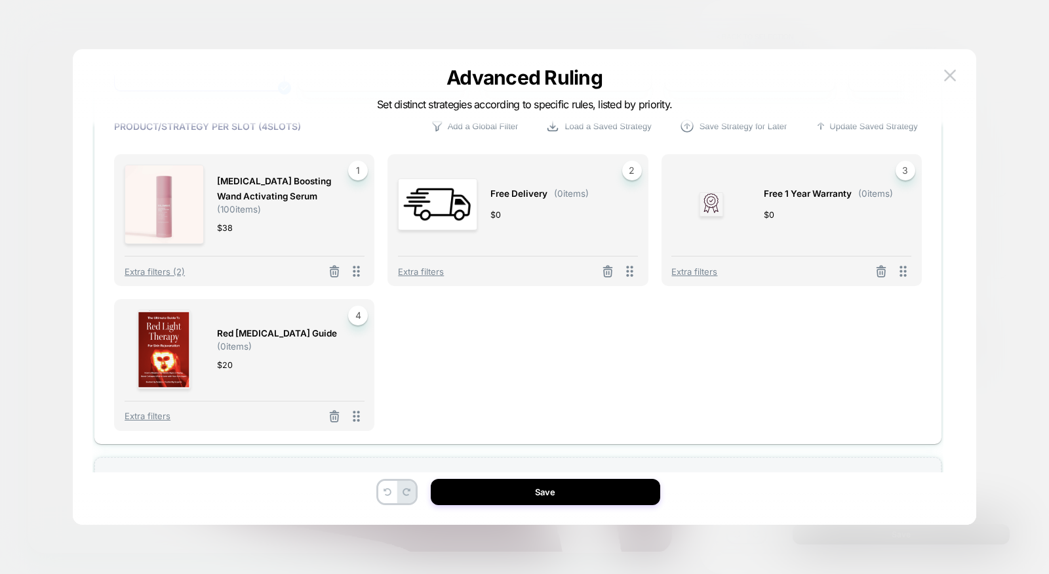
scroll to position [446, 0]
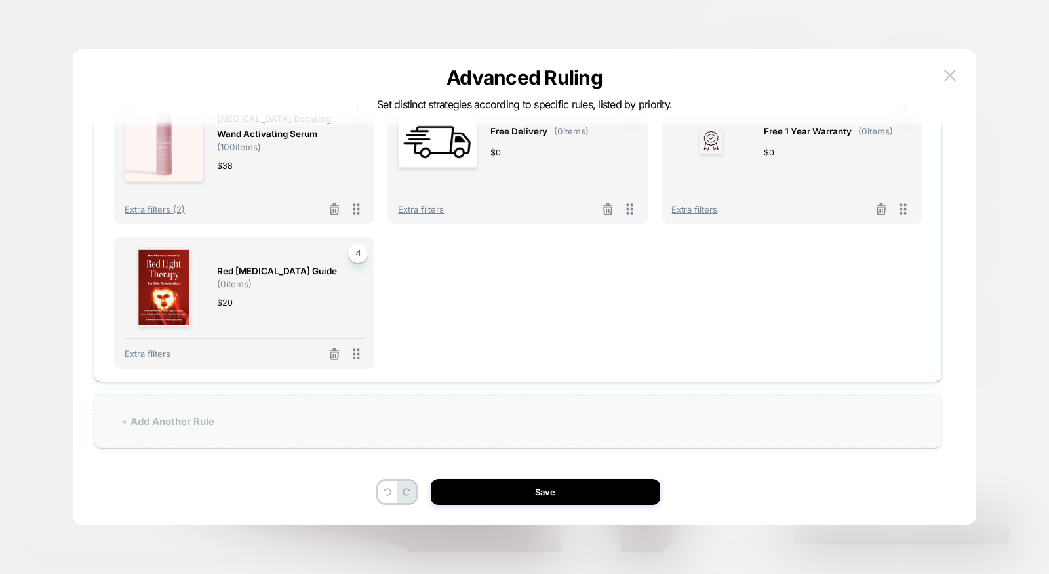
click at [456, 414] on div "+ Add Another Rule" at bounding box center [517, 421] width 847 height 53
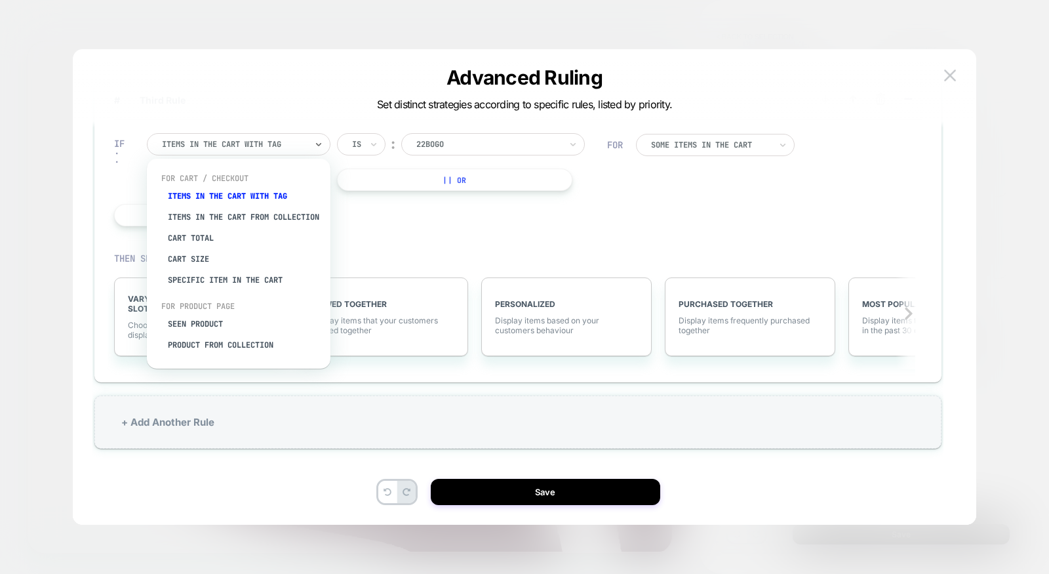
click at [236, 140] on div at bounding box center [234, 144] width 144 height 12
click at [198, 331] on div "Seen Product" at bounding box center [245, 323] width 170 height 21
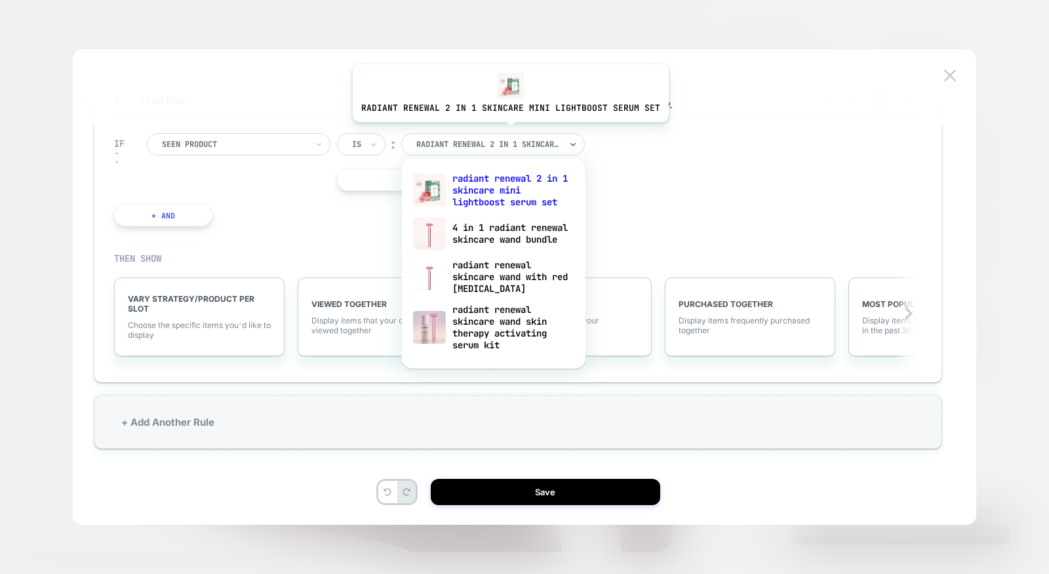
click at [507, 133] on div "radiant renewal 2 in 1 skincare mini lightboost serum set" at bounding box center [493, 144] width 184 height 22
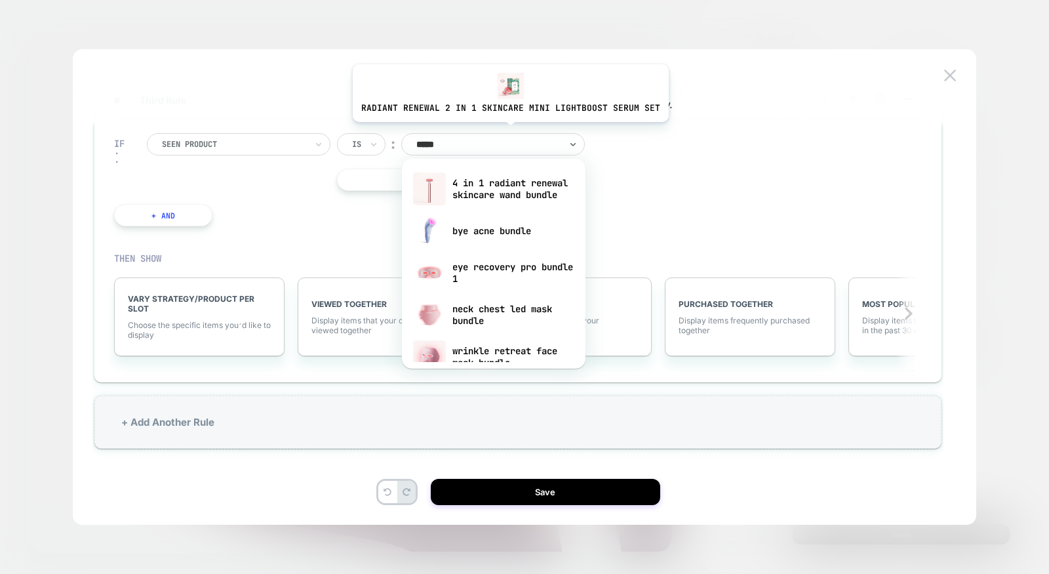
type input "******"
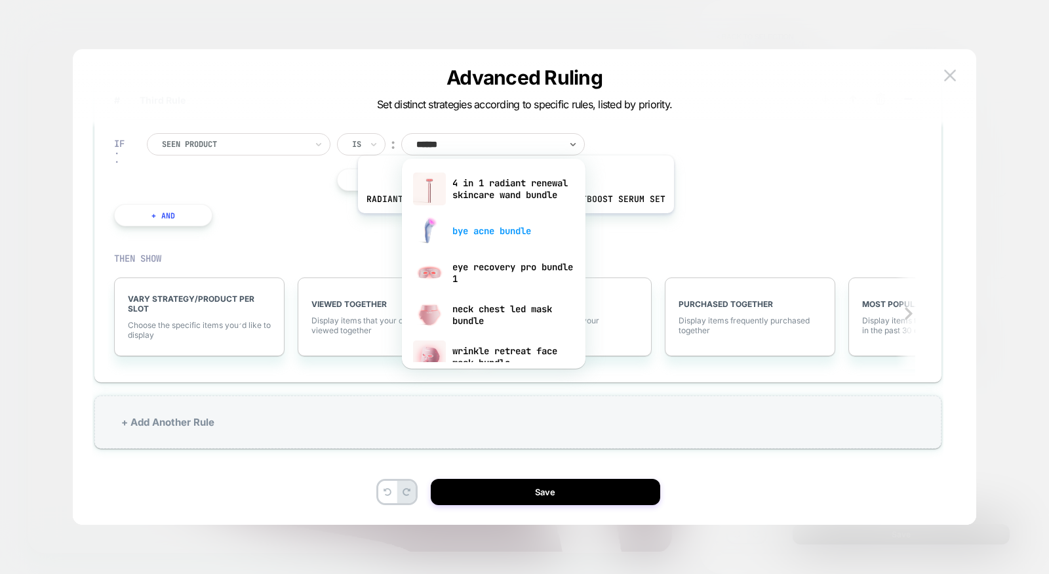
click at [511, 224] on div "bye acne bundle" at bounding box center [494, 231] width 170 height 42
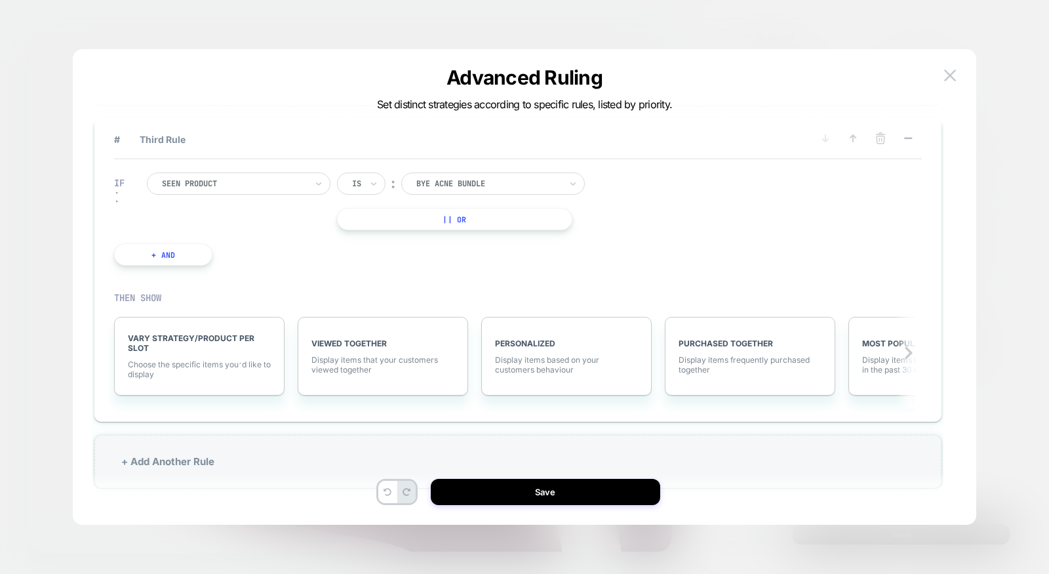
scroll to position [39, 0]
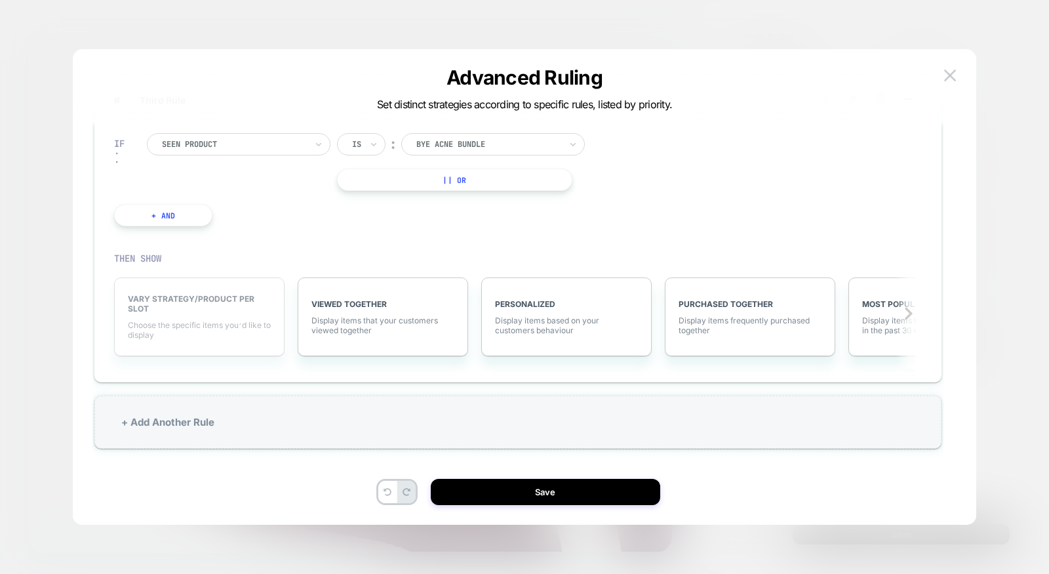
click at [185, 338] on div "VARY STRATEGY/PRODUCT PER SLOT Choose the specific items you׳d like to display" at bounding box center [199, 316] width 170 height 79
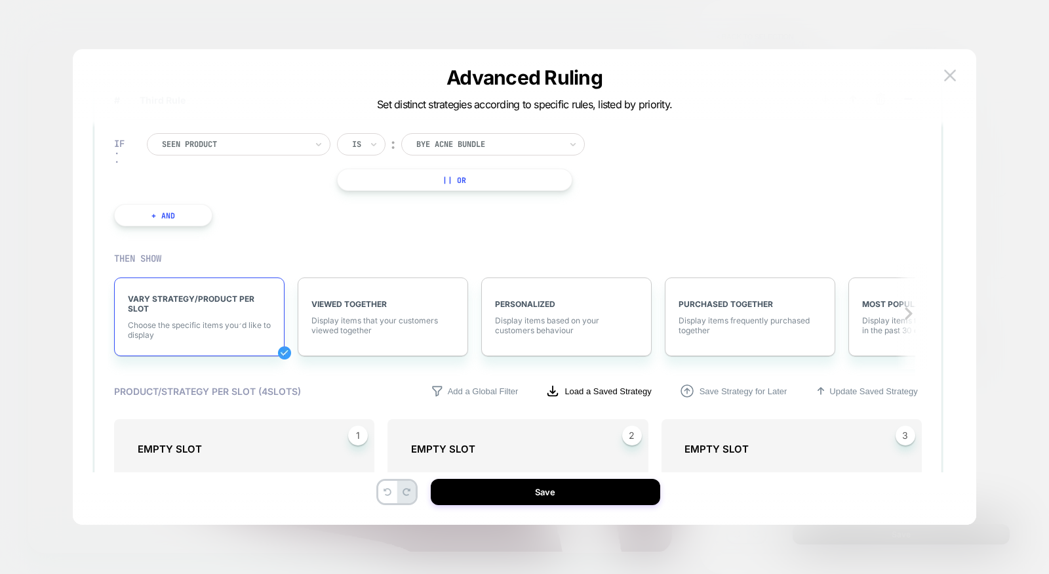
click at [601, 386] on p "Load a Saved Strategy" at bounding box center [608, 391] width 87 height 10
click at [555, 422] on span "bundle DELETE" at bounding box center [598, 424] width 169 height 10
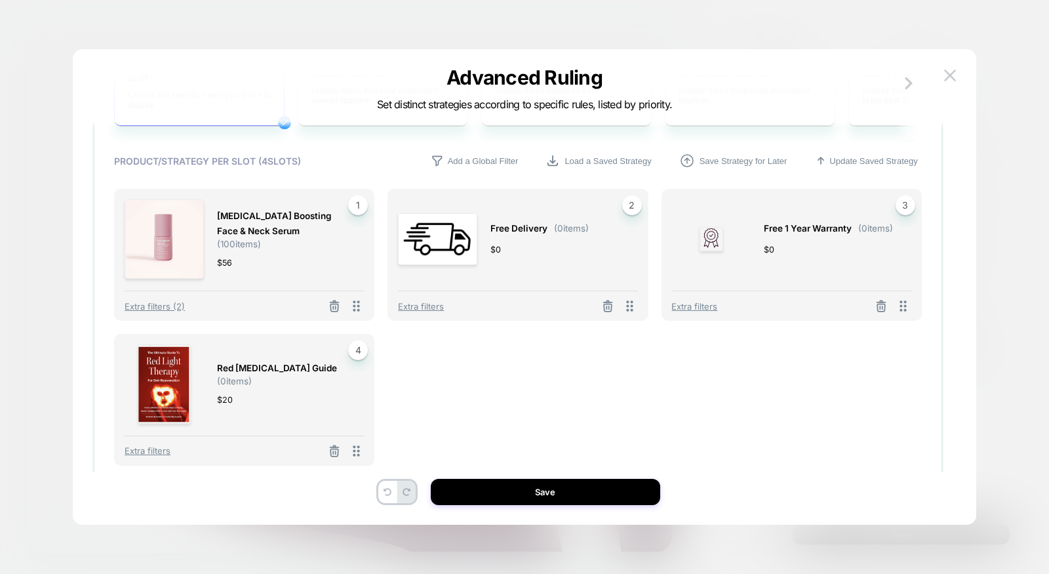
scroll to position [544, 0]
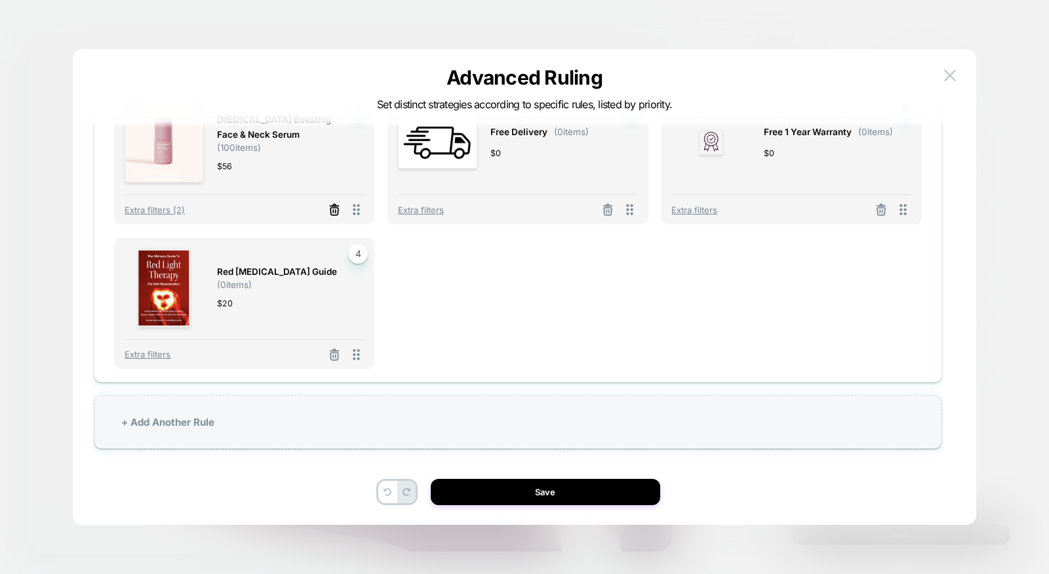
click at [335, 207] on icon at bounding box center [334, 209] width 13 height 13
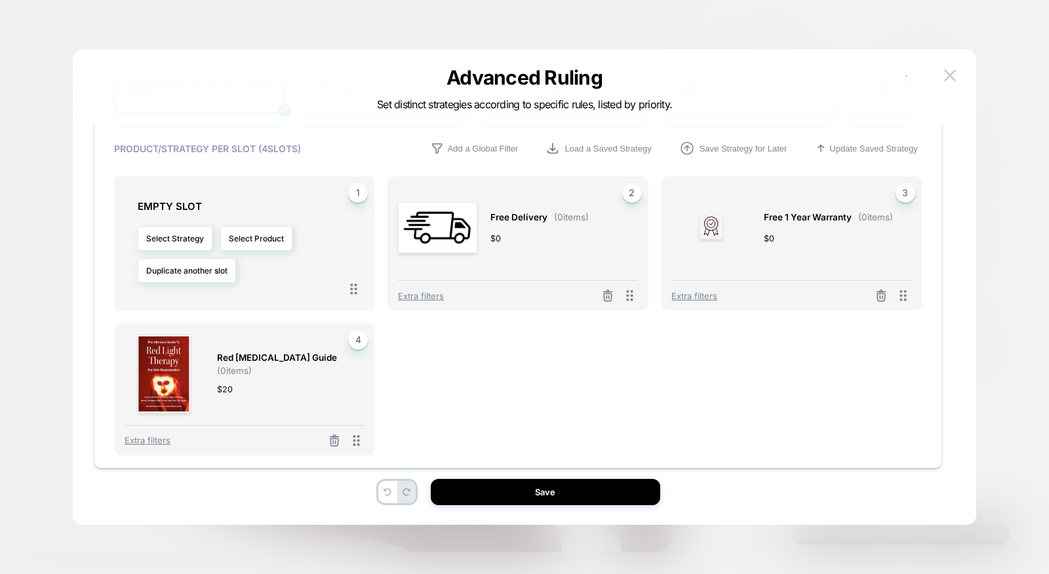
scroll to position [457, 0]
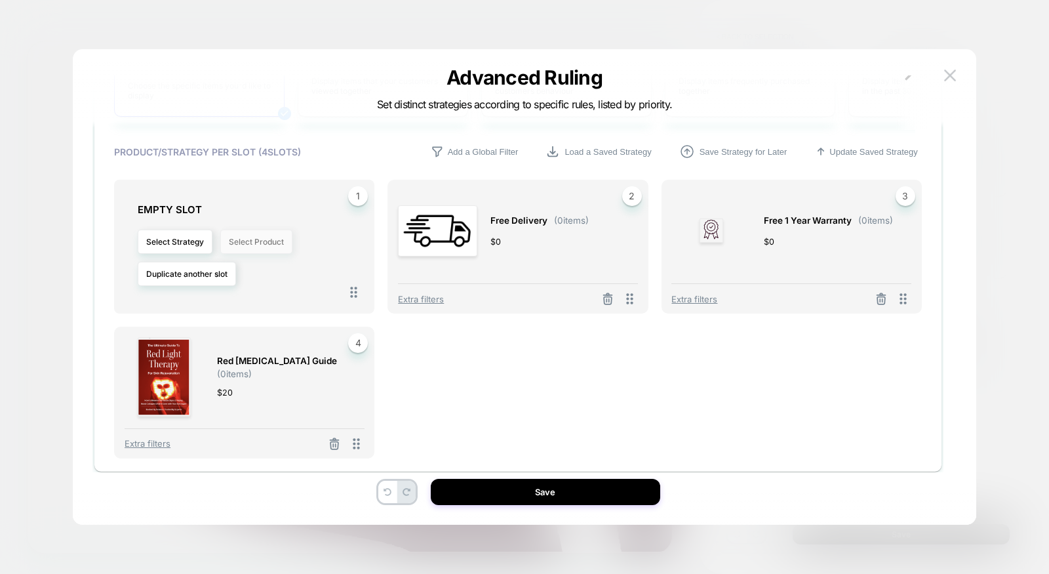
click at [243, 246] on button "Select Product" at bounding box center [256, 242] width 72 height 24
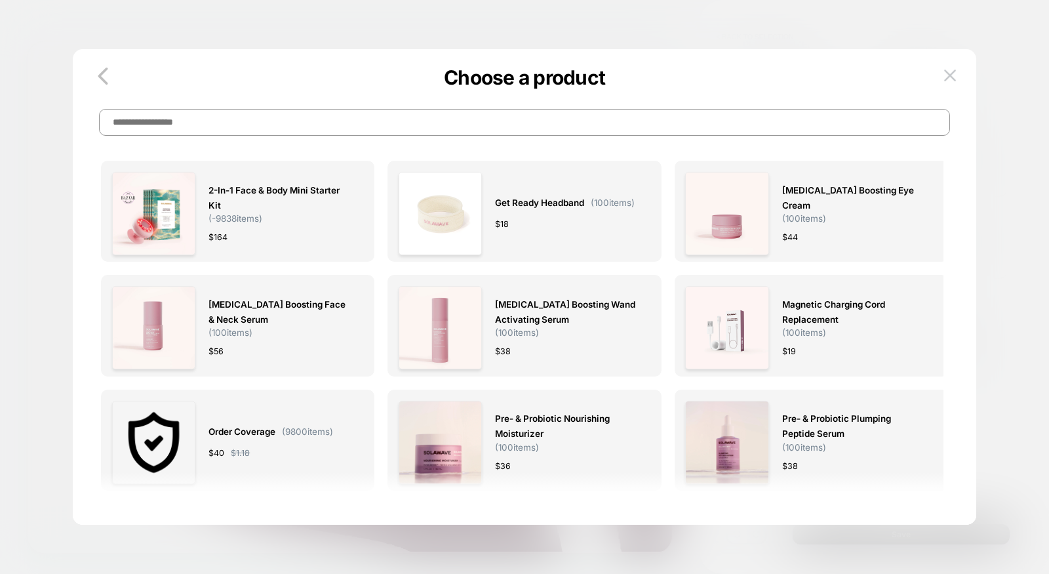
click at [389, 125] on input at bounding box center [524, 122] width 851 height 27
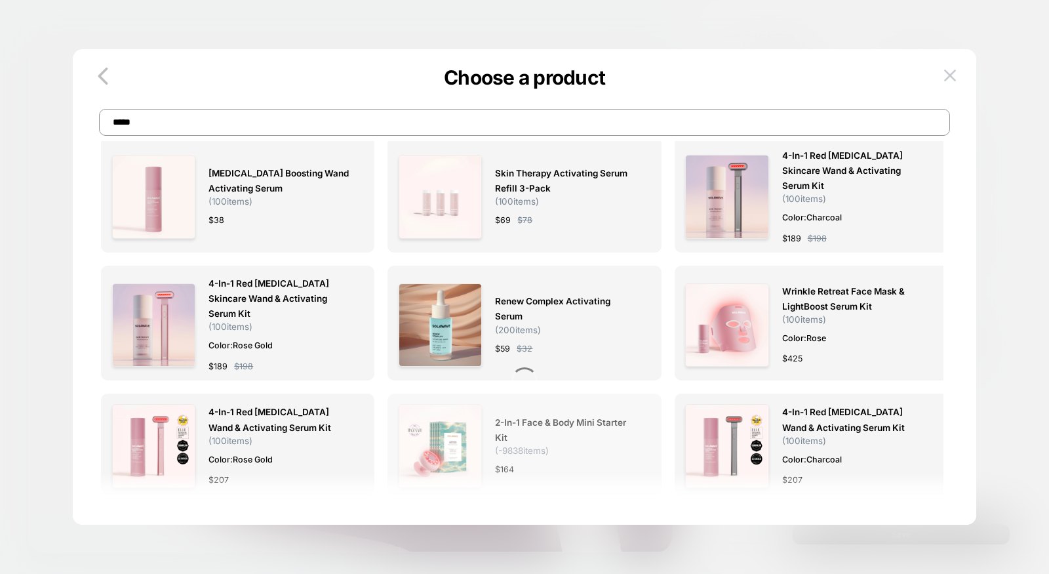
scroll to position [167, 0]
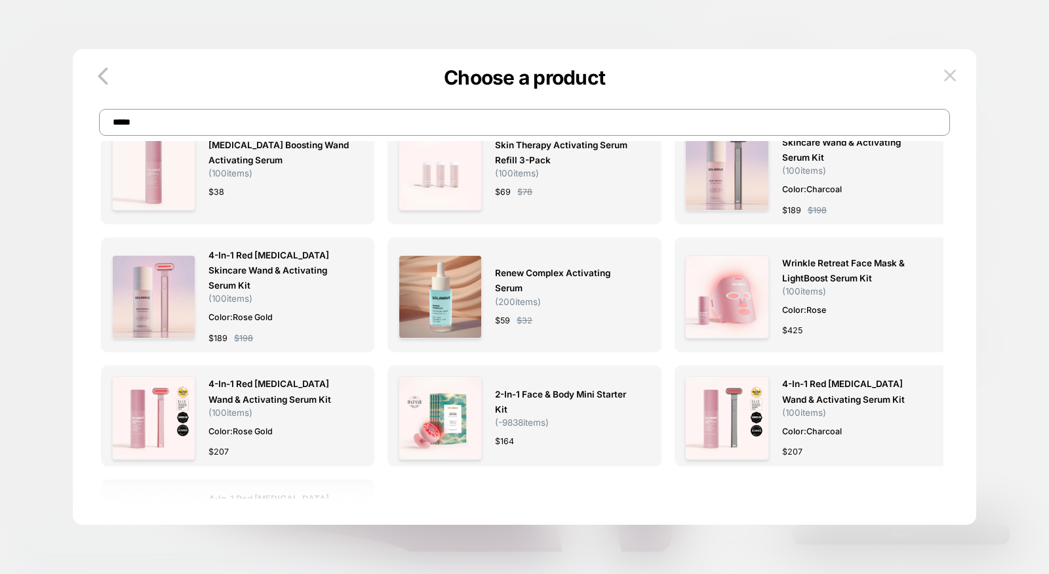
click at [569, 126] on input "*****" at bounding box center [524, 122] width 851 height 27
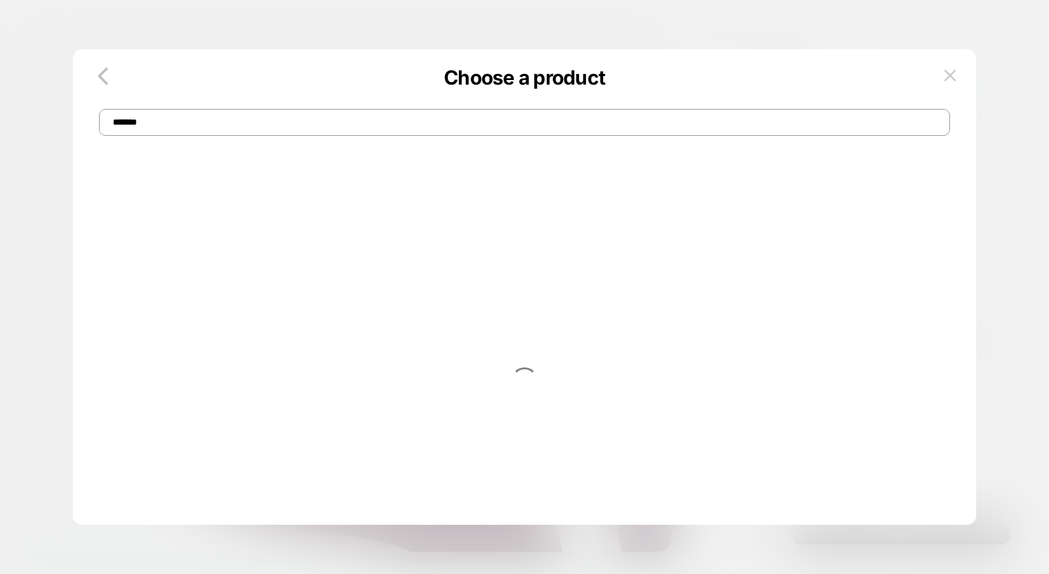
scroll to position [0, 0]
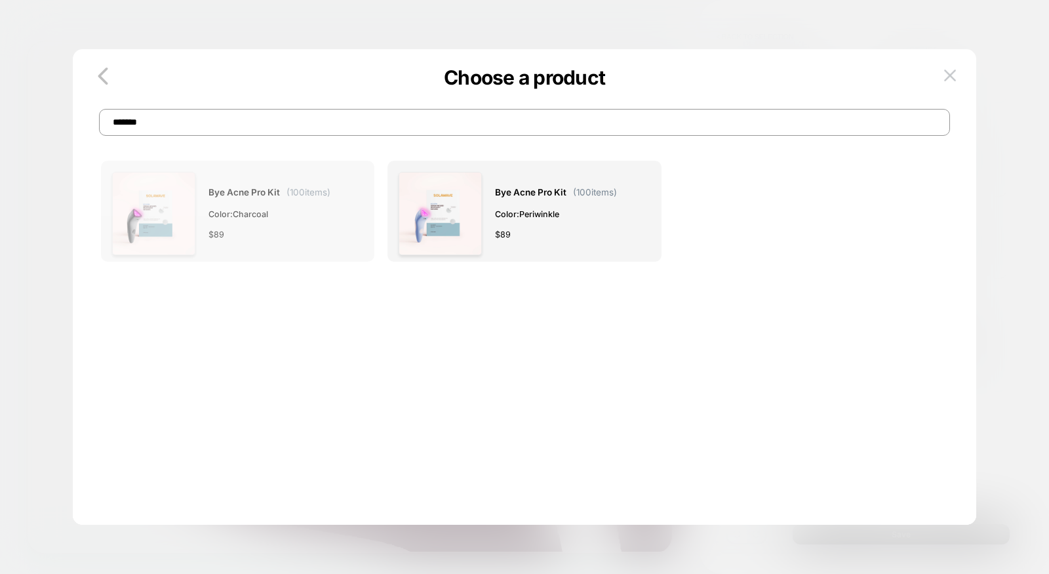
type input "*******"
click at [338, 237] on div "Bye Acne Pro Kit ( 100 items) Color: Charcoal $ 89" at bounding box center [238, 213] width 252 height 83
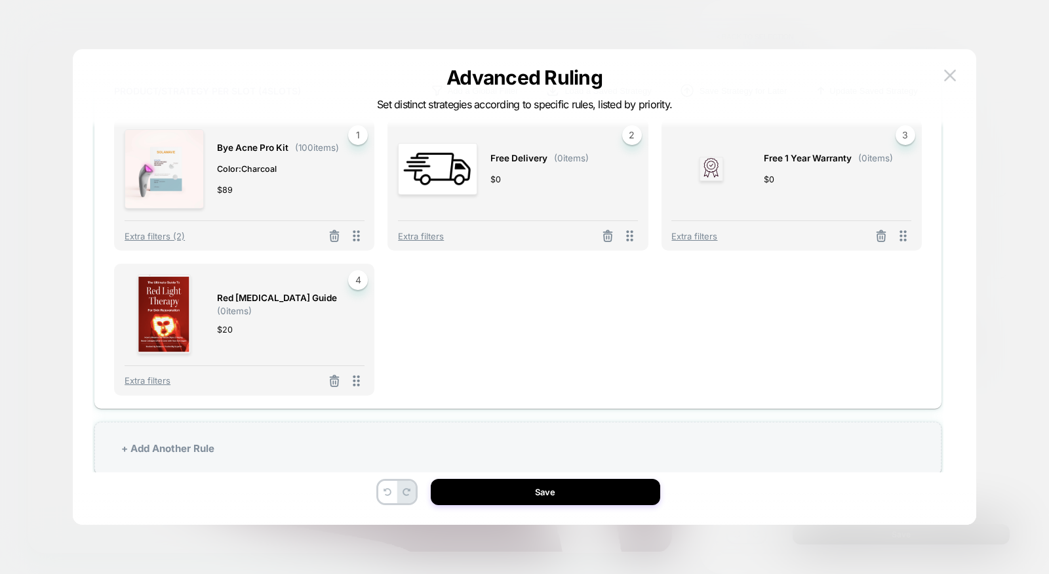
scroll to position [544, 0]
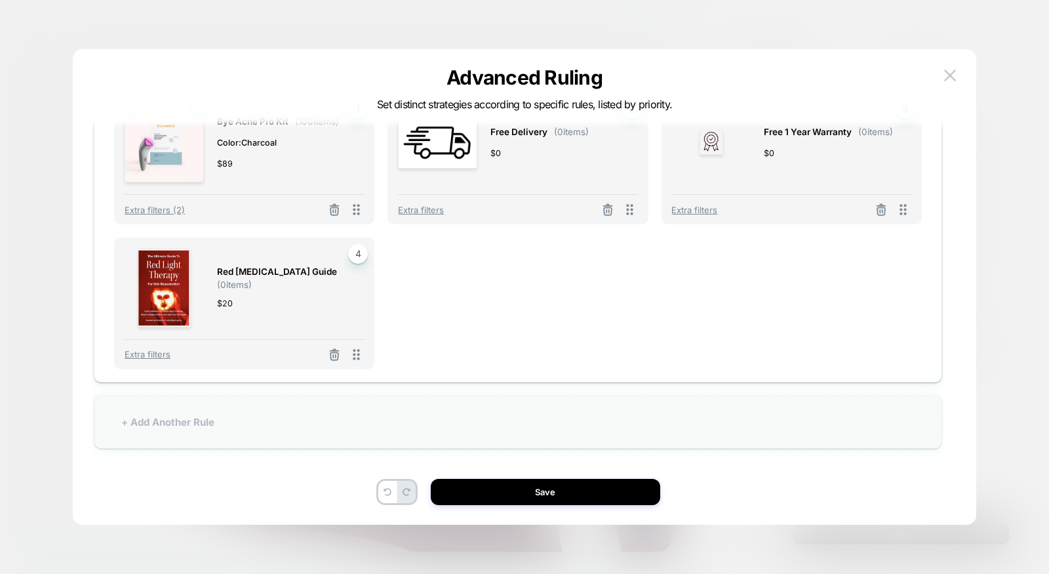
click at [445, 424] on div "+ Add Another Rule" at bounding box center [517, 421] width 847 height 53
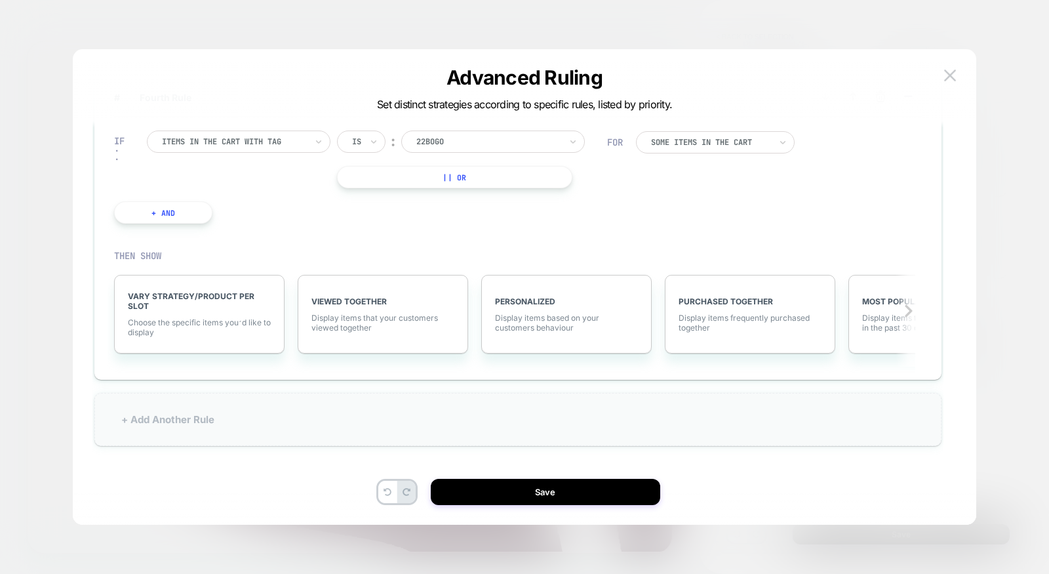
scroll to position [316, 0]
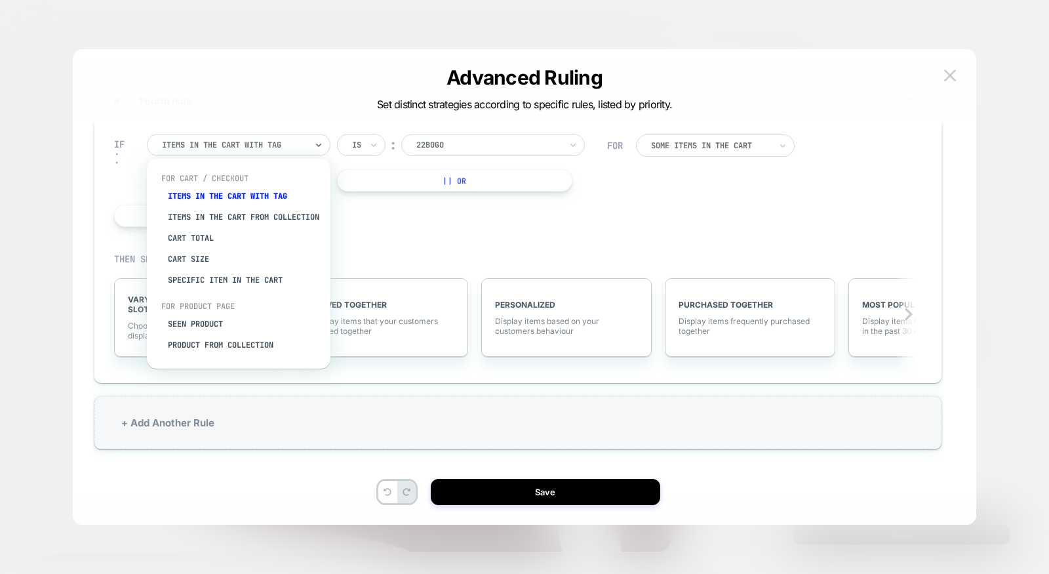
click at [290, 149] on div "Items in the cart with tag" at bounding box center [234, 145] width 147 height 14
click at [232, 334] on div "Seen Product" at bounding box center [245, 323] width 170 height 21
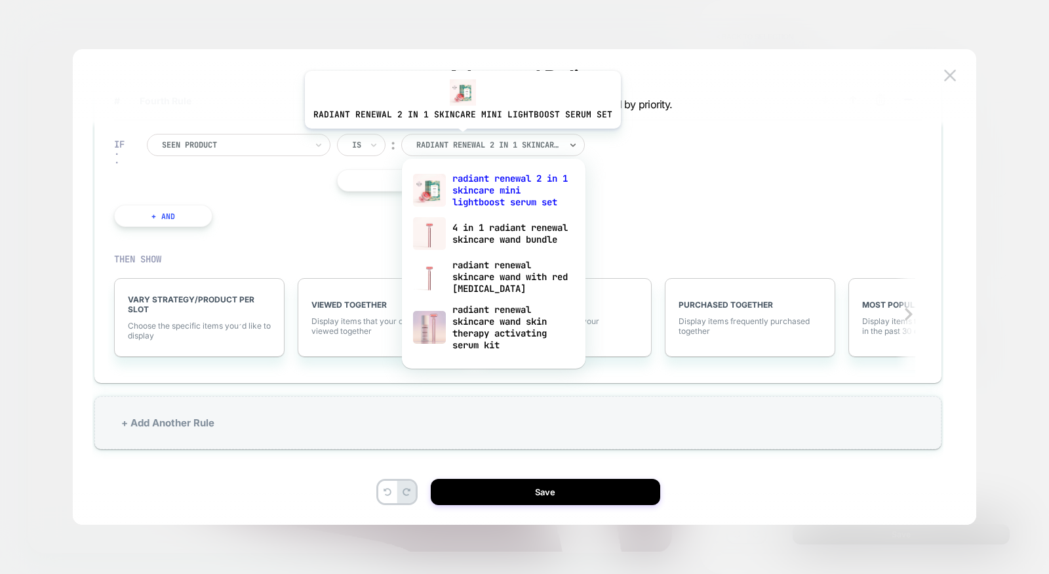
click at [459, 139] on div at bounding box center [488, 145] width 144 height 12
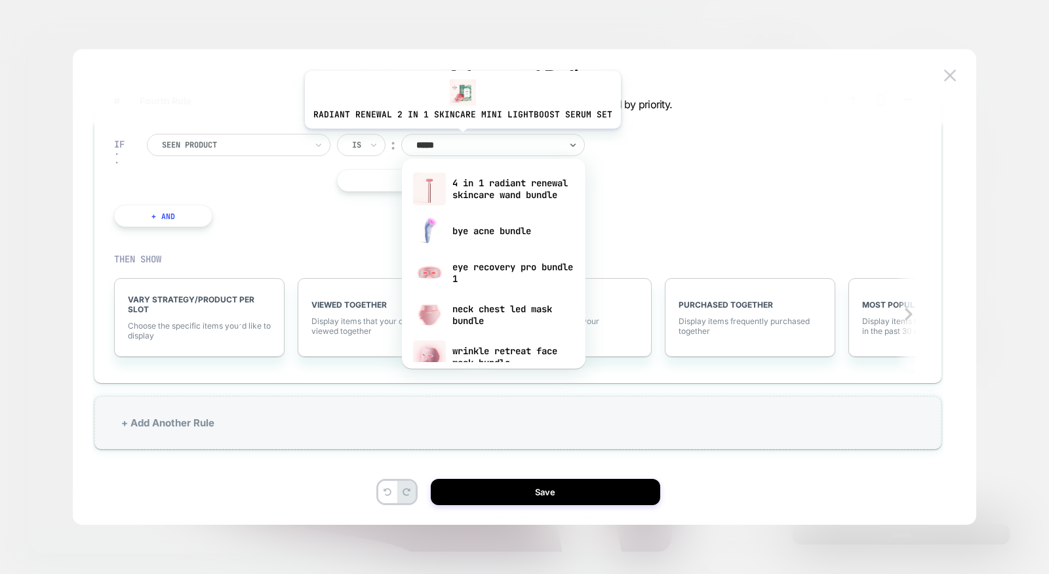
type input "******"
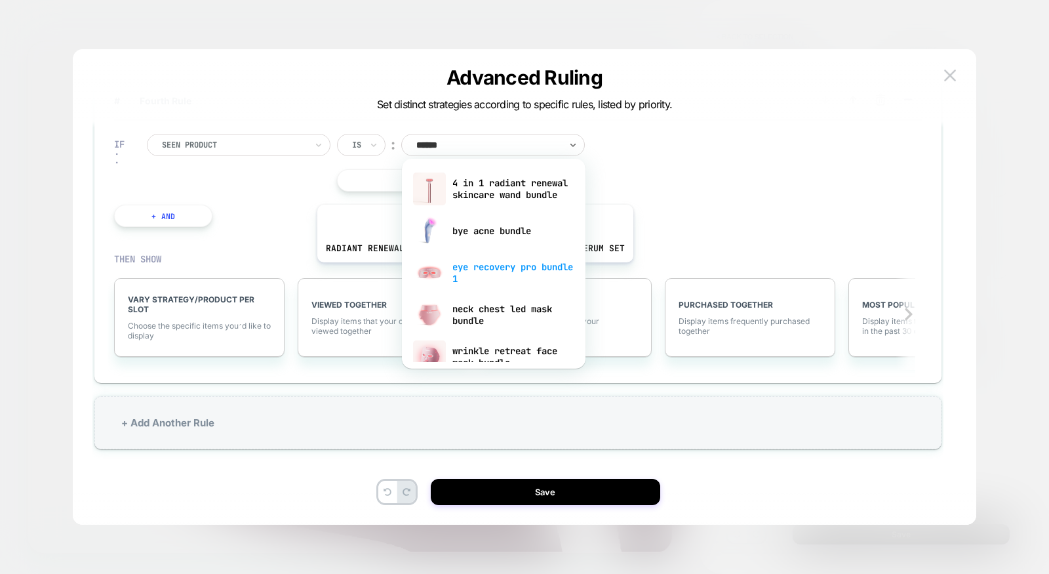
click at [471, 271] on div "eye recovery pro bundle 1" at bounding box center [494, 273] width 170 height 42
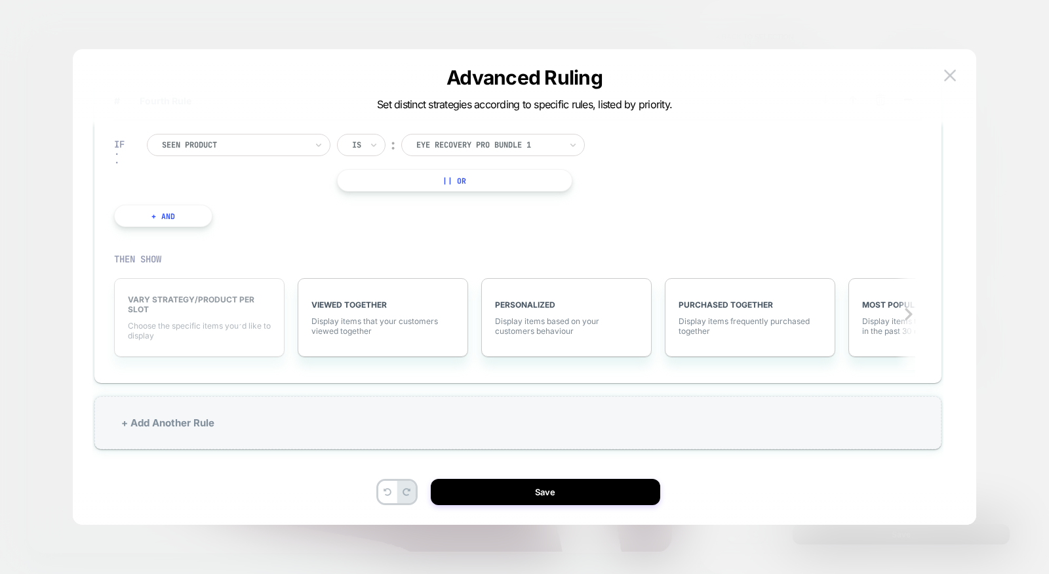
click at [216, 296] on span "VARY STRATEGY/PRODUCT PER SLOT" at bounding box center [199, 304] width 143 height 20
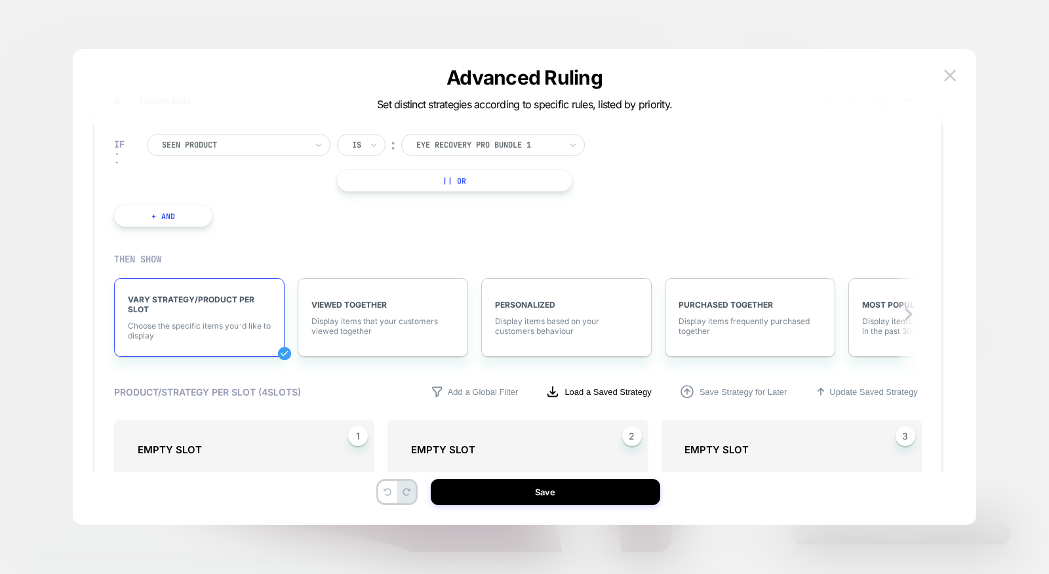
click at [631, 390] on p "Load a Saved Strategy" at bounding box center [608, 392] width 87 height 10
click at [597, 425] on span "bundle DELETE" at bounding box center [598, 425] width 169 height 10
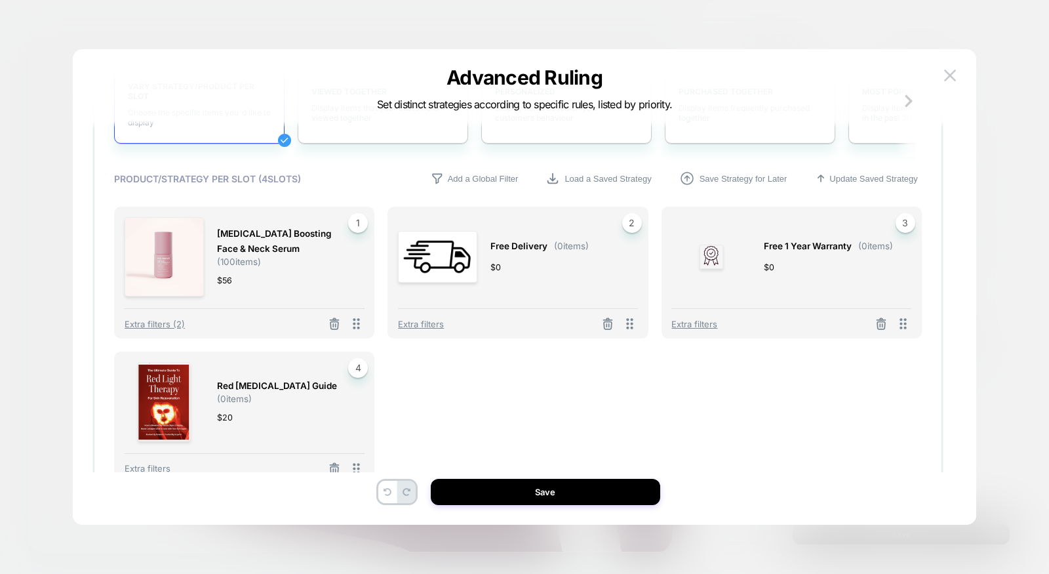
scroll to position [479, 0]
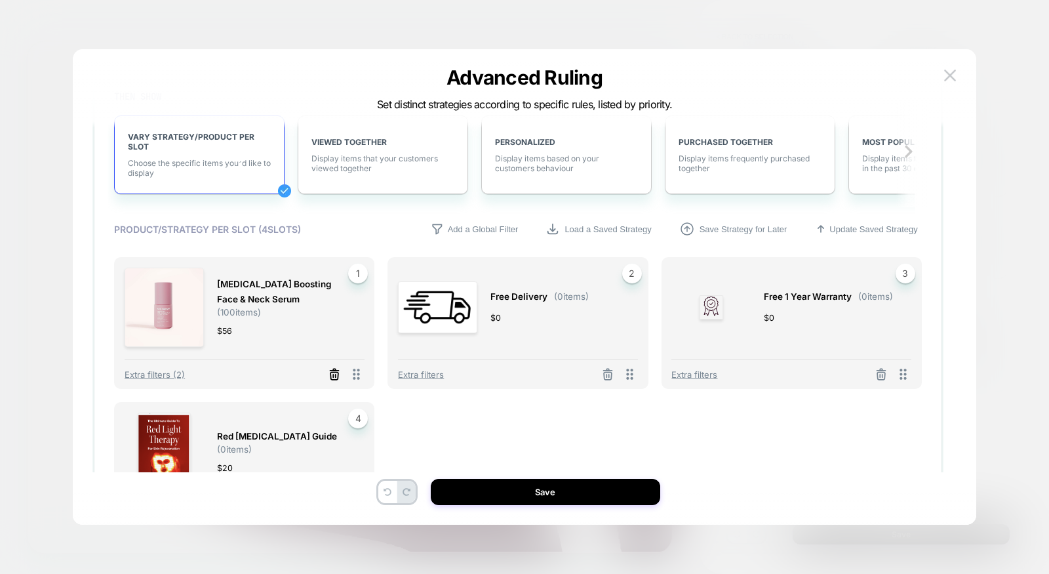
click at [338, 372] on icon at bounding box center [334, 375] width 8 height 7
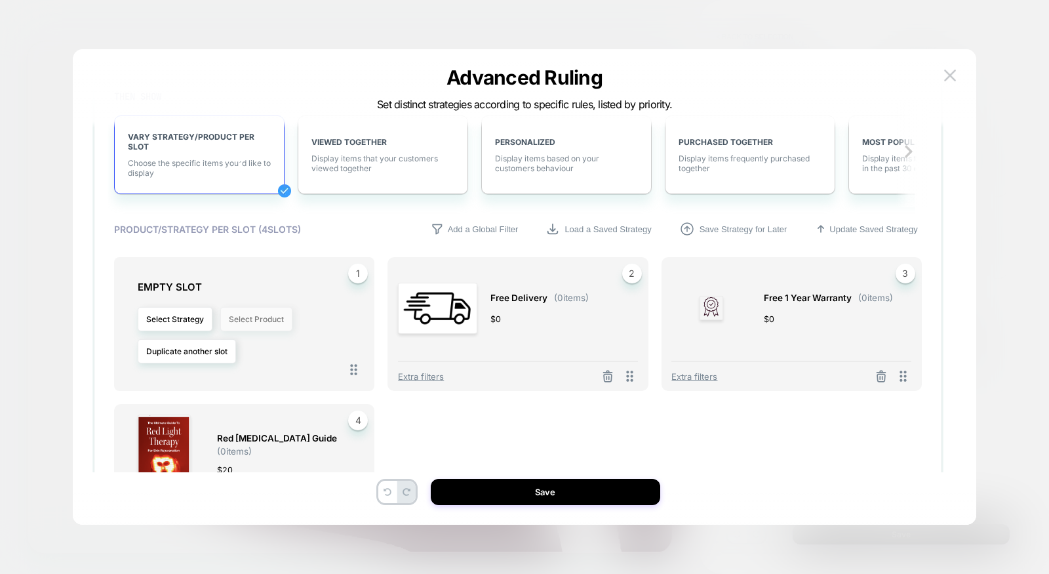
click at [267, 311] on button "Select Product" at bounding box center [256, 319] width 72 height 24
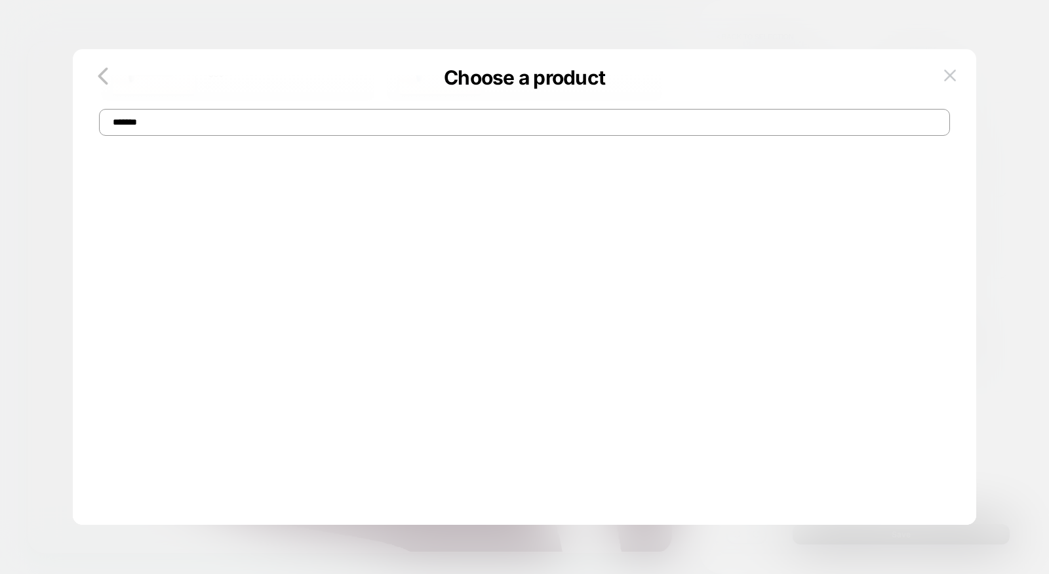
scroll to position [0, 0]
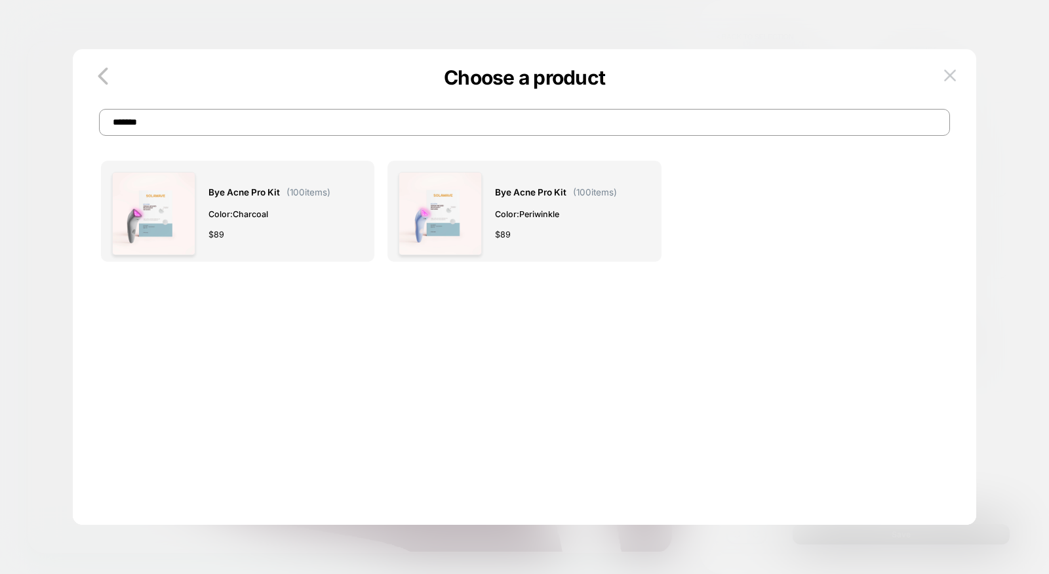
click at [436, 125] on input "*******" at bounding box center [524, 122] width 851 height 27
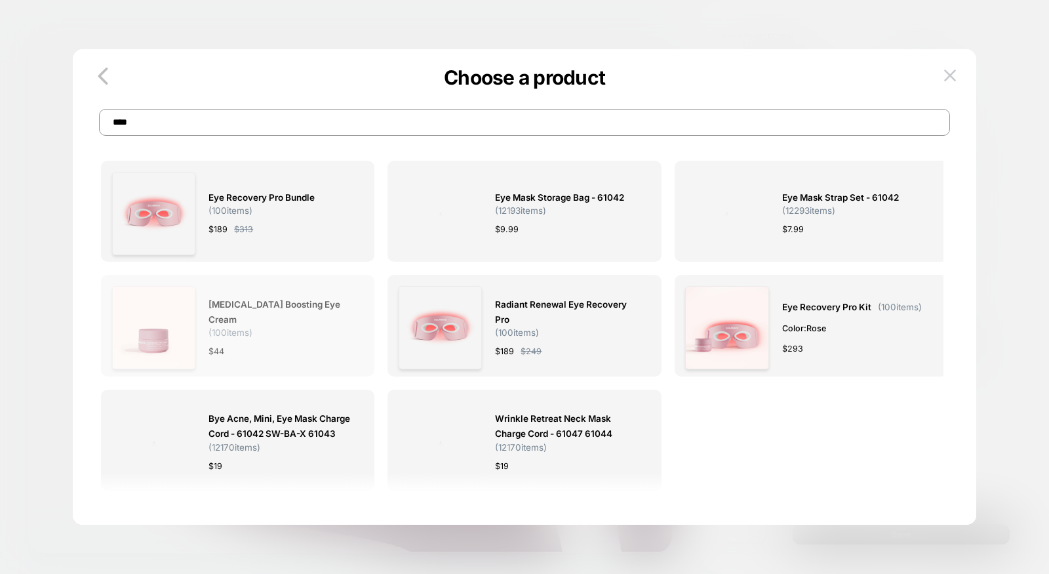
type input "***"
click at [215, 337] on span "( 100 items)" at bounding box center [231, 332] width 44 height 10
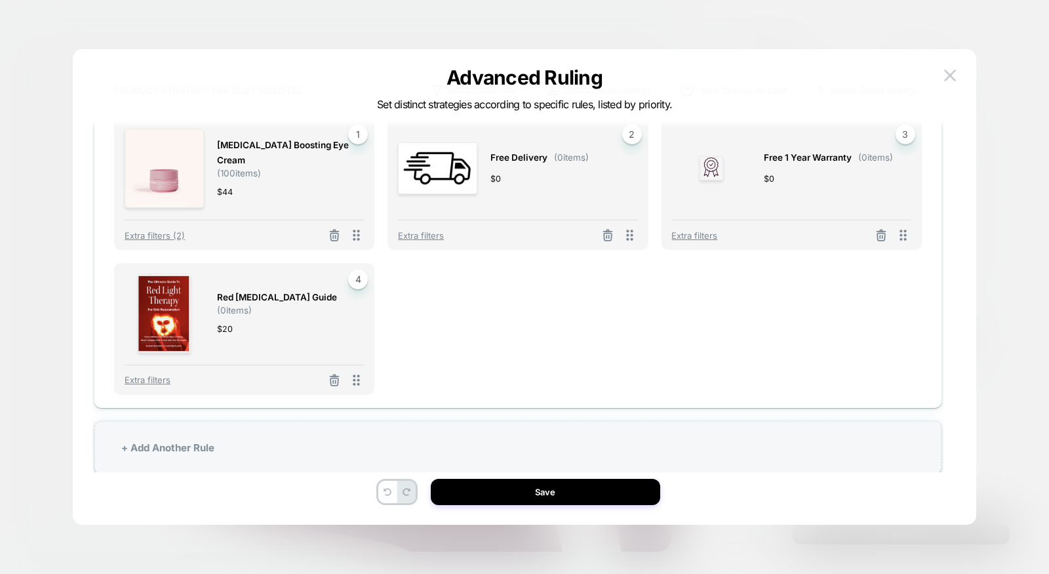
scroll to position [643, 0]
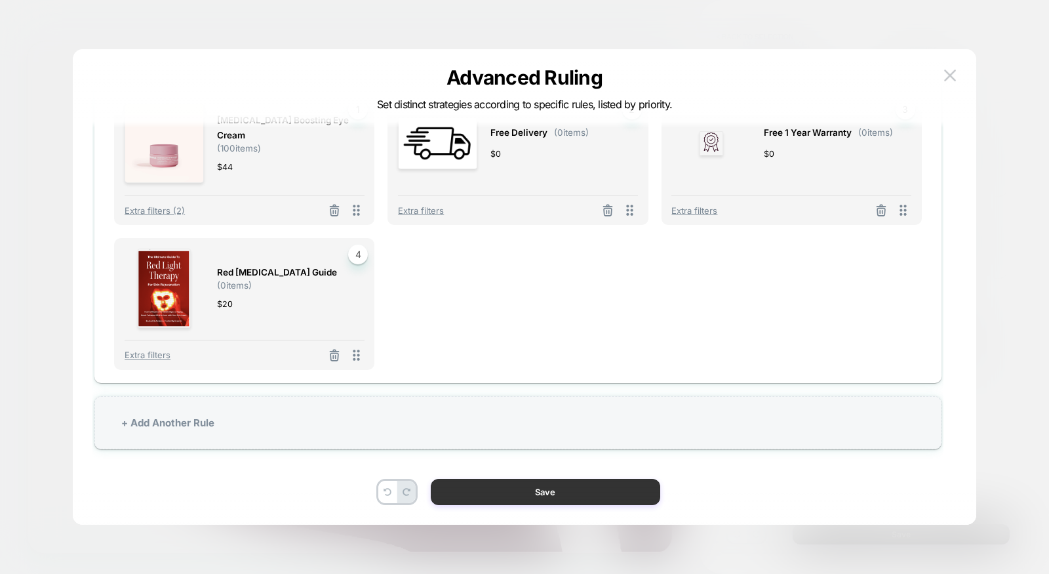
click at [498, 493] on button "Save" at bounding box center [546, 492] width 230 height 26
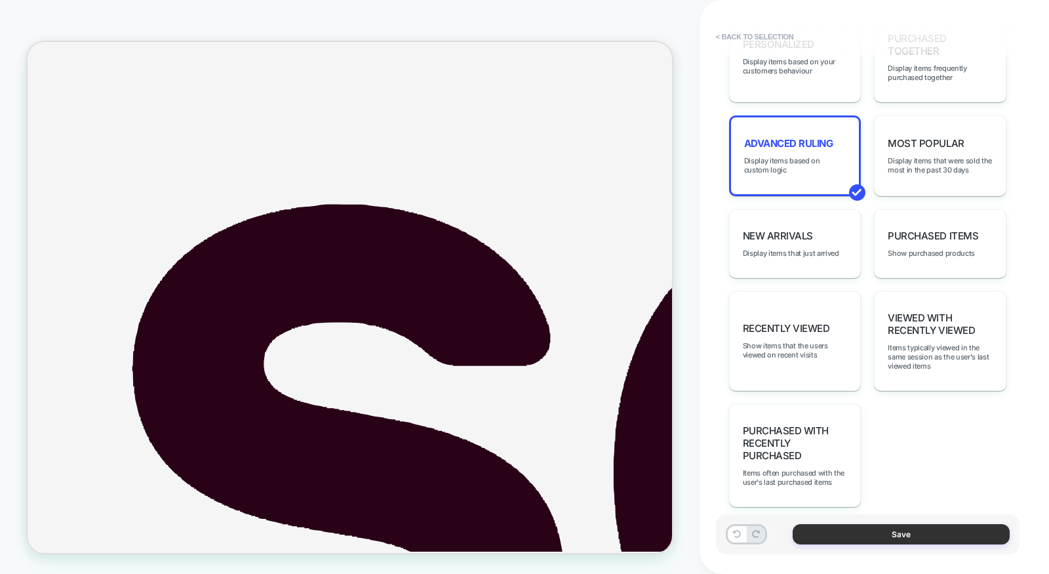
click at [880, 534] on button "Save" at bounding box center [901, 534] width 217 height 20
type textarea "*"
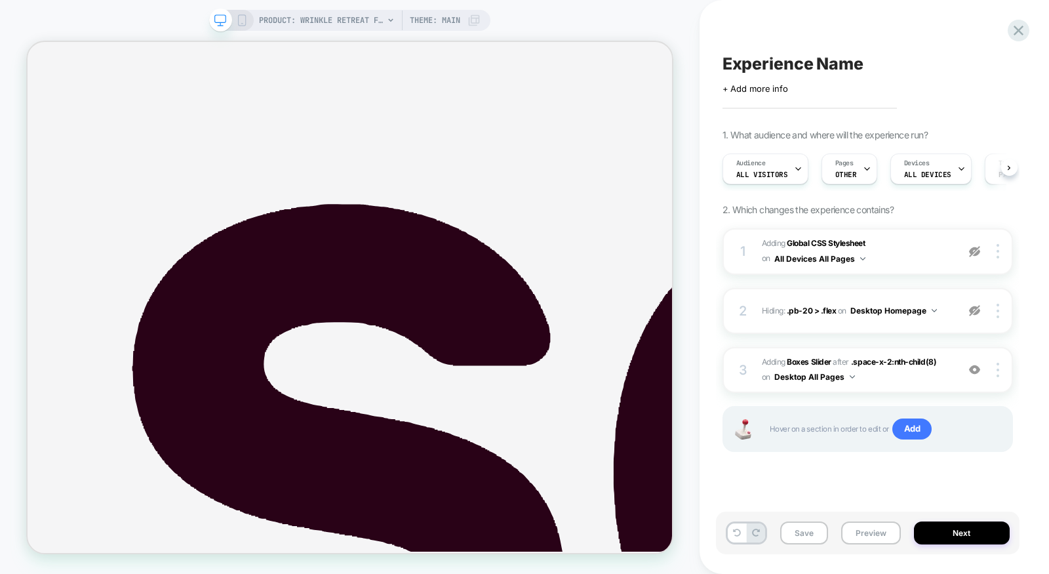
scroll to position [0, 1]
click at [1002, 366] on div at bounding box center [999, 370] width 25 height 14
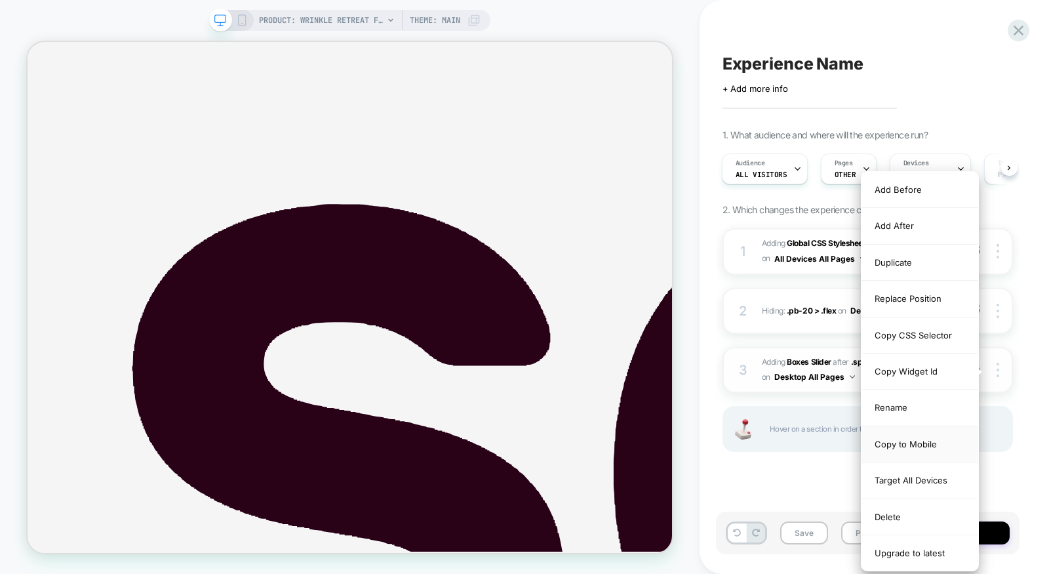
click at [919, 441] on div "Copy to Mobile" at bounding box center [920, 444] width 117 height 36
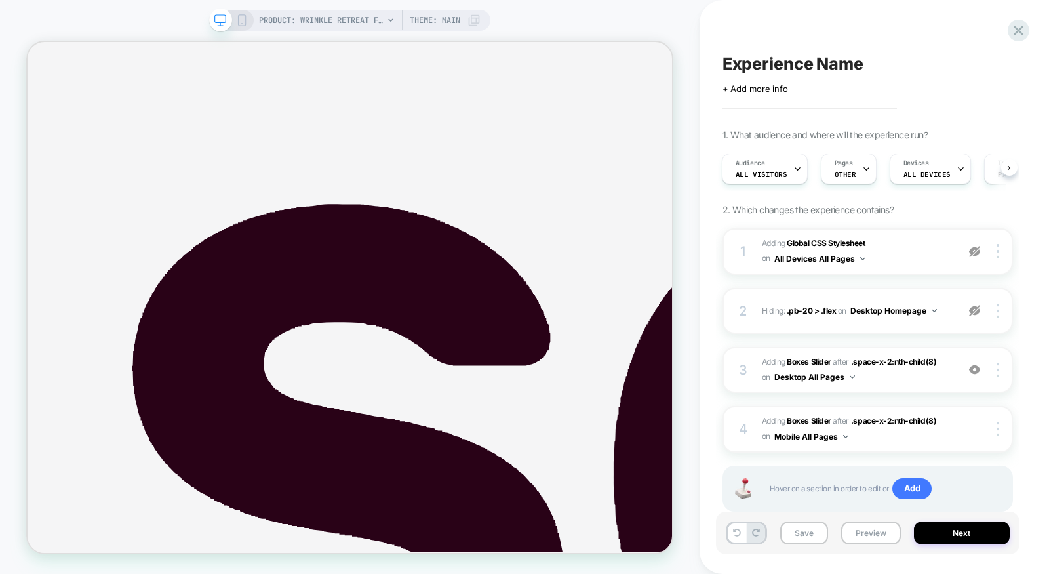
click at [245, 18] on icon at bounding box center [242, 20] width 12 height 12
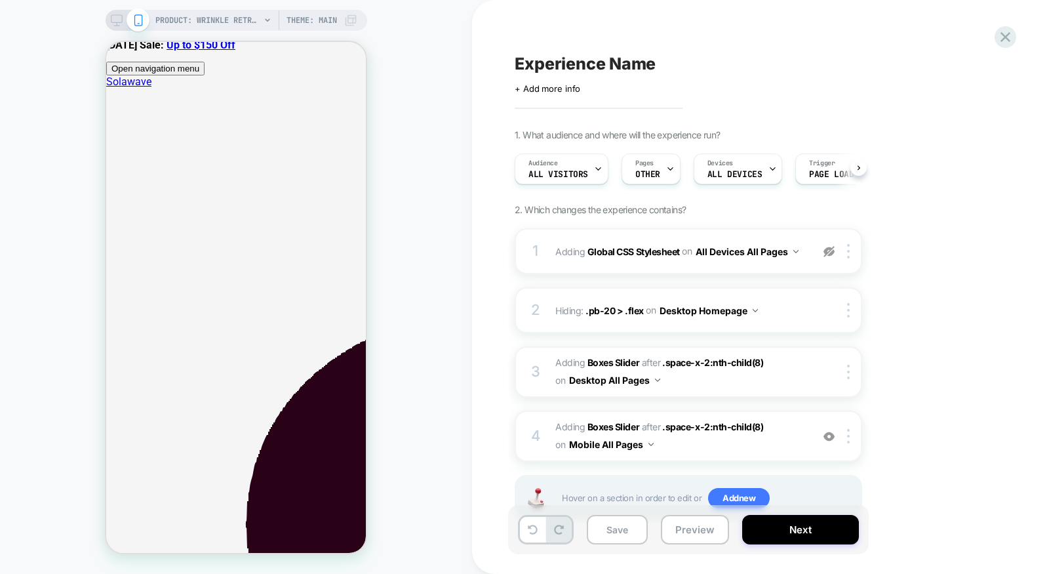
scroll to position [0, 1]
click at [852, 376] on div at bounding box center [851, 372] width 22 height 14
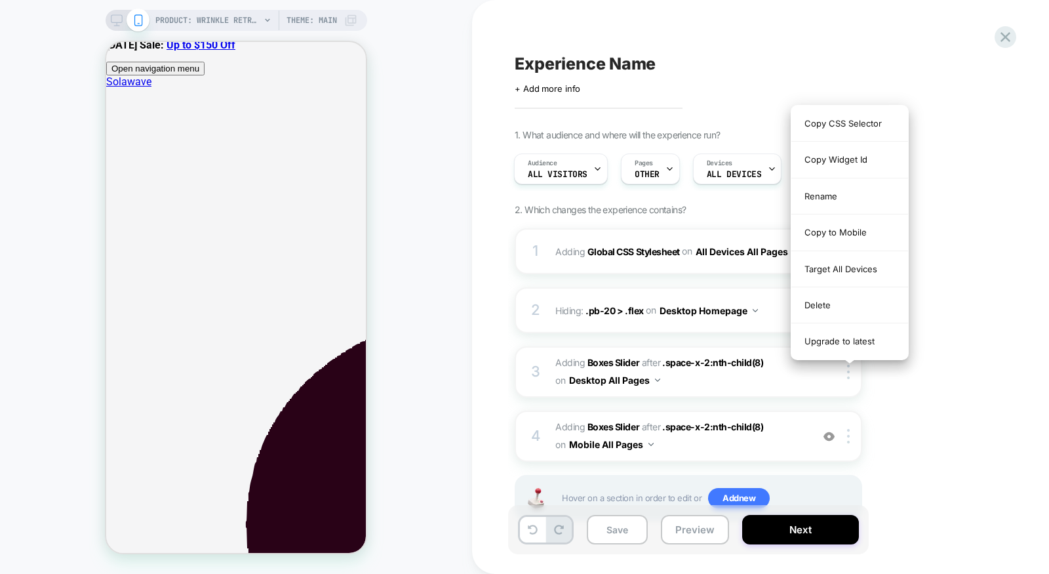
click at [904, 370] on div "1. What audience and where will the experience run? Audience All Visitors Pages…" at bounding box center [754, 341] width 479 height 424
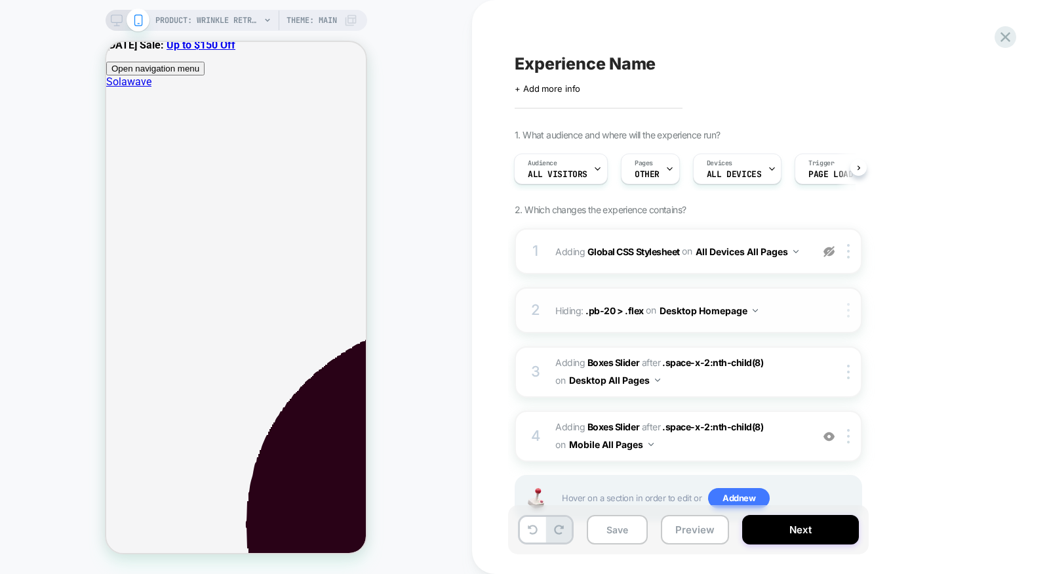
click at [849, 308] on img at bounding box center [848, 310] width 3 height 14
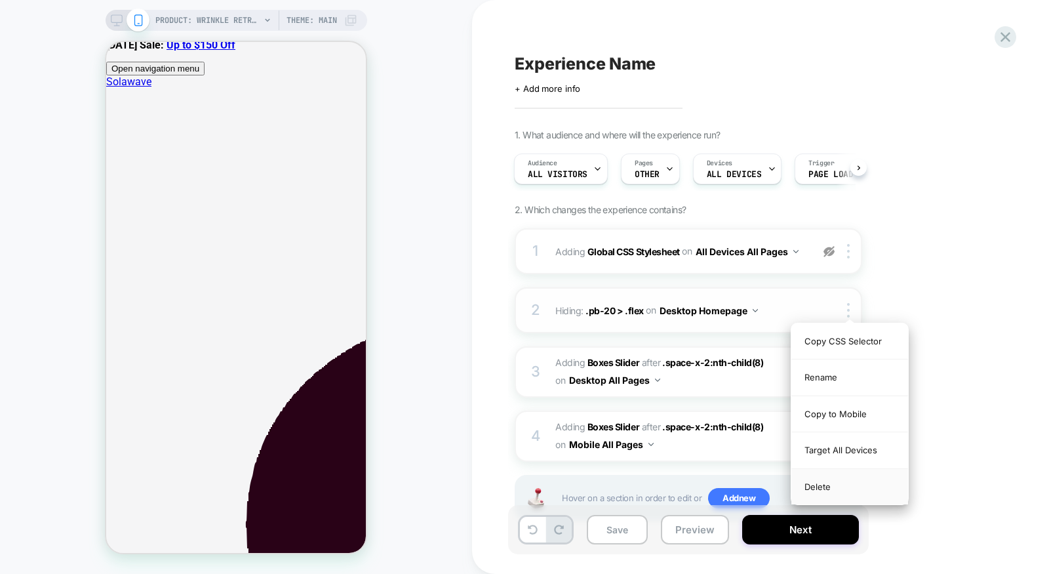
click at [826, 487] on div "Delete" at bounding box center [849, 486] width 117 height 35
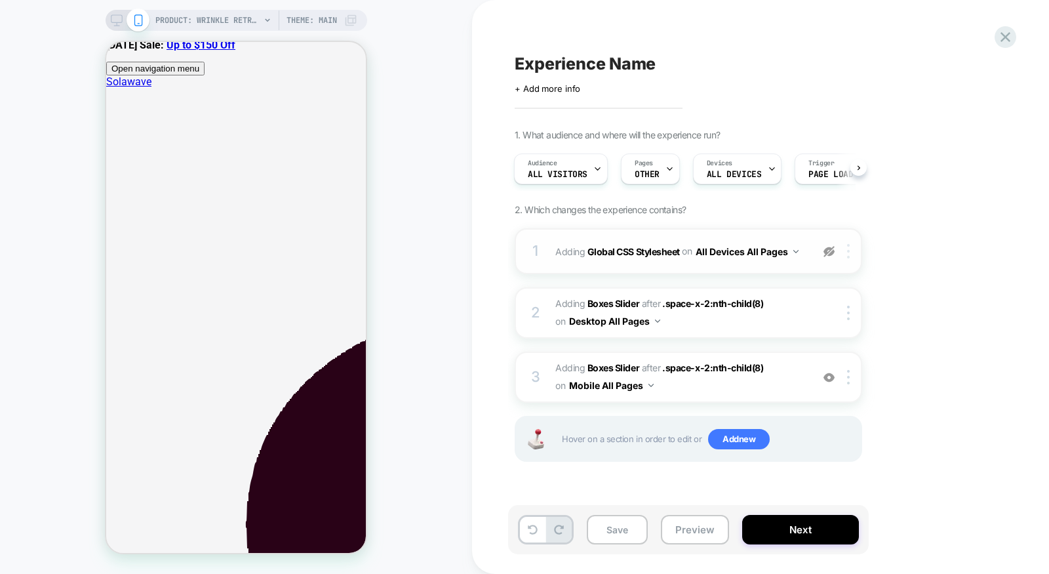
click at [854, 250] on div at bounding box center [851, 251] width 22 height 14
click at [824, 311] on div "Delete" at bounding box center [849, 317] width 117 height 35
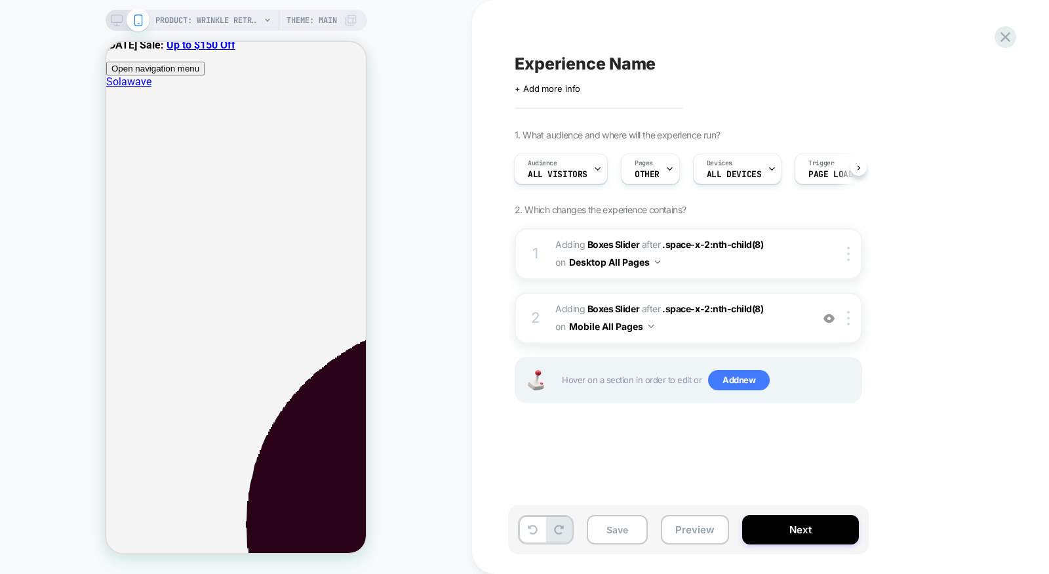
click at [621, 68] on span "Experience Name" at bounding box center [585, 64] width 141 height 20
type textarea "**********"
click at [693, 66] on icon at bounding box center [688, 64] width 16 height 16
click at [625, 519] on button "Save" at bounding box center [617, 530] width 61 height 30
click at [752, 325] on span "#_loomi_addon_1757473142101 Adding Boxes Slider AFTER .space-x-2:nth-child(8) .…" at bounding box center [680, 317] width 250 height 35
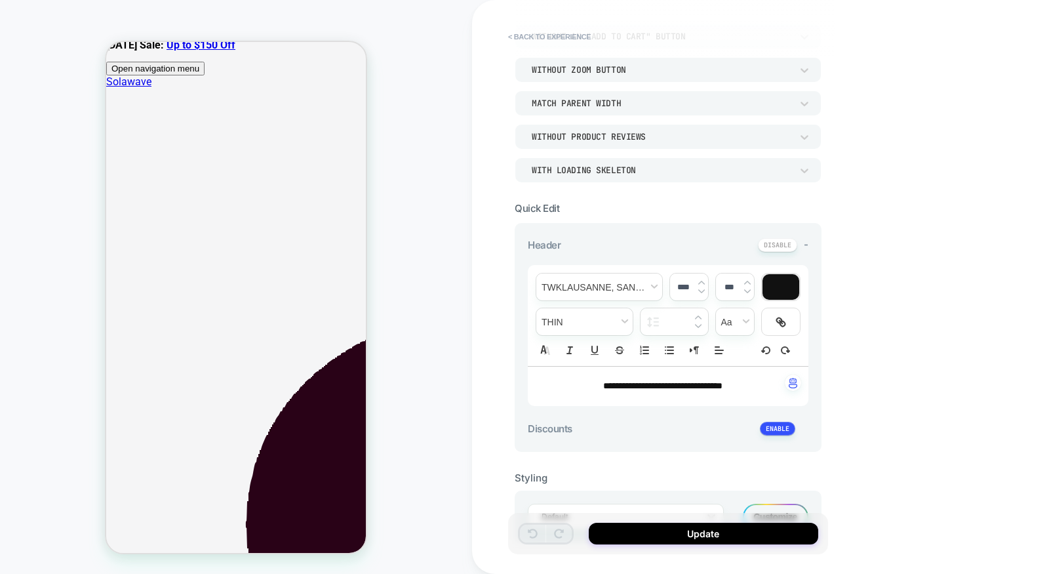
scroll to position [203, 0]
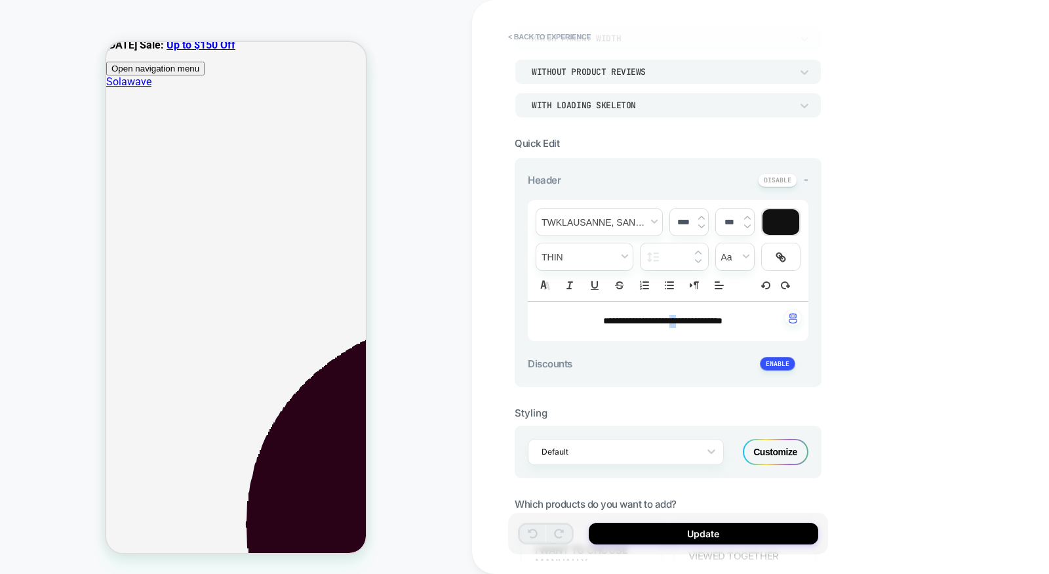
drag, startPoint x: 673, startPoint y: 318, endPoint x: 681, endPoint y: 318, distance: 8.5
click at [681, 318] on span "**********" at bounding box center [662, 320] width 119 height 9
click at [682, 538] on button "Update" at bounding box center [704, 534] width 230 height 22
type textarea "*"
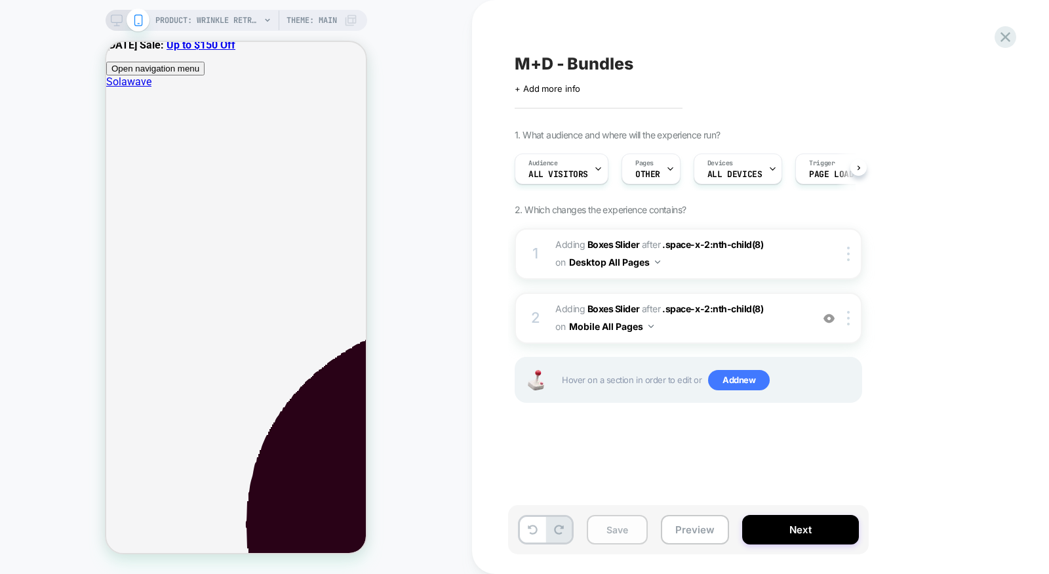
scroll to position [0, 1]
click at [627, 534] on button "Save" at bounding box center [617, 530] width 61 height 30
click at [1003, 36] on icon at bounding box center [1006, 37] width 18 height 18
